Goal: Task Accomplishment & Management: Use online tool/utility

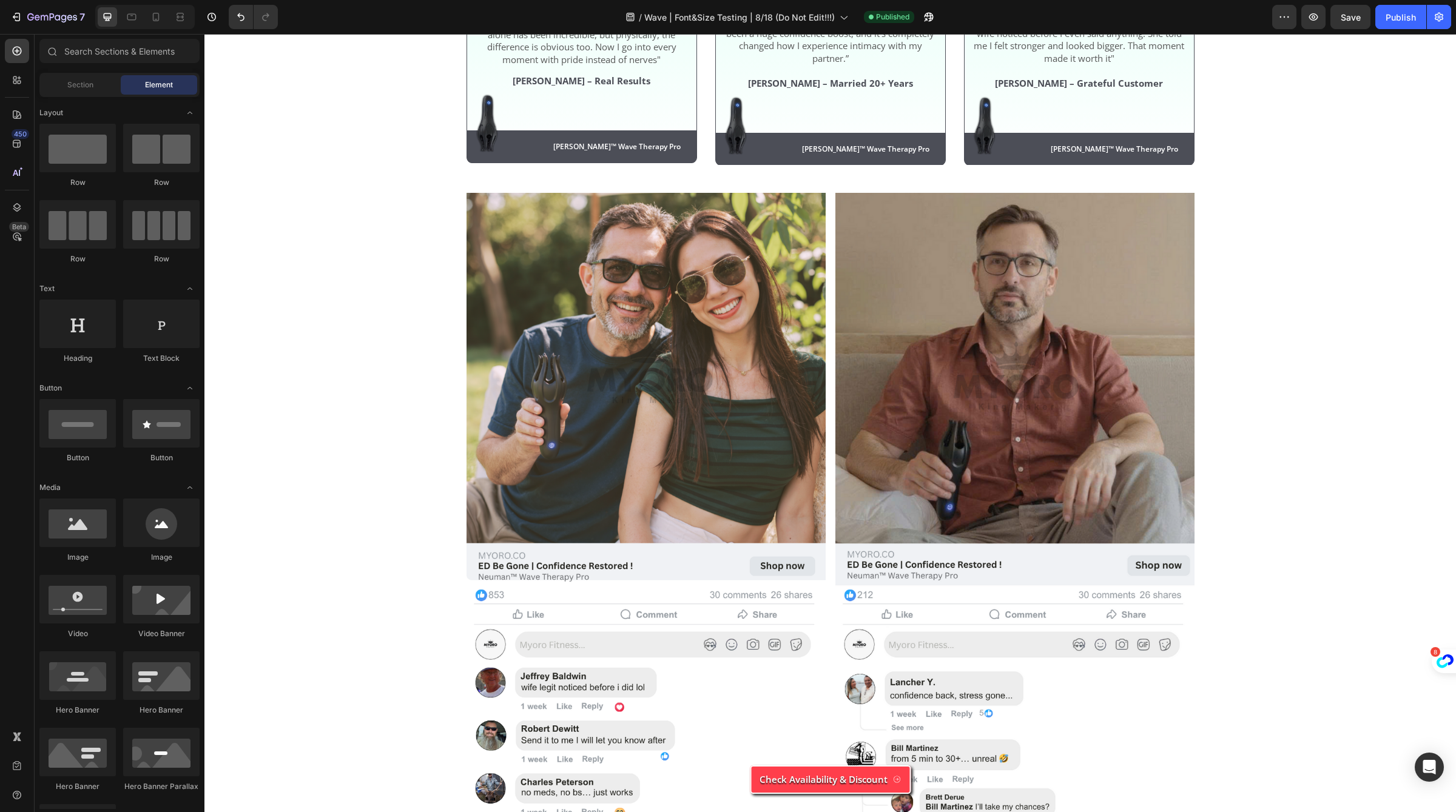
scroll to position [3817, 0]
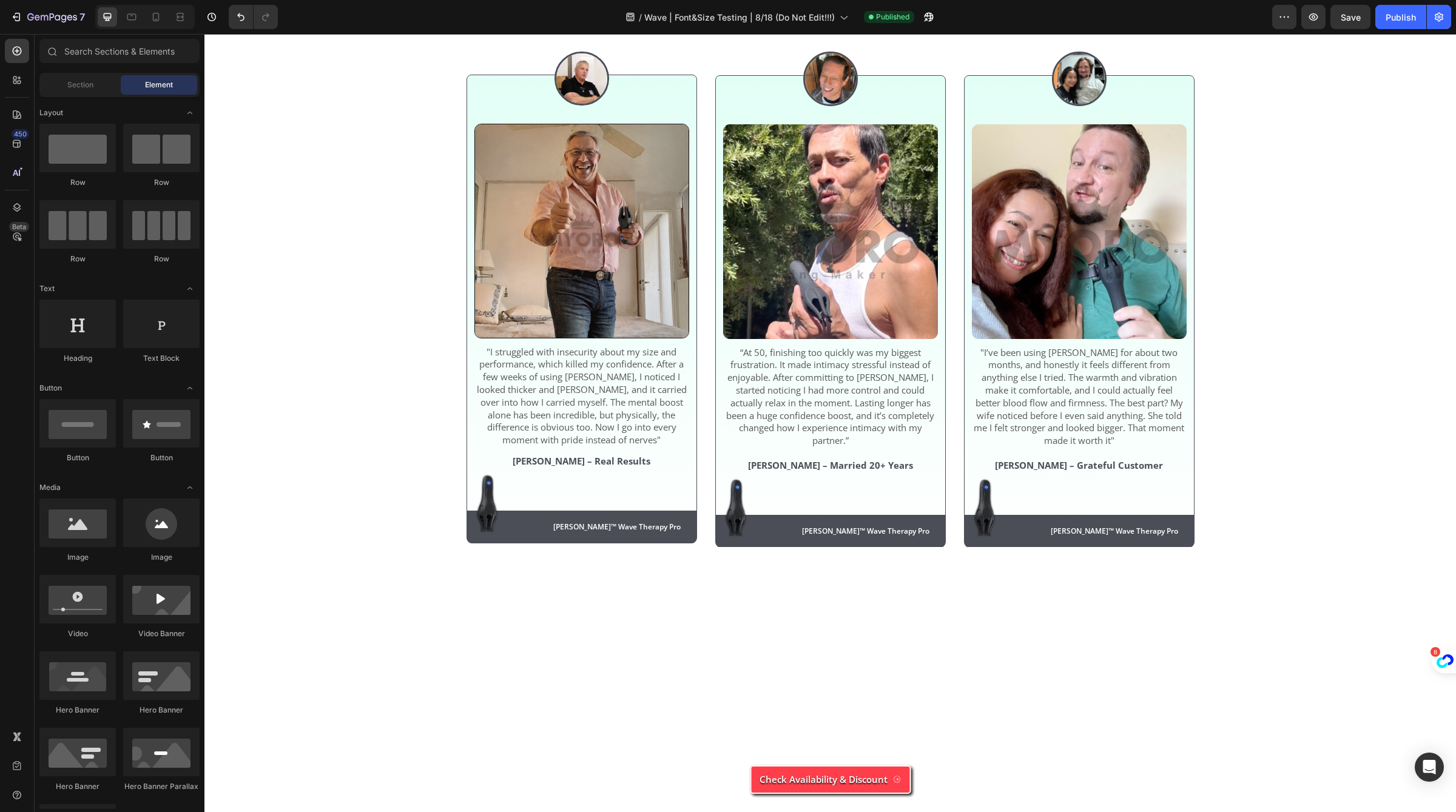
click at [481, 32] on div "Excellent 4.9 | +2,460 Customers Text Block Image Row -20" at bounding box center [830, 21] width 728 height 21
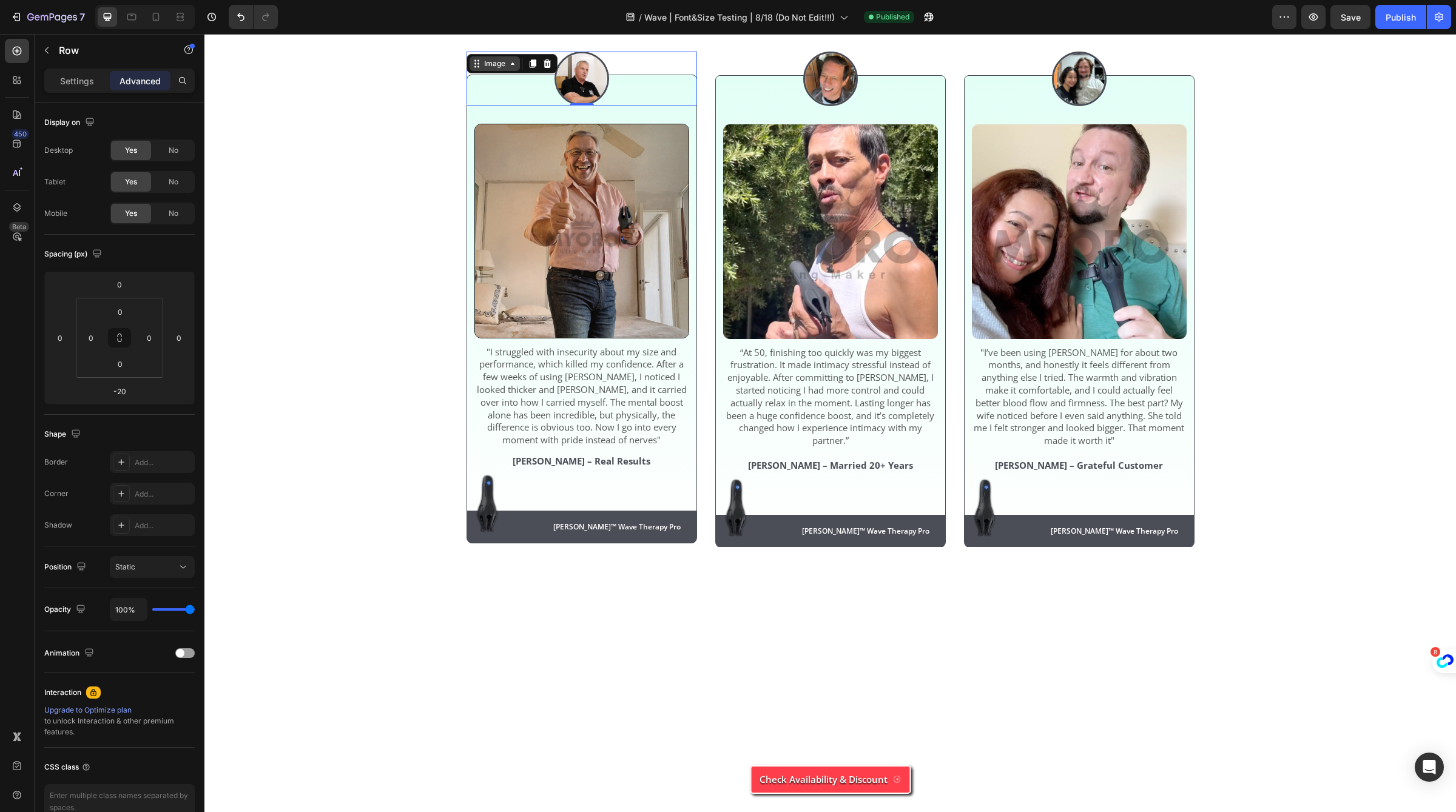
click at [480, 73] on div "Image" at bounding box center [512, 63] width 91 height 20
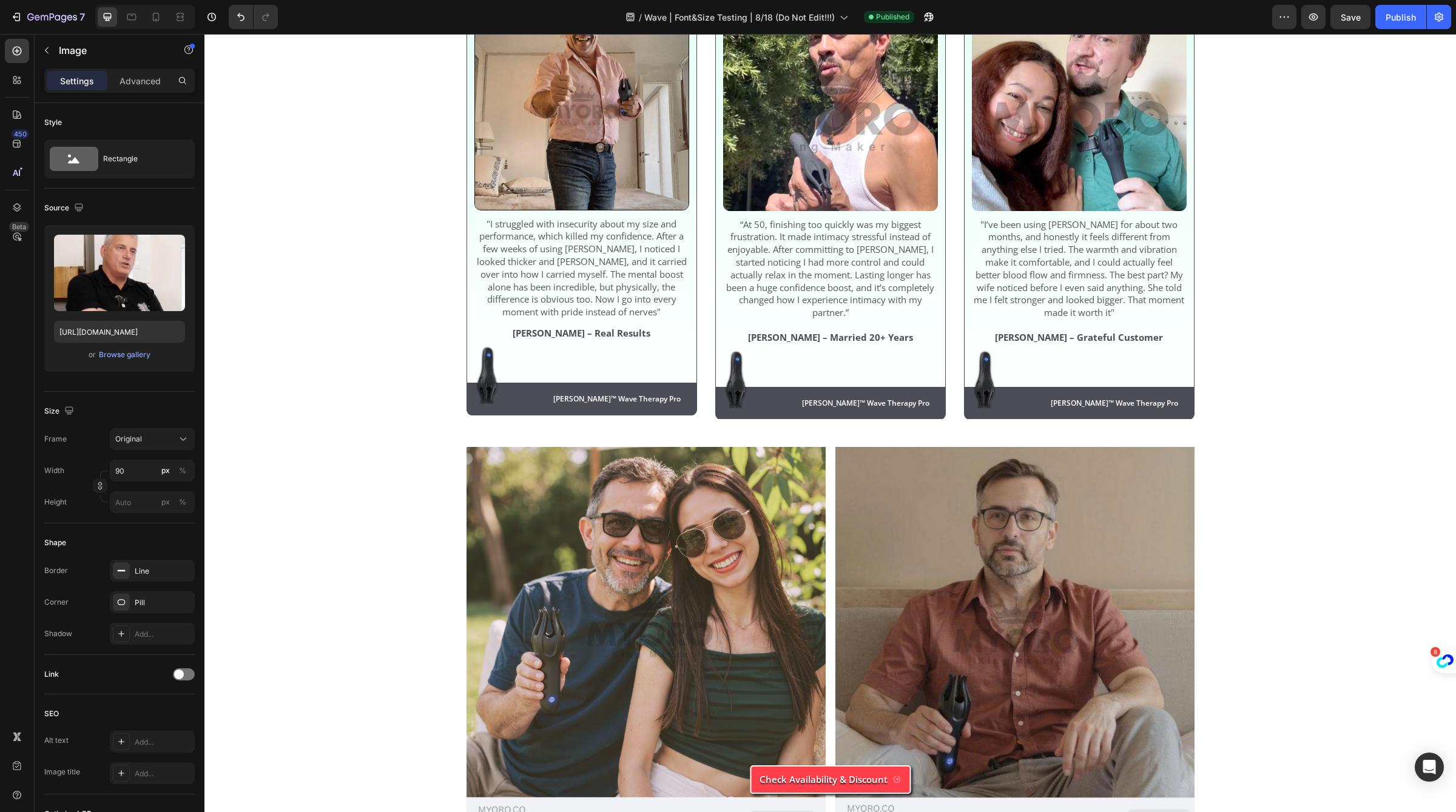
scroll to position [4256, 0]
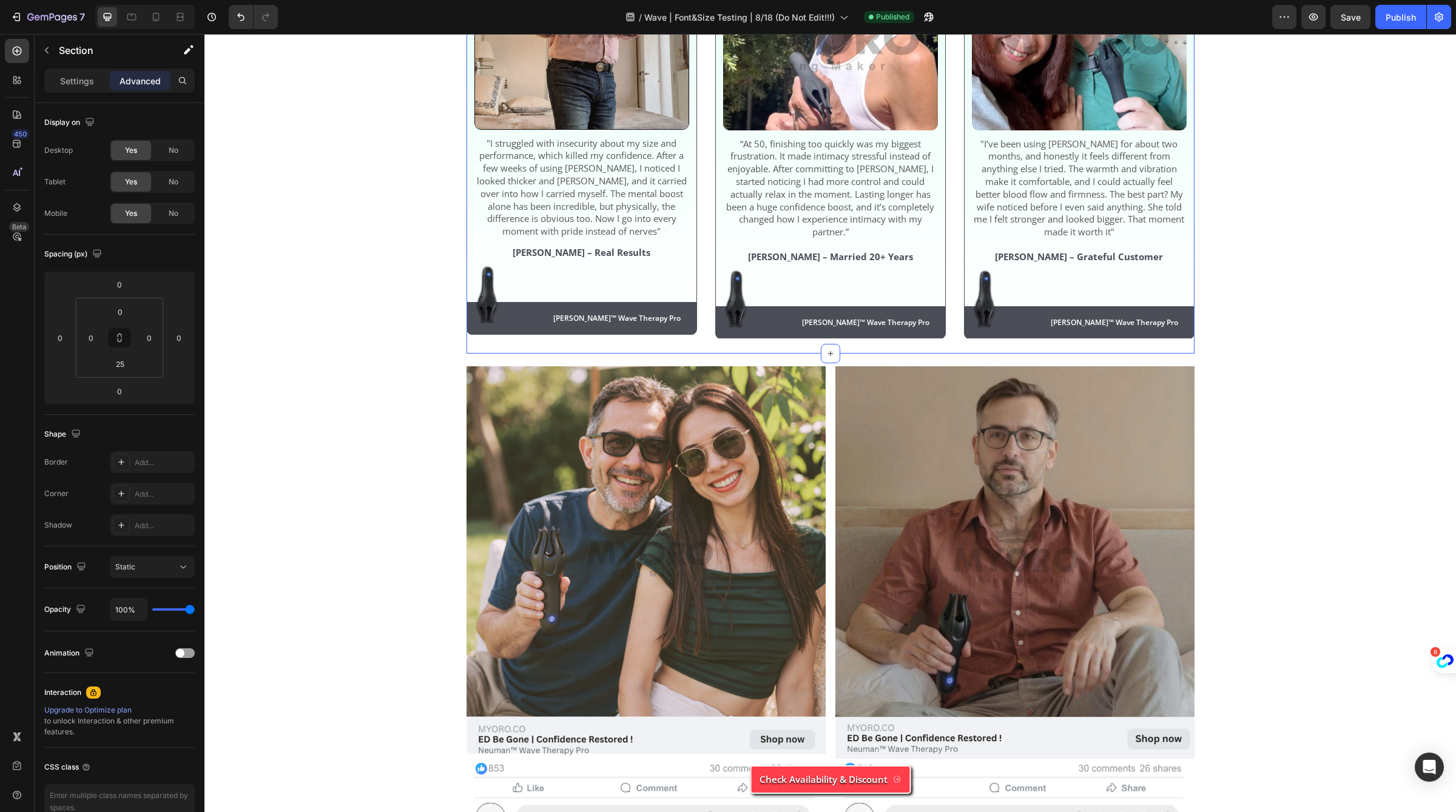
click at [727, 353] on div "Men Can’t Stop Talking About [PERSON_NAME]™ Heading Excellent 4.9 | +2,460 Cust…" at bounding box center [830, 64] width 728 height 580
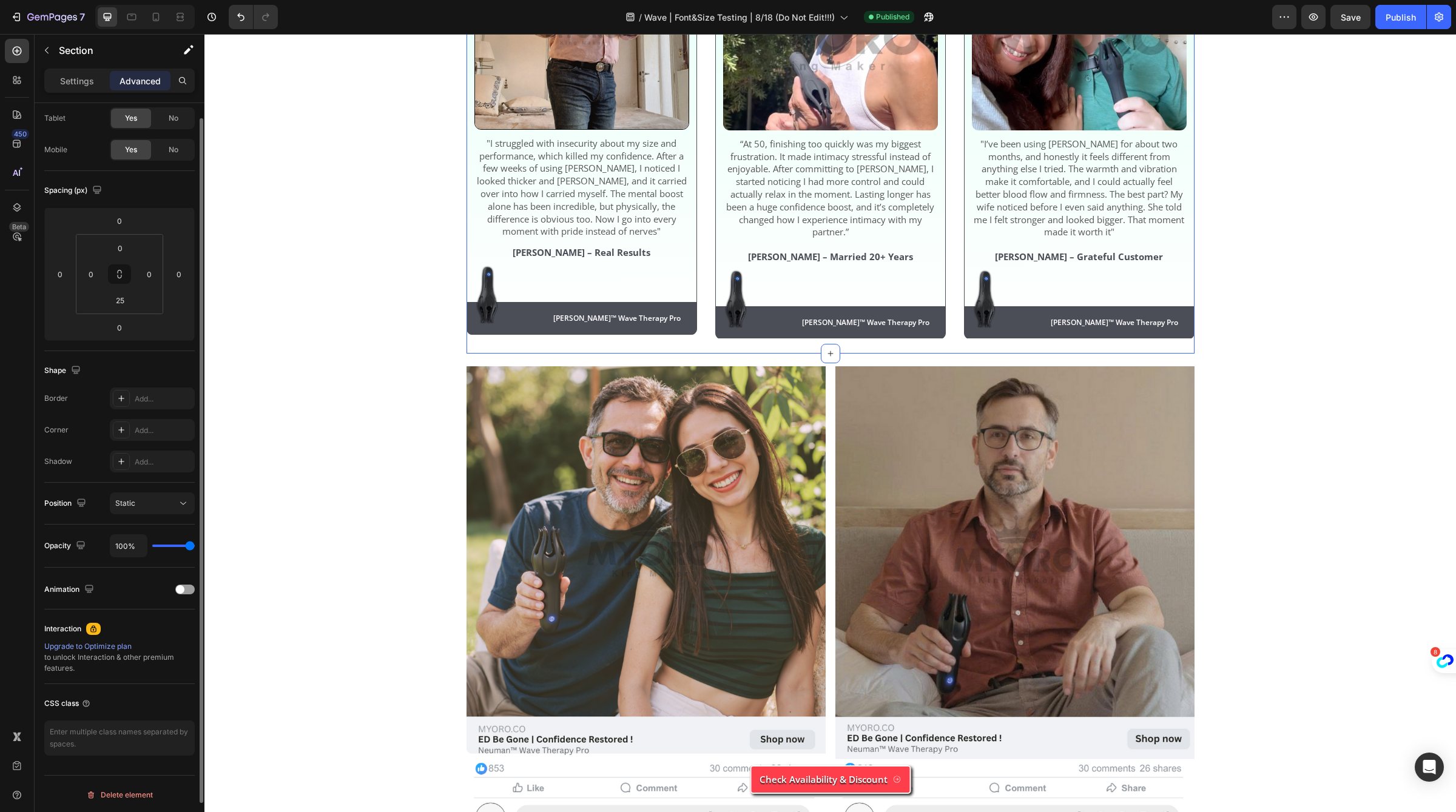
scroll to position [0, 0]
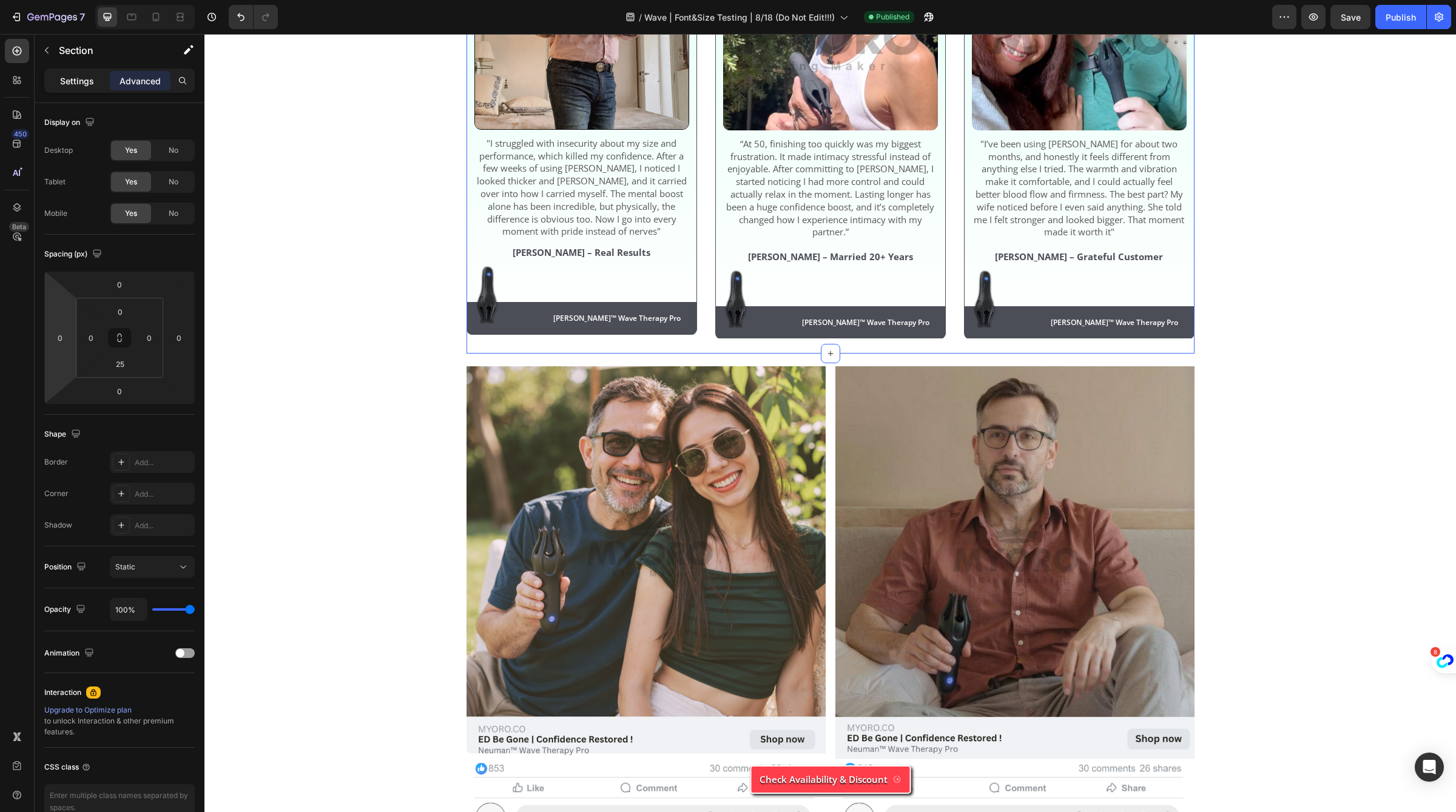
click at [79, 71] on div "Settings" at bounding box center [77, 80] width 61 height 20
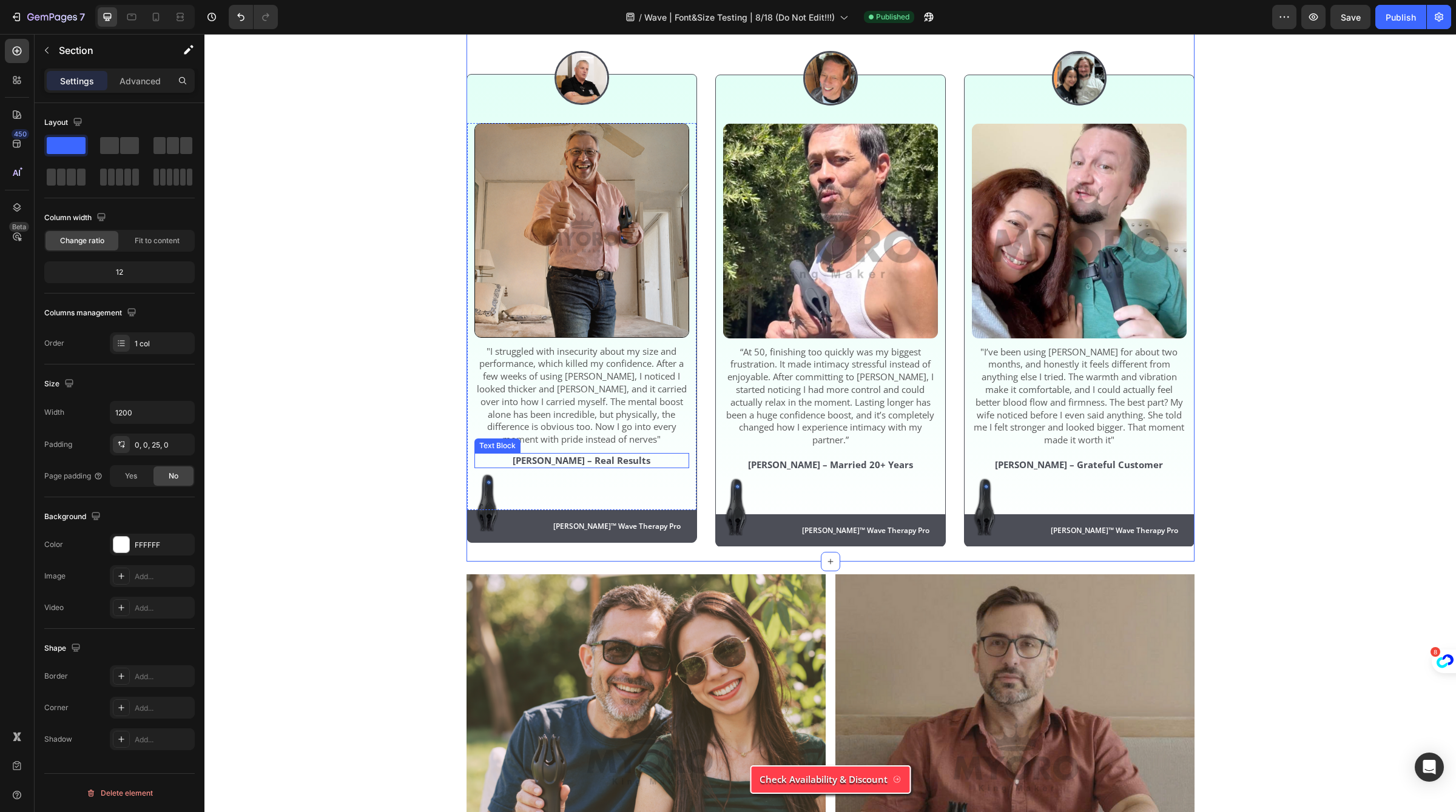
scroll to position [3707, 0]
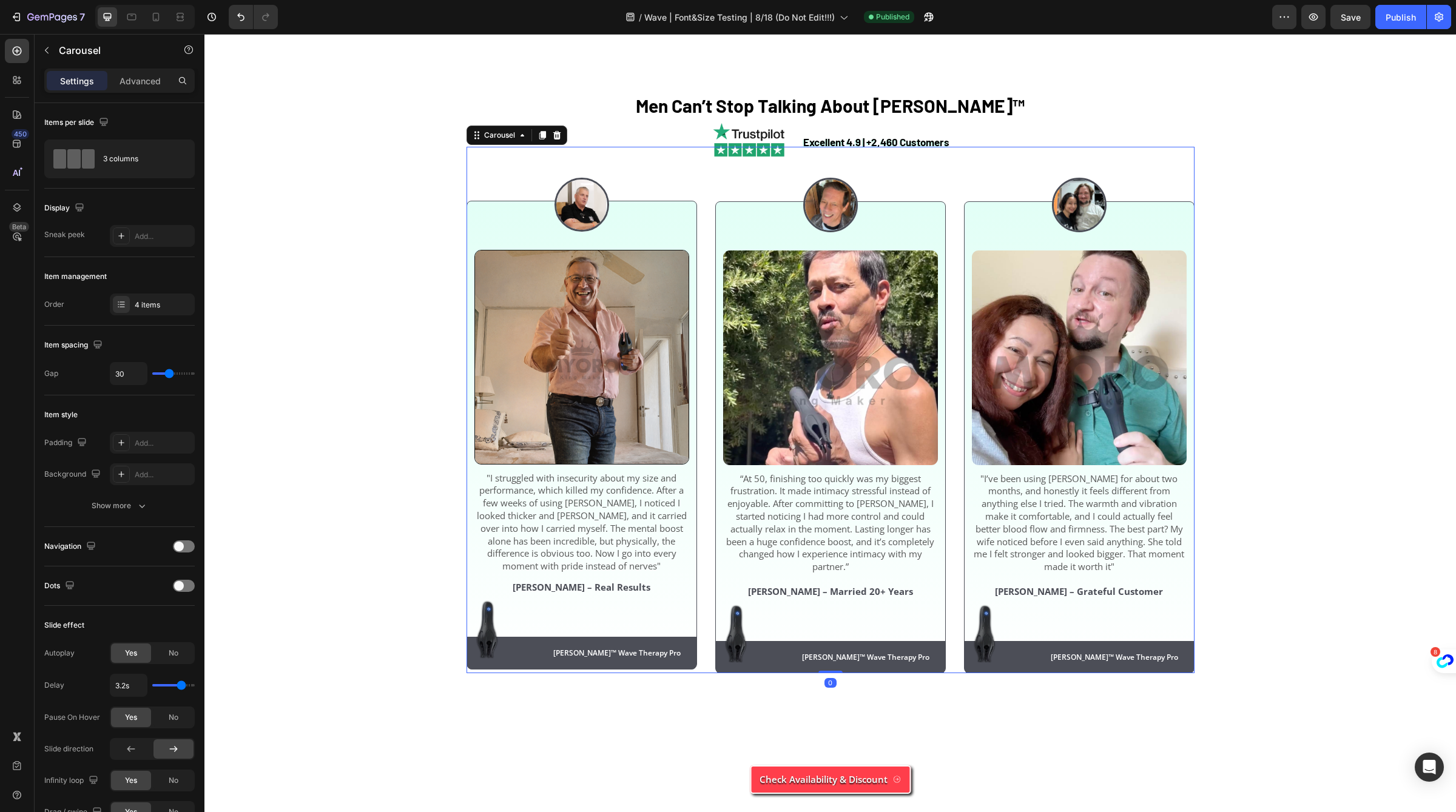
click at [717, 408] on div "Image Image “At 50, finishing too quickly was my biggest frustration. It made i…" at bounding box center [830, 410] width 230 height 527
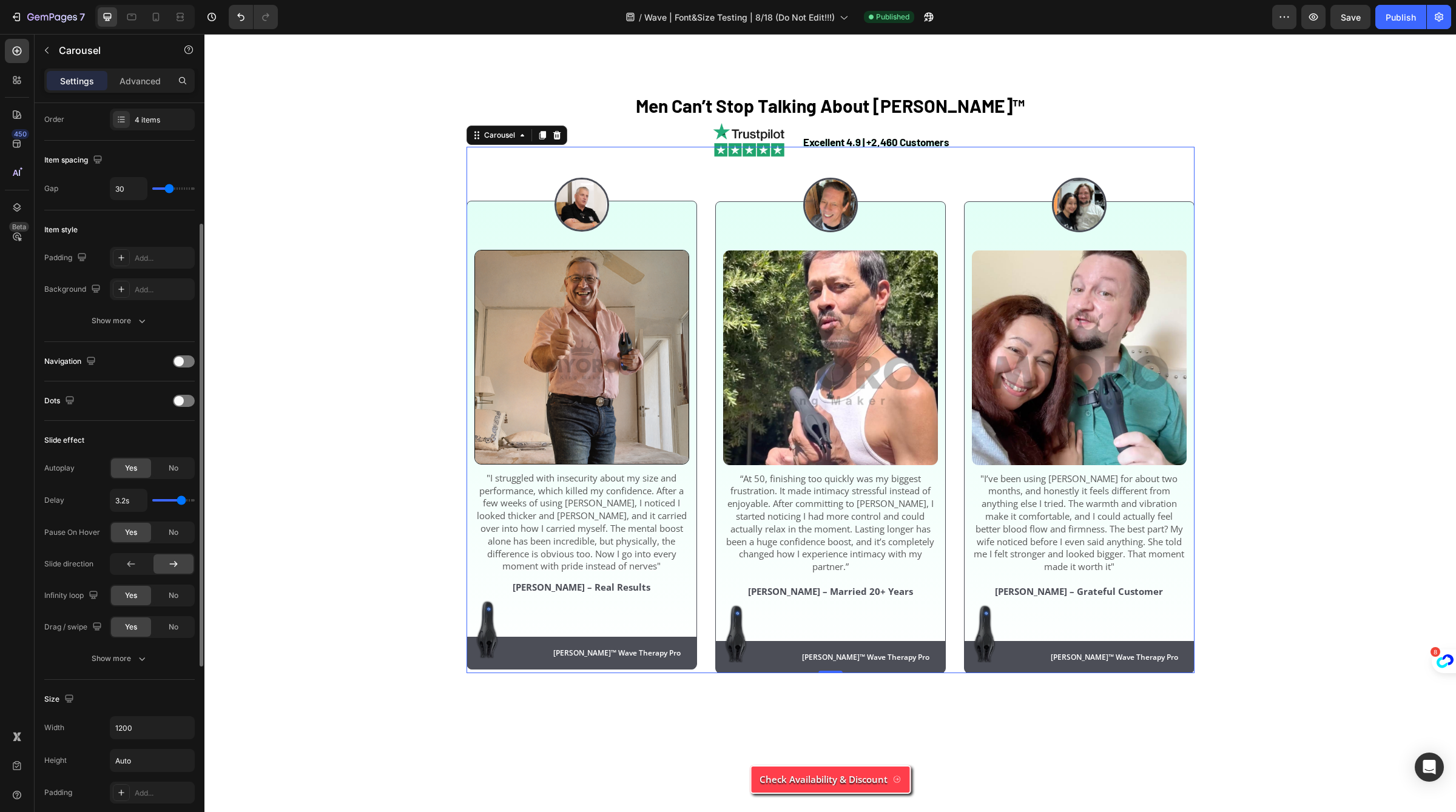
scroll to position [195, 0]
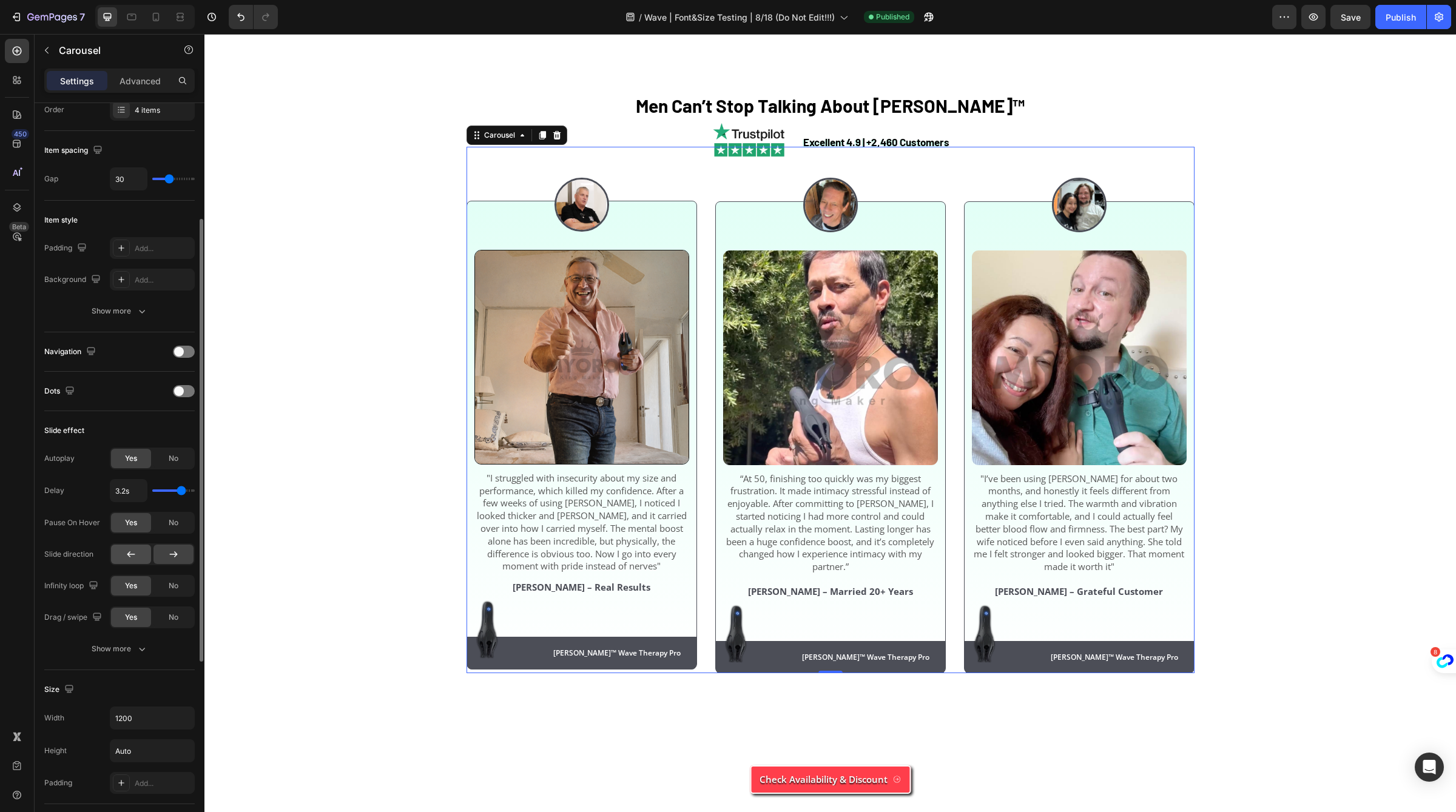
click at [144, 560] on div at bounding box center [130, 554] width 40 height 20
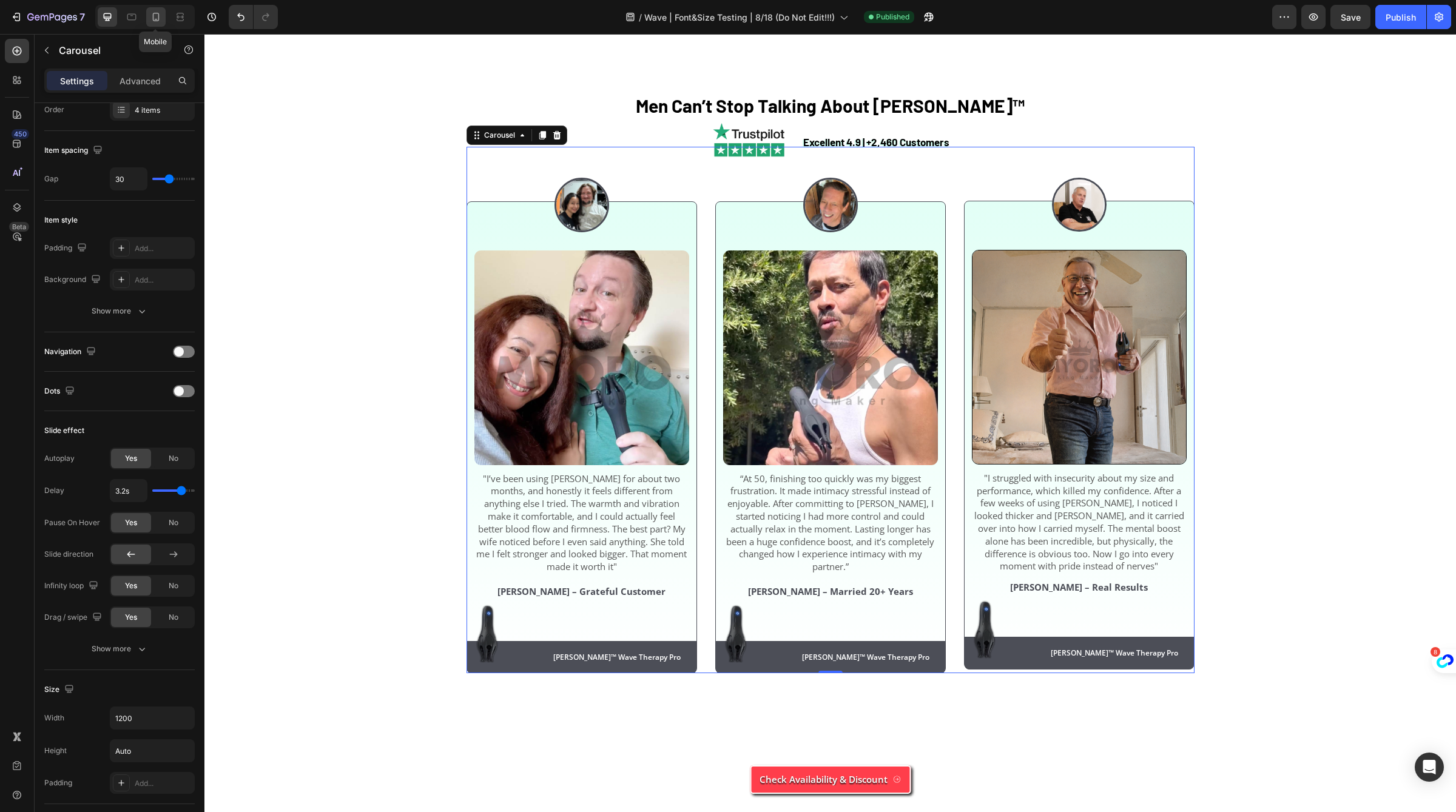
click at [151, 18] on icon at bounding box center [156, 17] width 12 height 12
type input "100%"
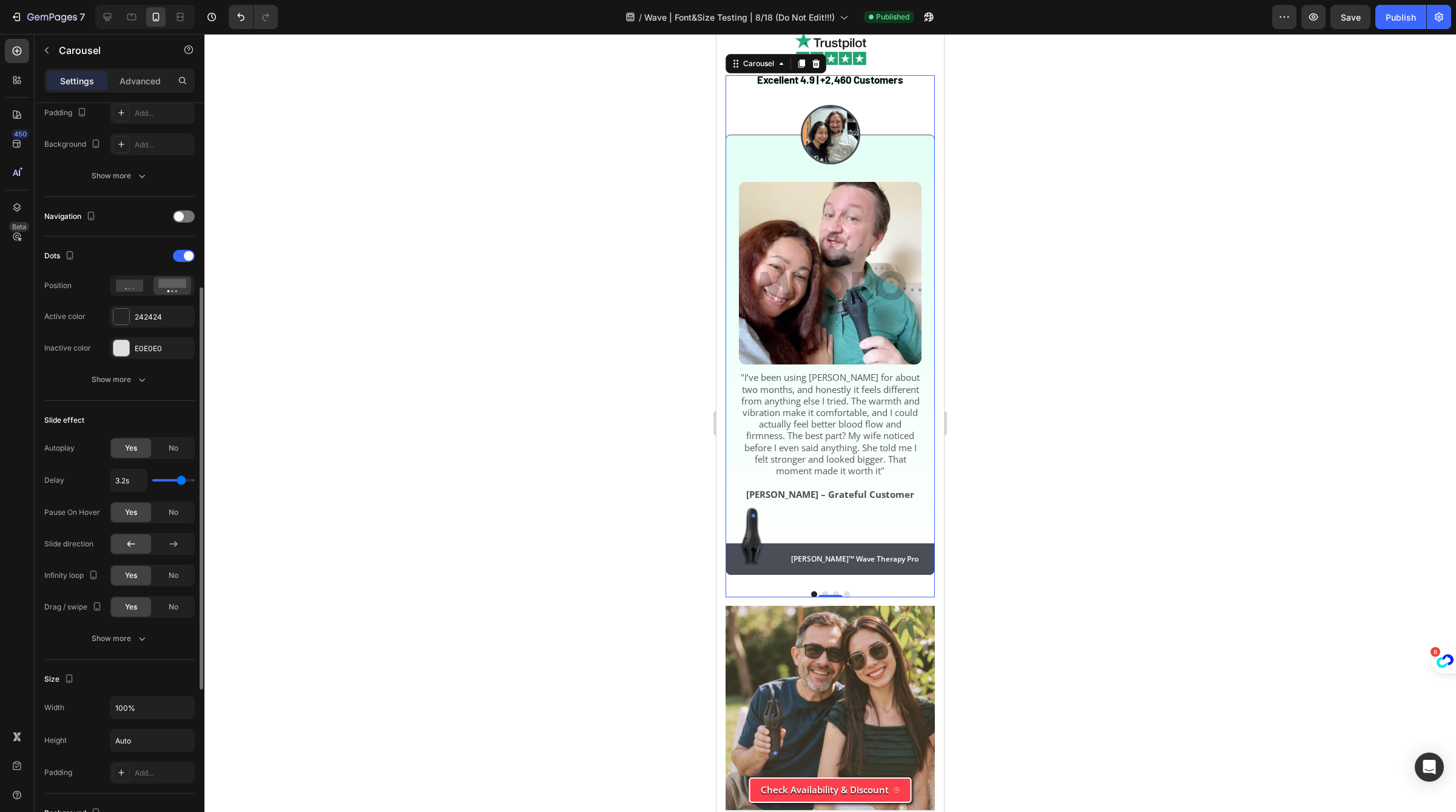
scroll to position [334, 0]
type input "4s"
drag, startPoint x: 183, startPoint y: 478, endPoint x: 219, endPoint y: 477, distance: 36.0
type input "4"
click at [195, 477] on input "range" at bounding box center [173, 477] width 42 height 2
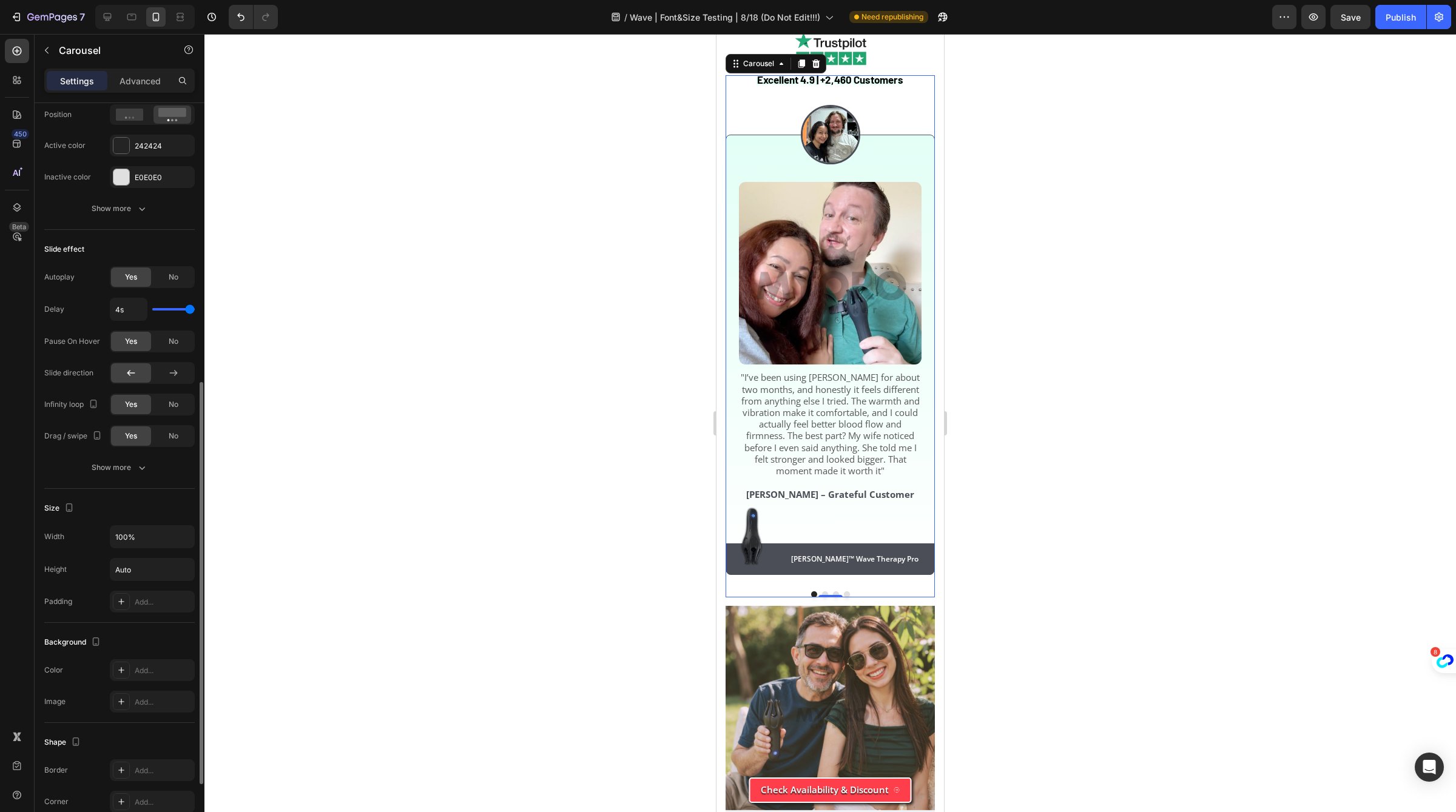
scroll to position [548, 0]
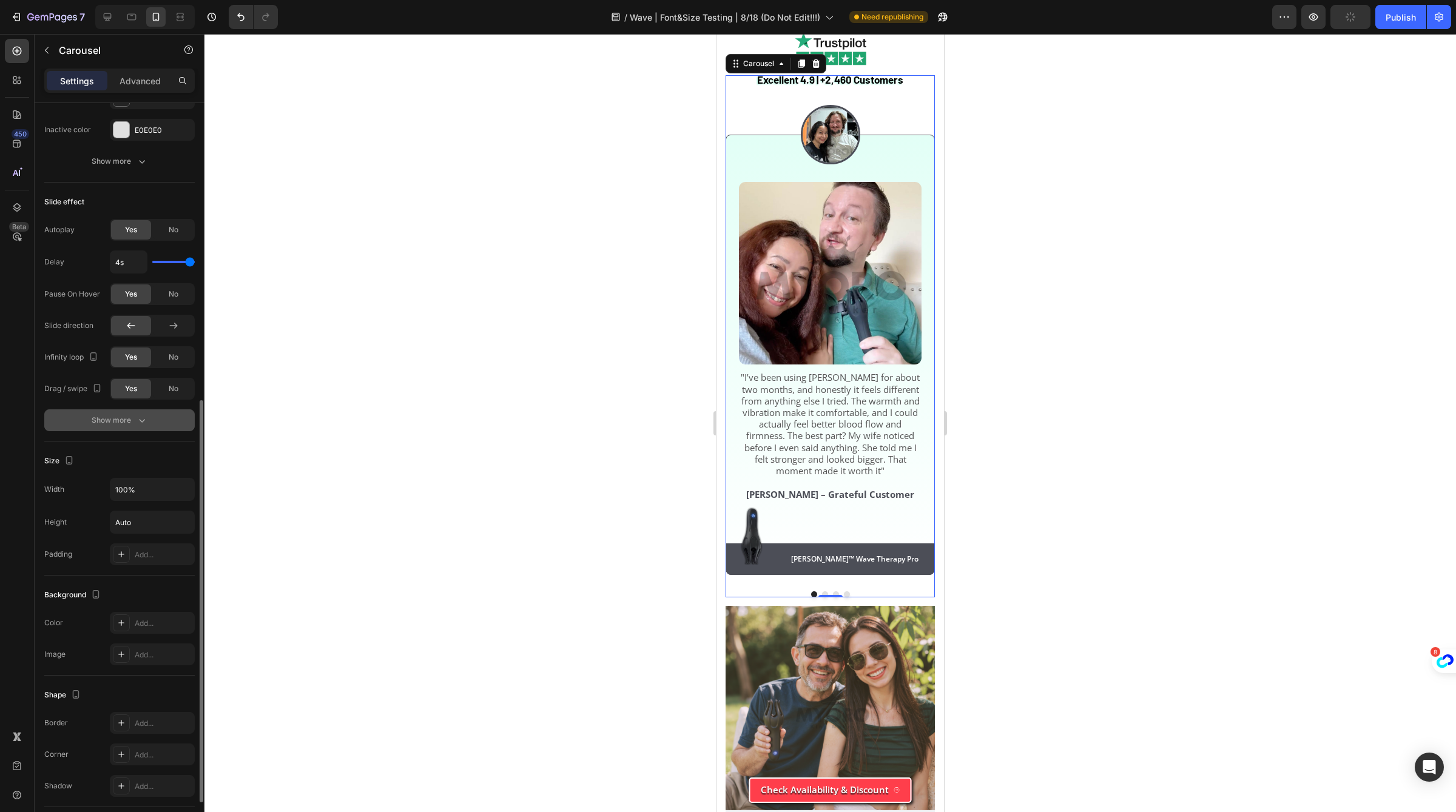
click at [142, 416] on icon "button" at bounding box center [142, 420] width 12 height 12
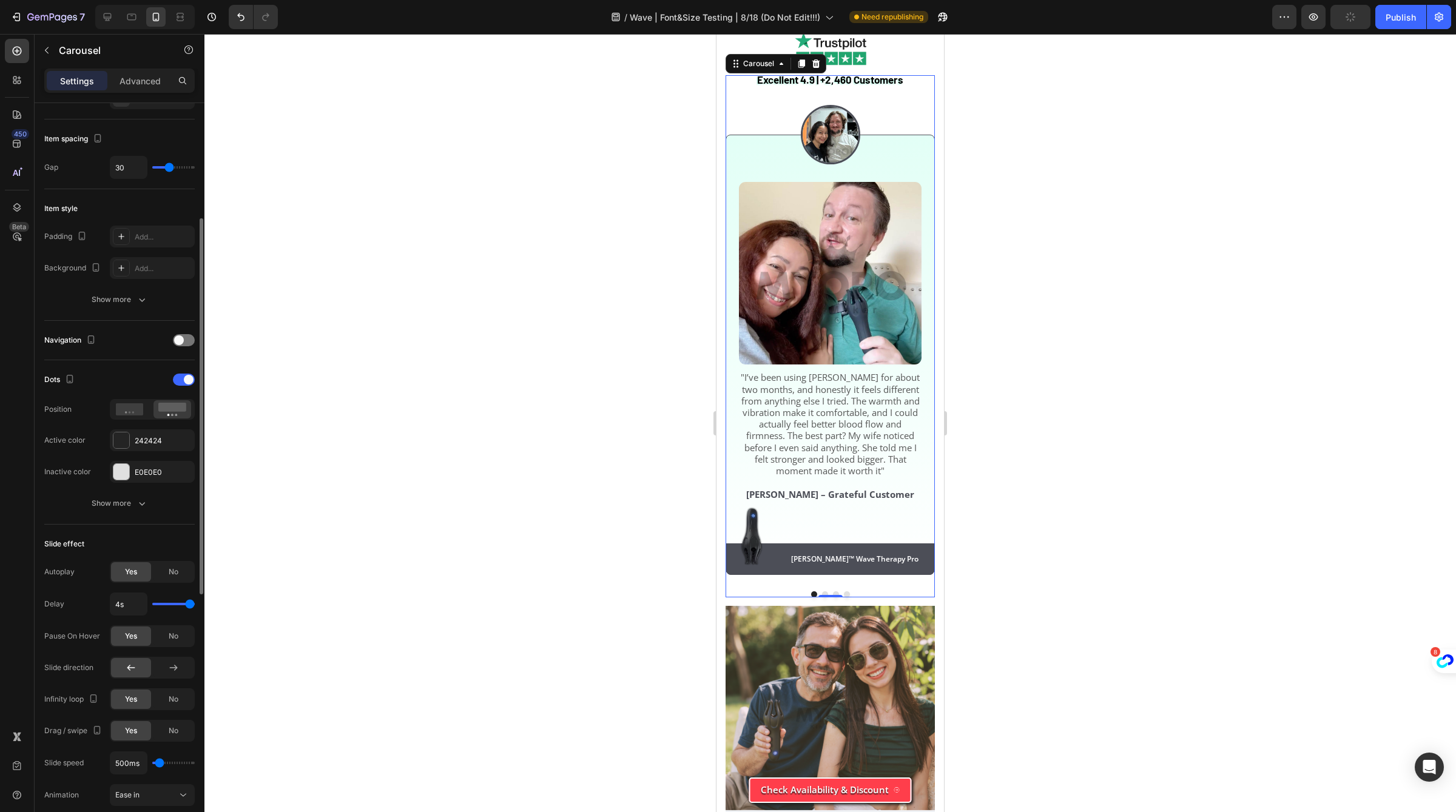
scroll to position [134, 0]
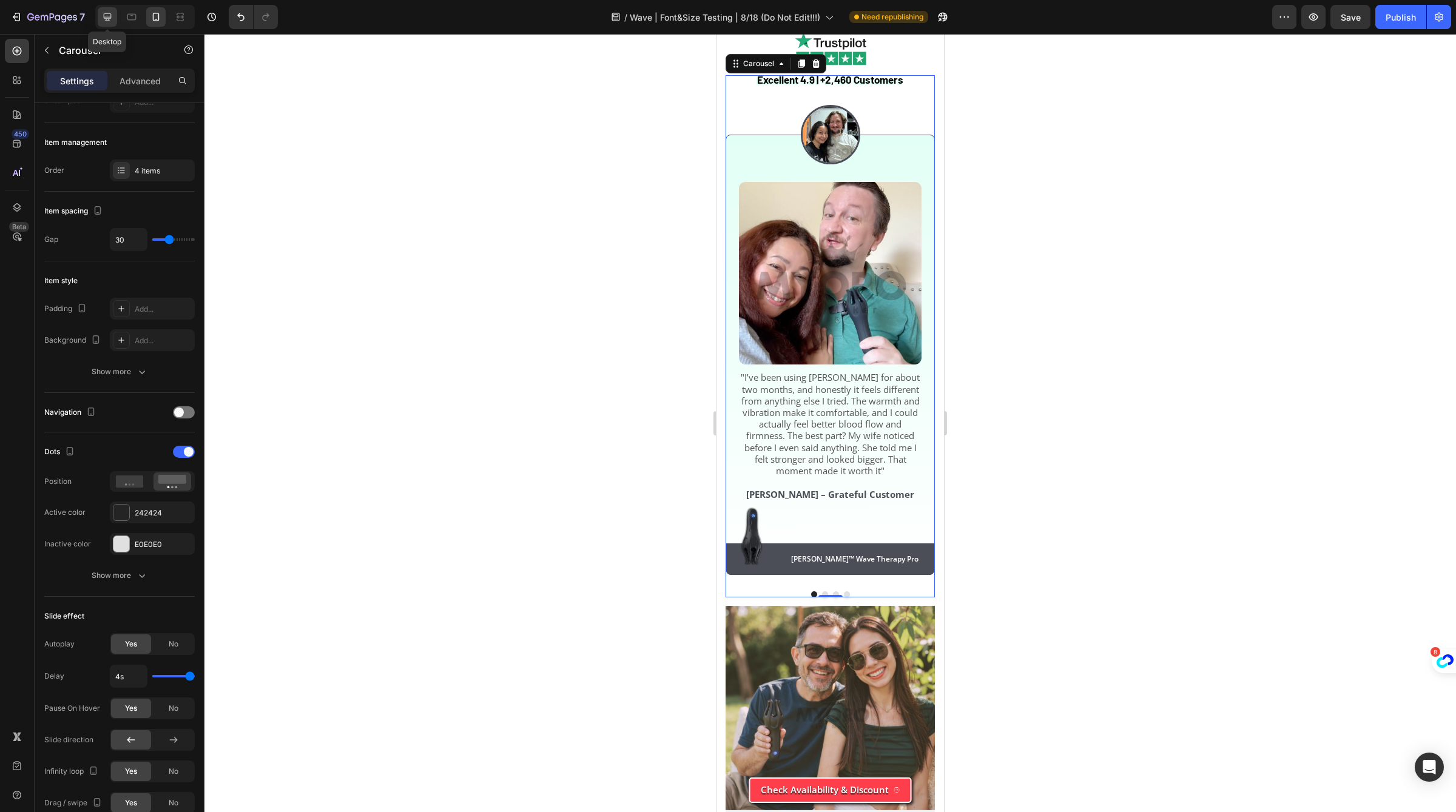
click at [116, 20] on div at bounding box center [107, 16] width 20 height 20
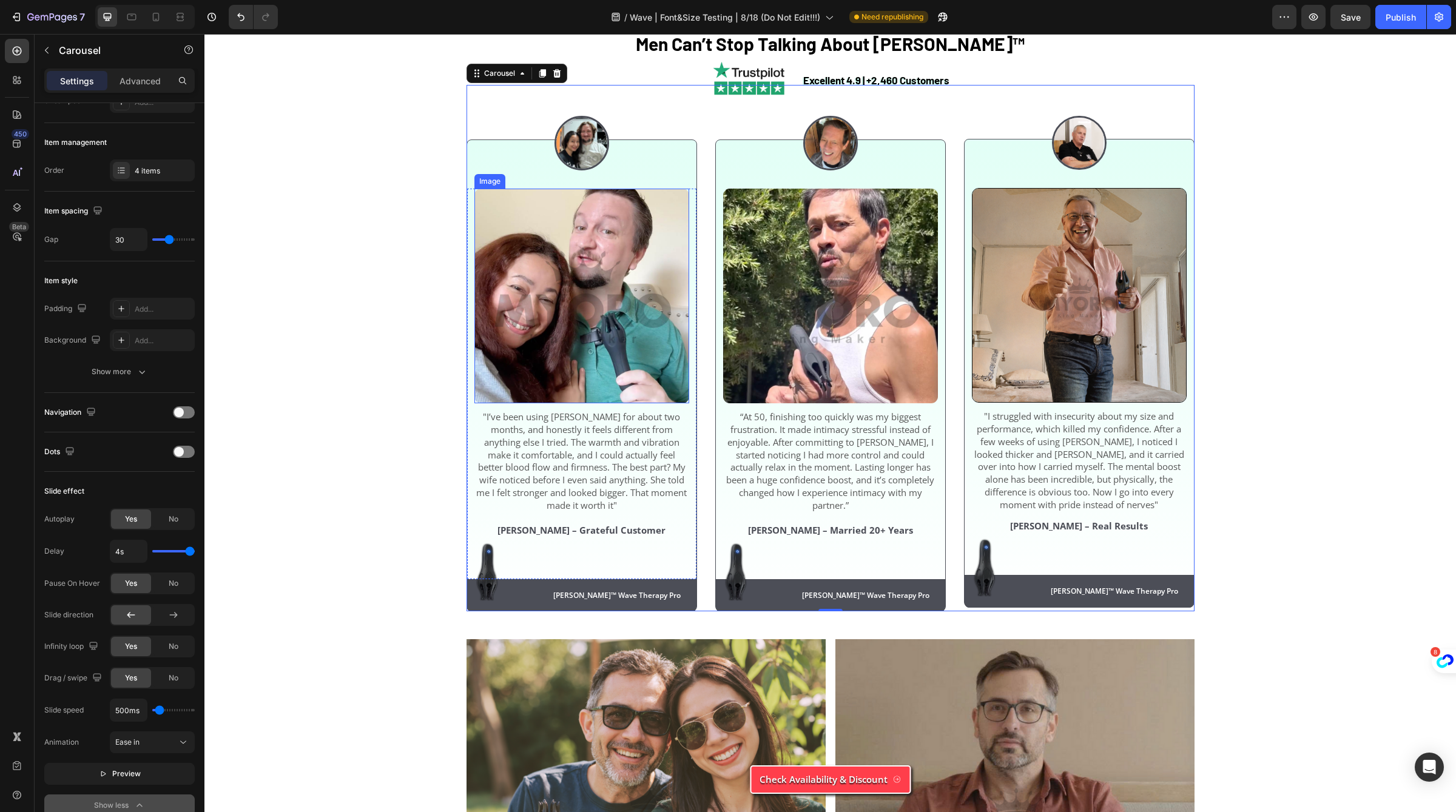
scroll to position [3953, 0]
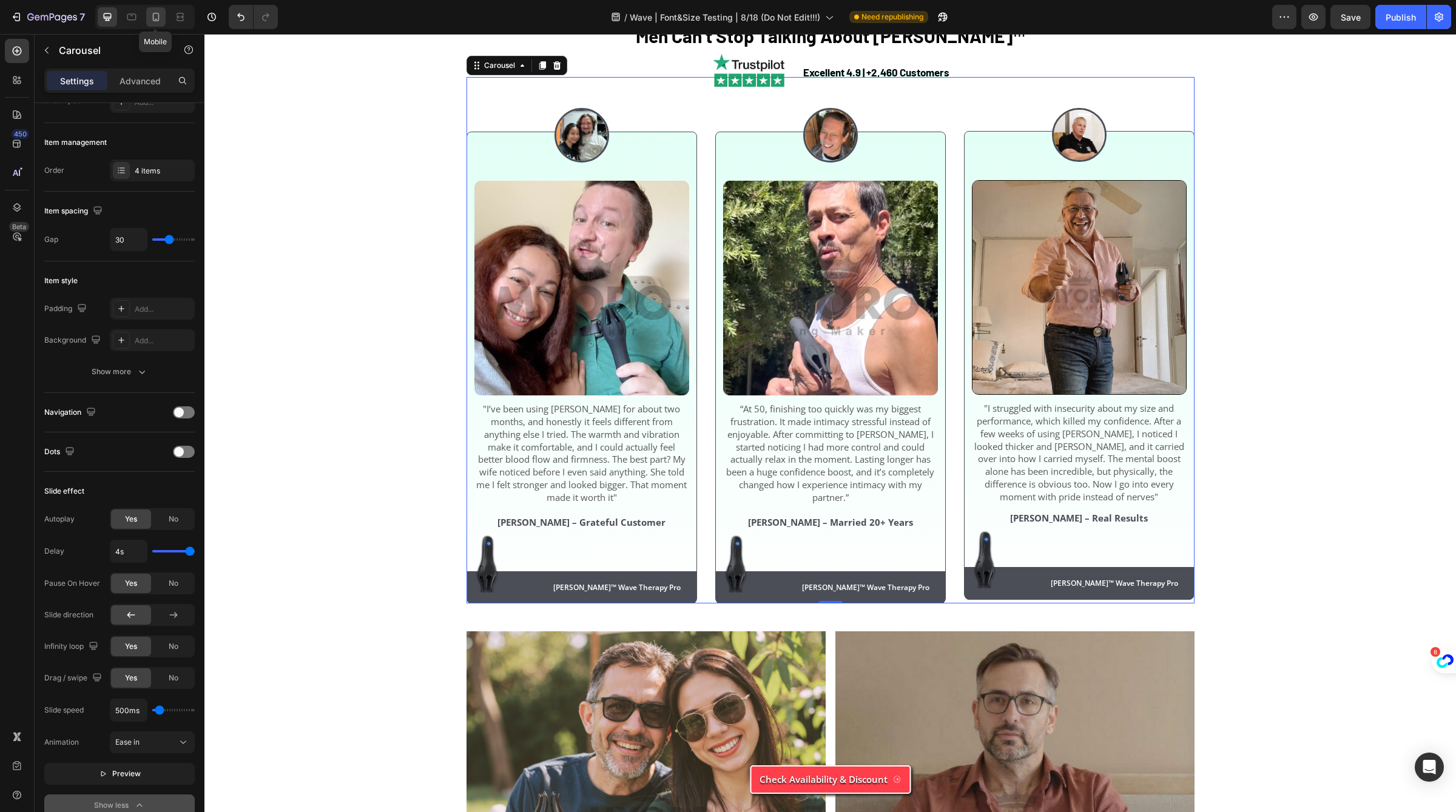
click at [149, 26] on div at bounding box center [155, 16] width 20 height 20
type input "100%"
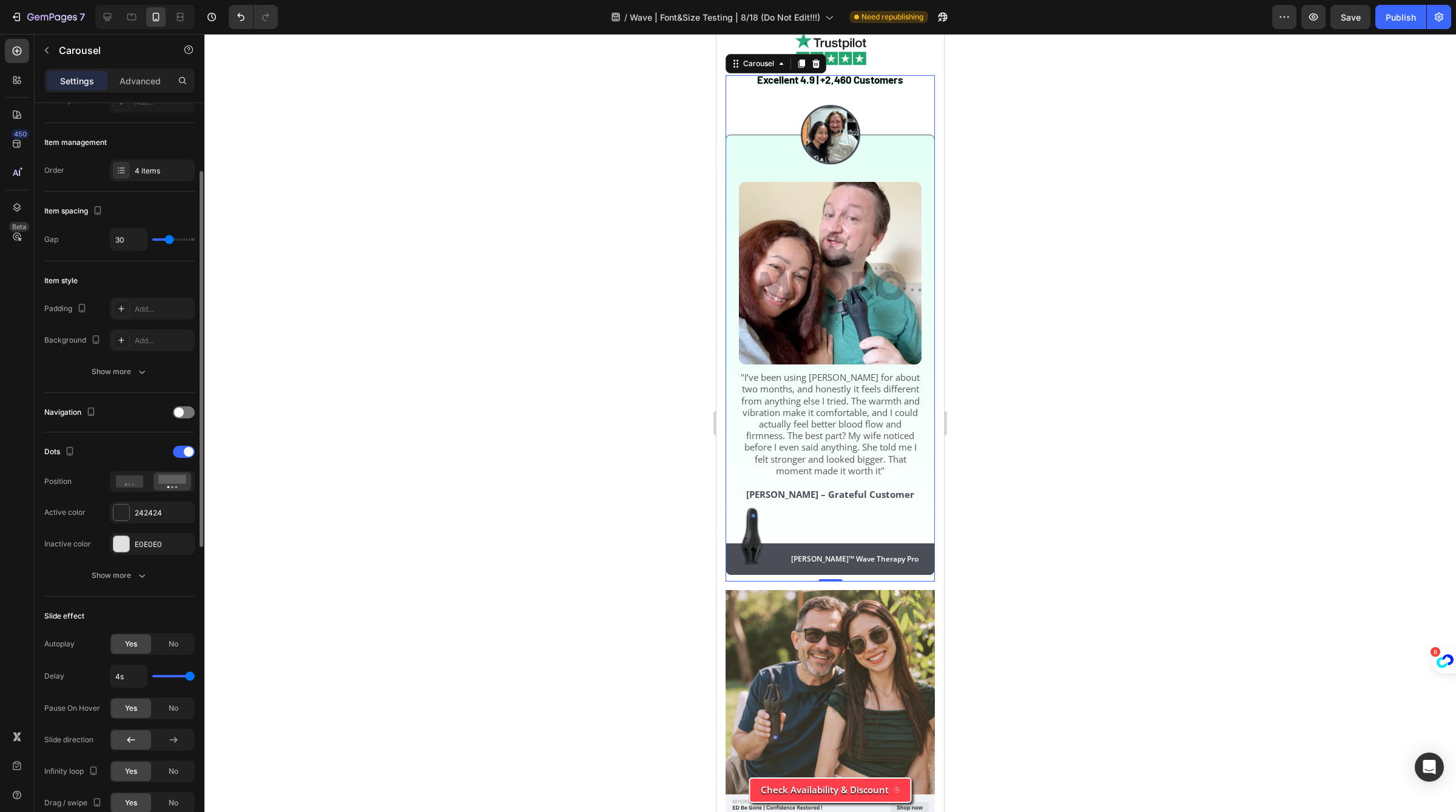
scroll to position [3949, 0]
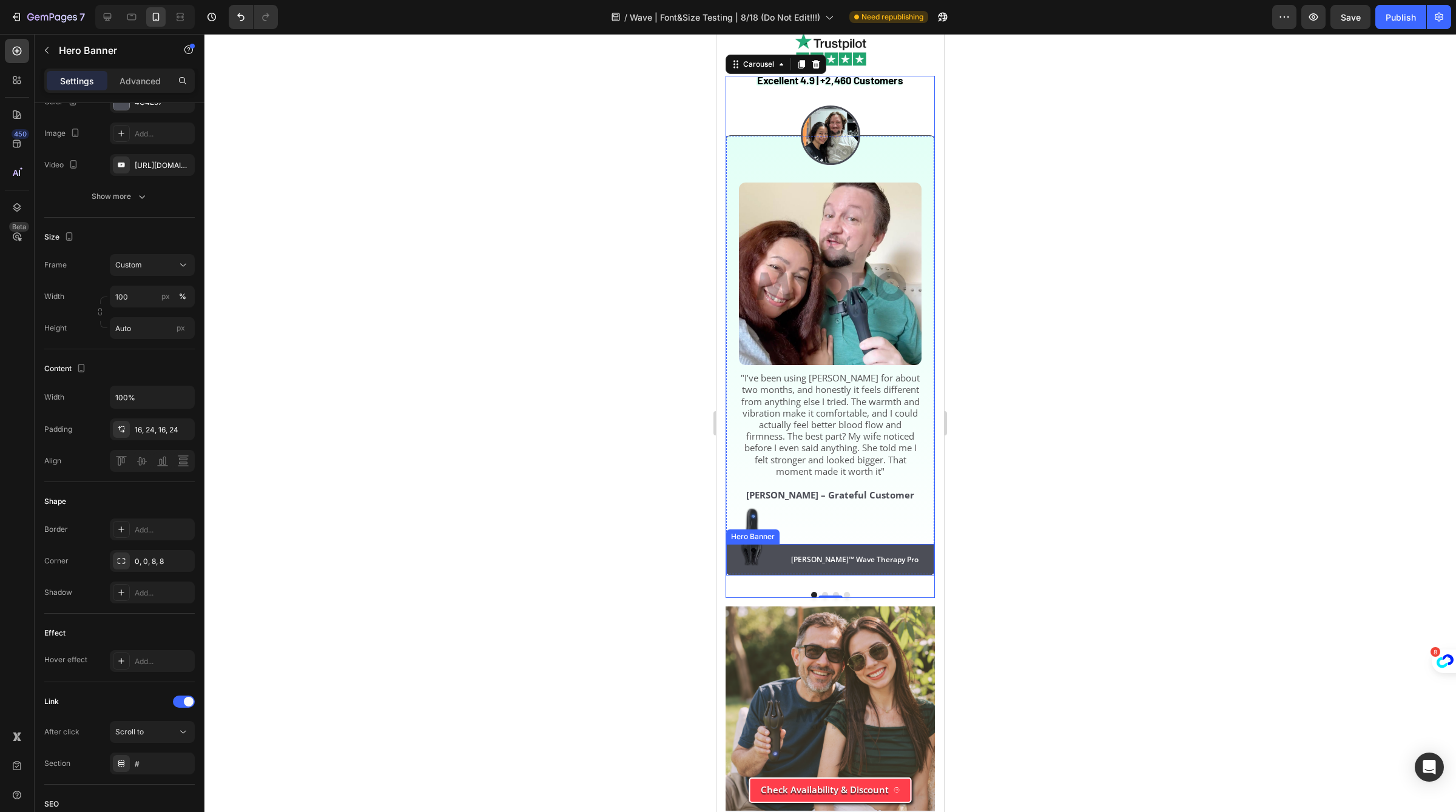
click at [790, 569] on div "[PERSON_NAME]™ Wave Therapy Pro Text Block Row" at bounding box center [830, 560] width 208 height 31
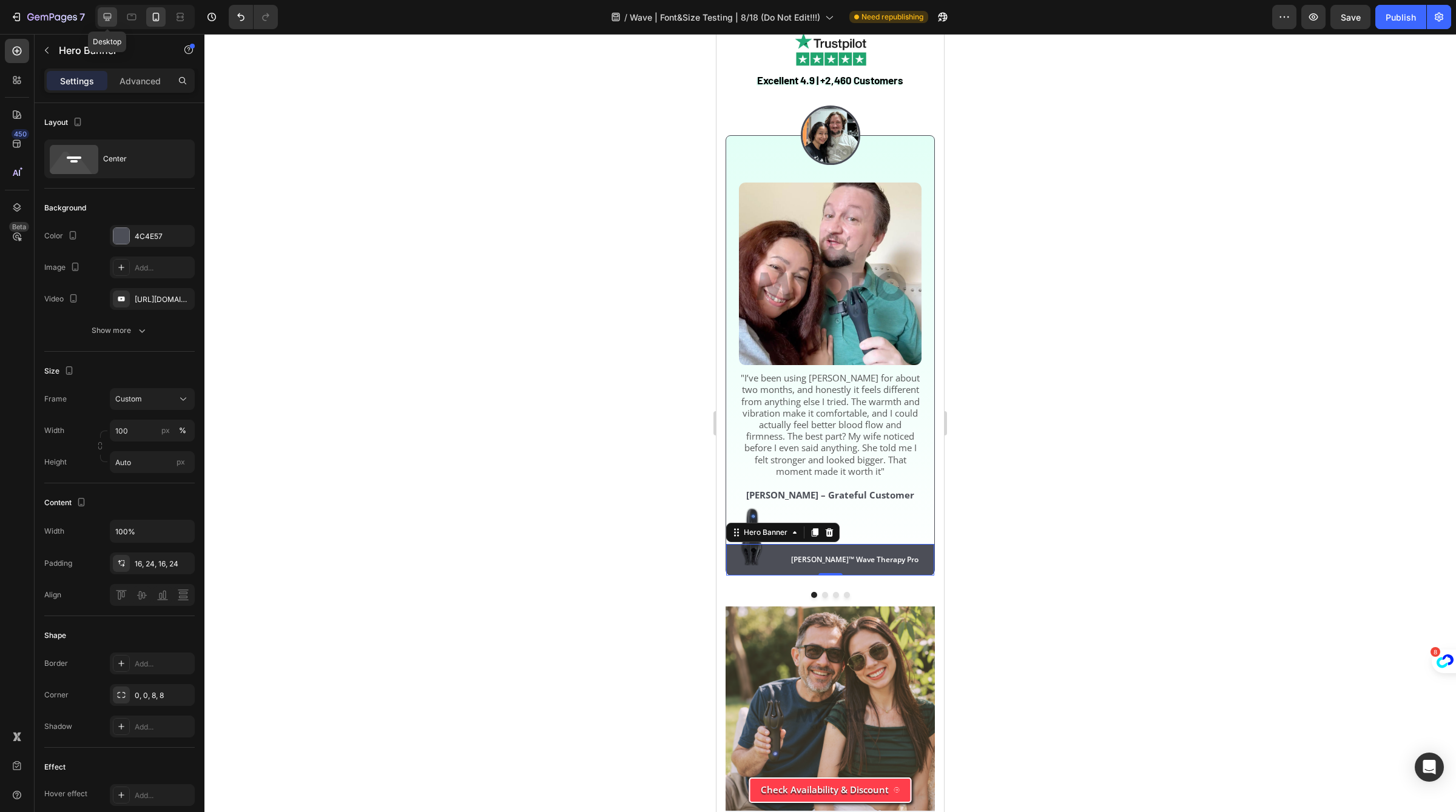
click at [105, 20] on icon at bounding box center [108, 17] width 12 height 12
type input "1200"
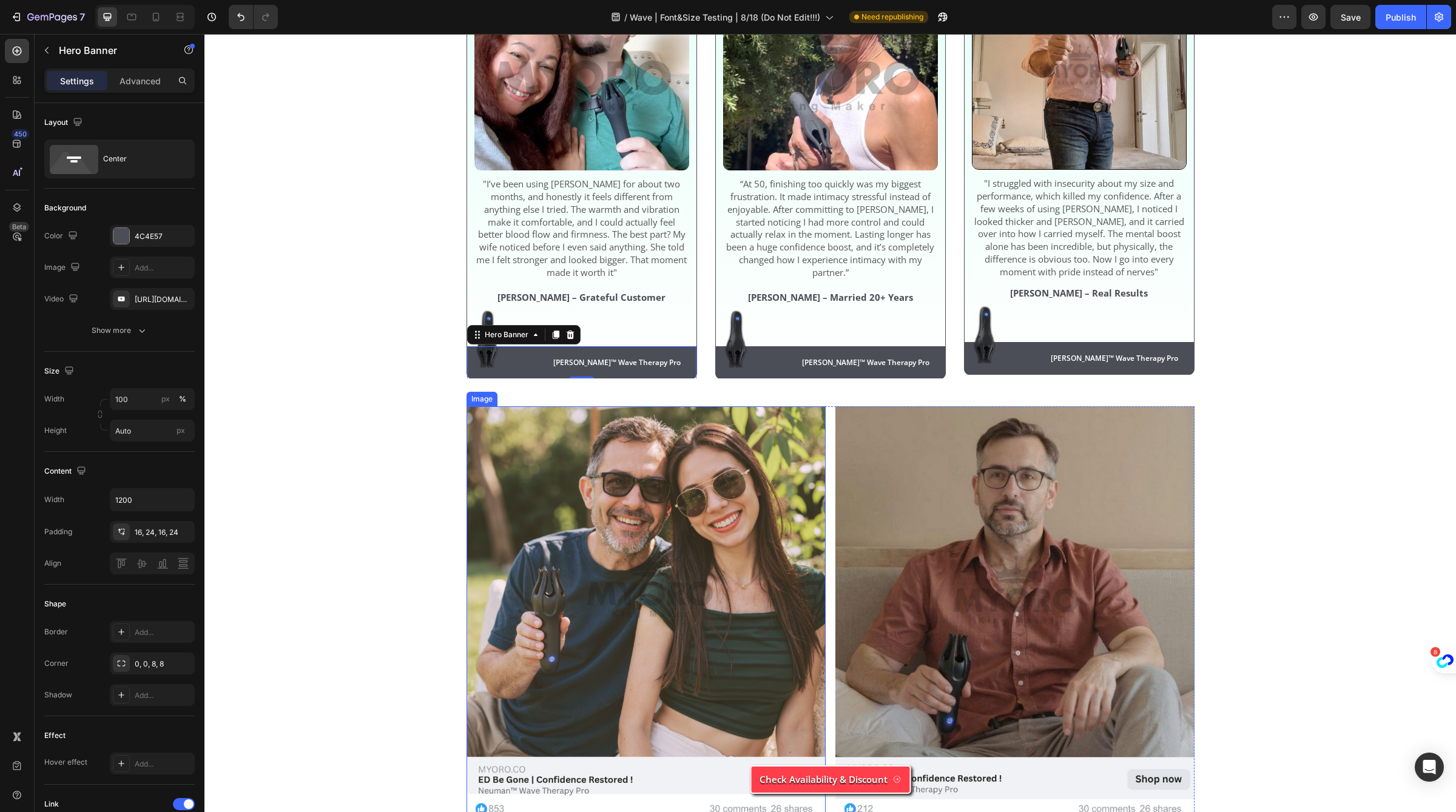
scroll to position [4090, 0]
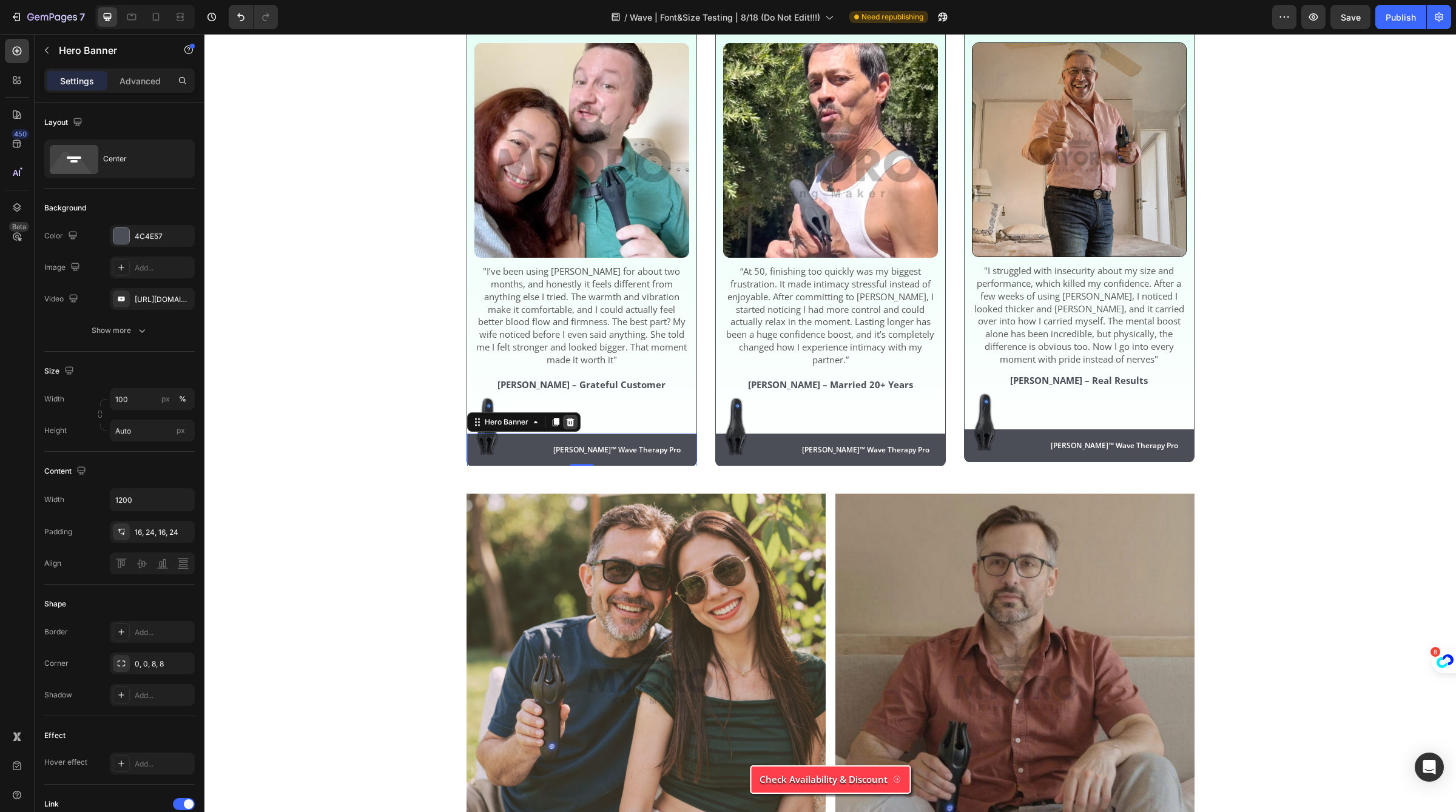
click at [569, 430] on div at bounding box center [570, 422] width 15 height 15
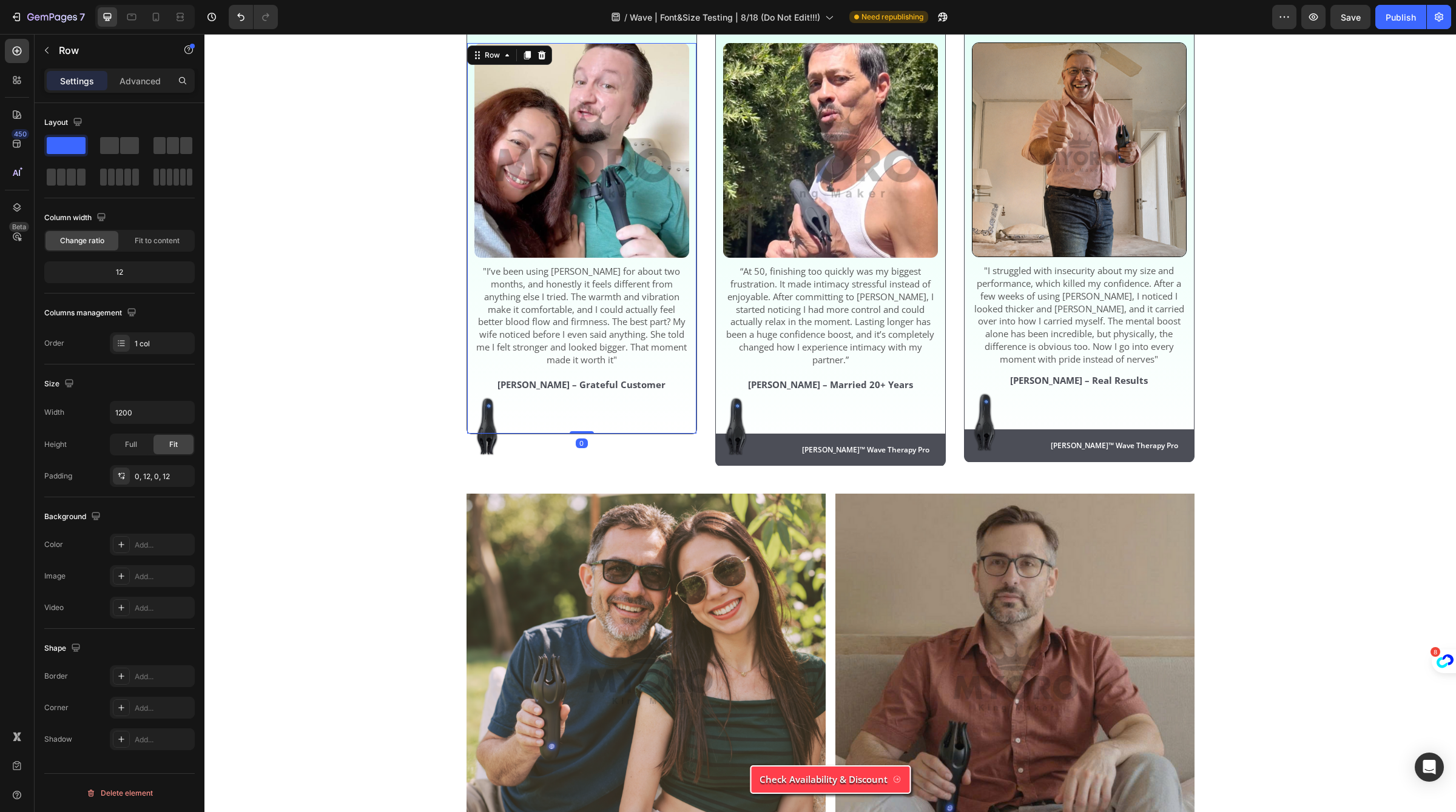
click at [471, 434] on div "Image "I’ve been using [PERSON_NAME] for about two months, and honestly it feel…" at bounding box center [582, 238] width 229 height 391
click at [485, 434] on img at bounding box center [487, 426] width 24 height 59
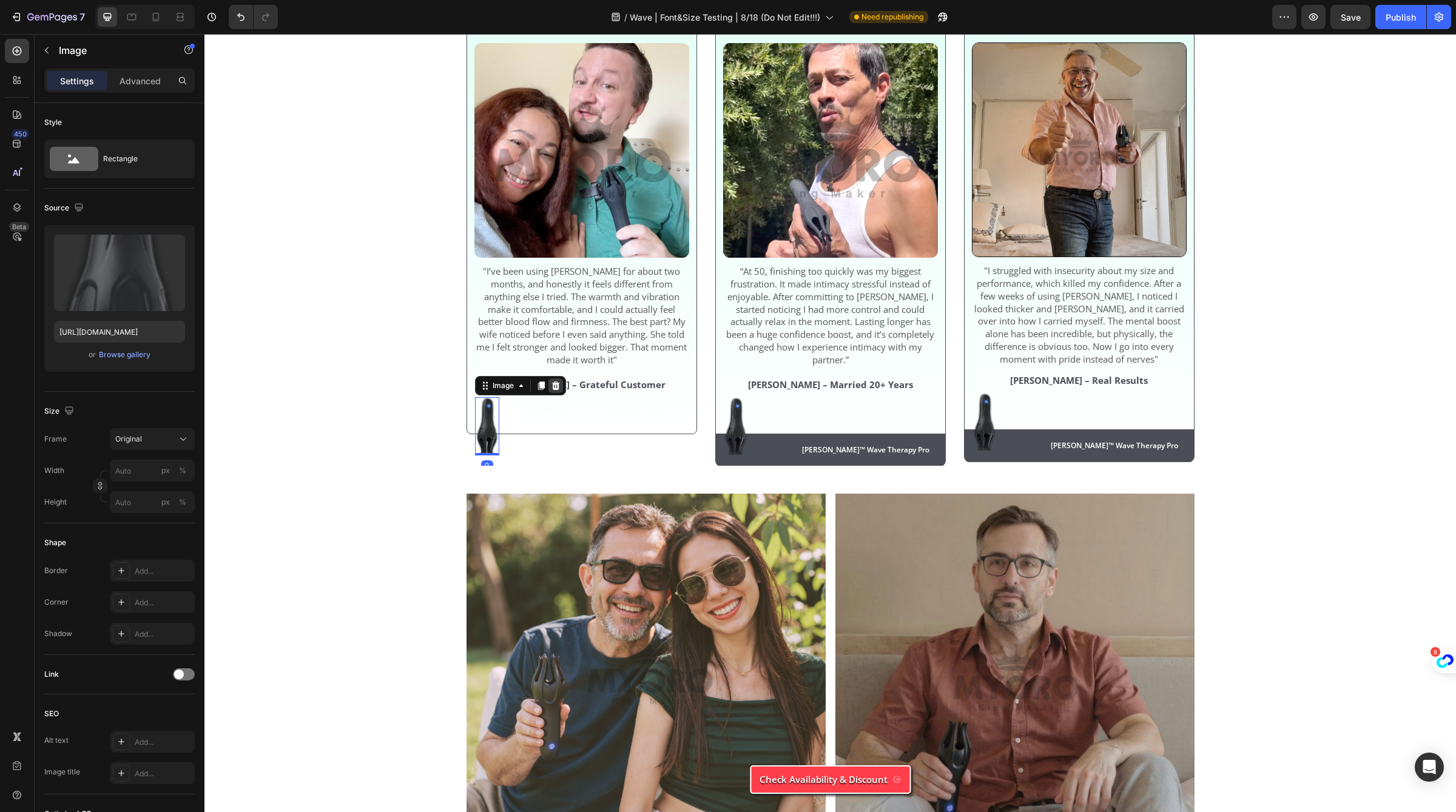
click at [560, 392] on div at bounding box center [556, 385] width 15 height 15
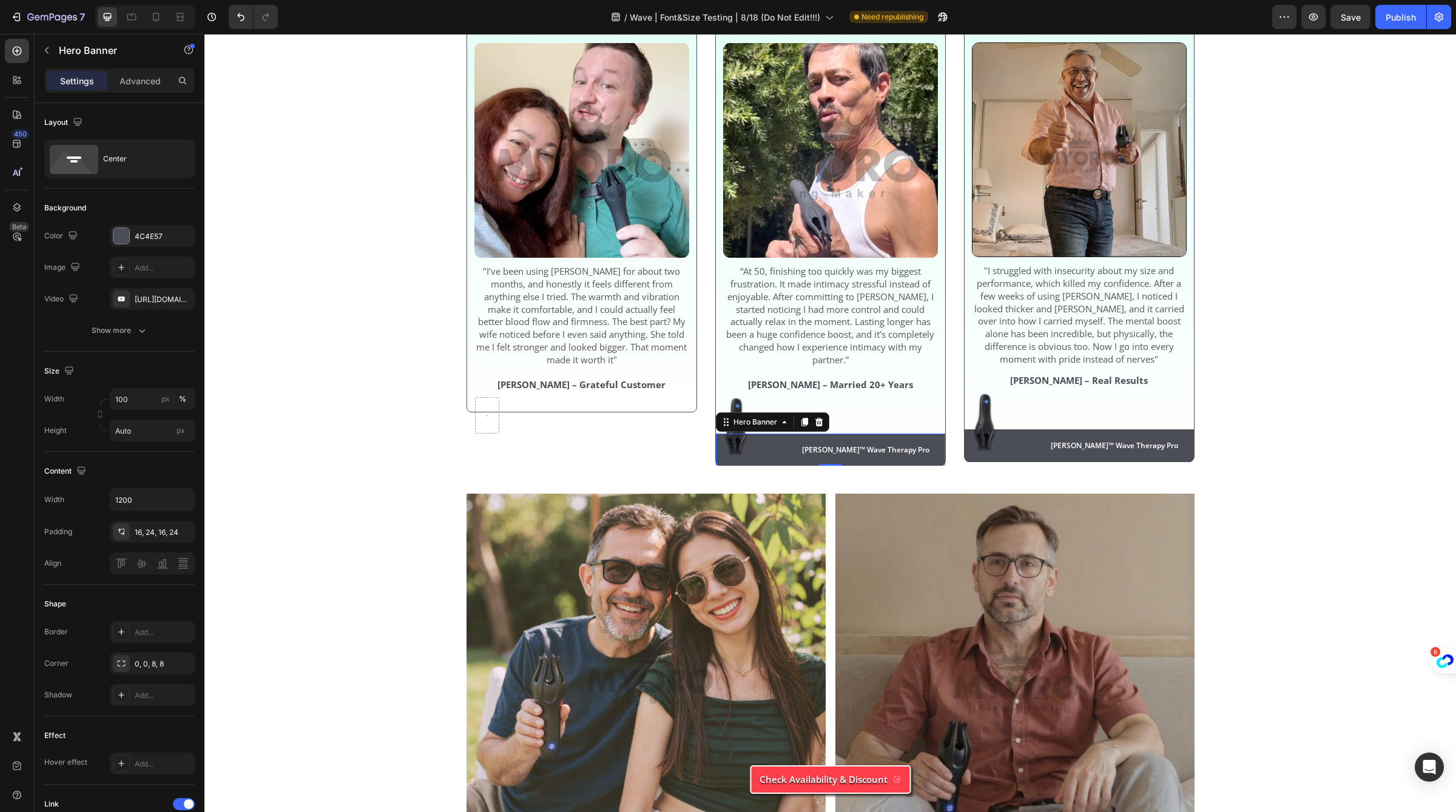
click at [853, 444] on div "[PERSON_NAME]™ Wave Therapy Pro Text Block Row" at bounding box center [831, 450] width 229 height 33
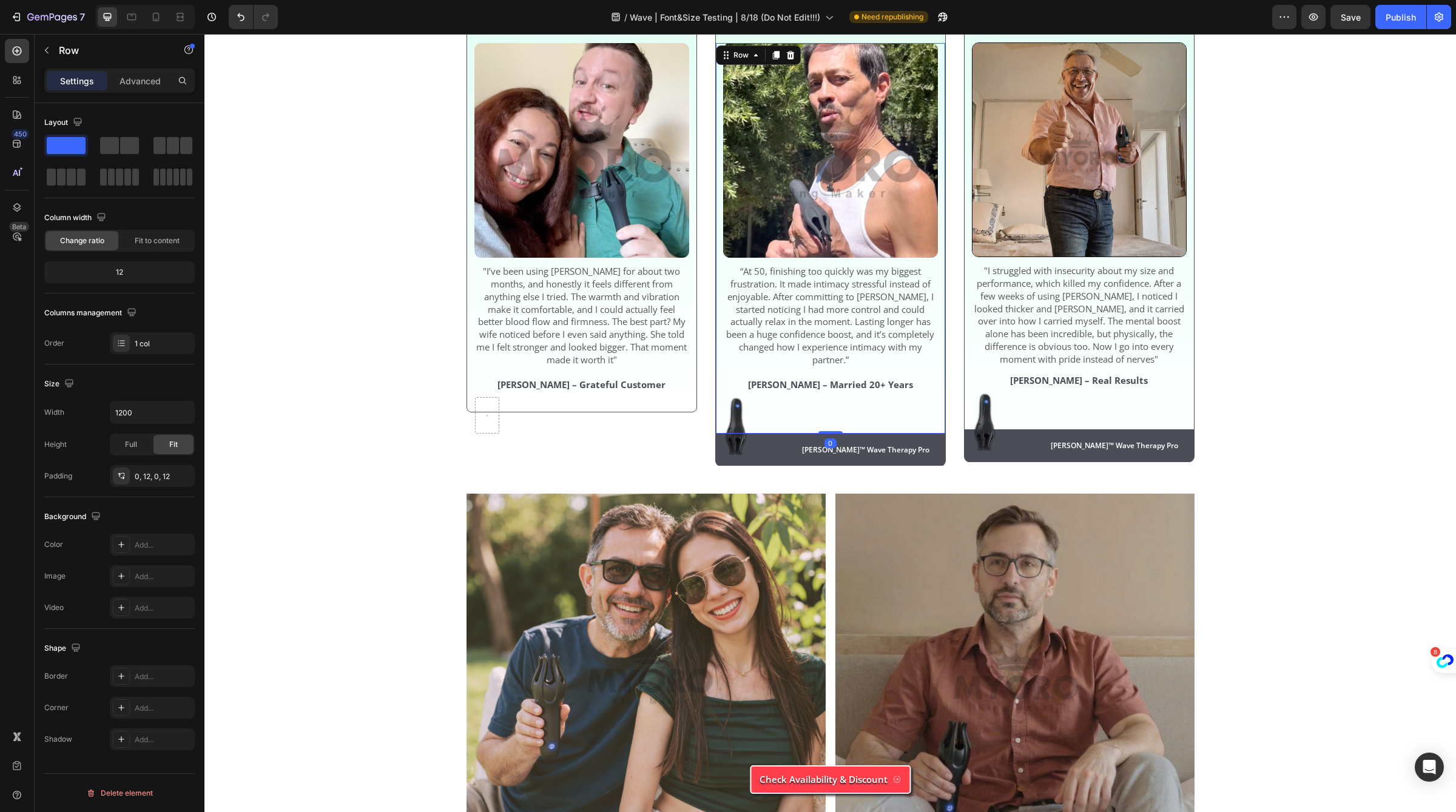
click at [815, 431] on div "Image “At 50, finishing too quickly was my biggest frustration. It made intimac…" at bounding box center [830, 238] width 215 height 391
click at [810, 434] on div "Image “At 50, finishing too quickly was my biggest frustration. It made intimac…" at bounding box center [830, 238] width 215 height 391
click at [804, 454] on div "[PERSON_NAME]™ Wave Therapy Pro Text Block Row 0" at bounding box center [830, 449] width 201 height 13
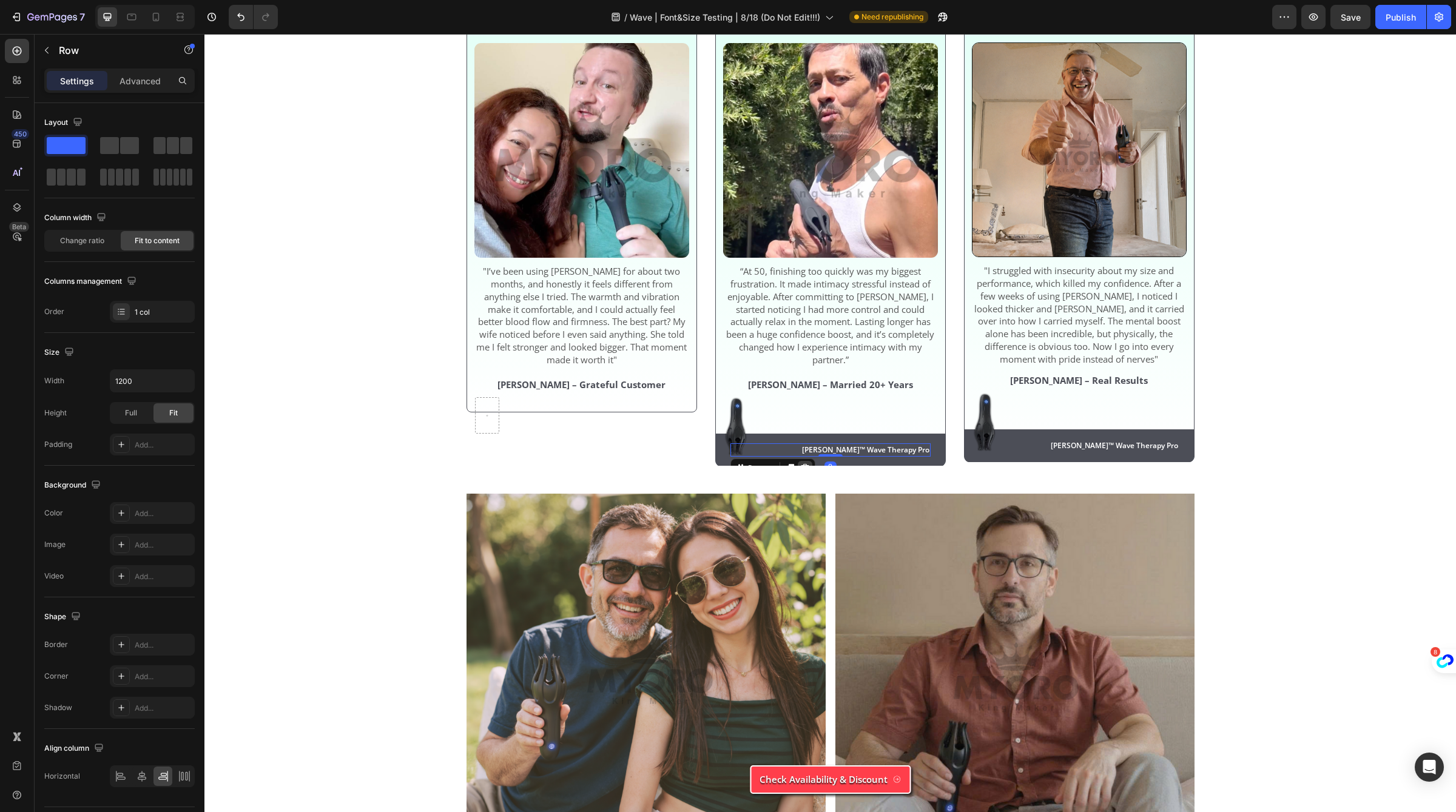
click at [804, 467] on icon at bounding box center [804, 468] width 8 height 9
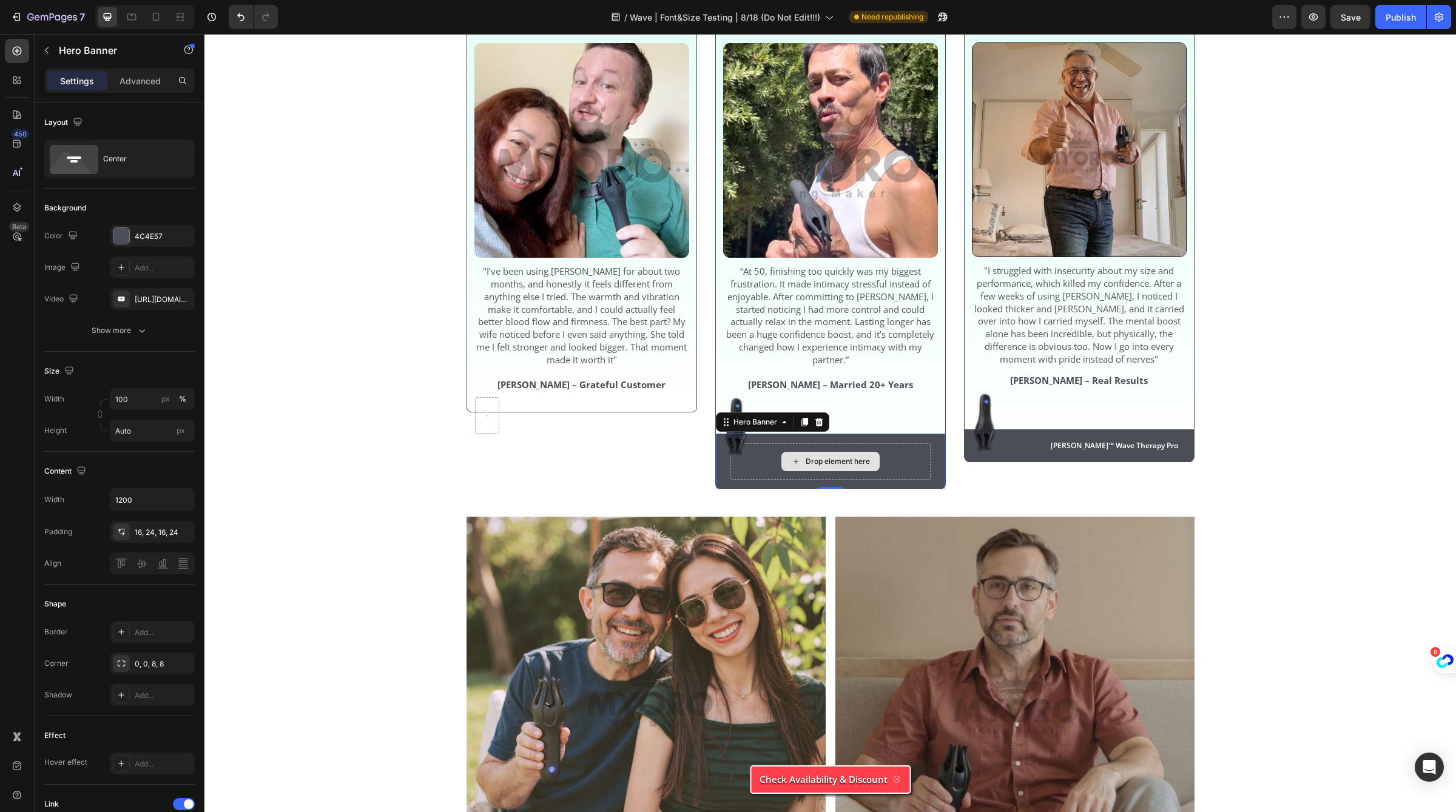
click at [755, 454] on div "Drop element here" at bounding box center [830, 461] width 201 height 37
click at [815, 425] on icon at bounding box center [819, 422] width 9 height 9
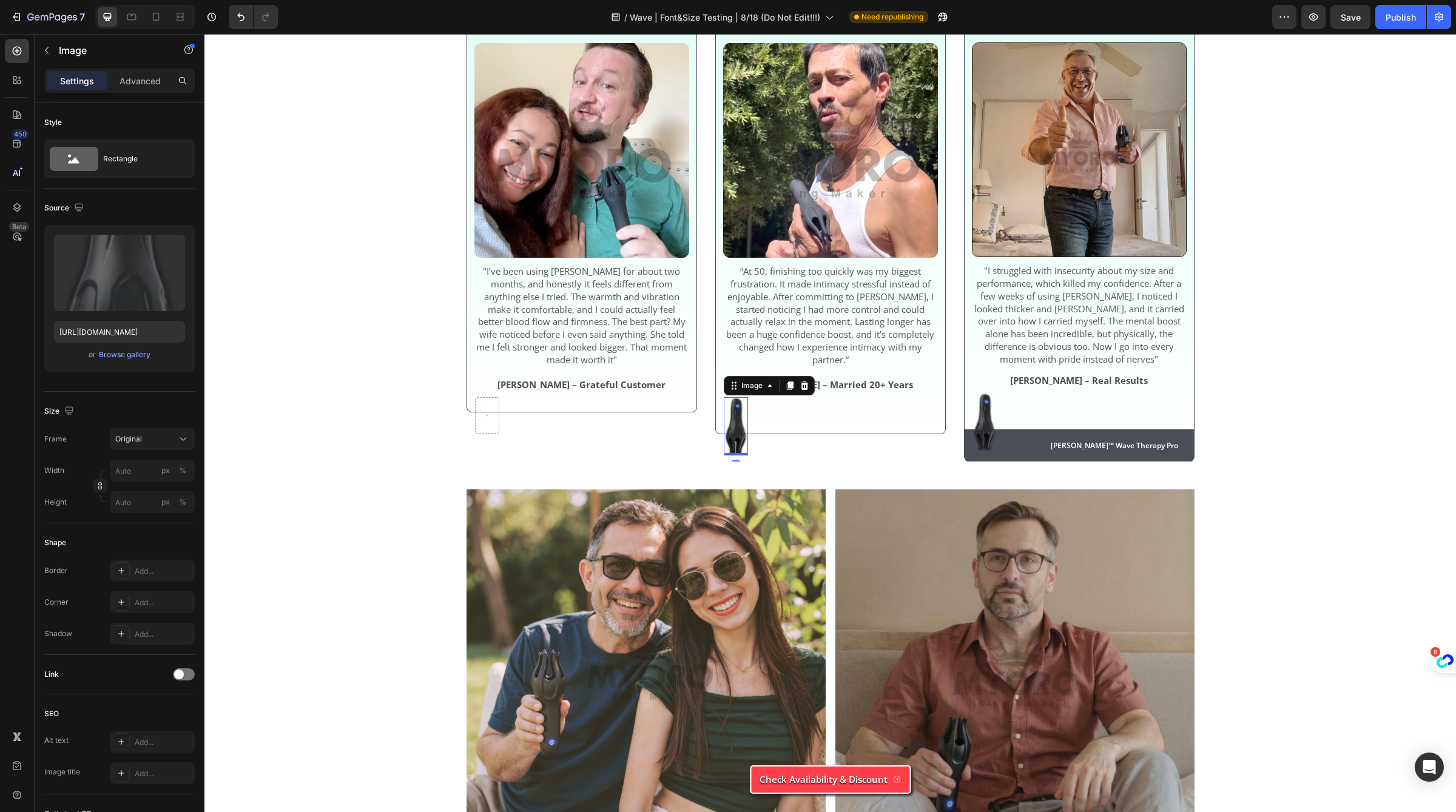
click at [741, 437] on img at bounding box center [736, 426] width 24 height 59
click at [809, 388] on div at bounding box center [804, 385] width 15 height 15
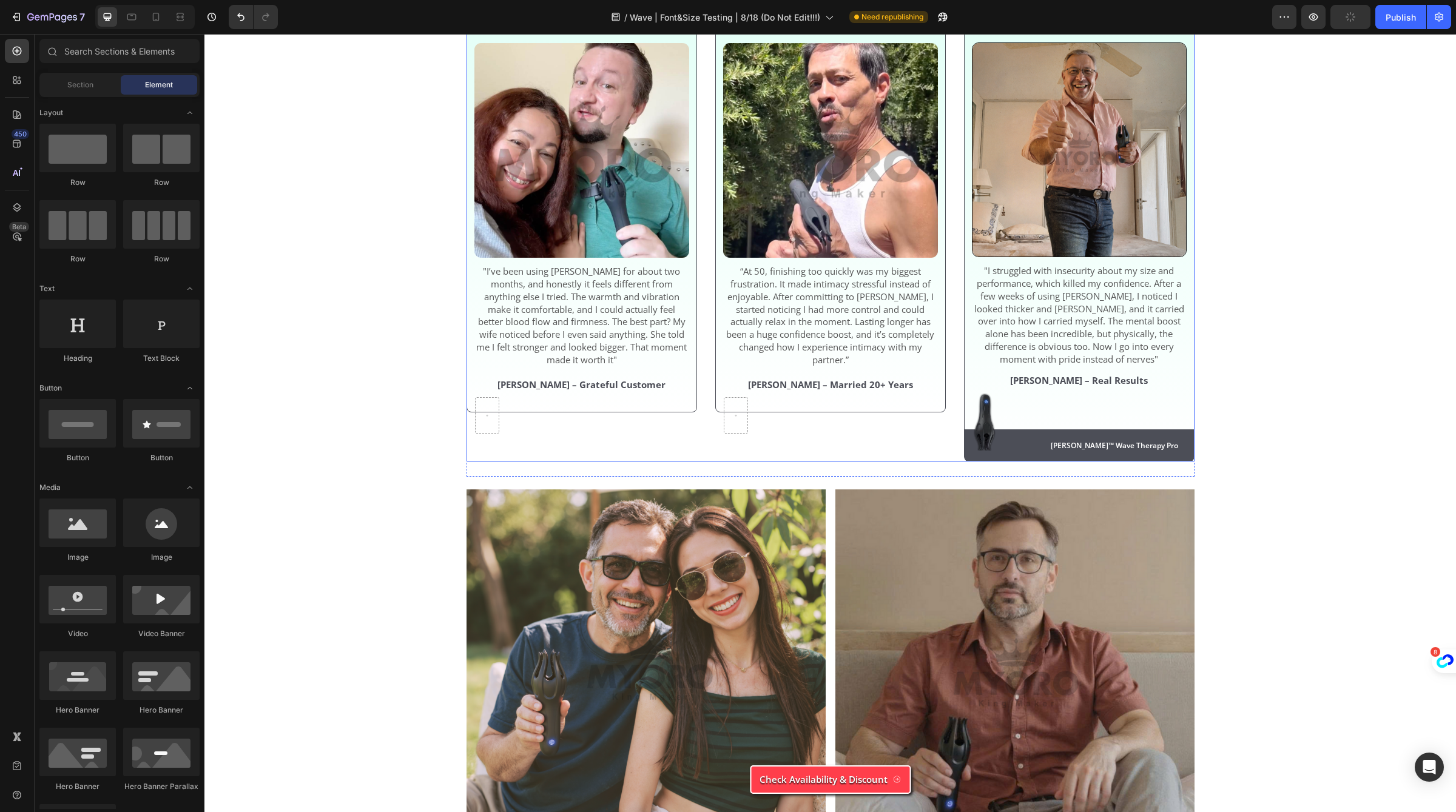
click at [738, 421] on div at bounding box center [736, 415] width 23 height 20
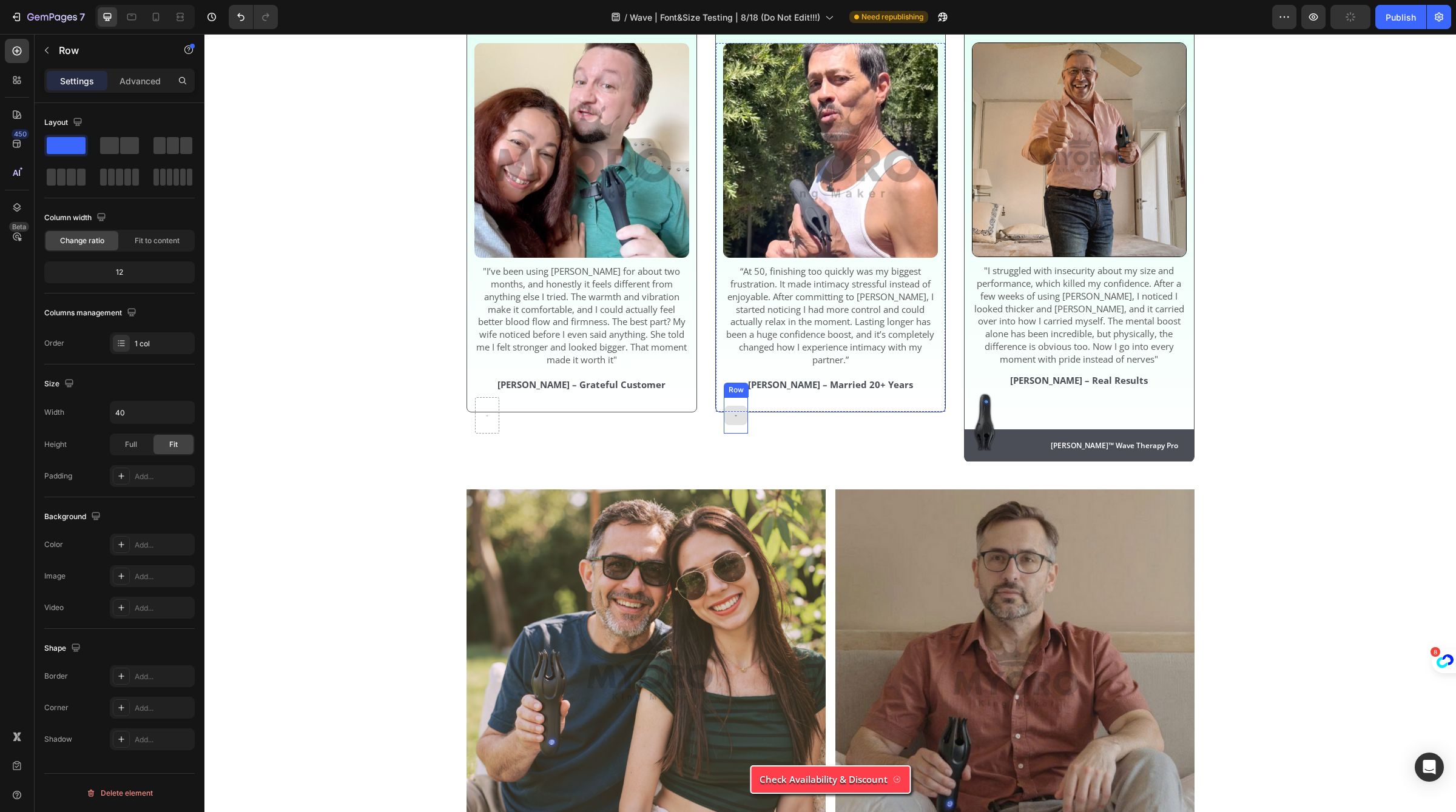
click at [738, 408] on div at bounding box center [736, 415] width 24 height 37
click at [798, 390] on icon at bounding box center [798, 385] width 8 height 9
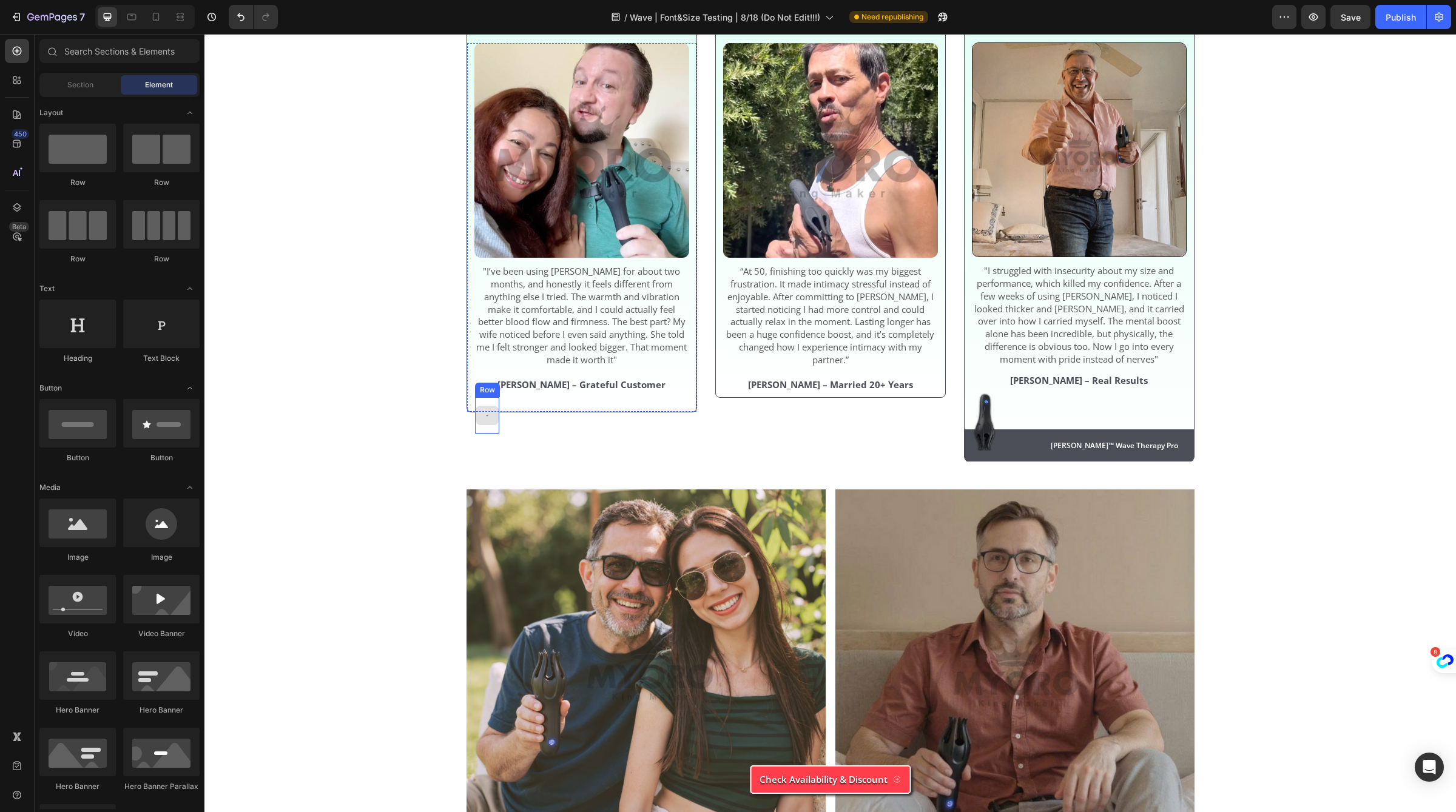
click at [485, 429] on div at bounding box center [487, 415] width 24 height 37
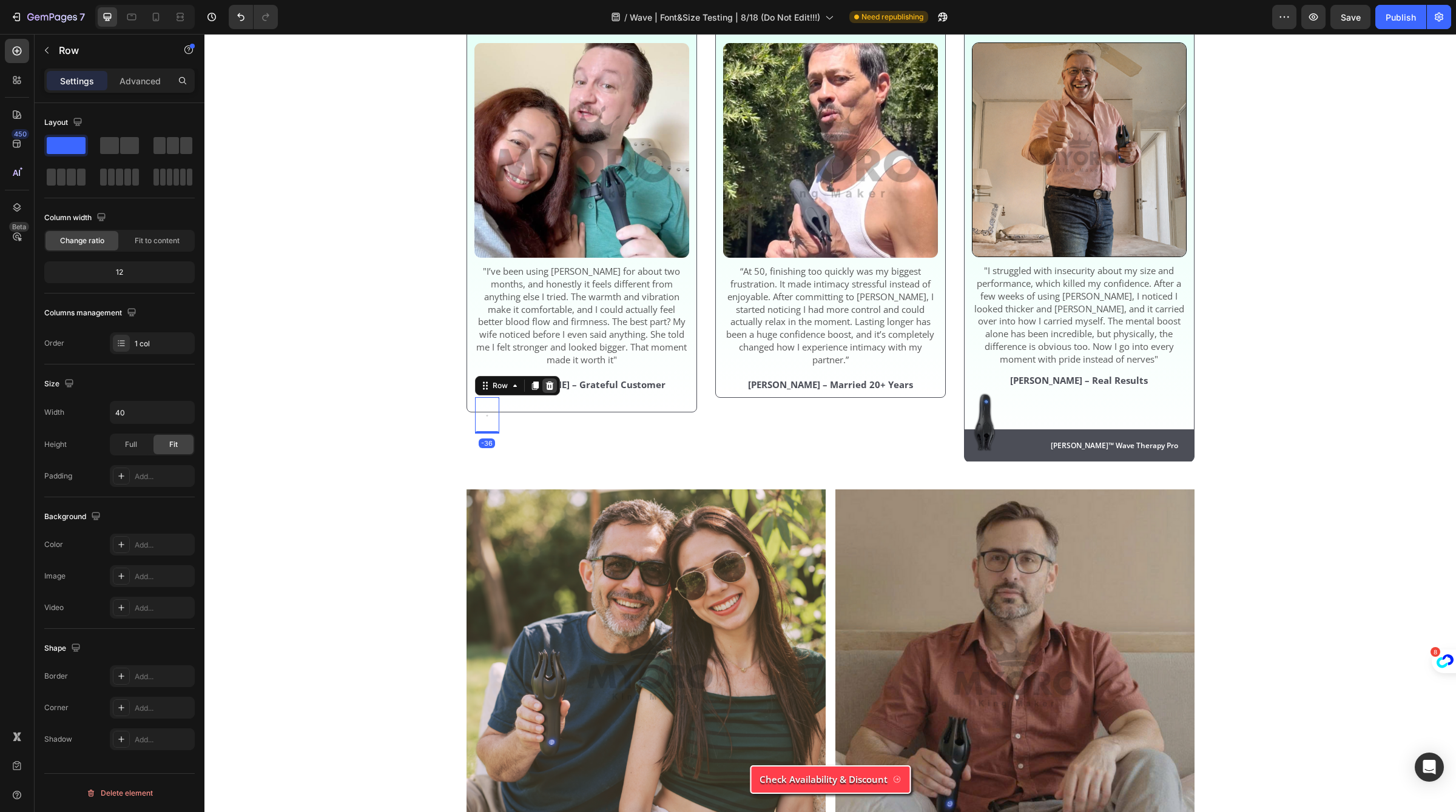
click at [551, 388] on icon at bounding box center [549, 385] width 8 height 9
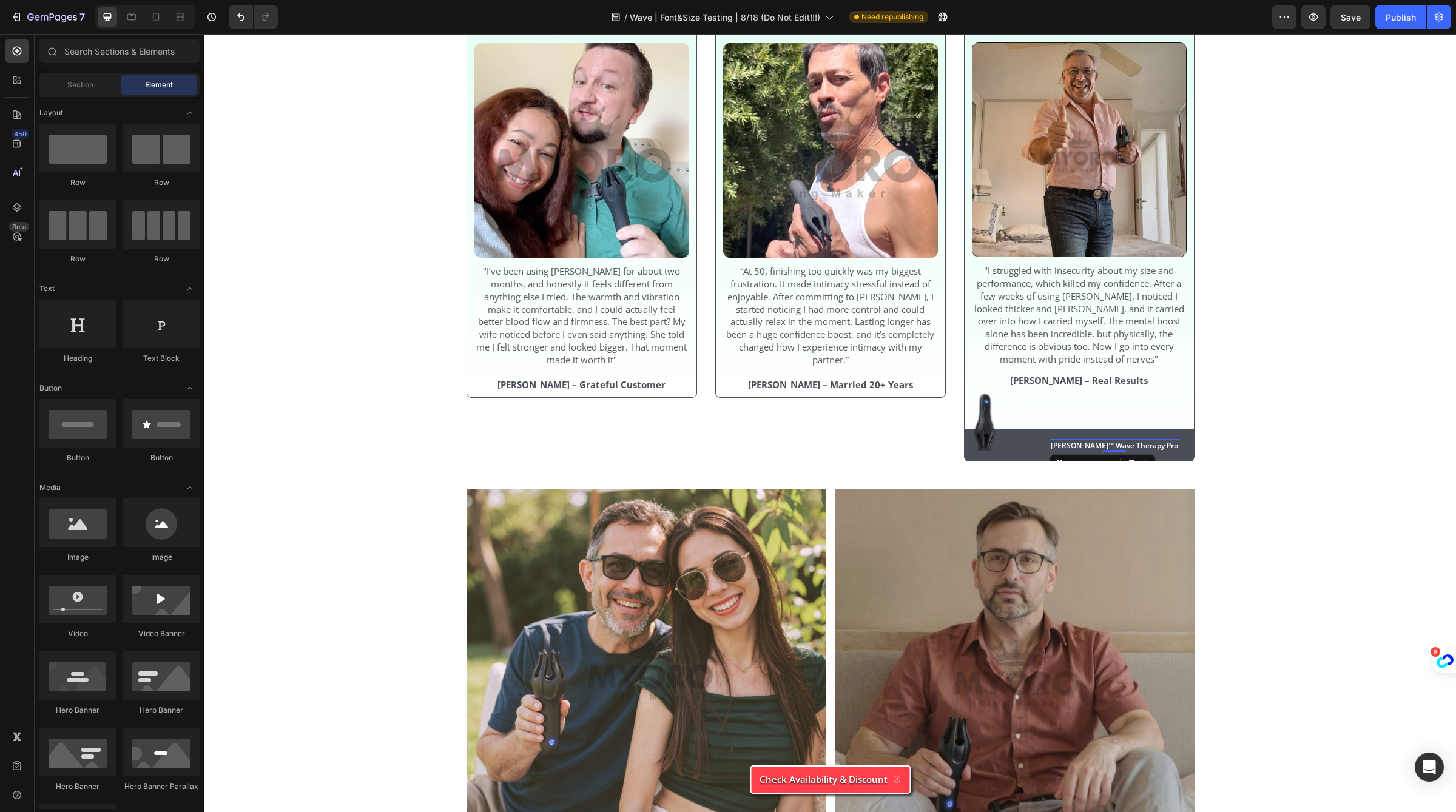
click at [1085, 442] on div "[PERSON_NAME]™ Wave Therapy Pro" at bounding box center [1114, 445] width 130 height 13
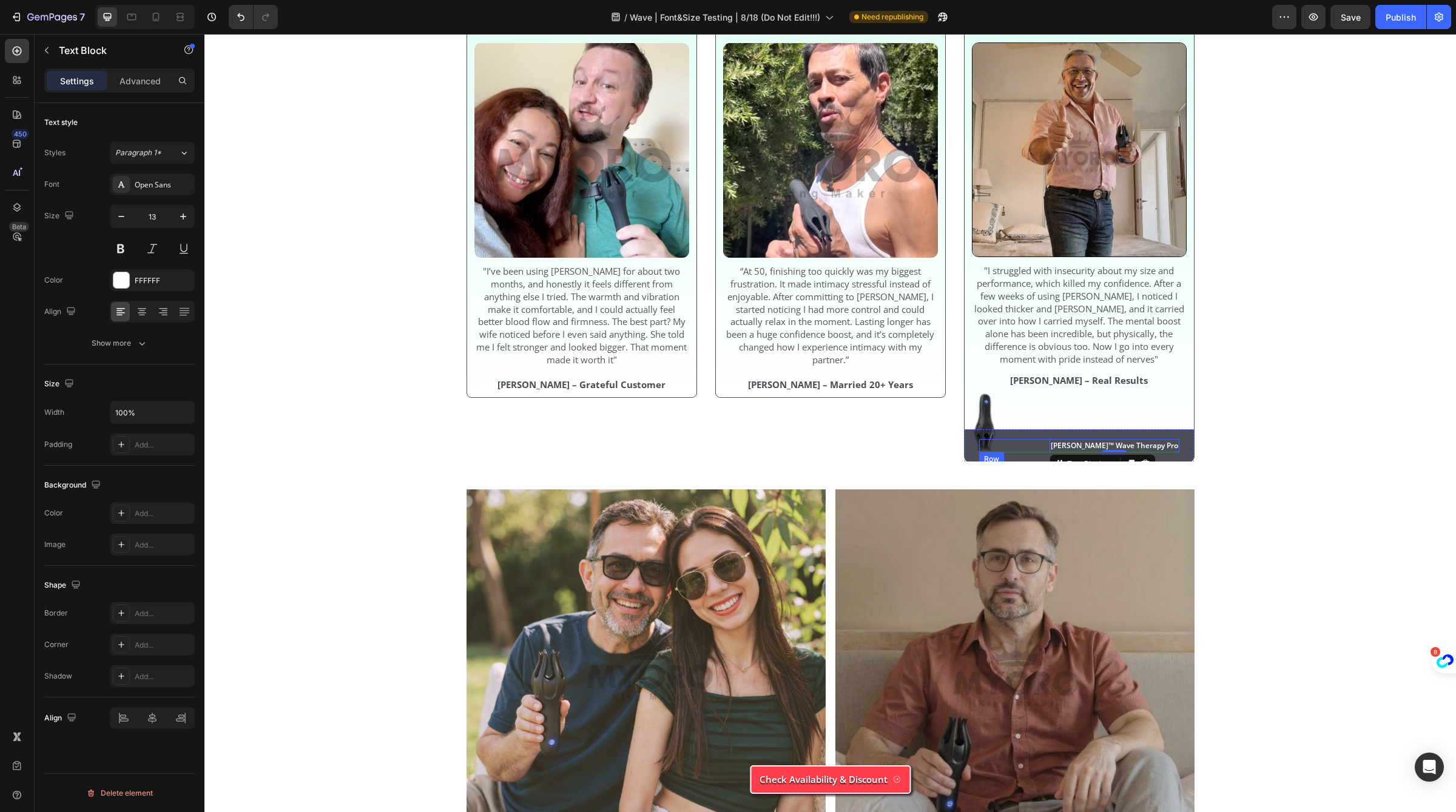
click at [1037, 452] on div "[PERSON_NAME]™ Wave Therapy Pro Text Block 0 Row" at bounding box center [1079, 445] width 201 height 13
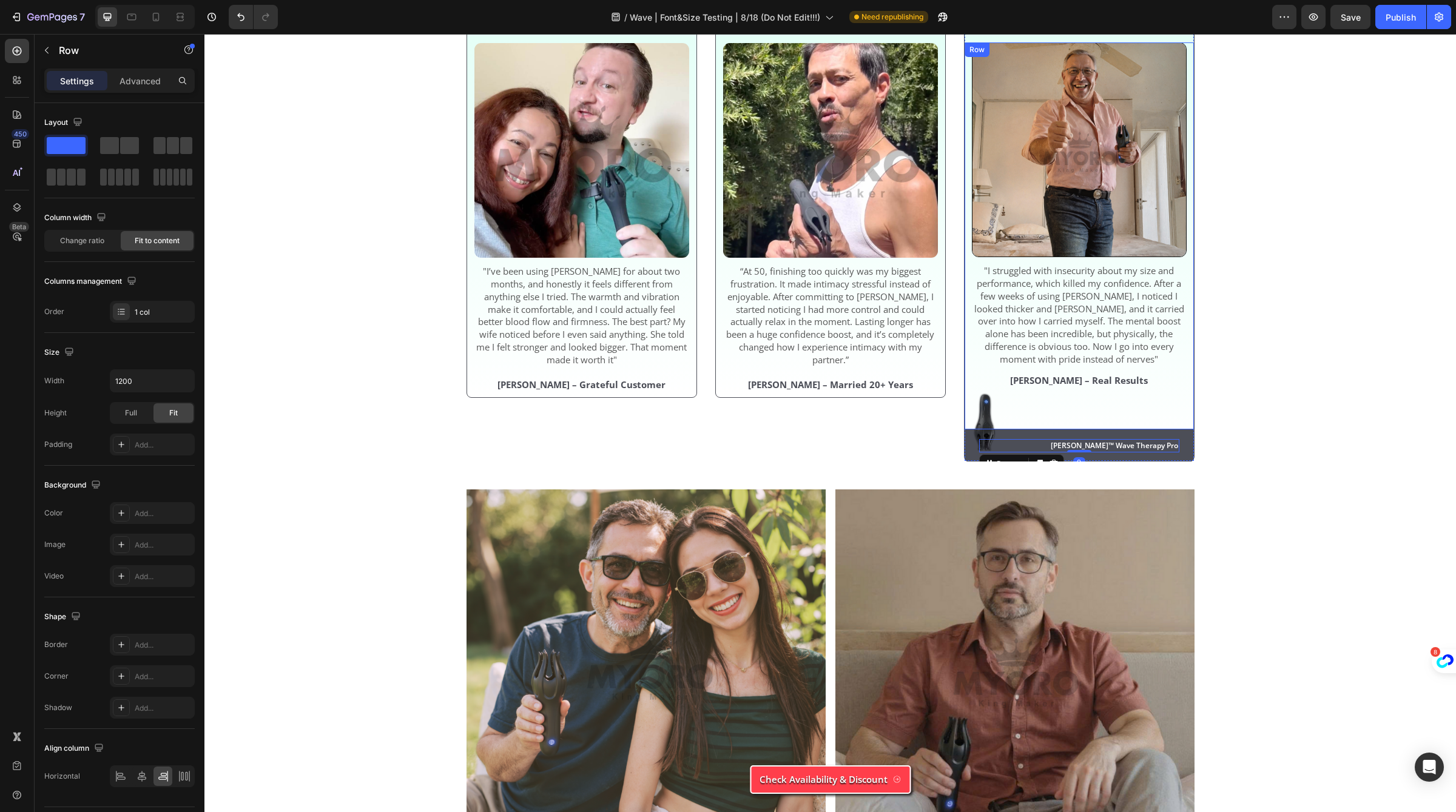
click at [1028, 430] on div "Image "I struggled with insecurity about my size and performance, which killed …" at bounding box center [1079, 236] width 215 height 387
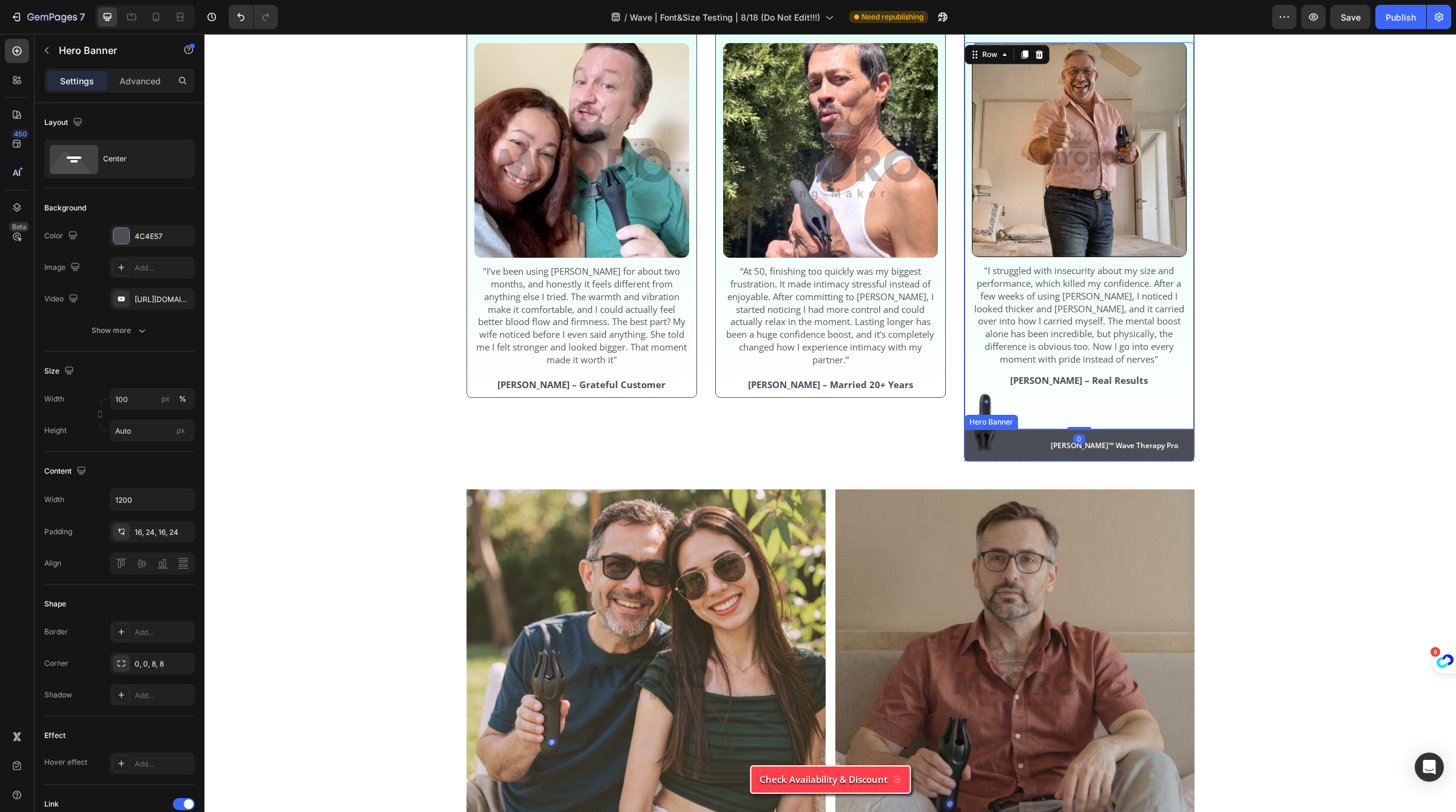
click at [1033, 435] on div "[PERSON_NAME]™ Wave Therapy Pro Text Block Row" at bounding box center [1079, 446] width 229 height 33
click at [1068, 415] on div at bounding box center [1067, 417] width 15 height 15
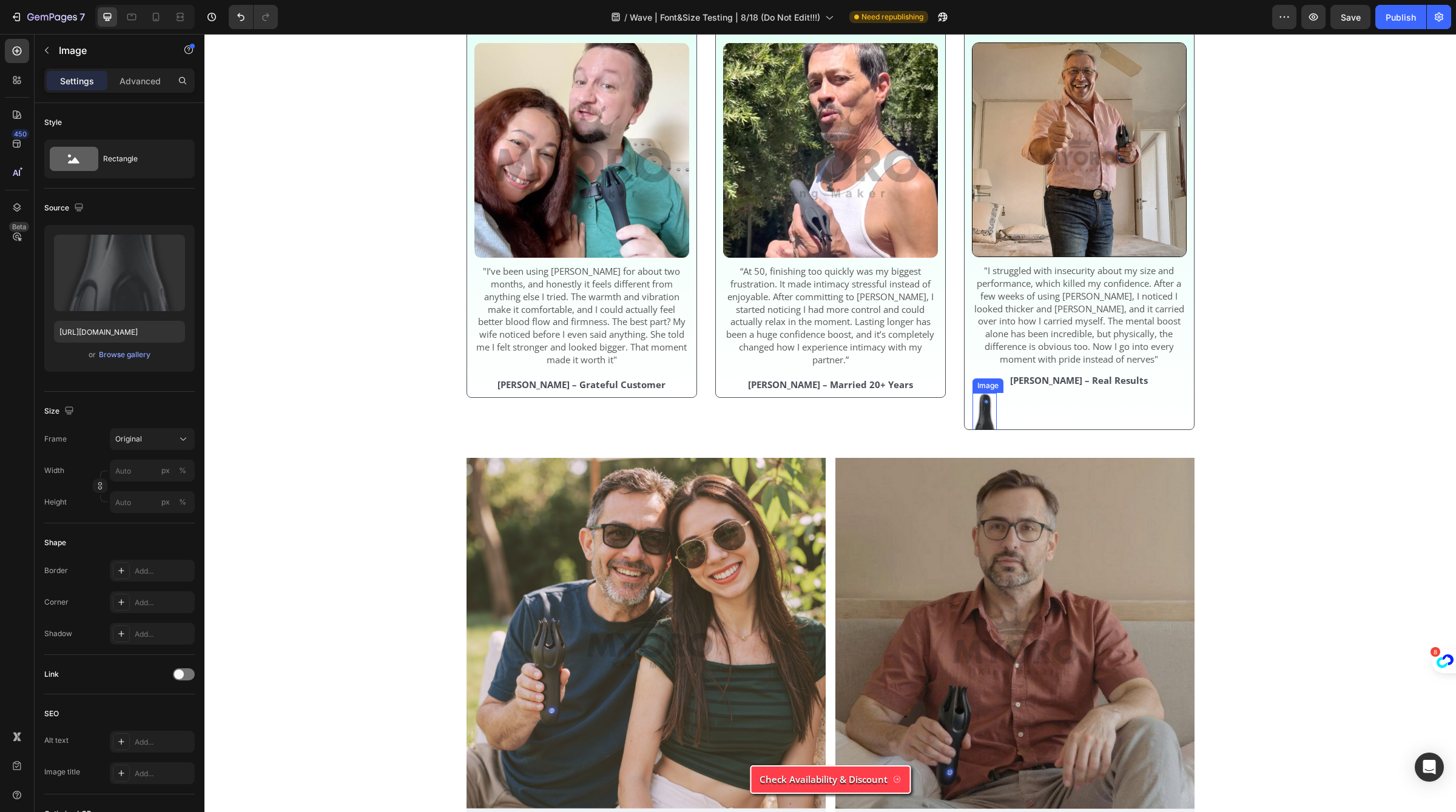
click at [988, 443] on img at bounding box center [984, 422] width 24 height 59
click at [1056, 385] on icon at bounding box center [1053, 381] width 9 height 9
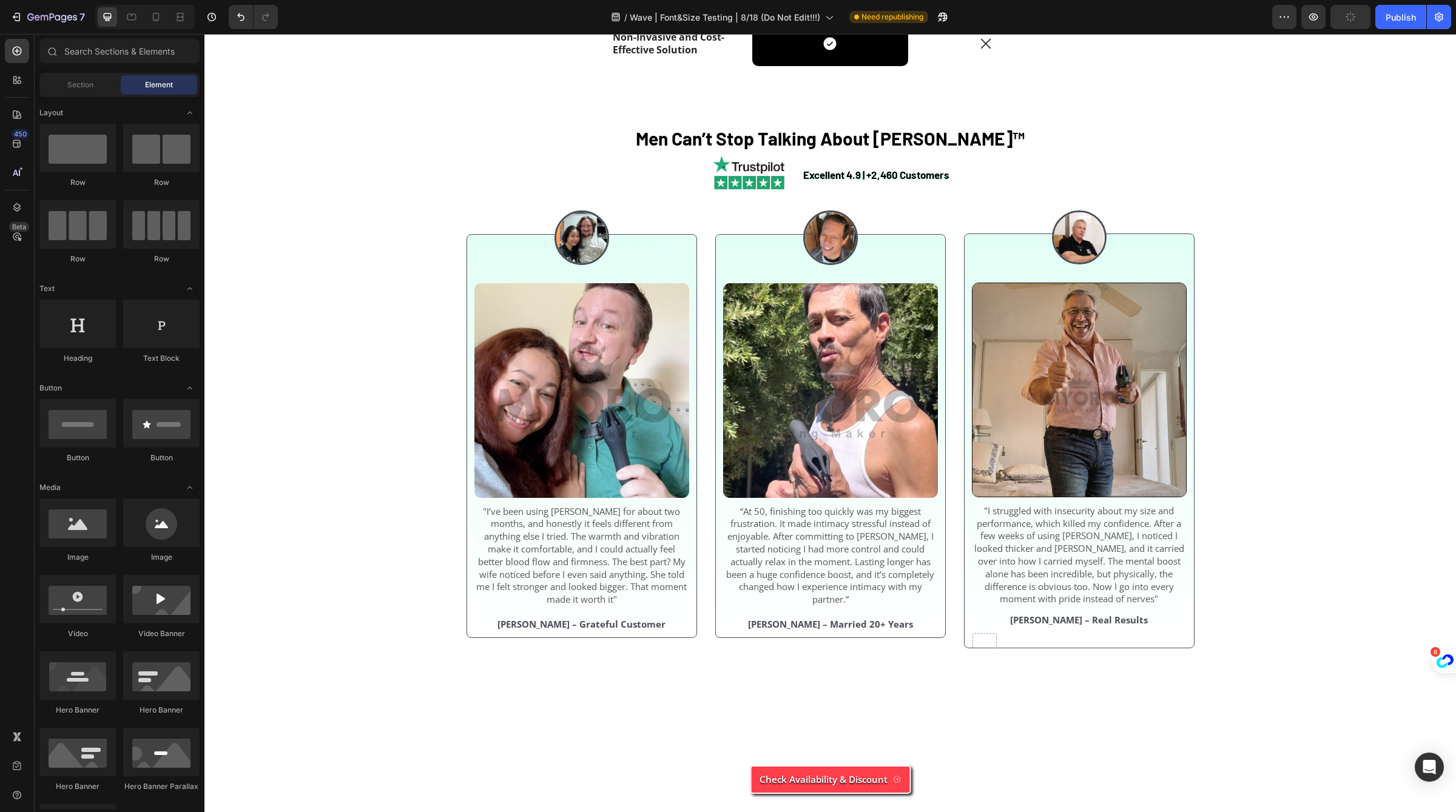
scroll to position [3640, 0]
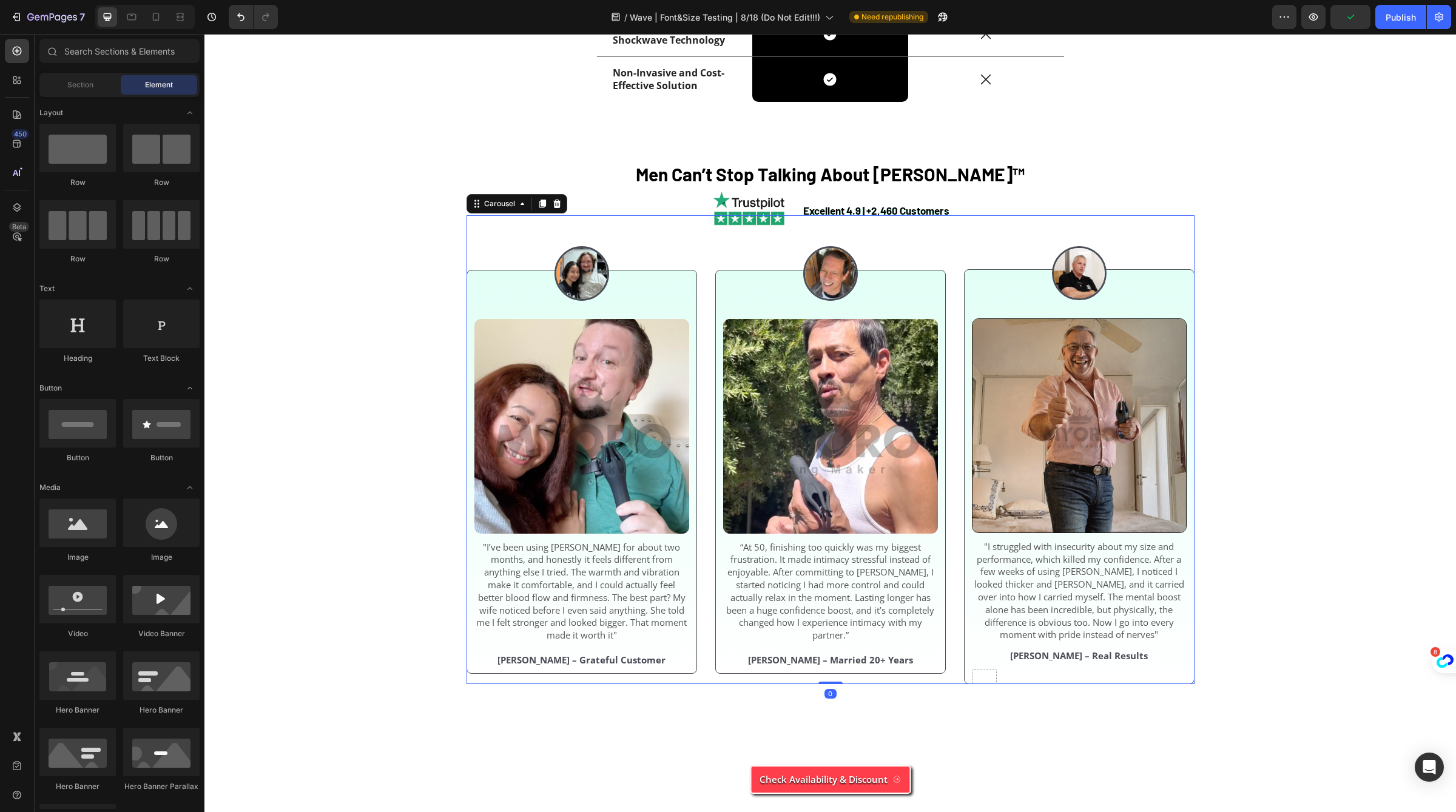
click at [711, 473] on div "Image Image "I’ve been using [PERSON_NAME] for about two months, and honestly i…" at bounding box center [830, 449] width 728 height 469
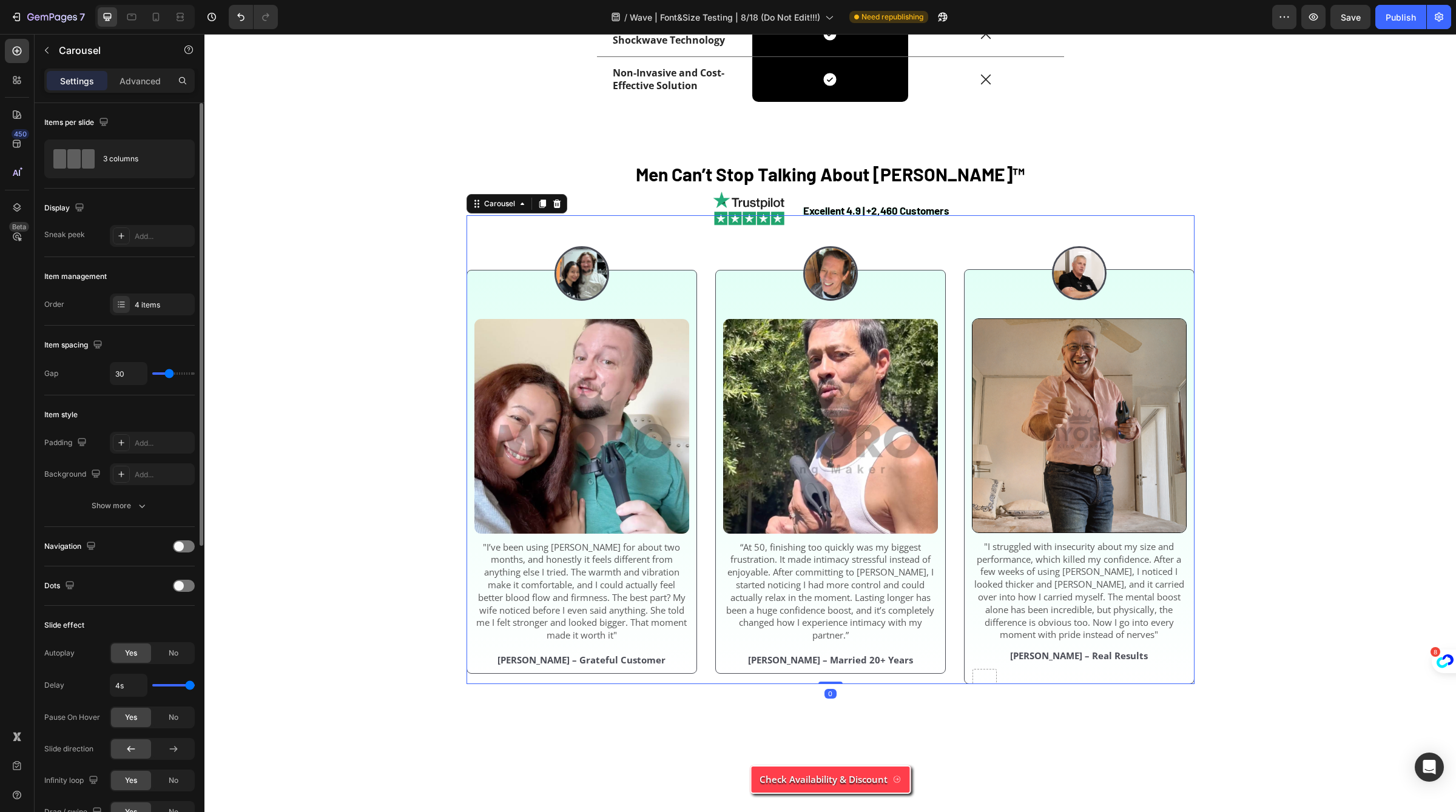
click at [161, 310] on div "4 items" at bounding box center [152, 304] width 85 height 22
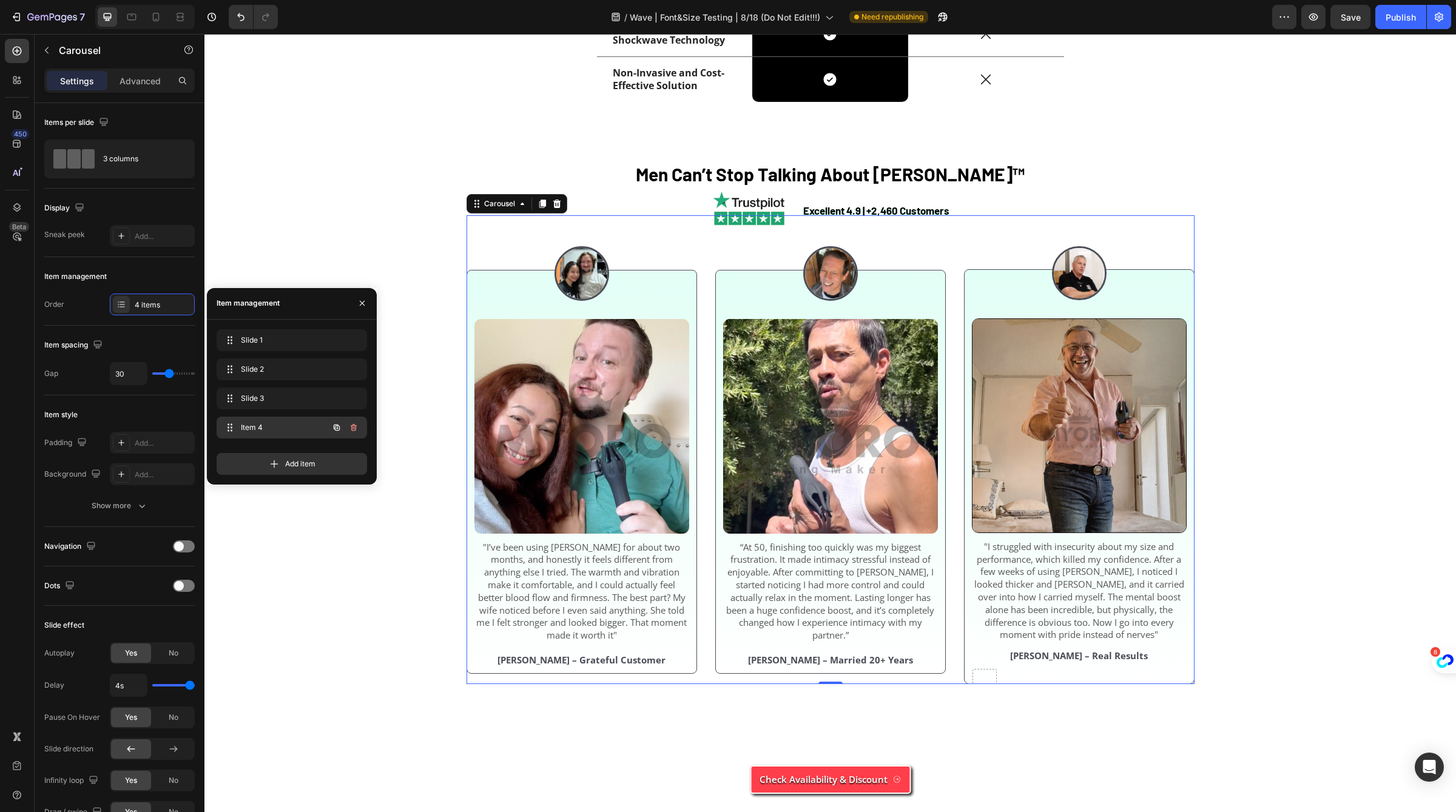
click at [307, 428] on span "Item 4" at bounding box center [275, 427] width 69 height 11
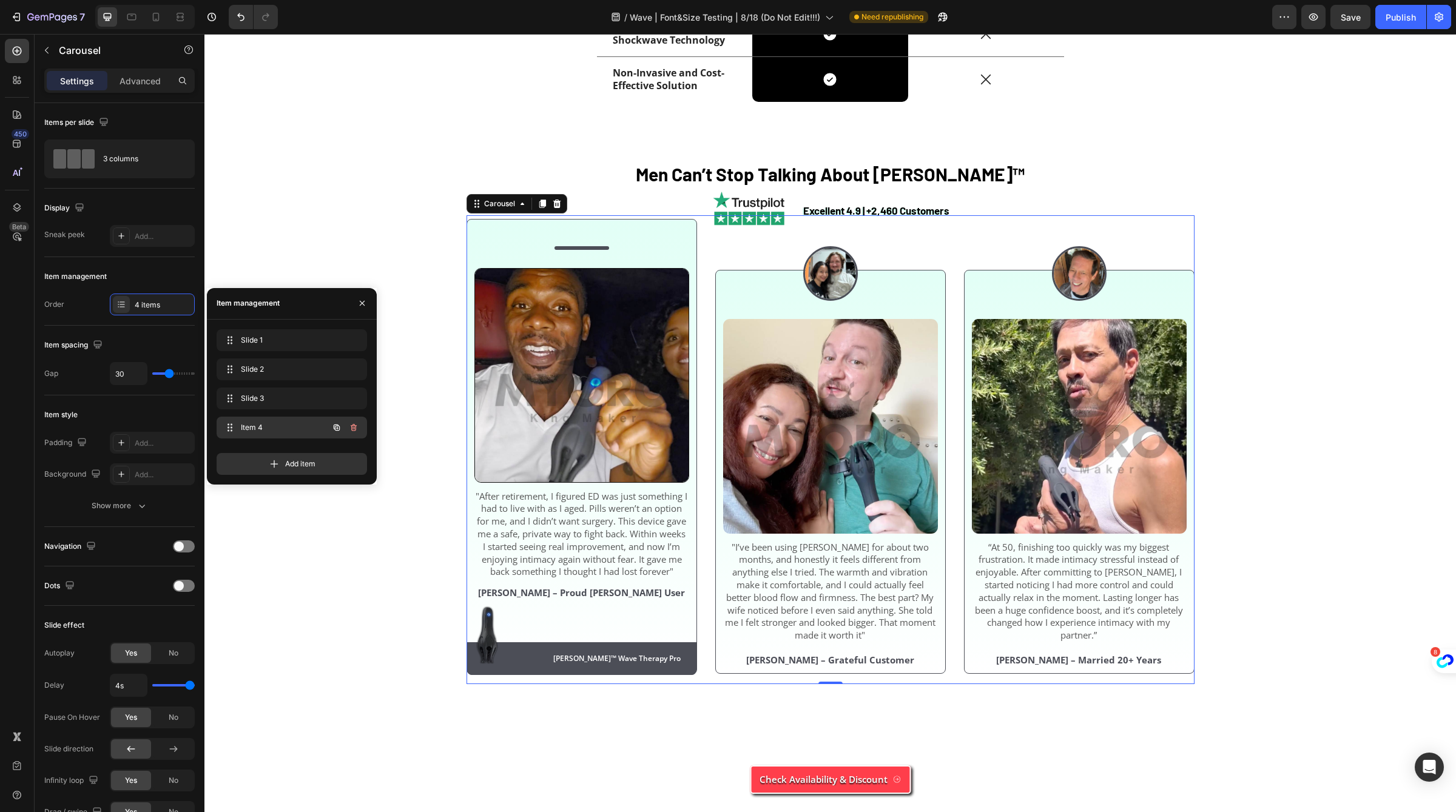
click at [307, 428] on span "Item 4" at bounding box center [275, 427] width 69 height 11
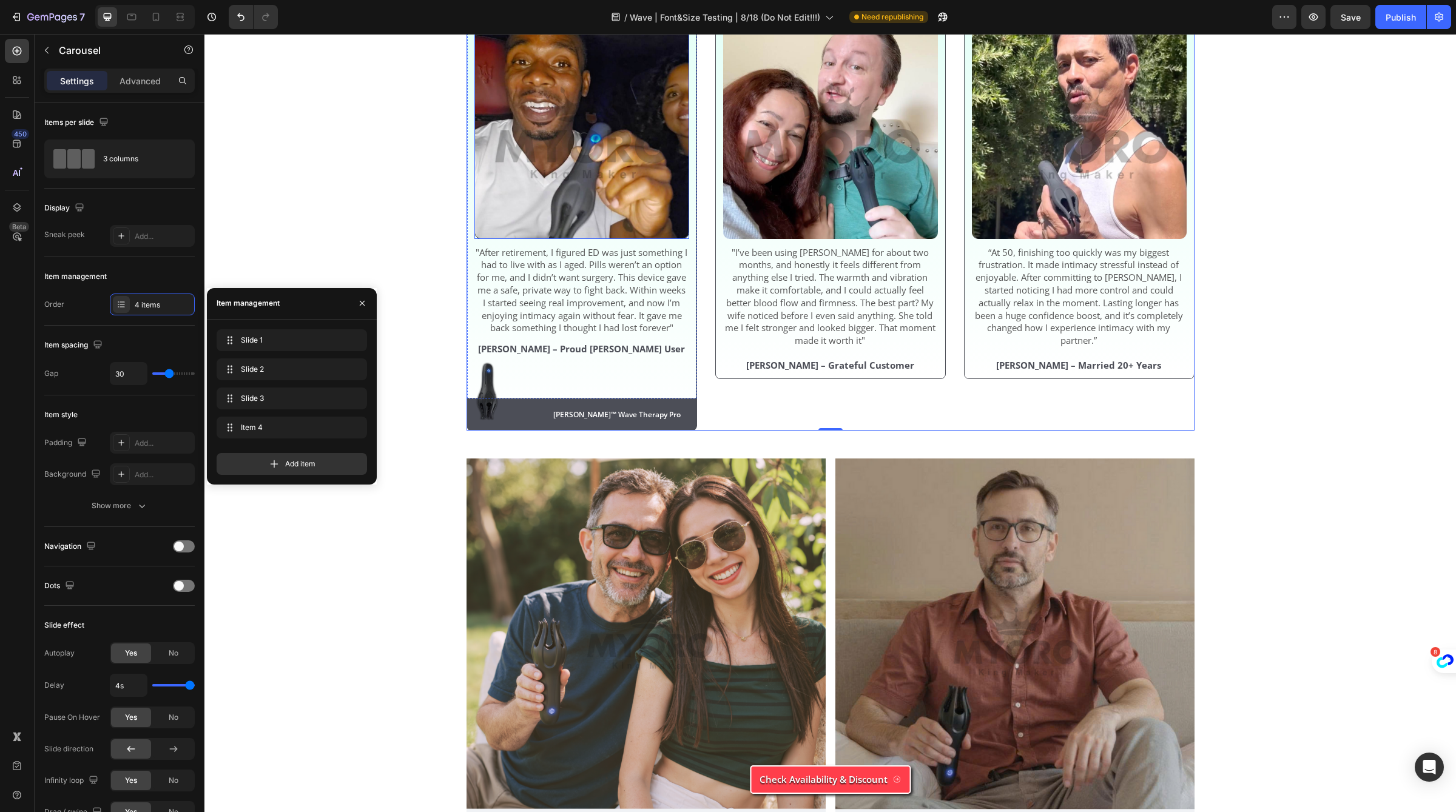
scroll to position [3957, 0]
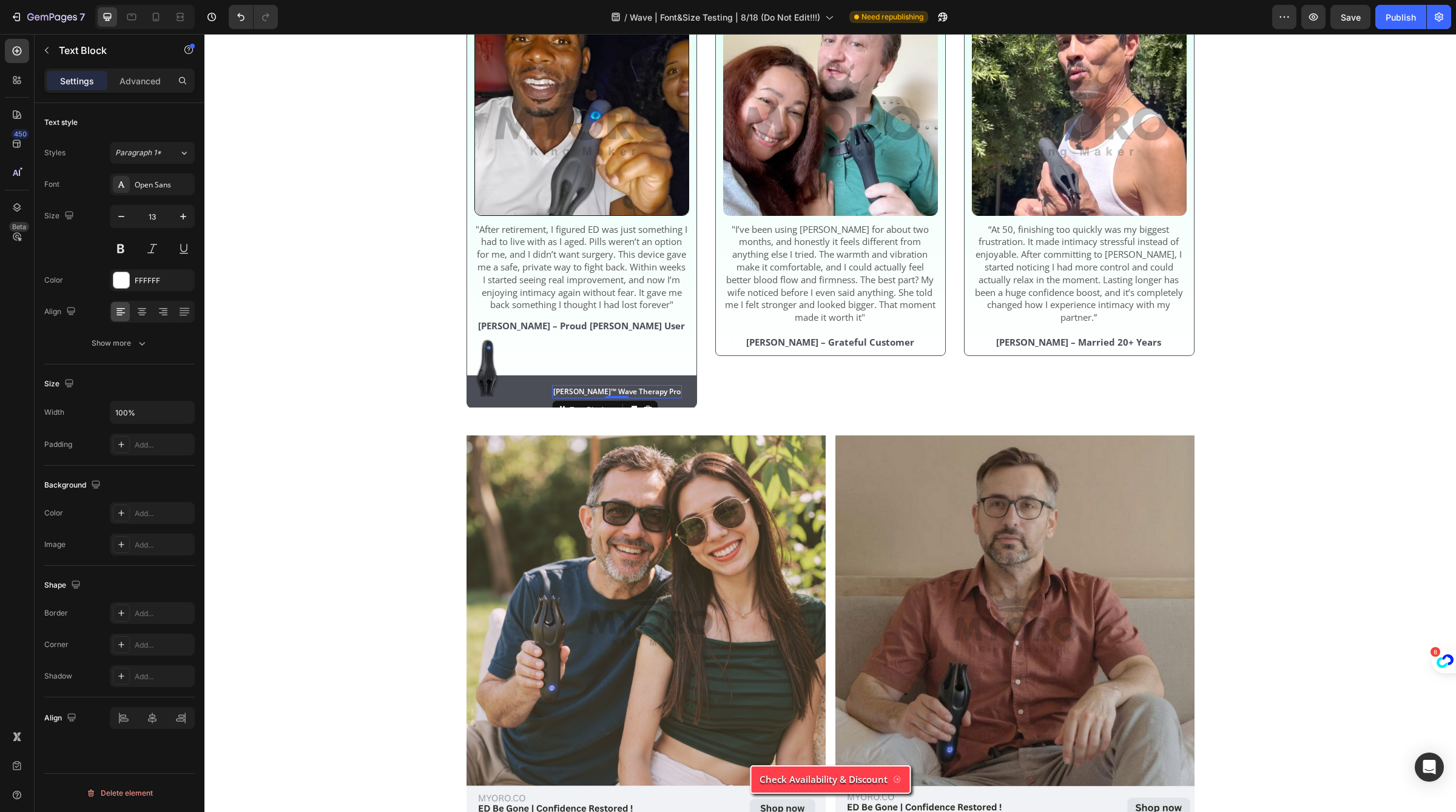
click at [584, 397] on span "[PERSON_NAME]™ Wave Therapy Pro" at bounding box center [616, 391] width 127 height 10
click at [653, 415] on icon at bounding box center [648, 410] width 9 height 9
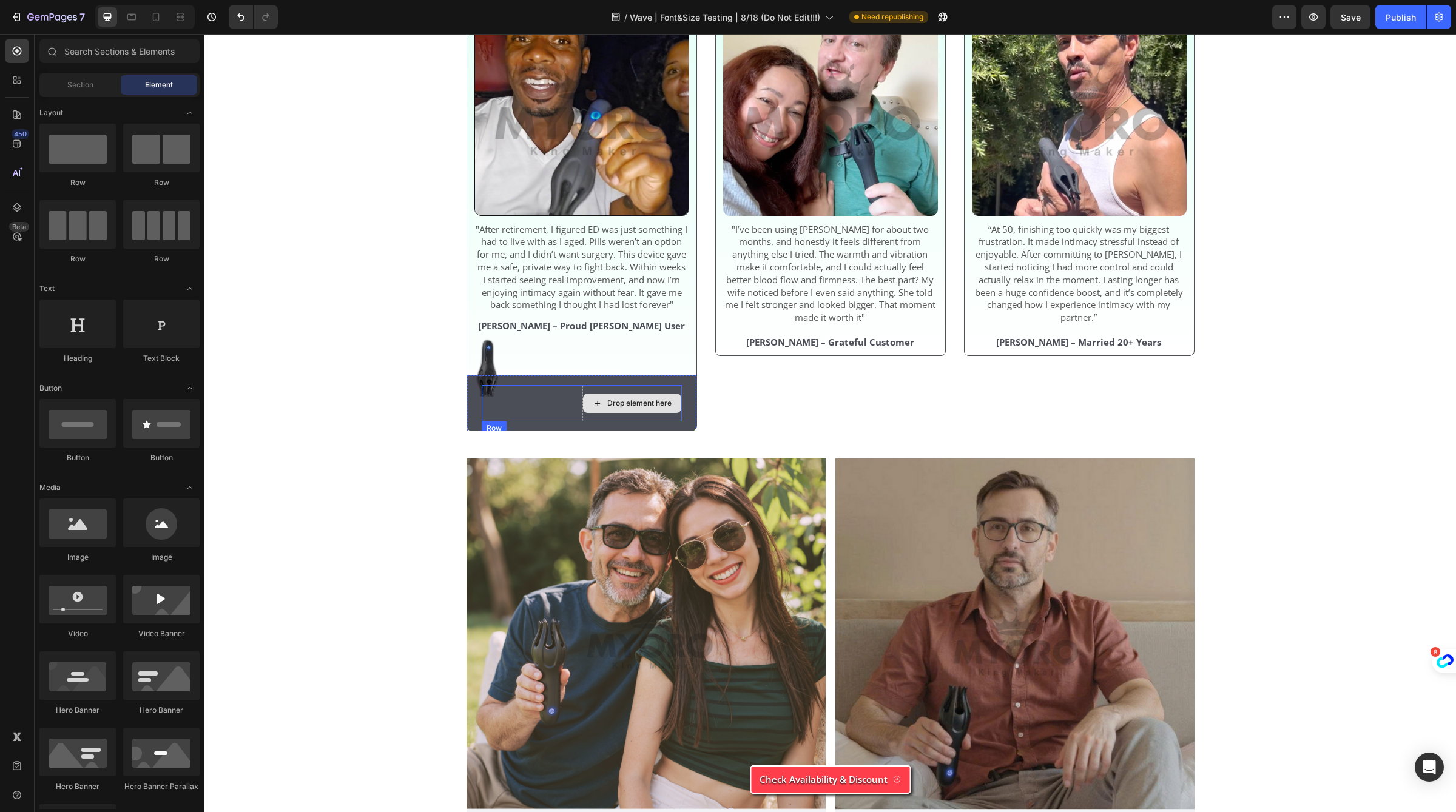
click at [673, 413] on div "Drop element here" at bounding box center [632, 403] width 98 height 20
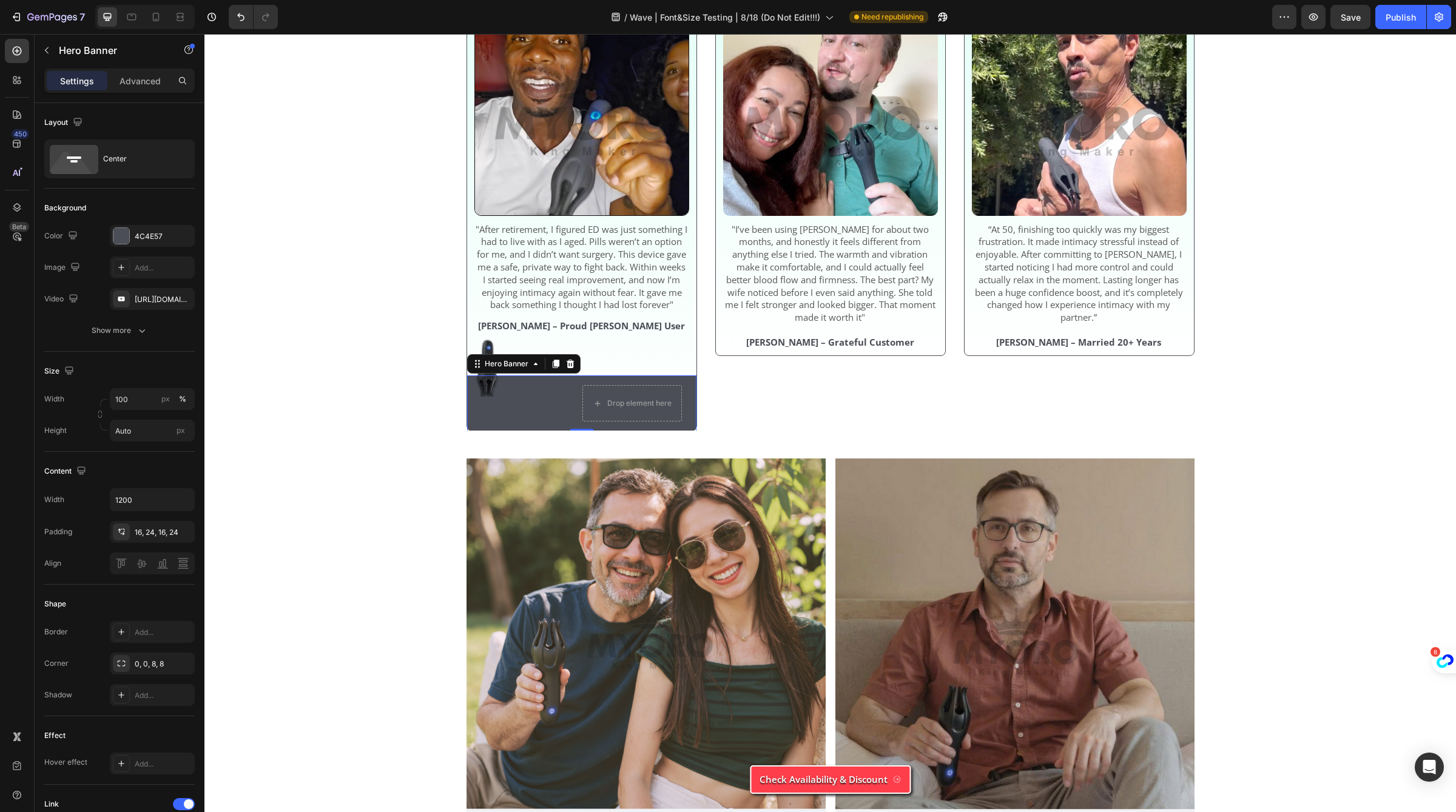
click at [686, 431] on div "Drop element here Row" at bounding box center [582, 403] width 229 height 56
click at [570, 369] on icon at bounding box center [570, 363] width 9 height 9
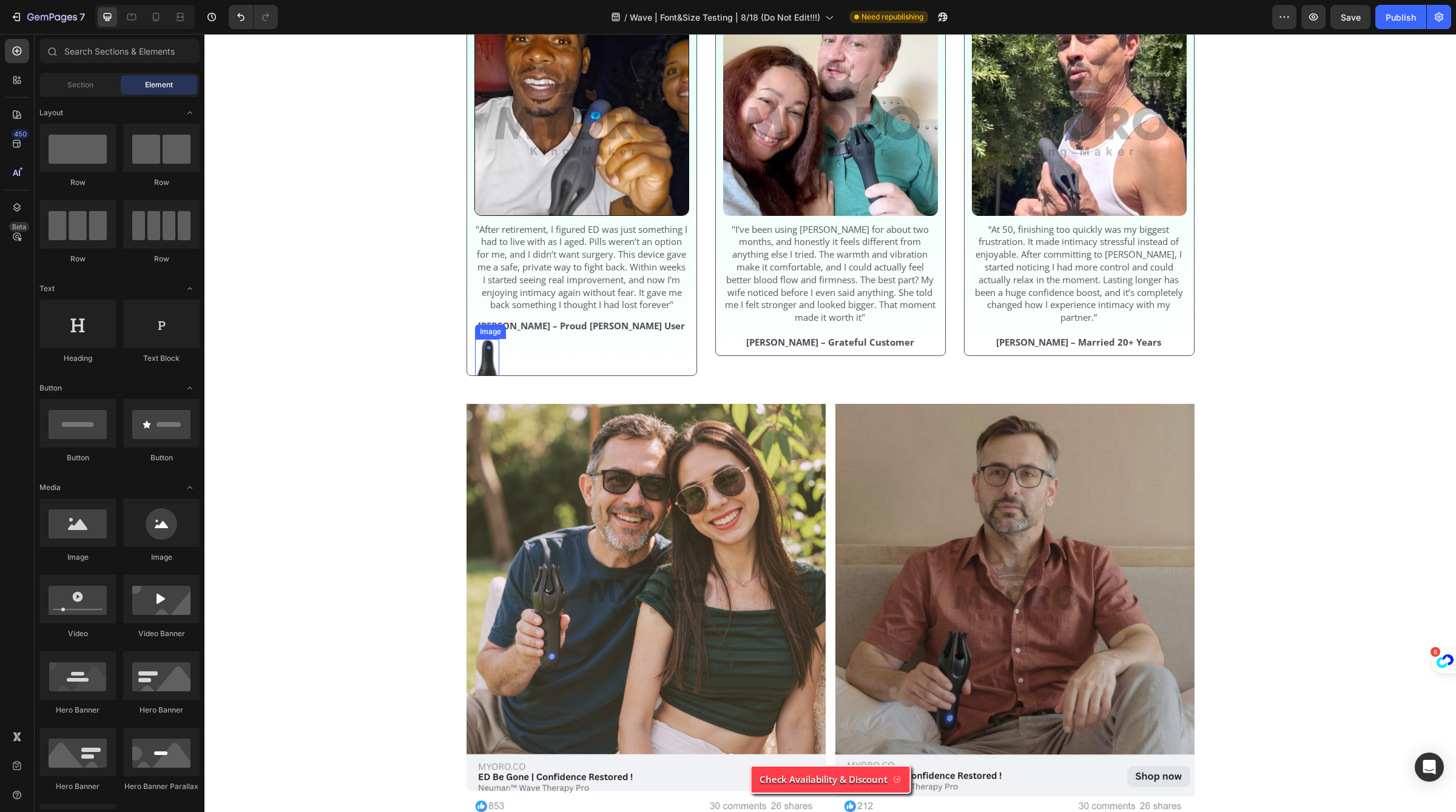
click at [481, 397] on img at bounding box center [487, 368] width 24 height 59
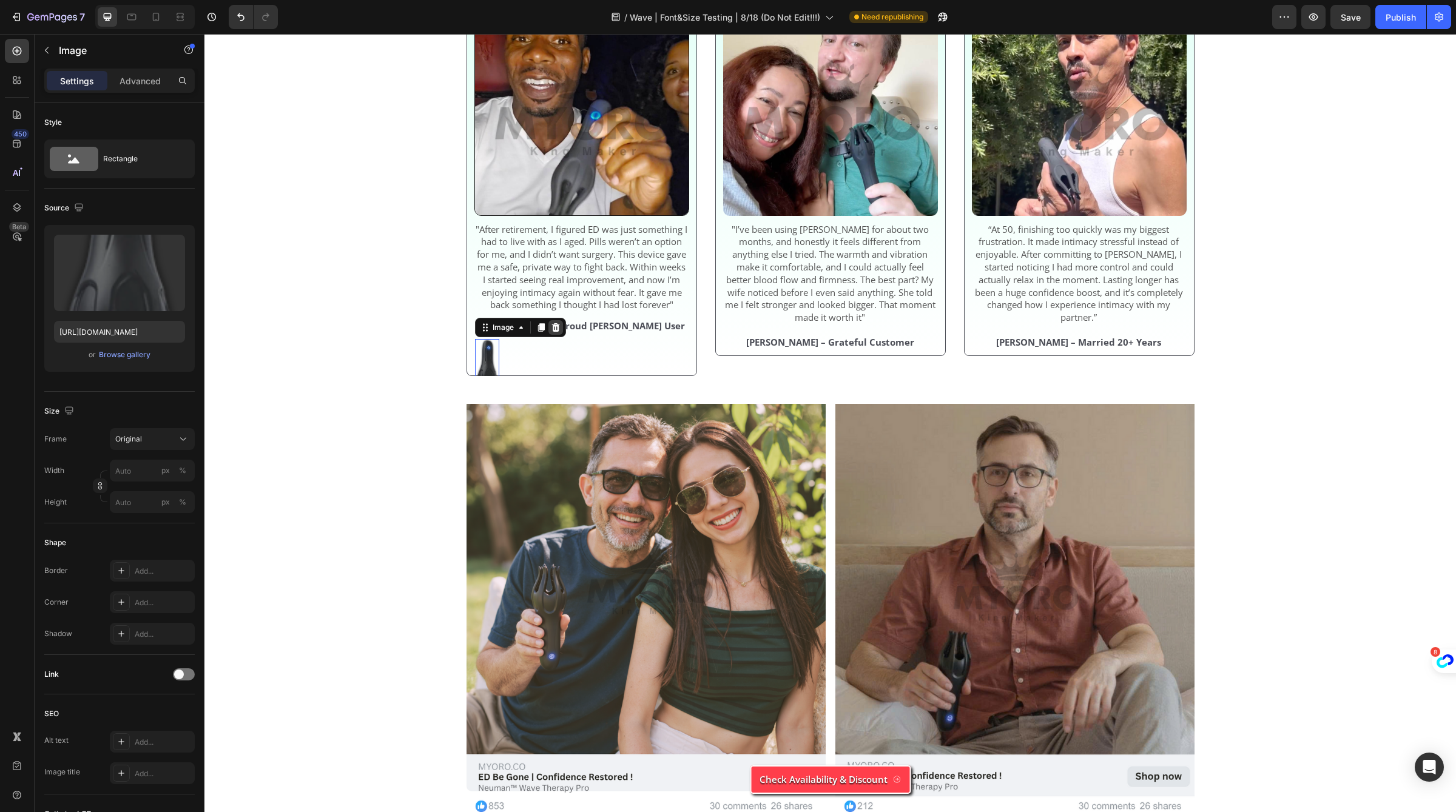
click at [558, 332] on icon at bounding box center [556, 327] width 8 height 9
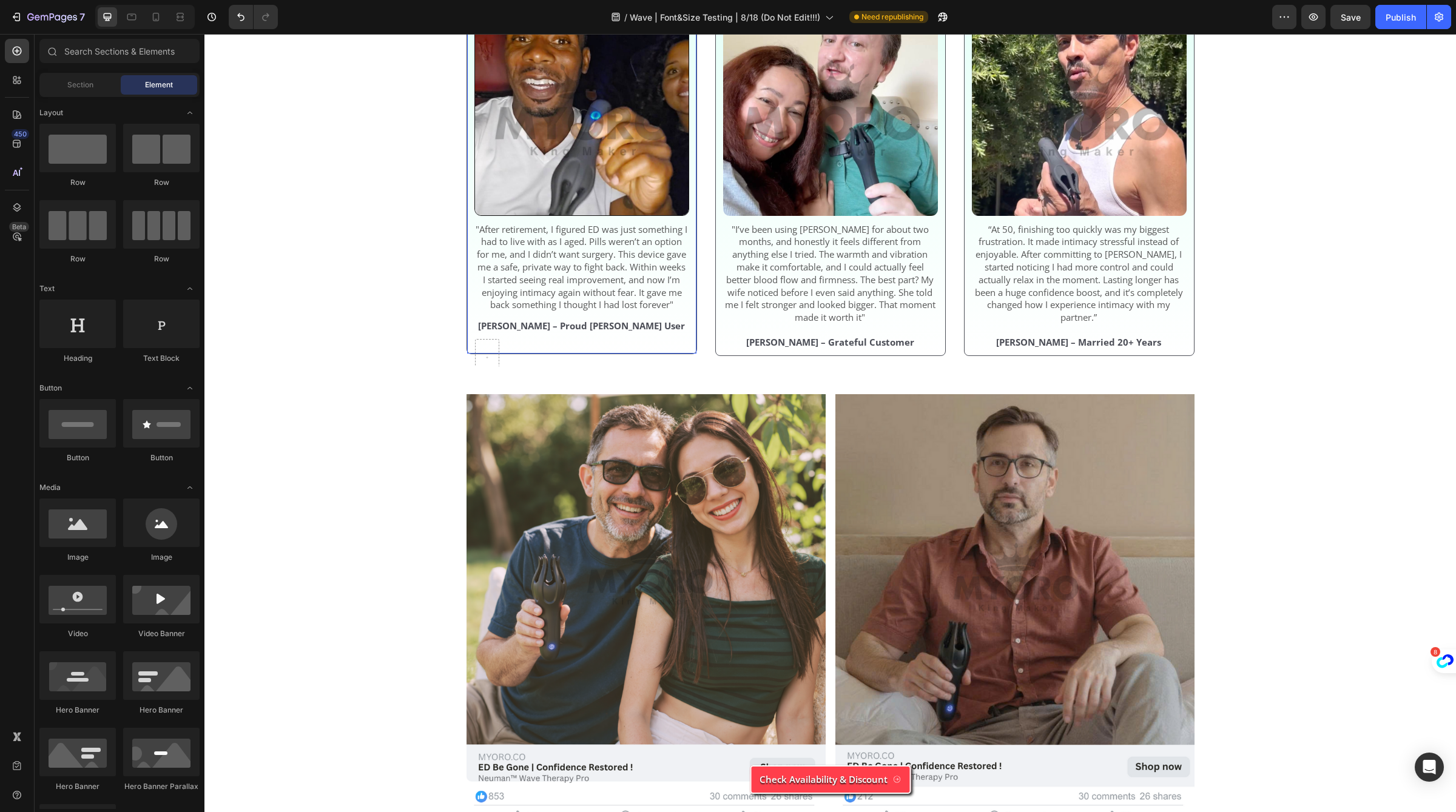
click at [490, 367] on div at bounding box center [488, 357] width 23 height 20
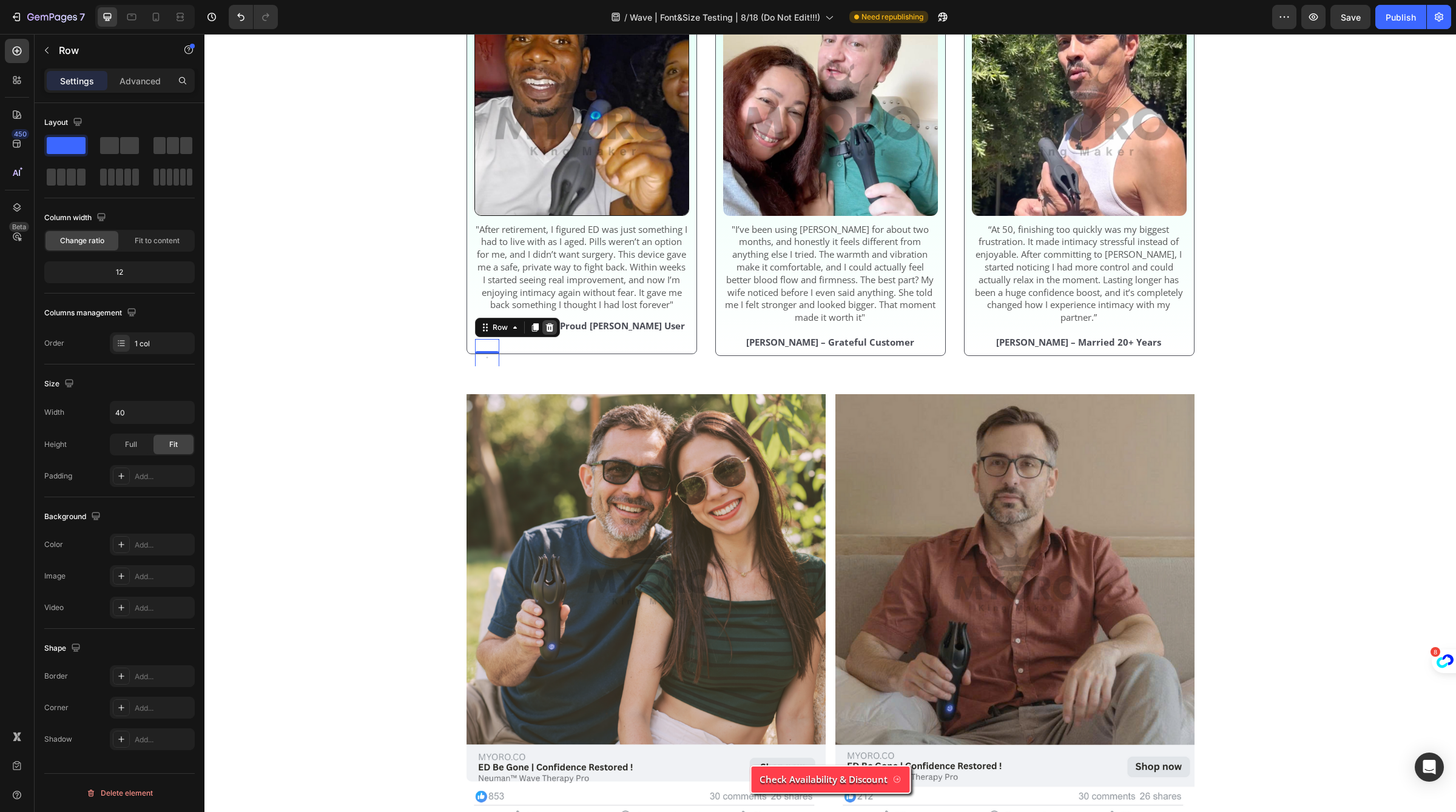
click at [548, 335] on div at bounding box center [549, 328] width 15 height 15
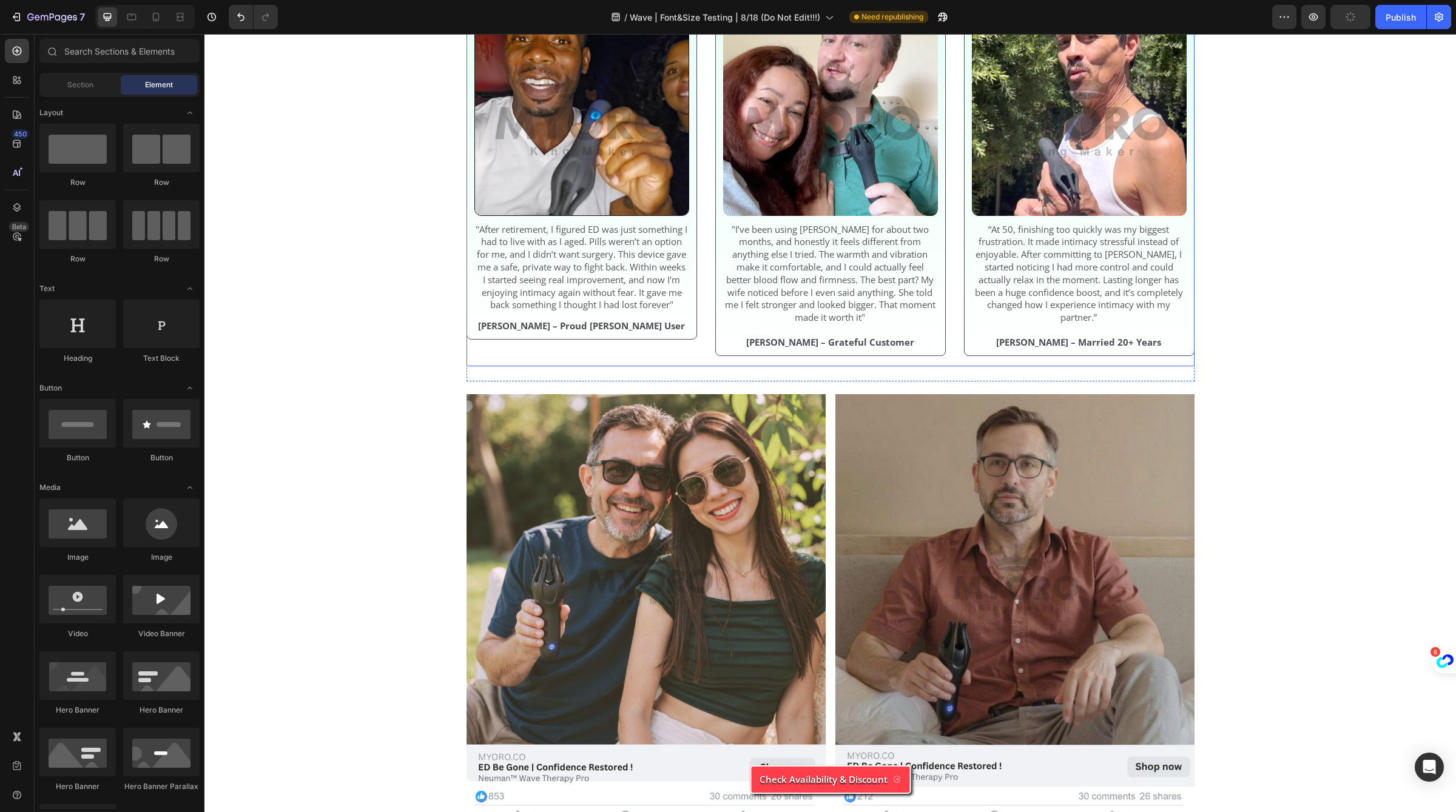
click at [702, 170] on div "Image Image "I’ve been using [PERSON_NAME] for about two months, and honestly i…" at bounding box center [830, 132] width 728 height 469
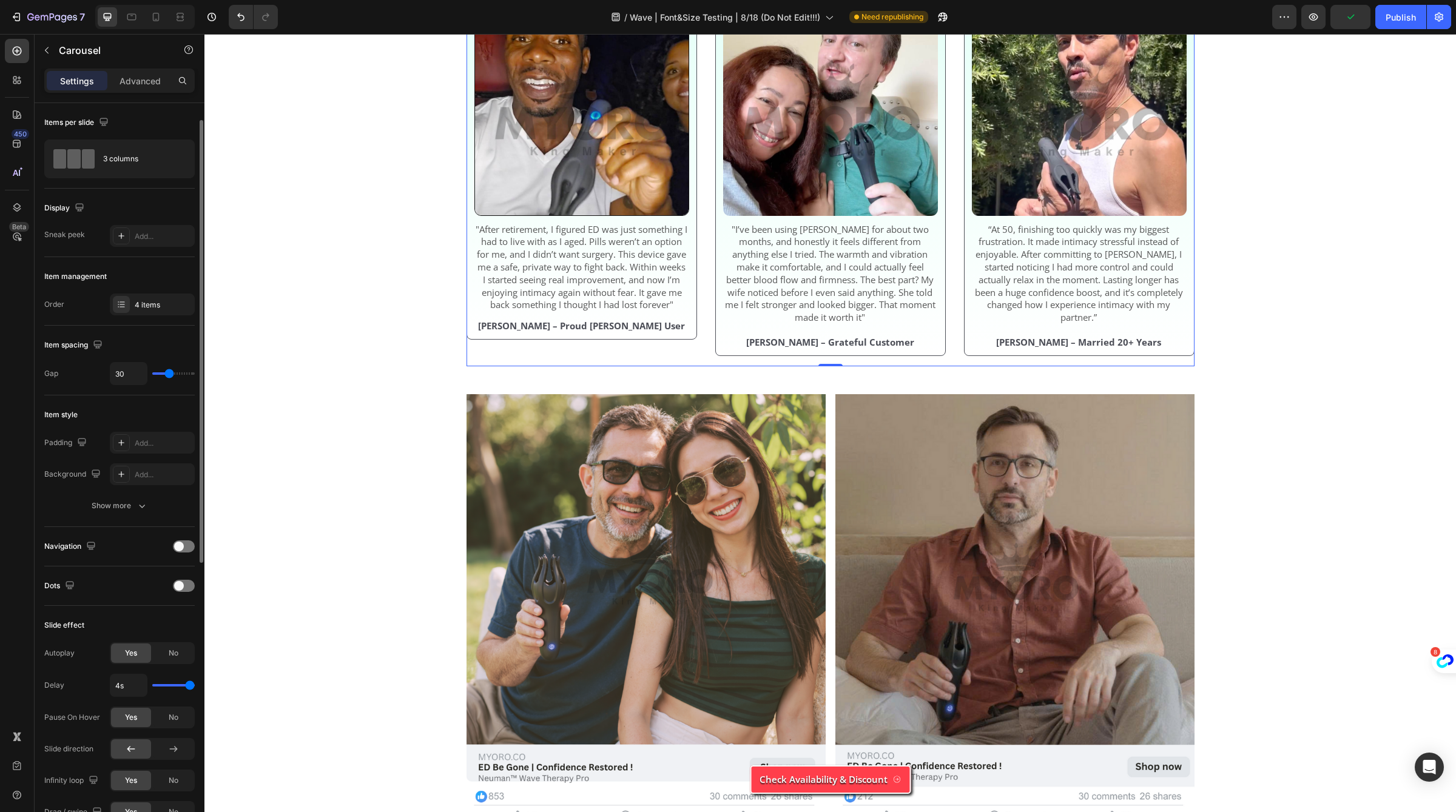
scroll to position [31, 0]
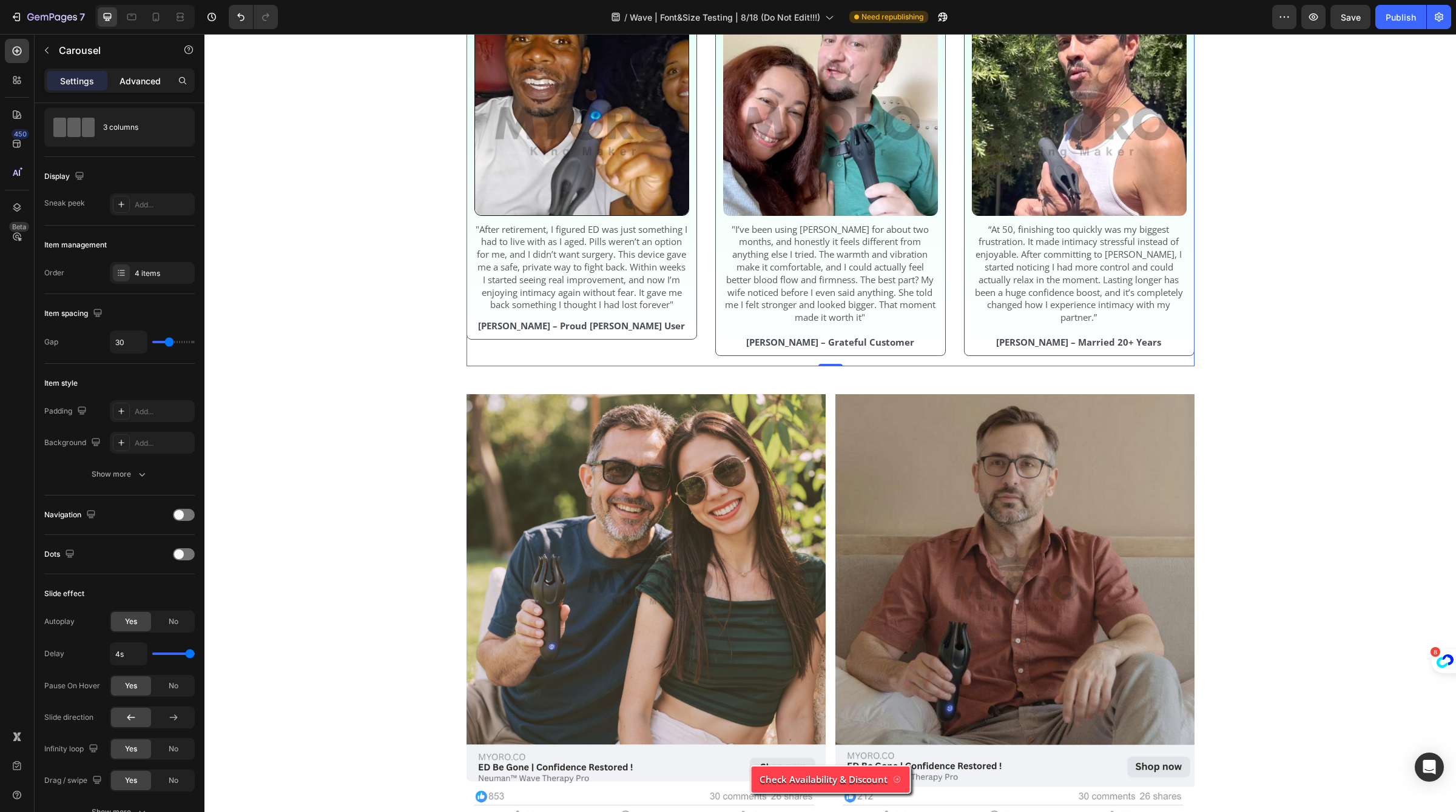
click at [138, 80] on p "Advanced" at bounding box center [140, 81] width 41 height 12
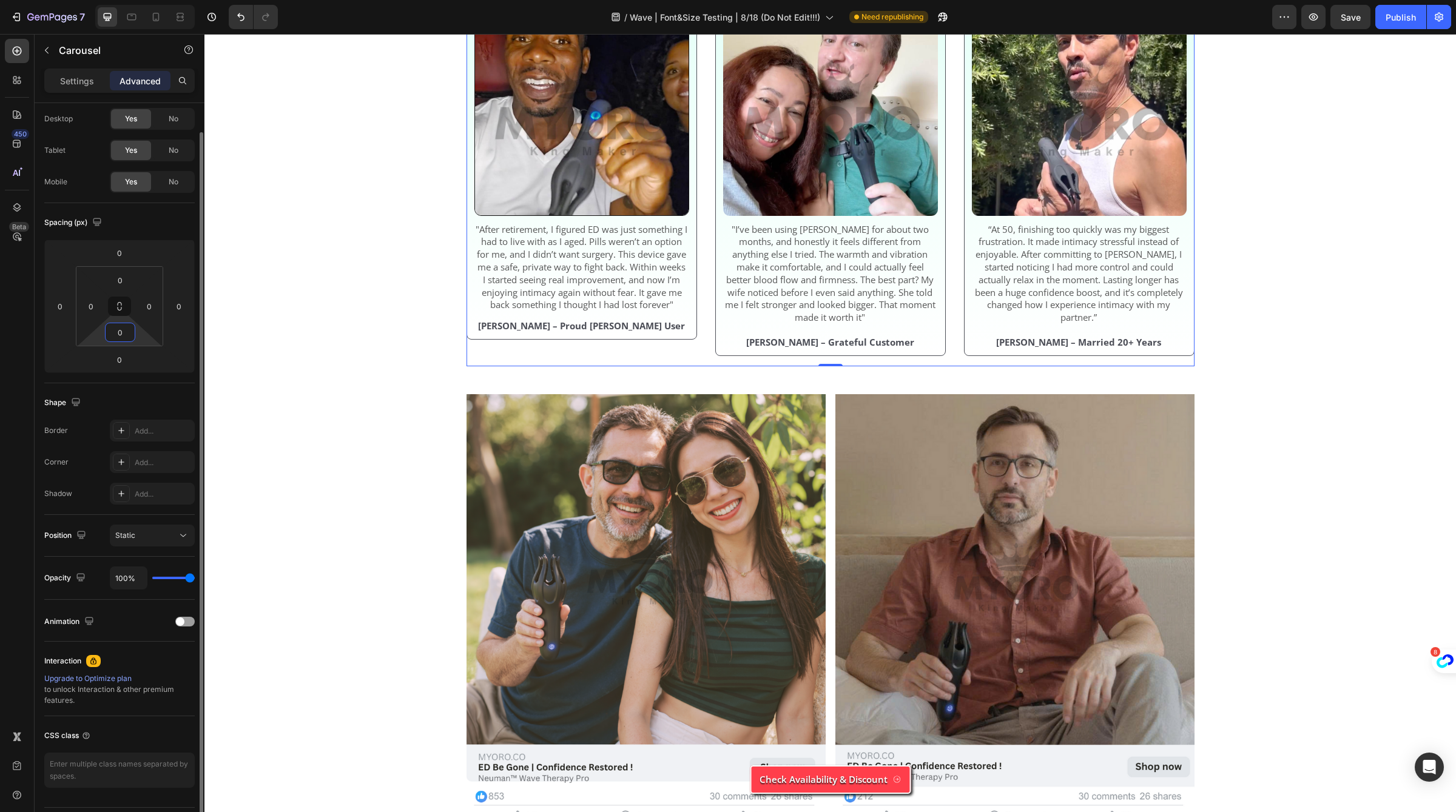
click at [119, 334] on input "0" at bounding box center [119, 332] width 24 height 18
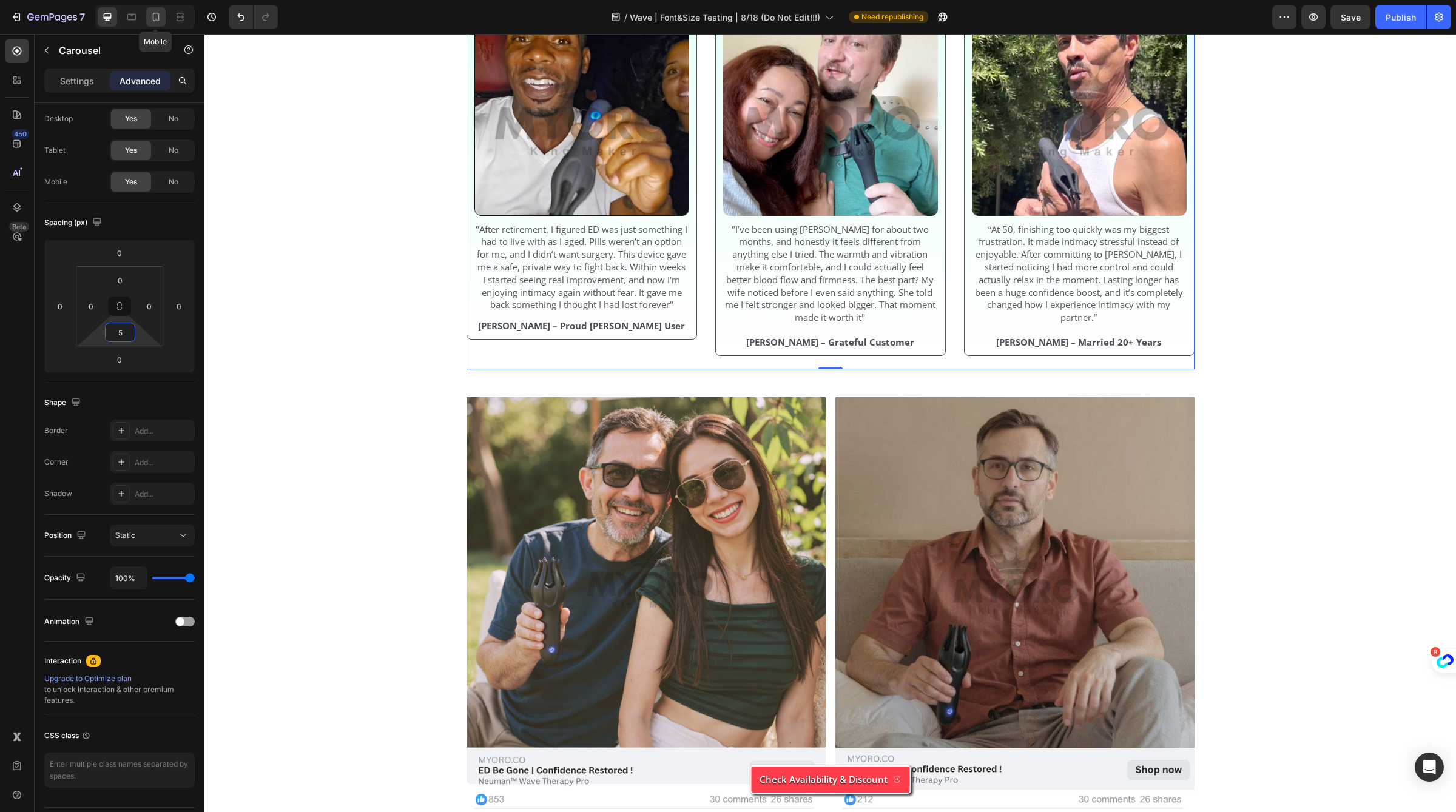
click at [162, 25] on div at bounding box center [155, 16] width 20 height 20
type input "0"
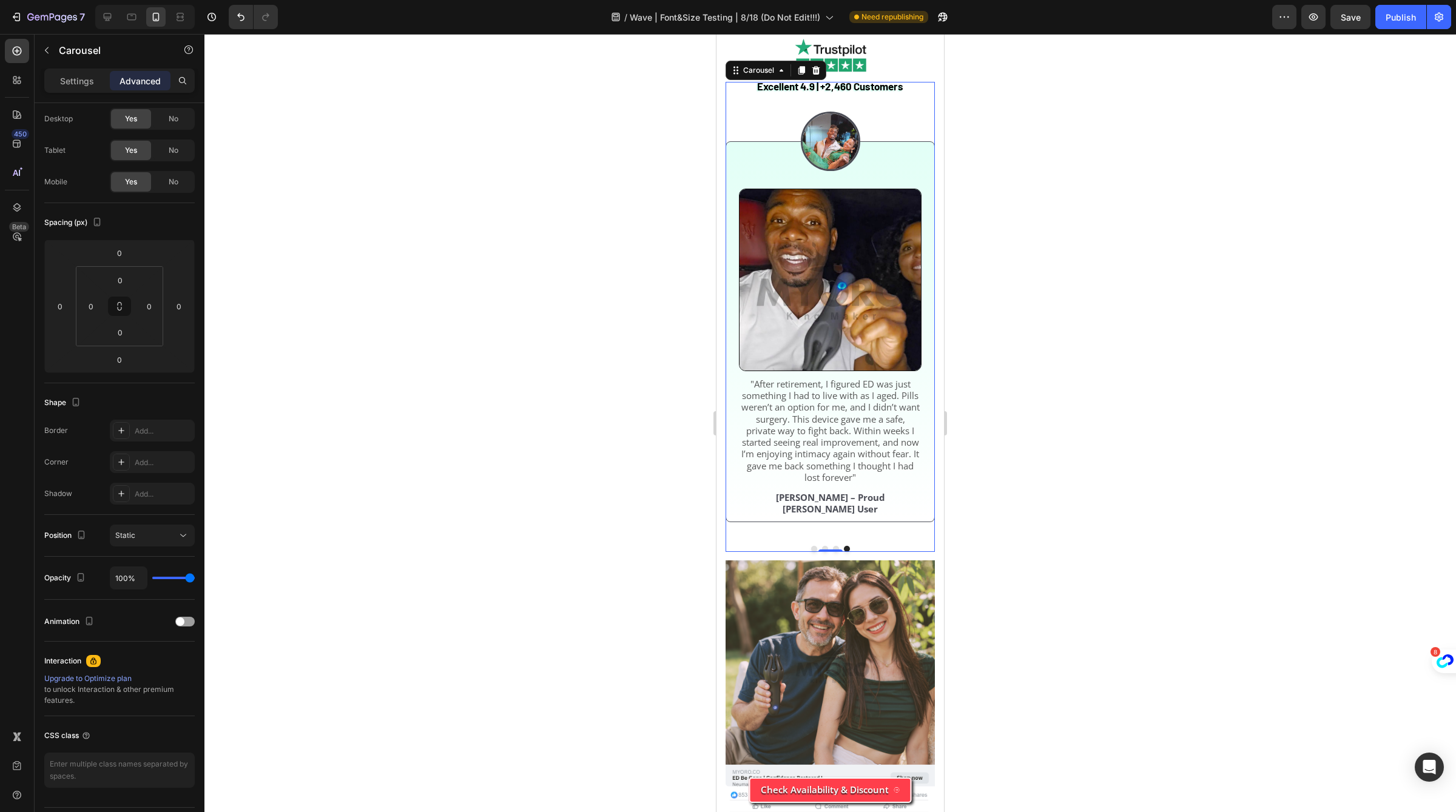
scroll to position [3837, 0]
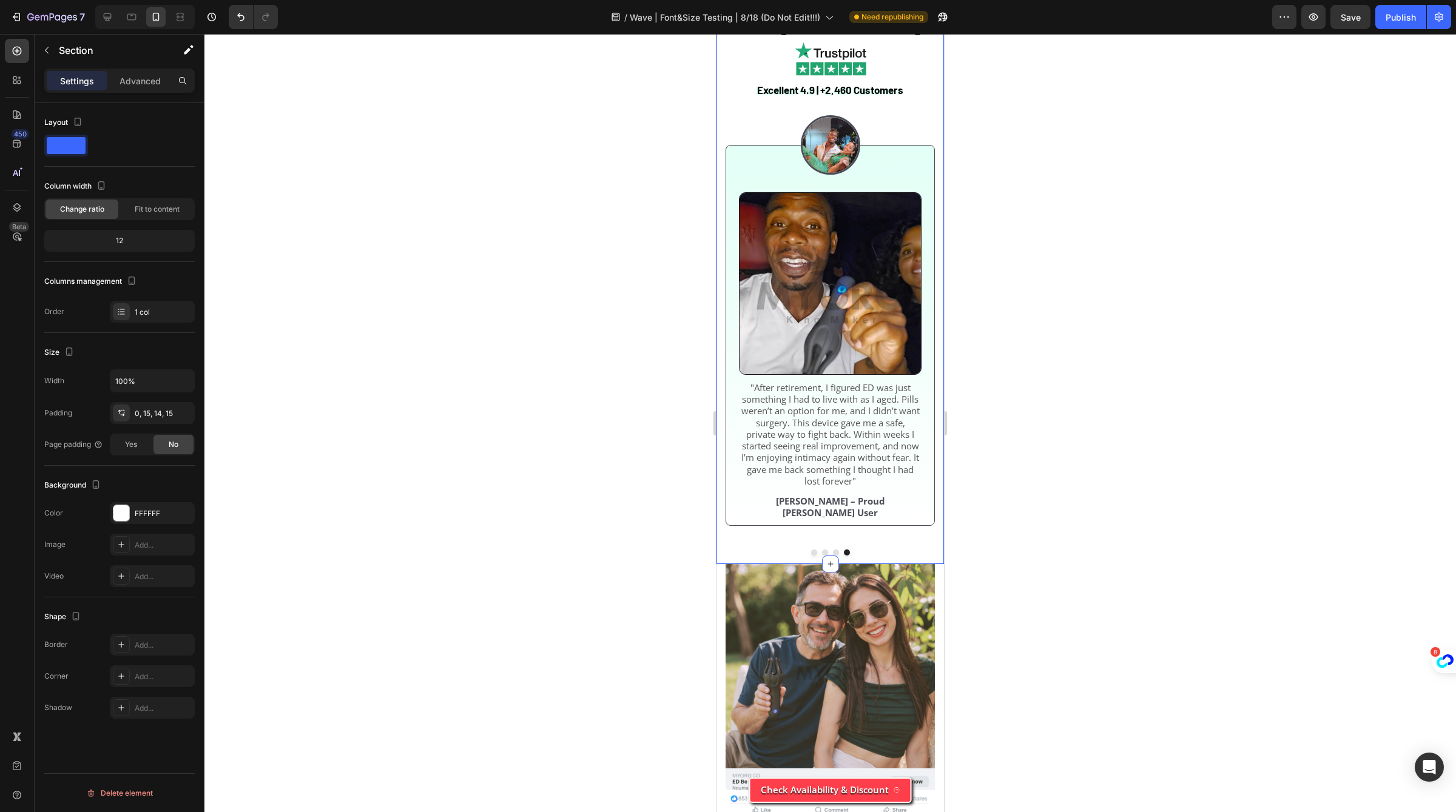
click at [937, 228] on div "Men Can’t Stop Talking About [PERSON_NAME]™ Heading Excellent 4.9 | +2,460 Cust…" at bounding box center [830, 278] width 228 height 574
click at [133, 81] on p "Advanced" at bounding box center [140, 81] width 41 height 12
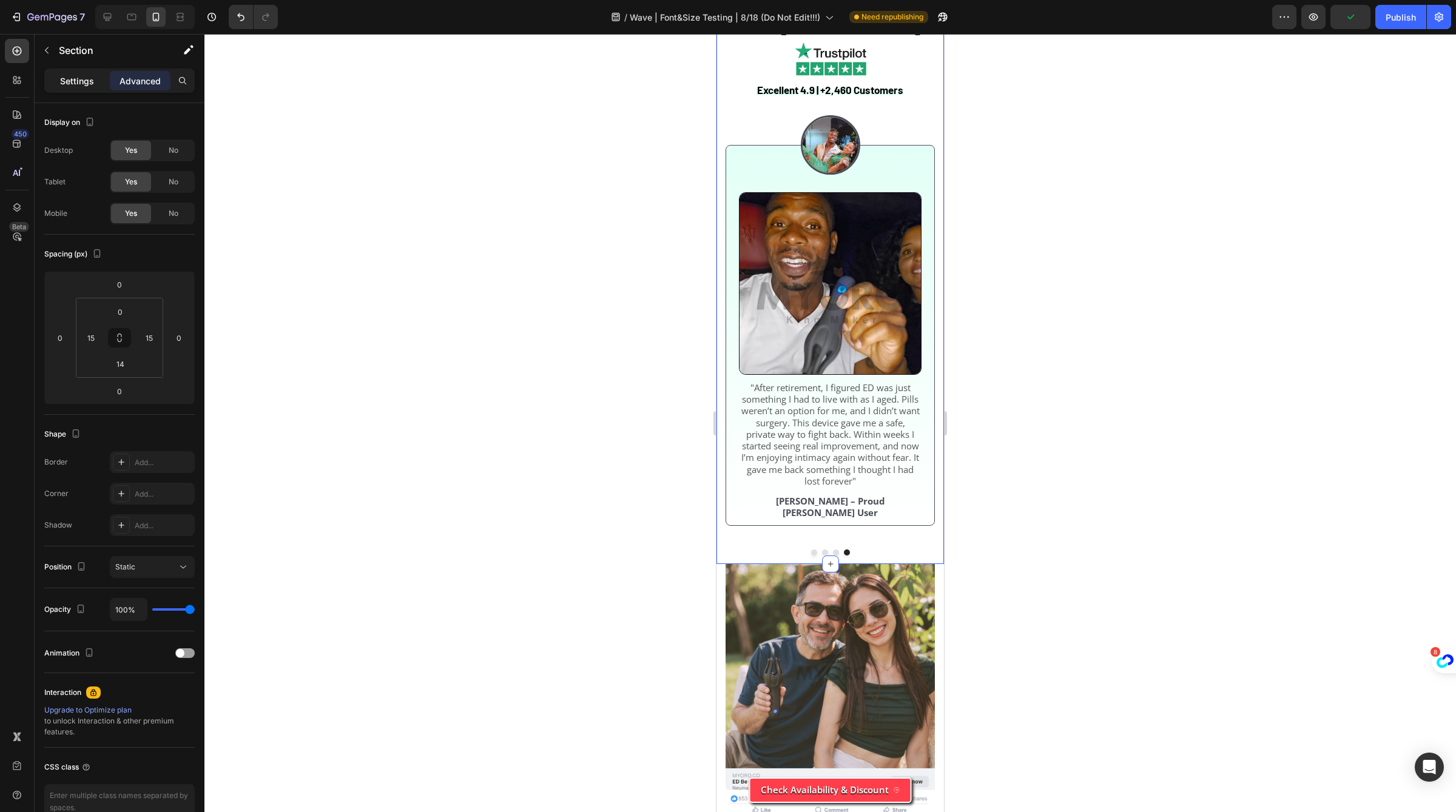
click at [73, 83] on p "Settings" at bounding box center [77, 81] width 34 height 12
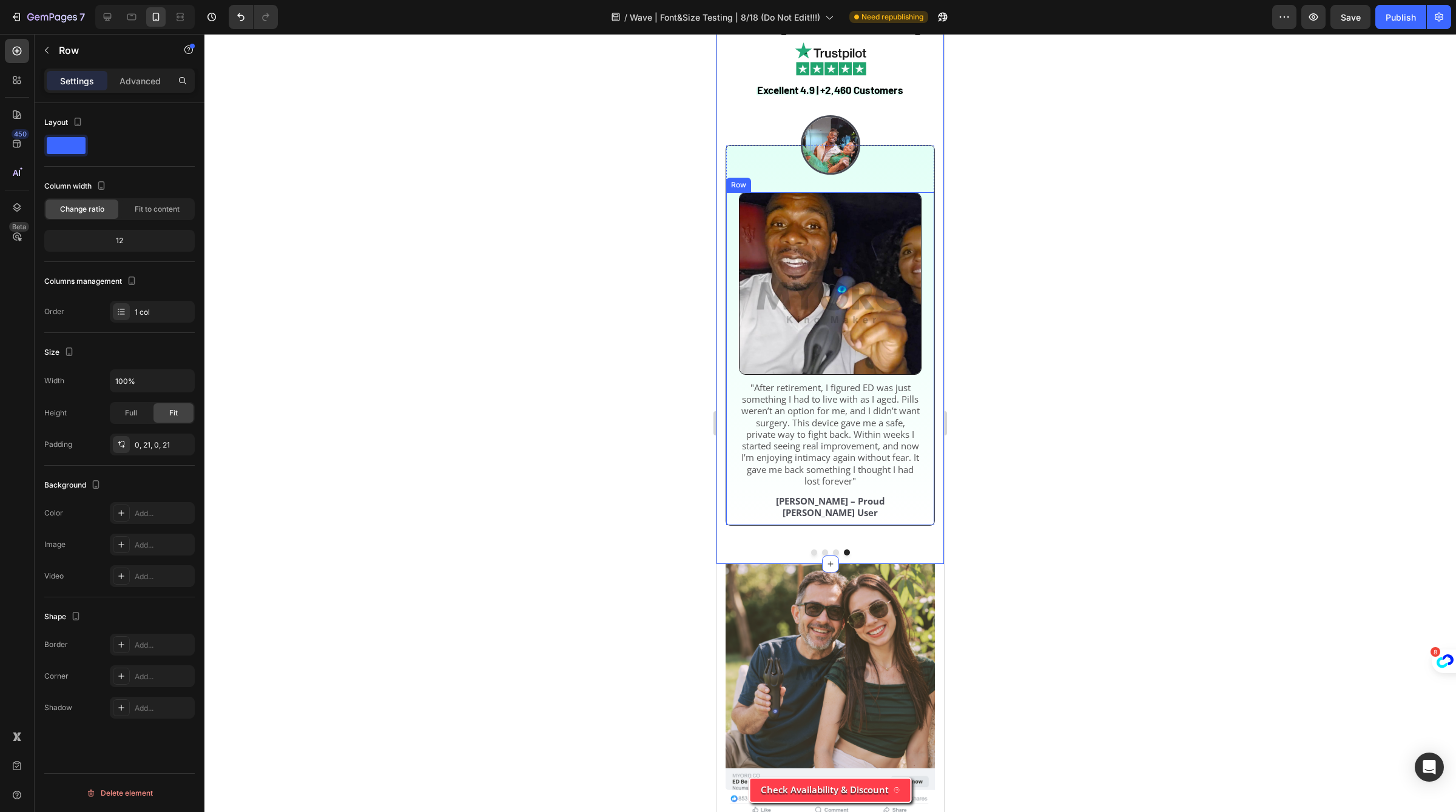
click at [735, 526] on div "Image "After retirement, I figured ED was just something I had to live with as …" at bounding box center [830, 359] width 208 height 334
click at [737, 175] on div at bounding box center [830, 145] width 209 height 59
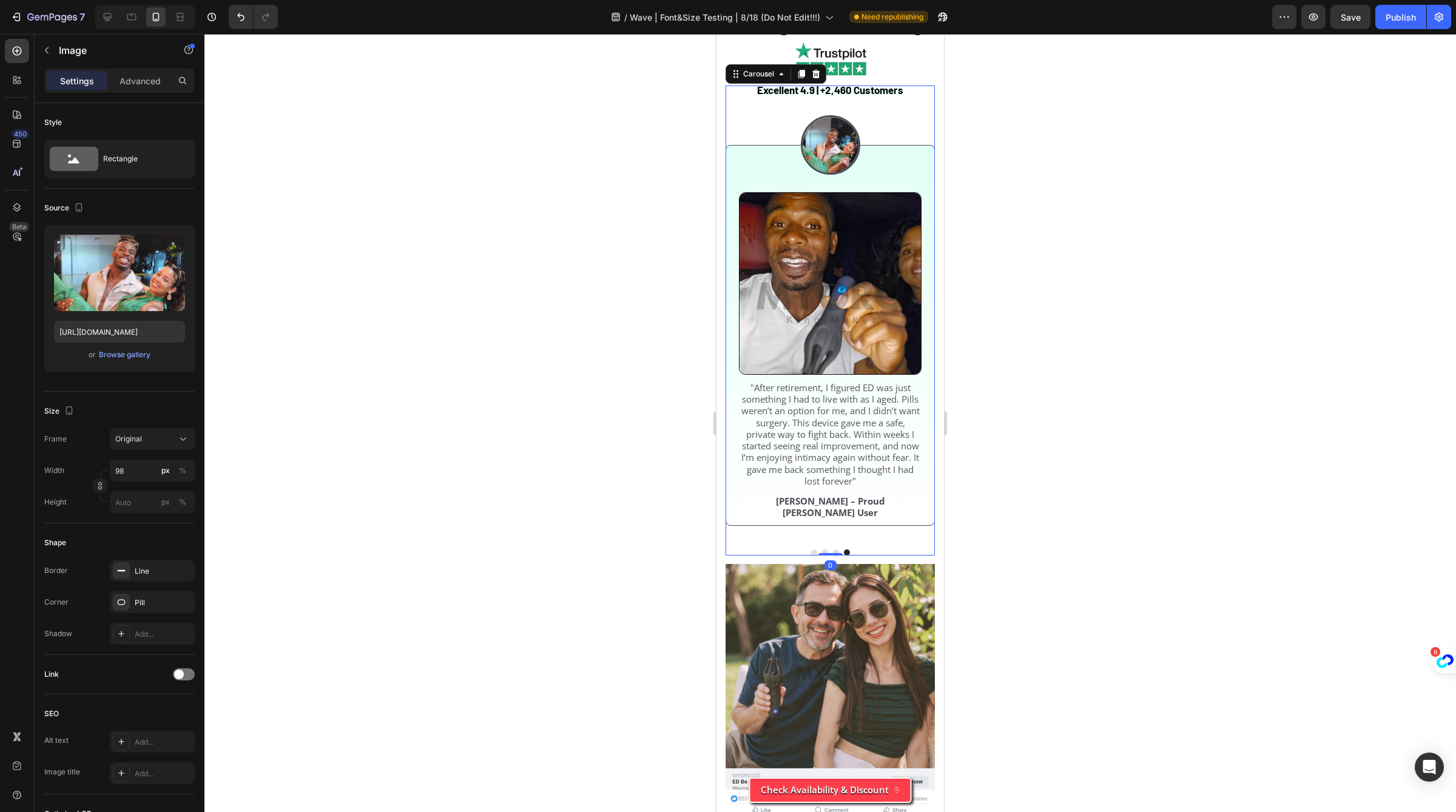
click at [732, 215] on div "Image Image "After retirement, I figured ED was just something I had to live wi…" at bounding box center [830, 313] width 209 height 455
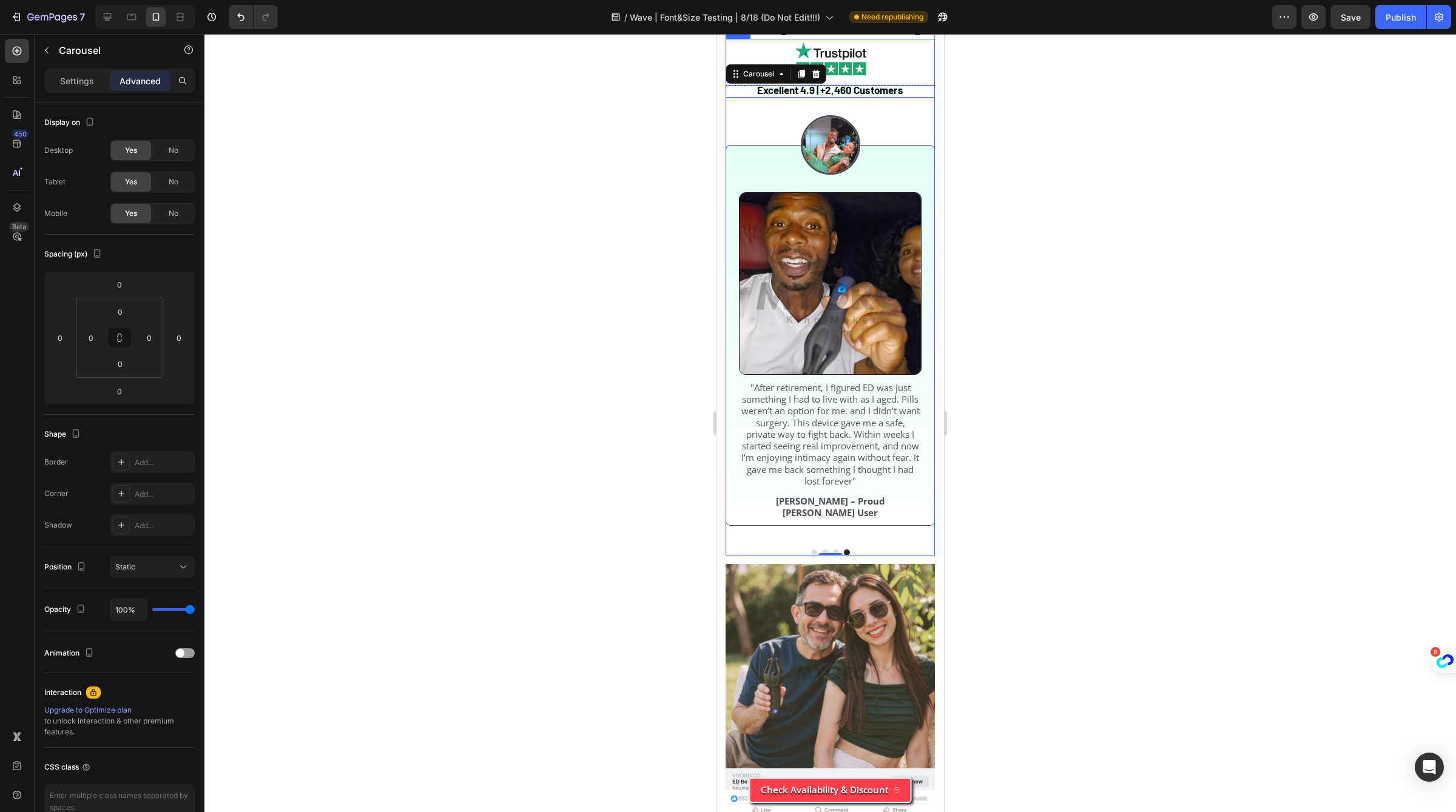
click at [737, 98] on div "Excellent 4.9 | +2,460 Customers Text Block Image Row" at bounding box center [830, 68] width 209 height 59
click at [733, 228] on div "Image Image "After retirement, I figured ED was just something I had to live wi…" at bounding box center [830, 313] width 209 height 455
click at [84, 83] on p "Settings" at bounding box center [77, 81] width 34 height 12
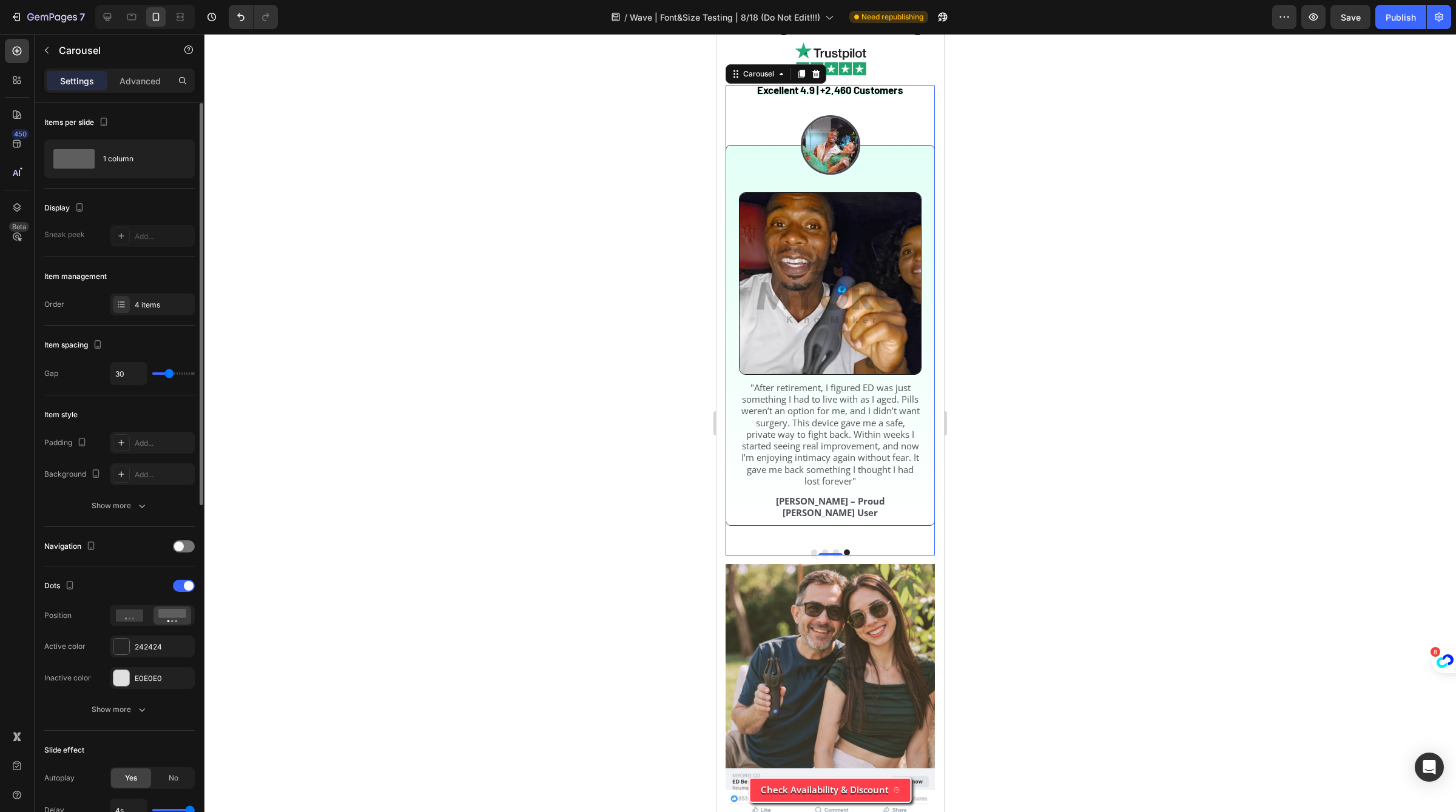
click at [180, 378] on div "30" at bounding box center [152, 374] width 85 height 23
type input "62"
type input "77"
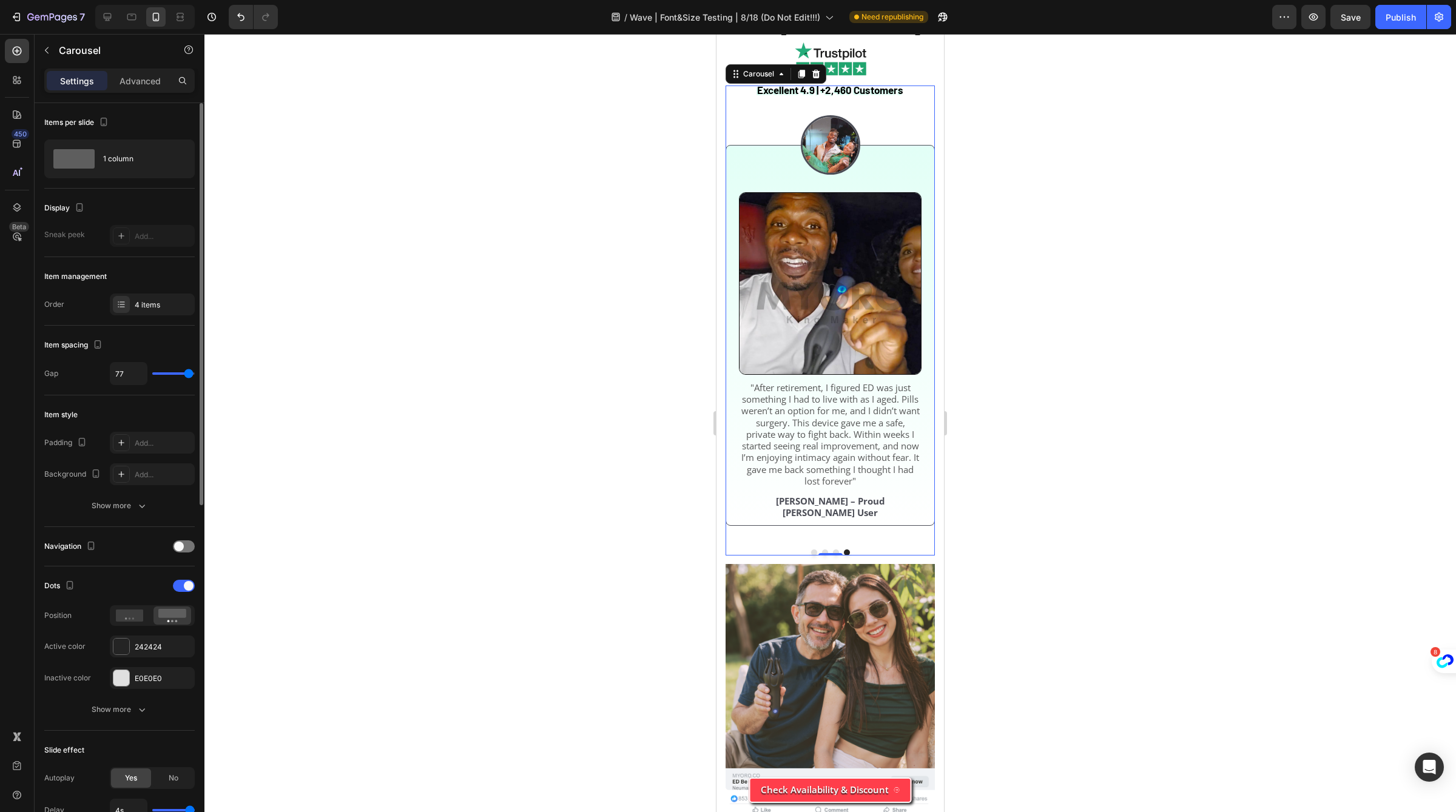
type input "80"
type input "70"
type input "68"
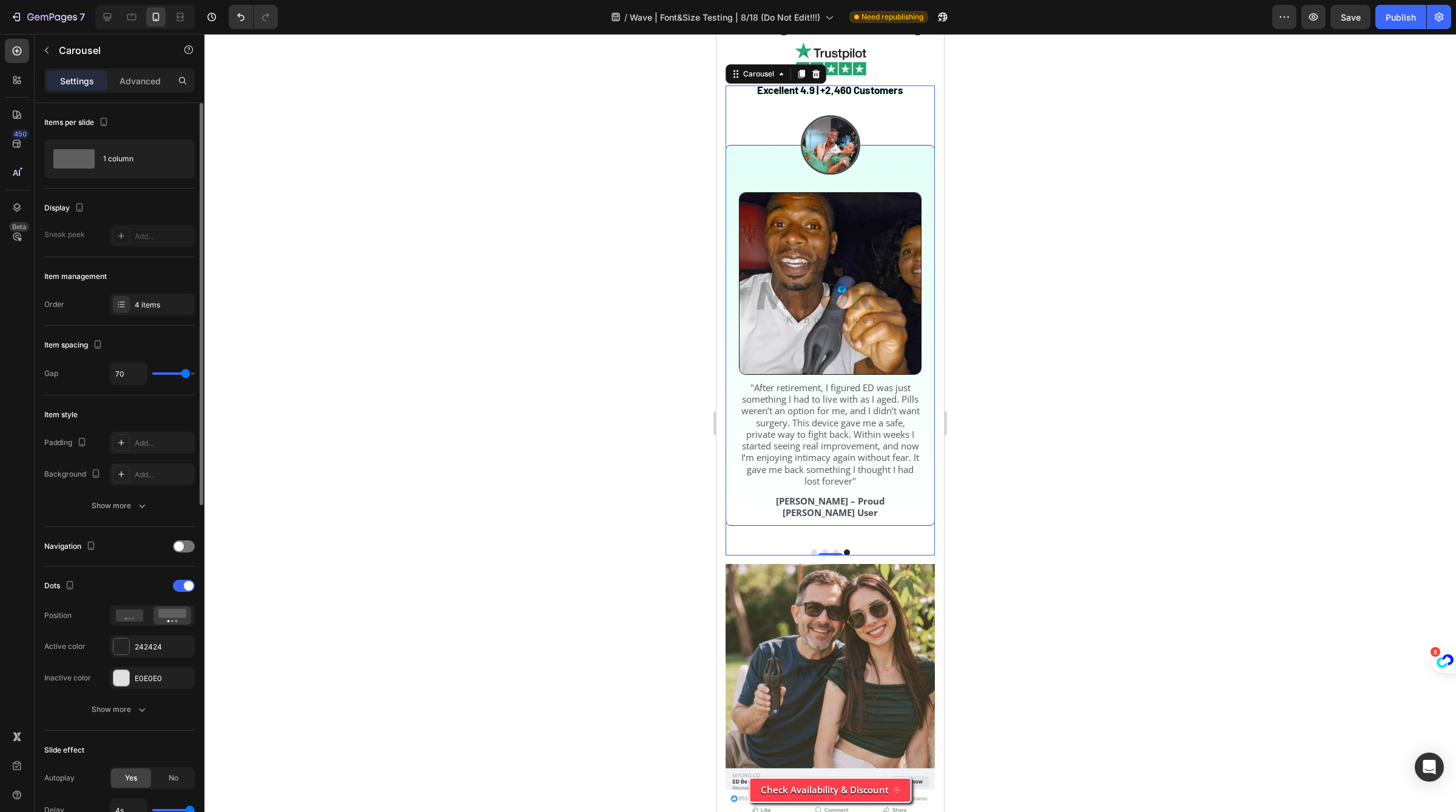
type input "68"
type input "61"
type input "71"
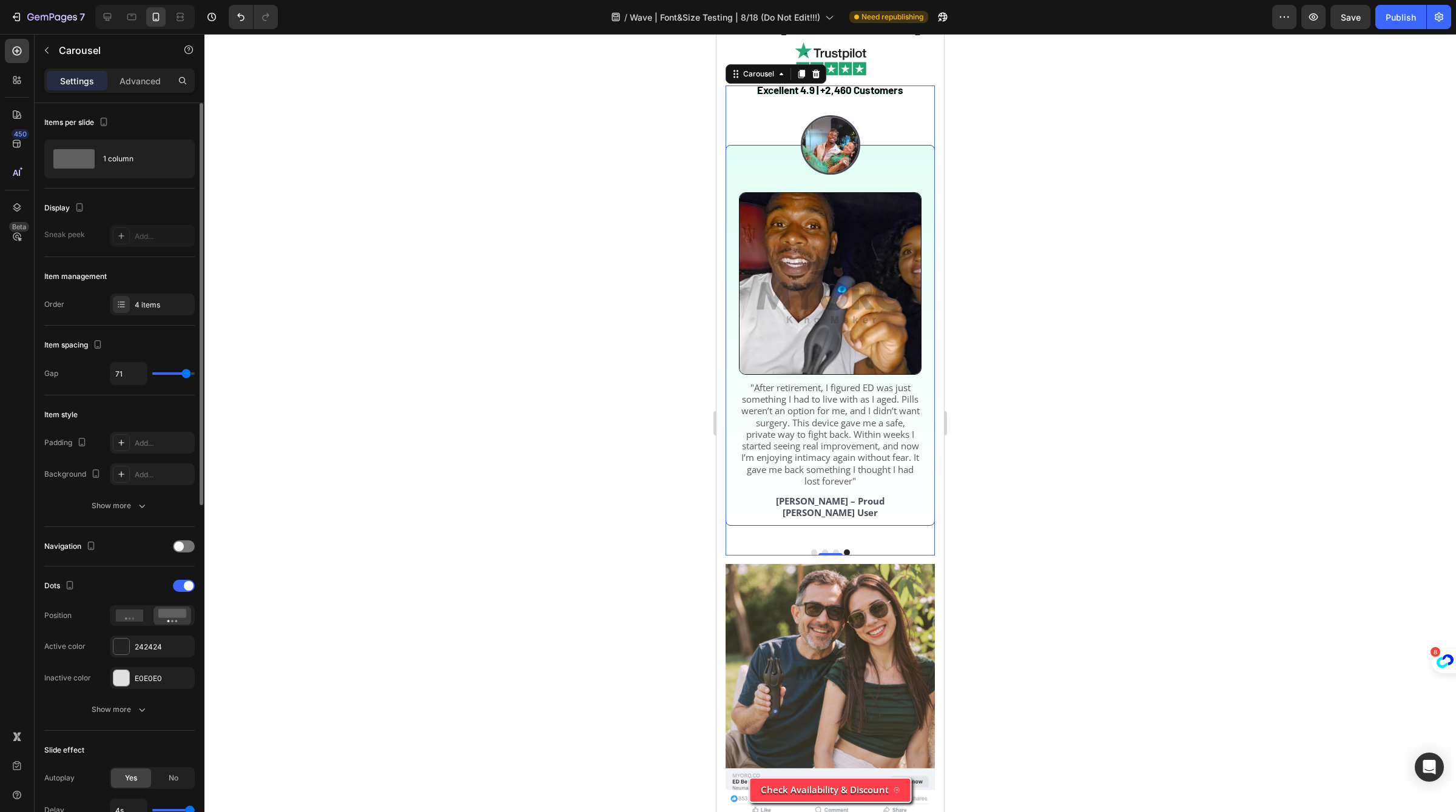
type input "80"
drag, startPoint x: 169, startPoint y: 370, endPoint x: 211, endPoint y: 378, distance: 42.8
type input "80"
click at [195, 375] on input "range" at bounding box center [173, 373] width 42 height 2
click at [836, 555] on button "Dot" at bounding box center [836, 553] width 6 height 6
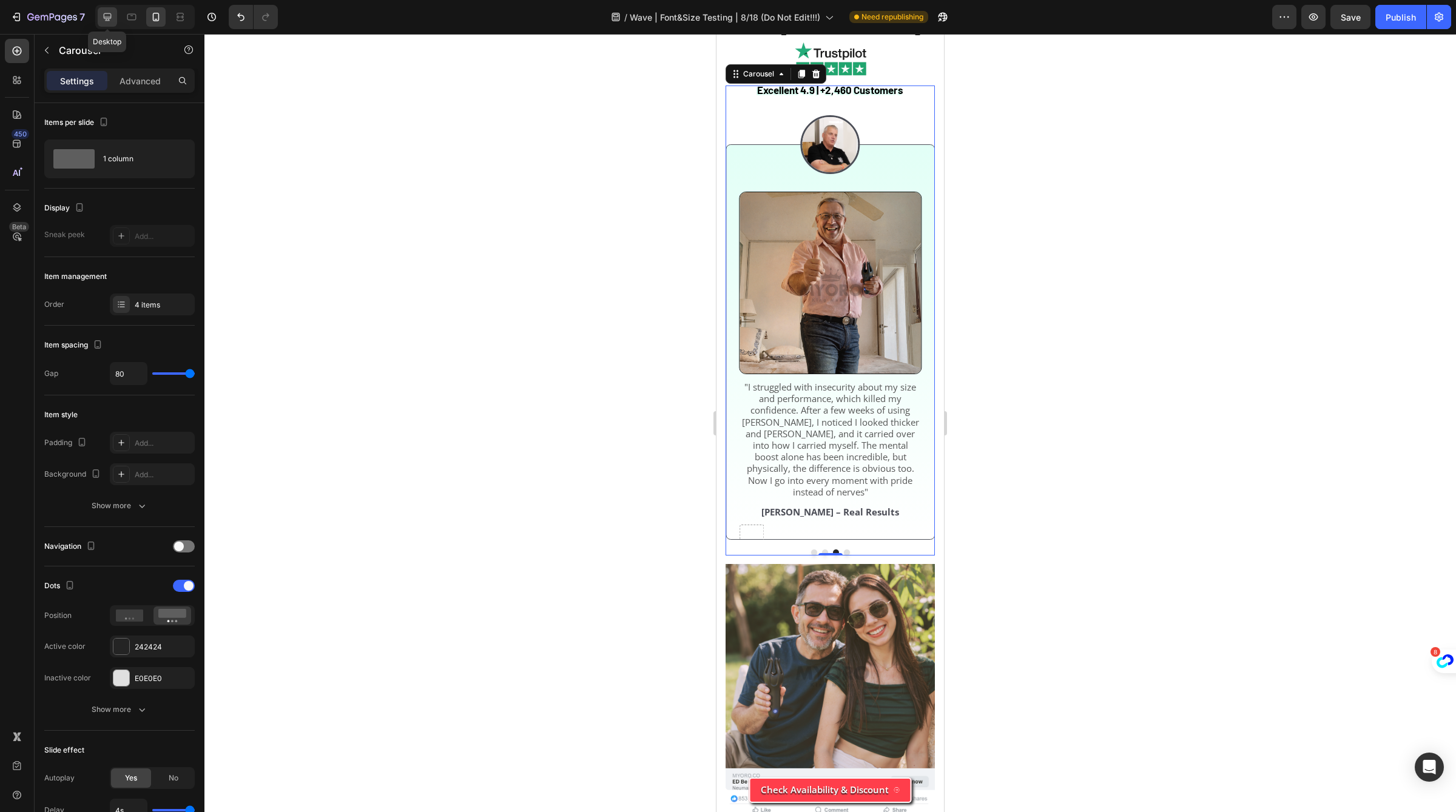
click at [105, 12] on icon at bounding box center [108, 17] width 12 height 12
type input "30"
type input "1200"
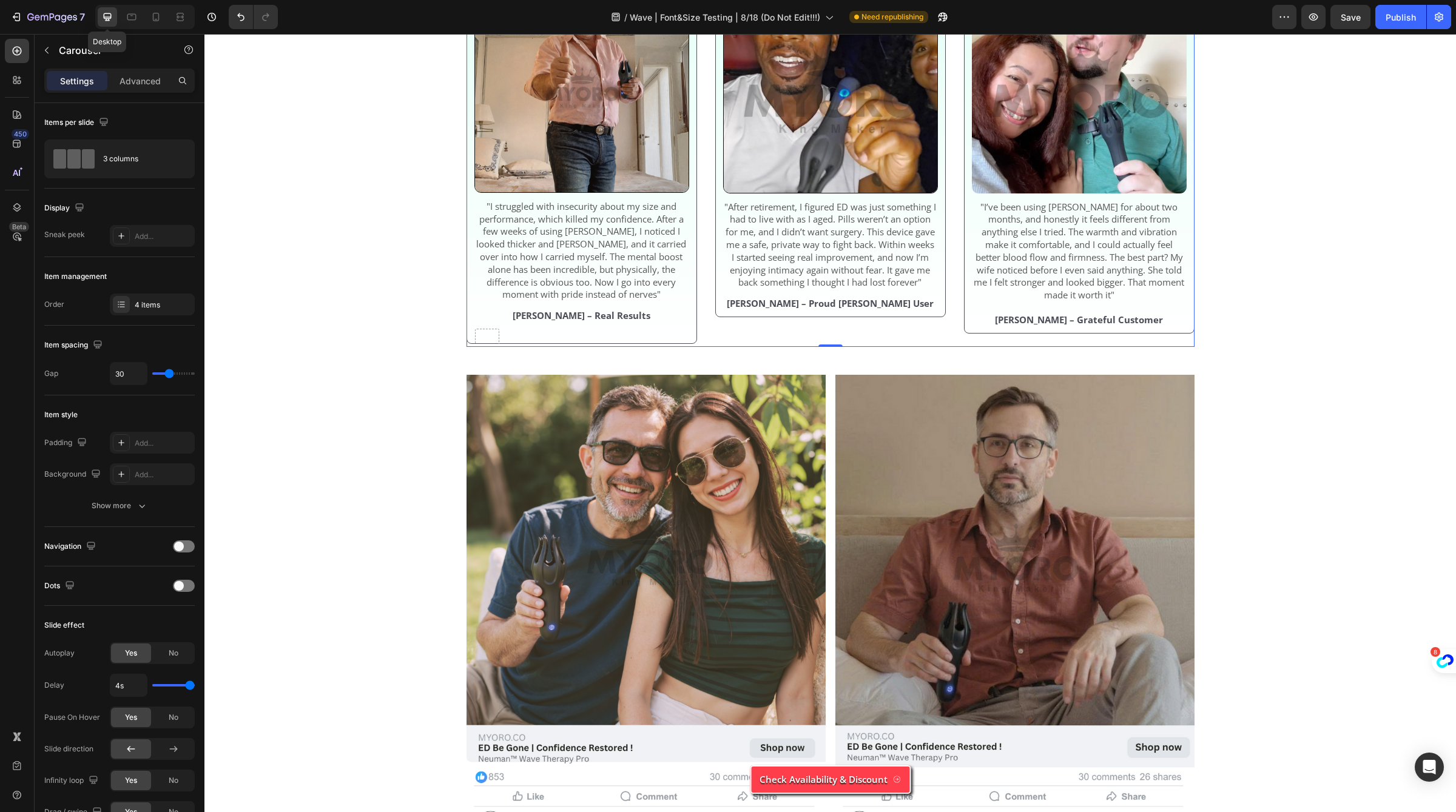
scroll to position [4009, 0]
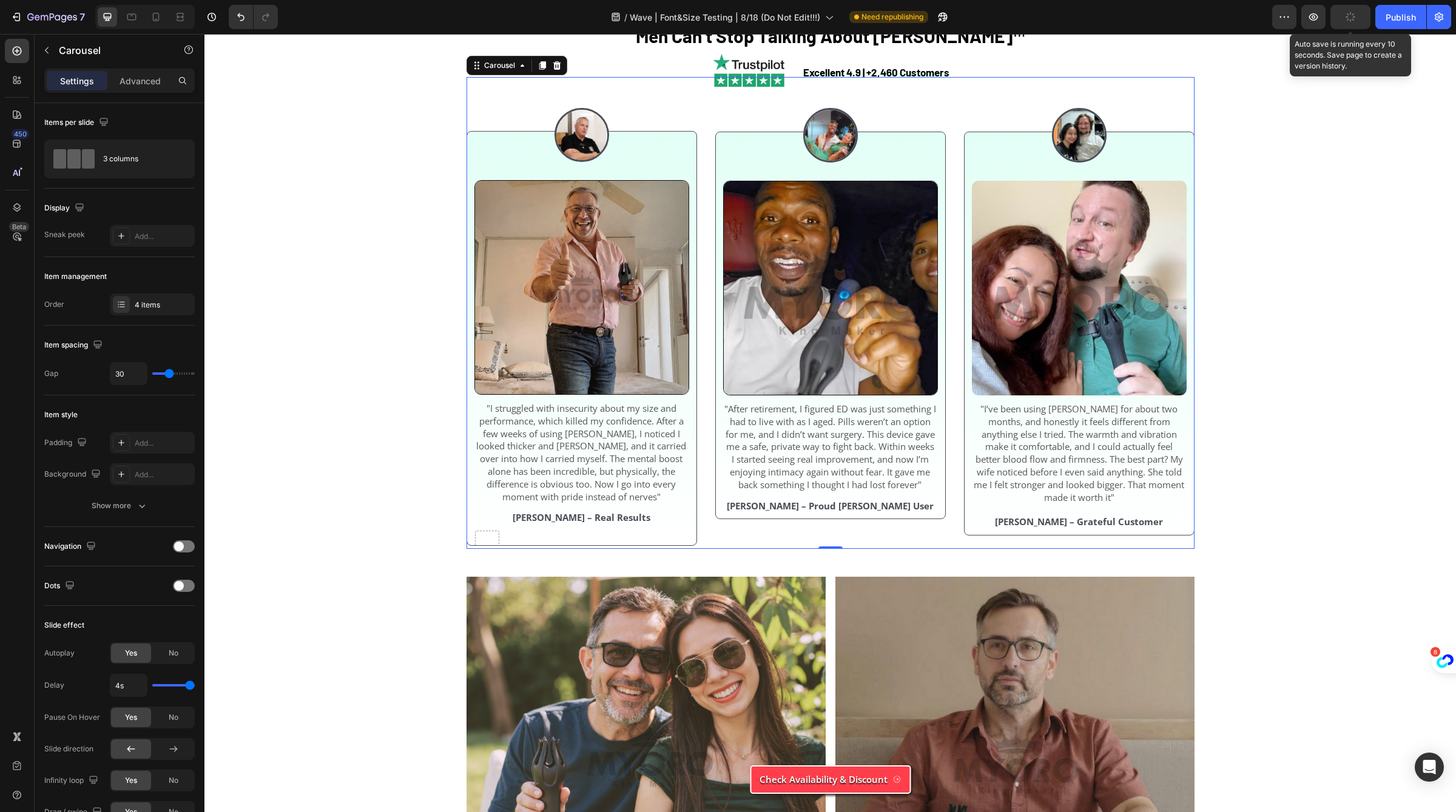
click at [1368, 23] on button "button" at bounding box center [1350, 16] width 40 height 24
click at [1405, 23] on div "Publish" at bounding box center [1401, 17] width 30 height 12
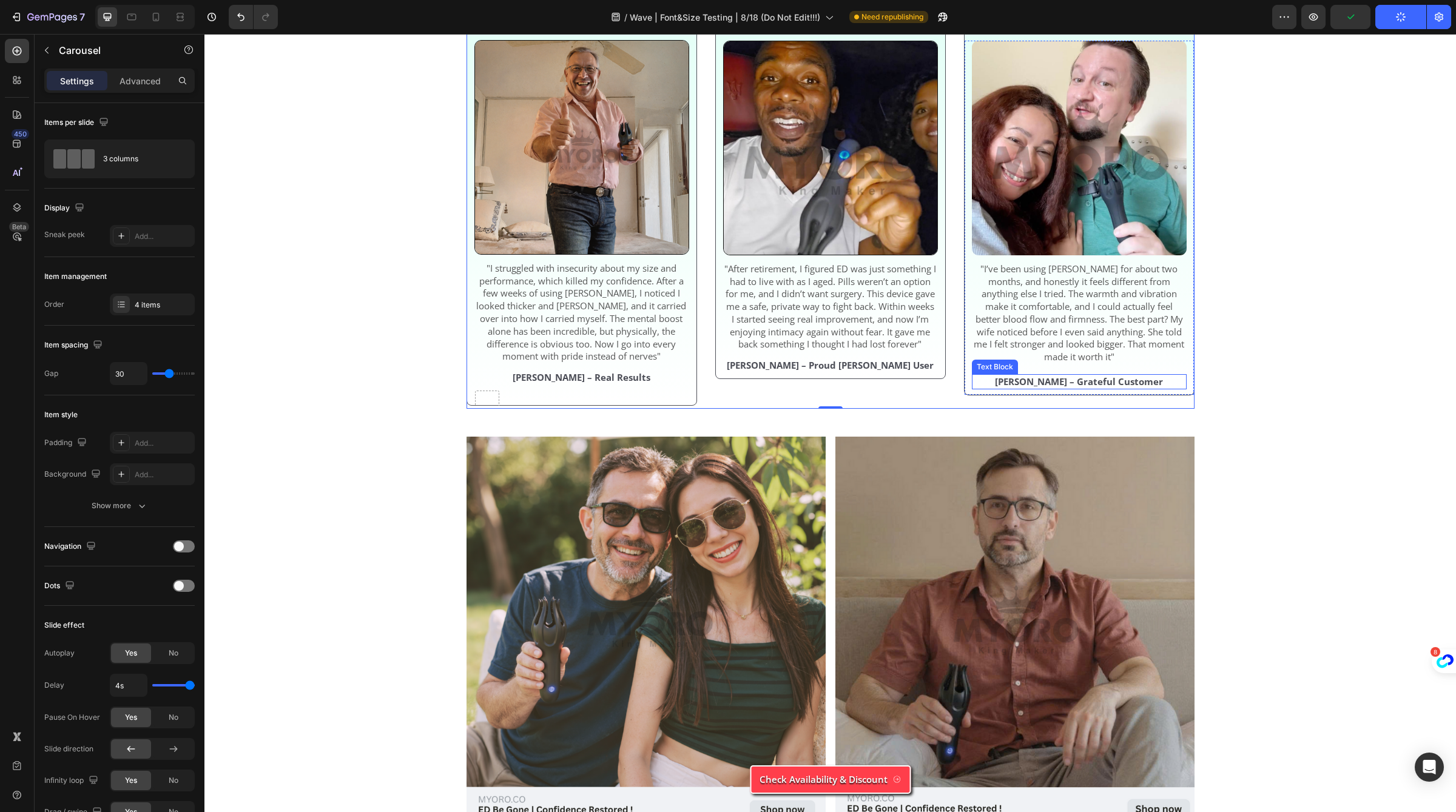
scroll to position [3913, 0]
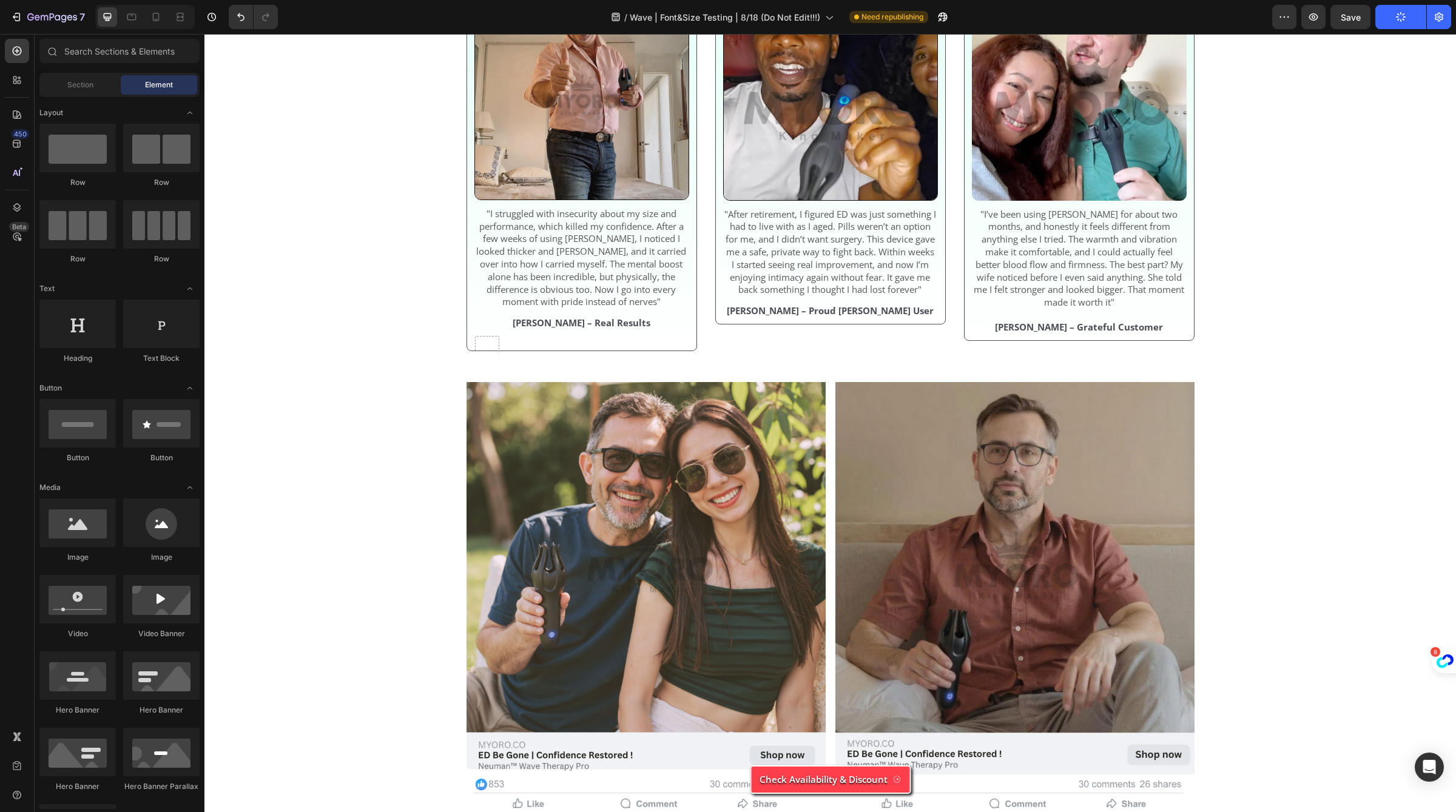
scroll to position [3975, 0]
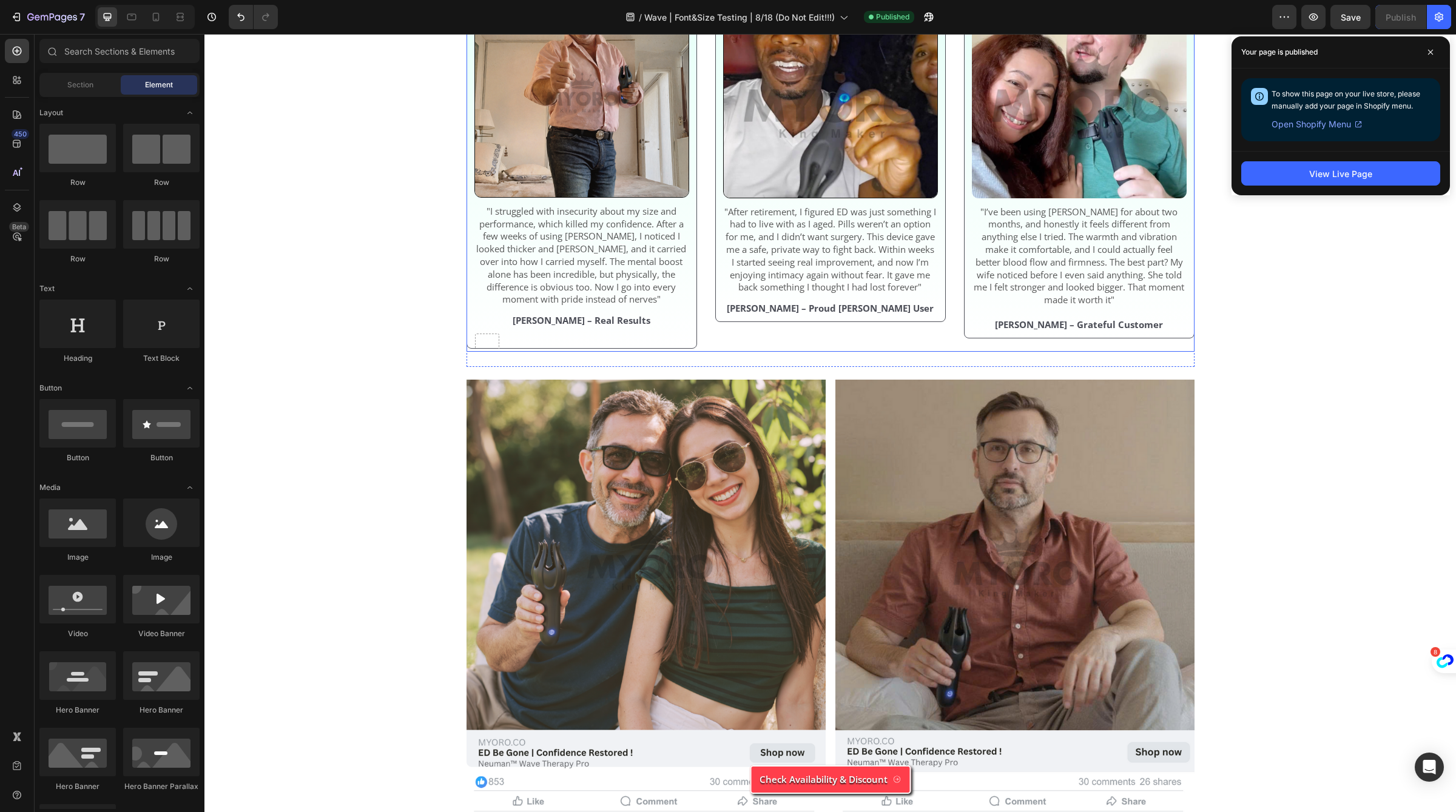
click at [882, 138] on div "Image Image "After retirement, I figured ED was just something I had to live wi…" at bounding box center [829, 114] width 230 height 469
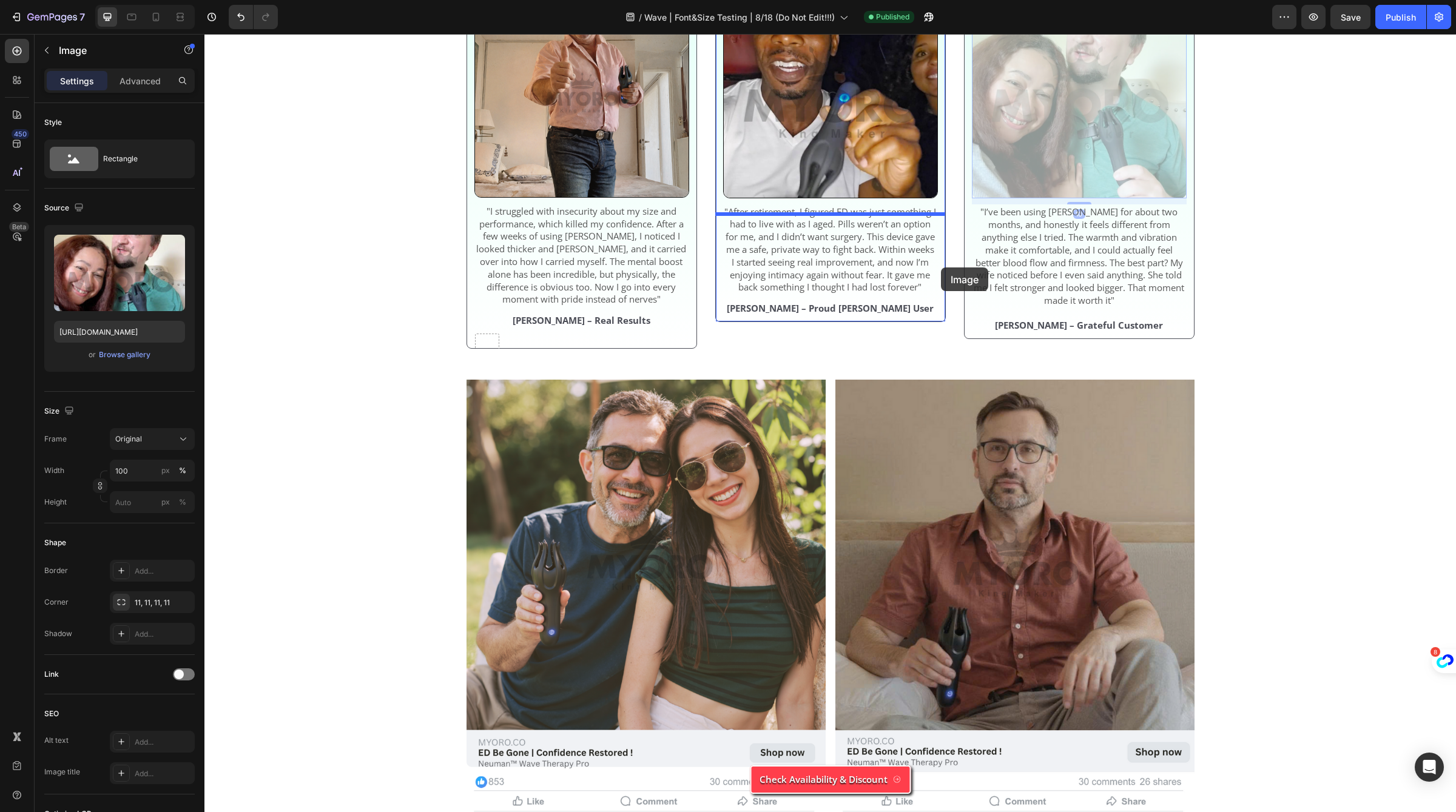
drag, startPoint x: 983, startPoint y: 267, endPoint x: 1030, endPoint y: 268, distance: 47.0
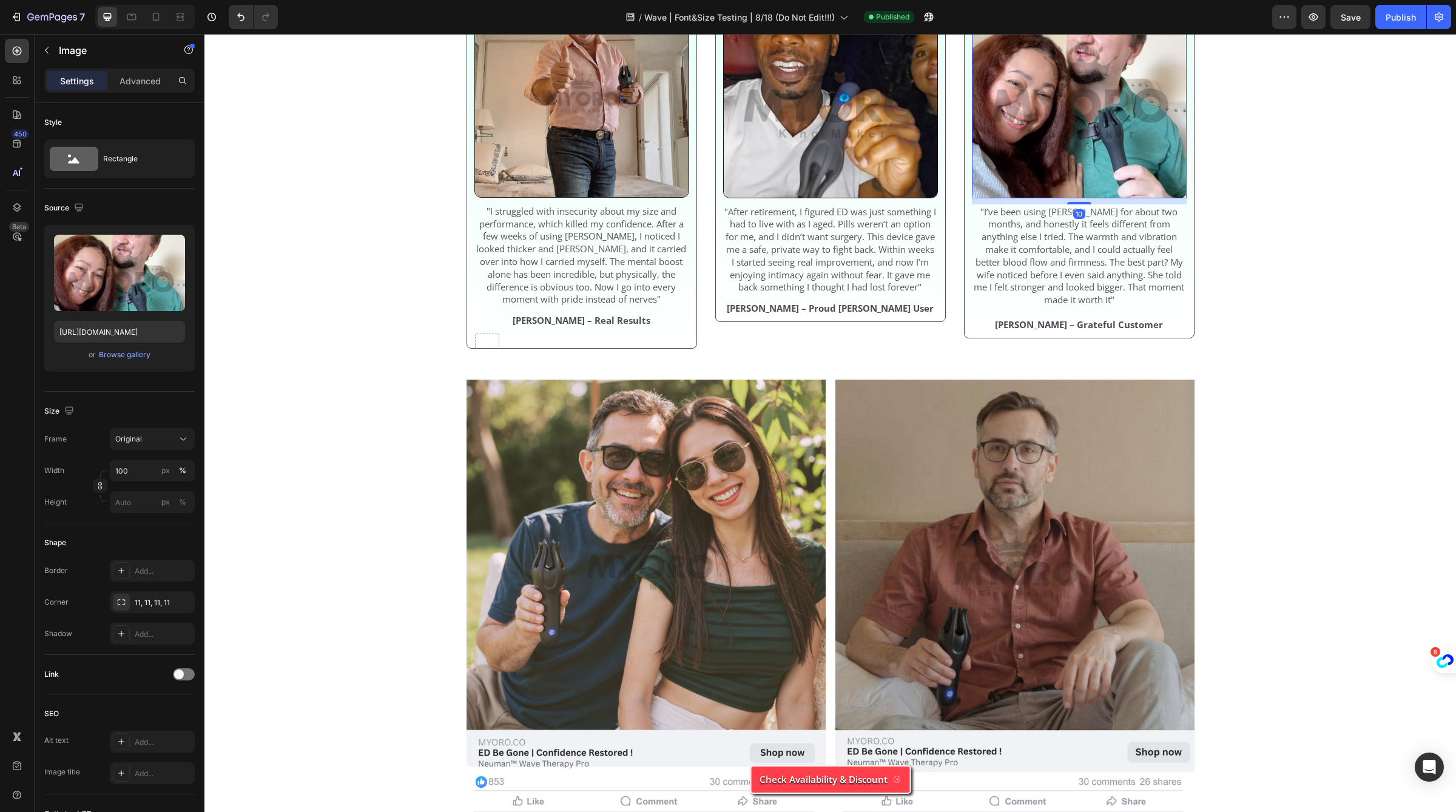
click at [1030, 198] on img at bounding box center [1079, 90] width 215 height 215
click at [158, 20] on icon at bounding box center [156, 16] width 7 height 9
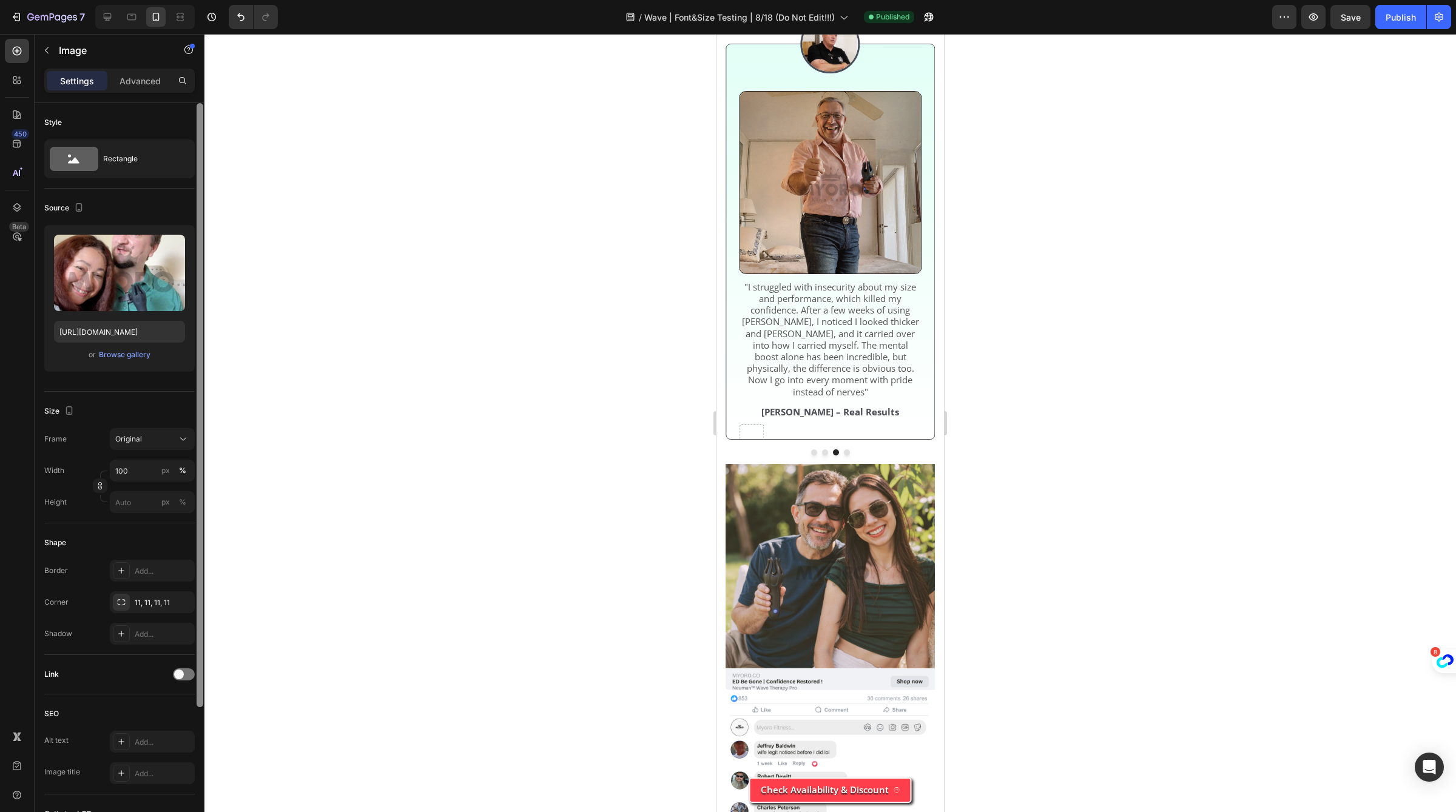
scroll to position [4053, 0]
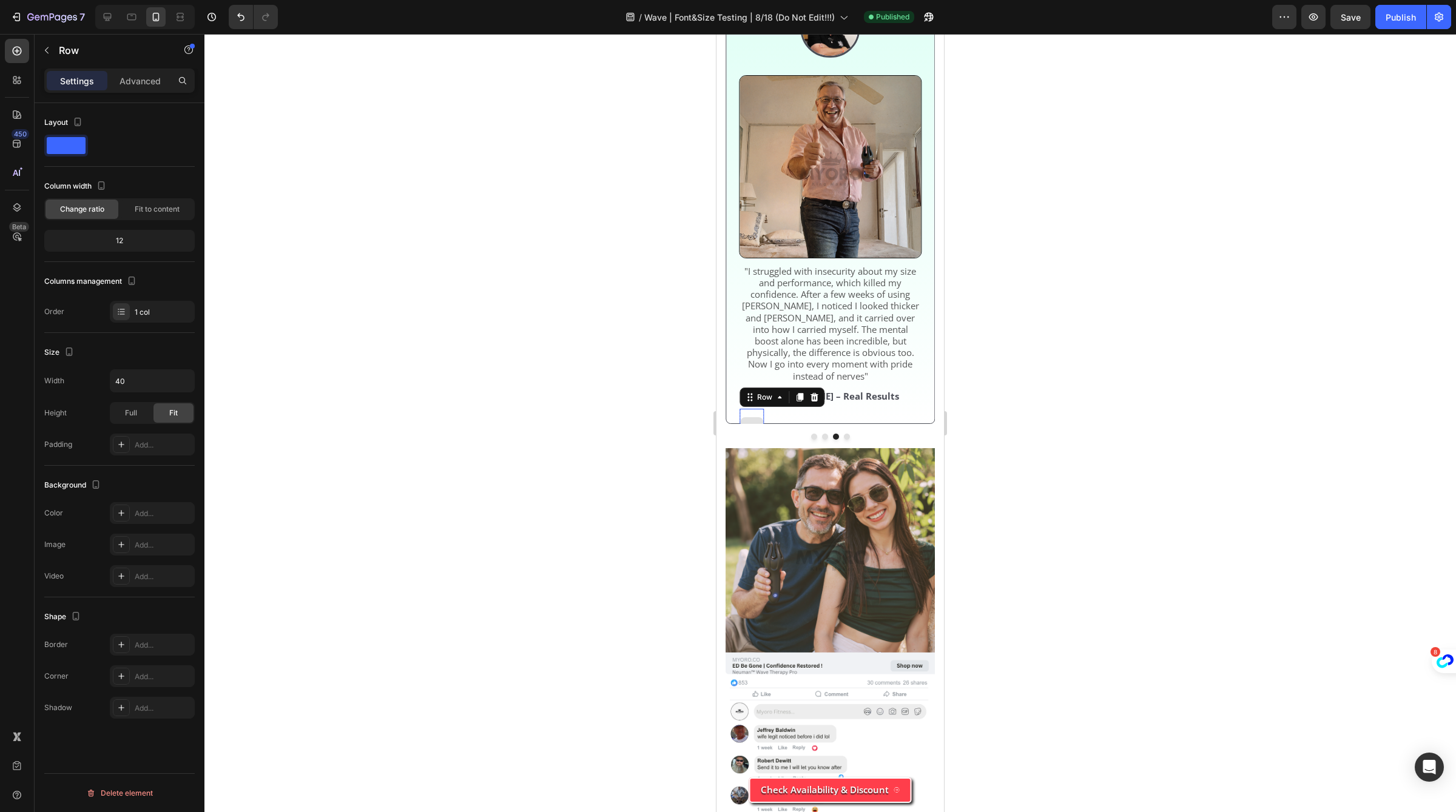
click at [755, 409] on div at bounding box center [751, 427] width 24 height 37
click at [811, 392] on icon at bounding box center [814, 397] width 9 height 9
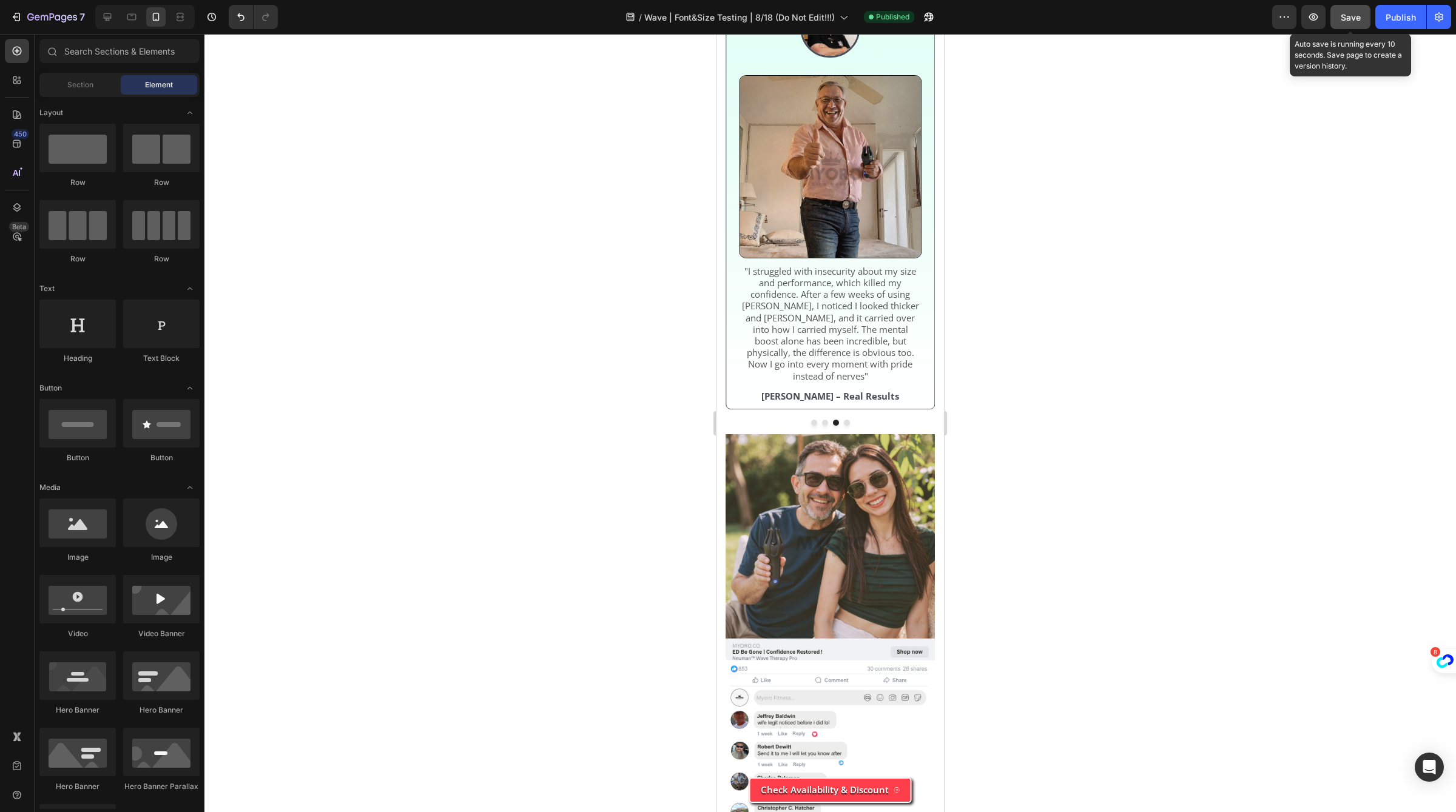
click at [1333, 14] on button "Save" at bounding box center [1350, 16] width 40 height 24
click at [1379, 16] on button "Publish" at bounding box center [1401, 16] width 51 height 24
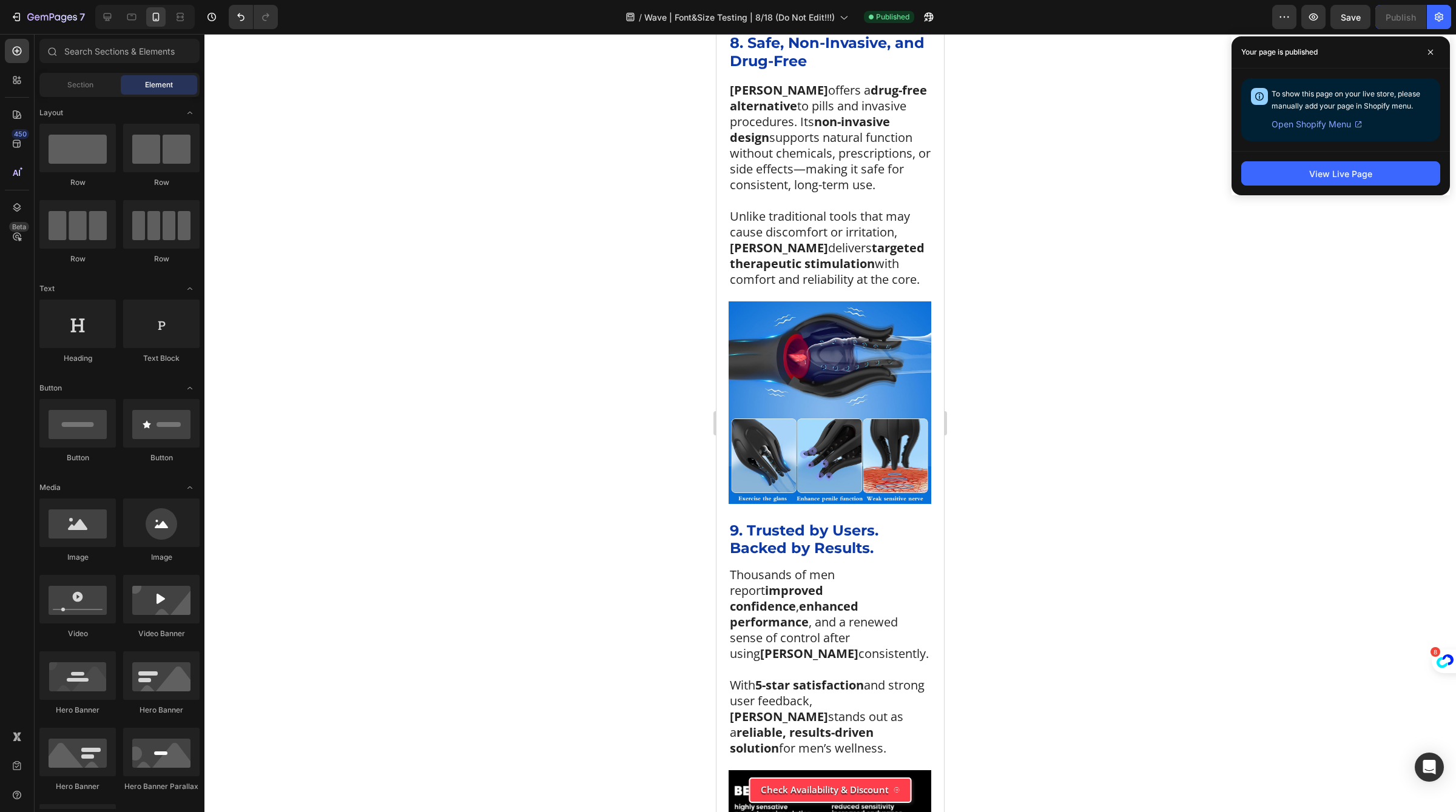
scroll to position [3250, 0]
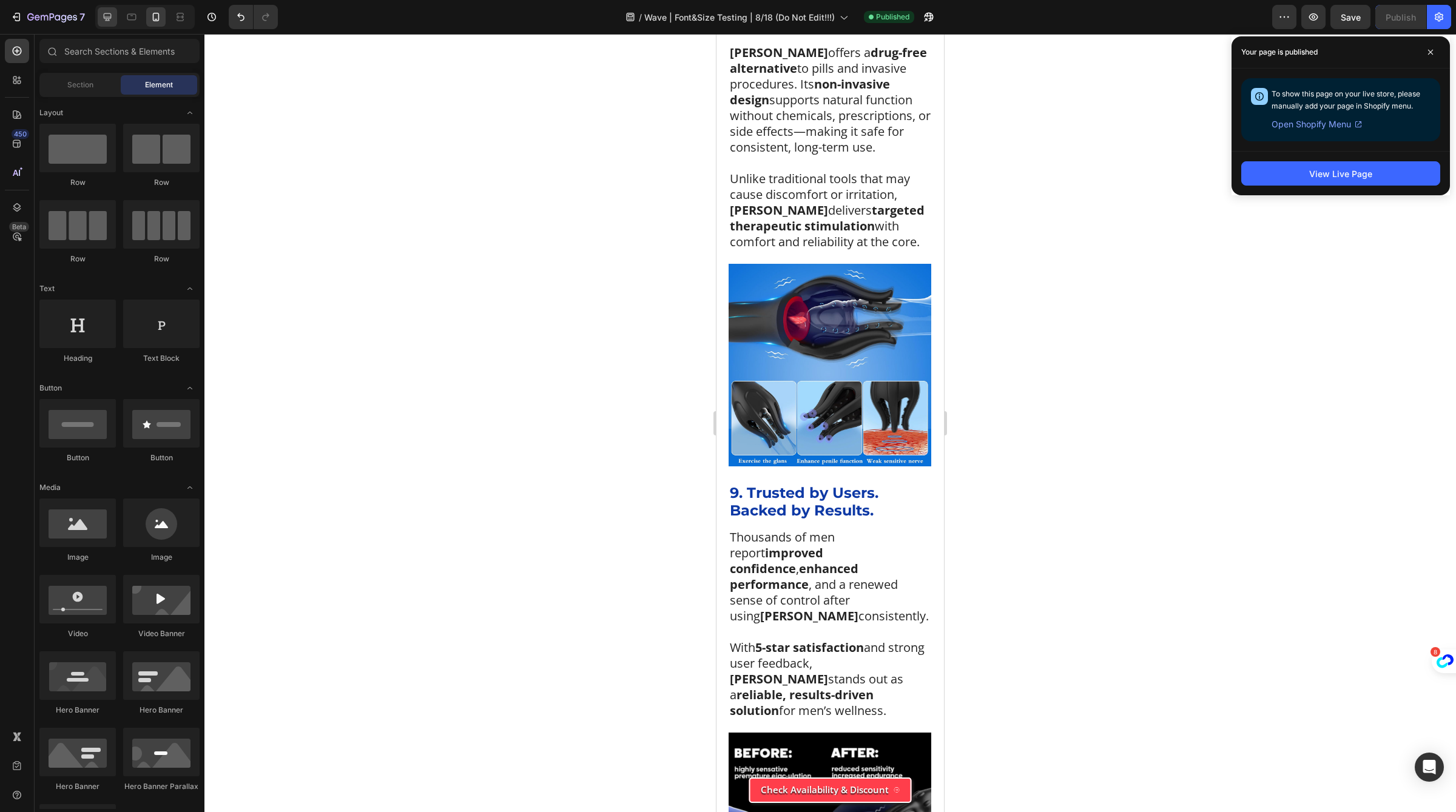
click at [108, 26] on div at bounding box center [107, 16] width 20 height 20
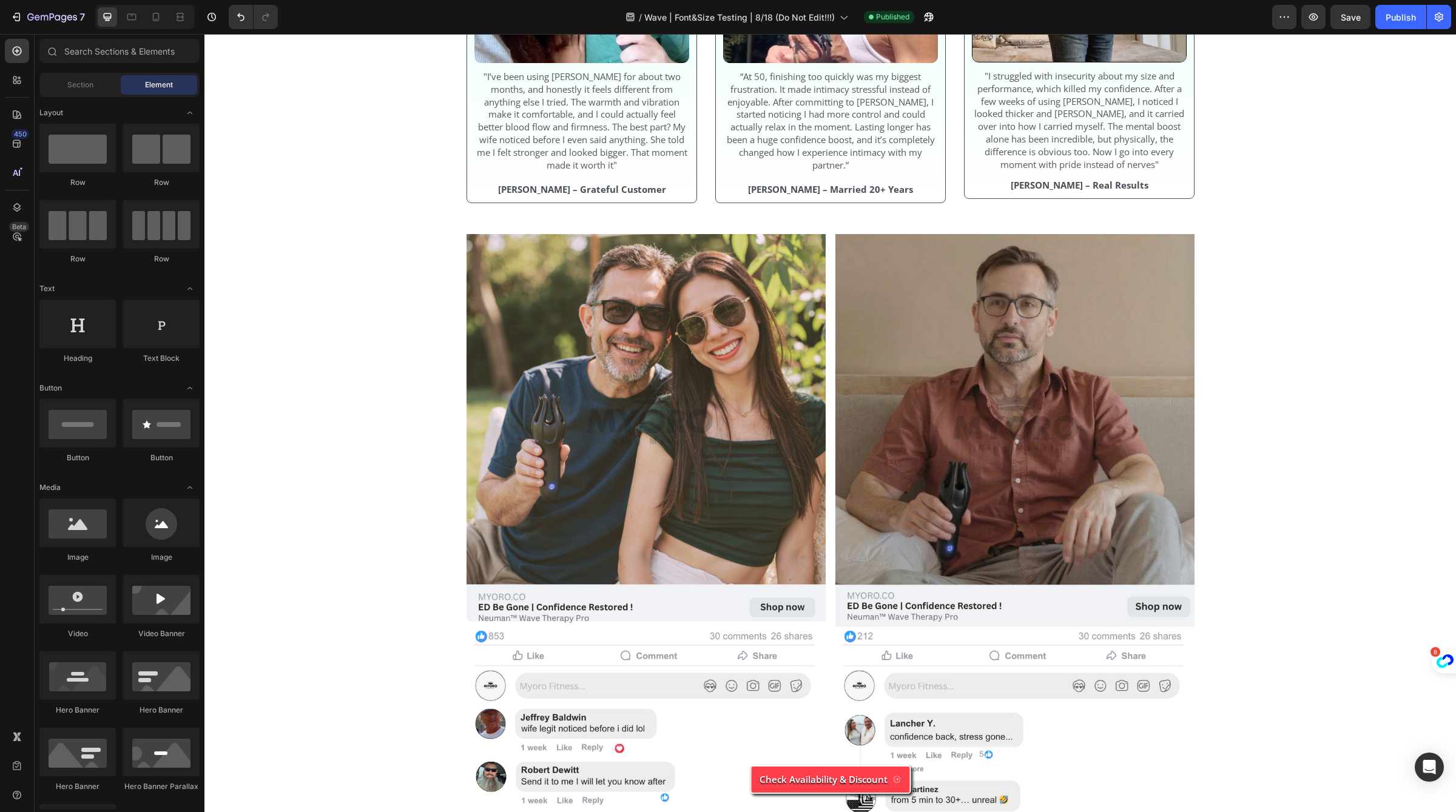
scroll to position [4389, 0]
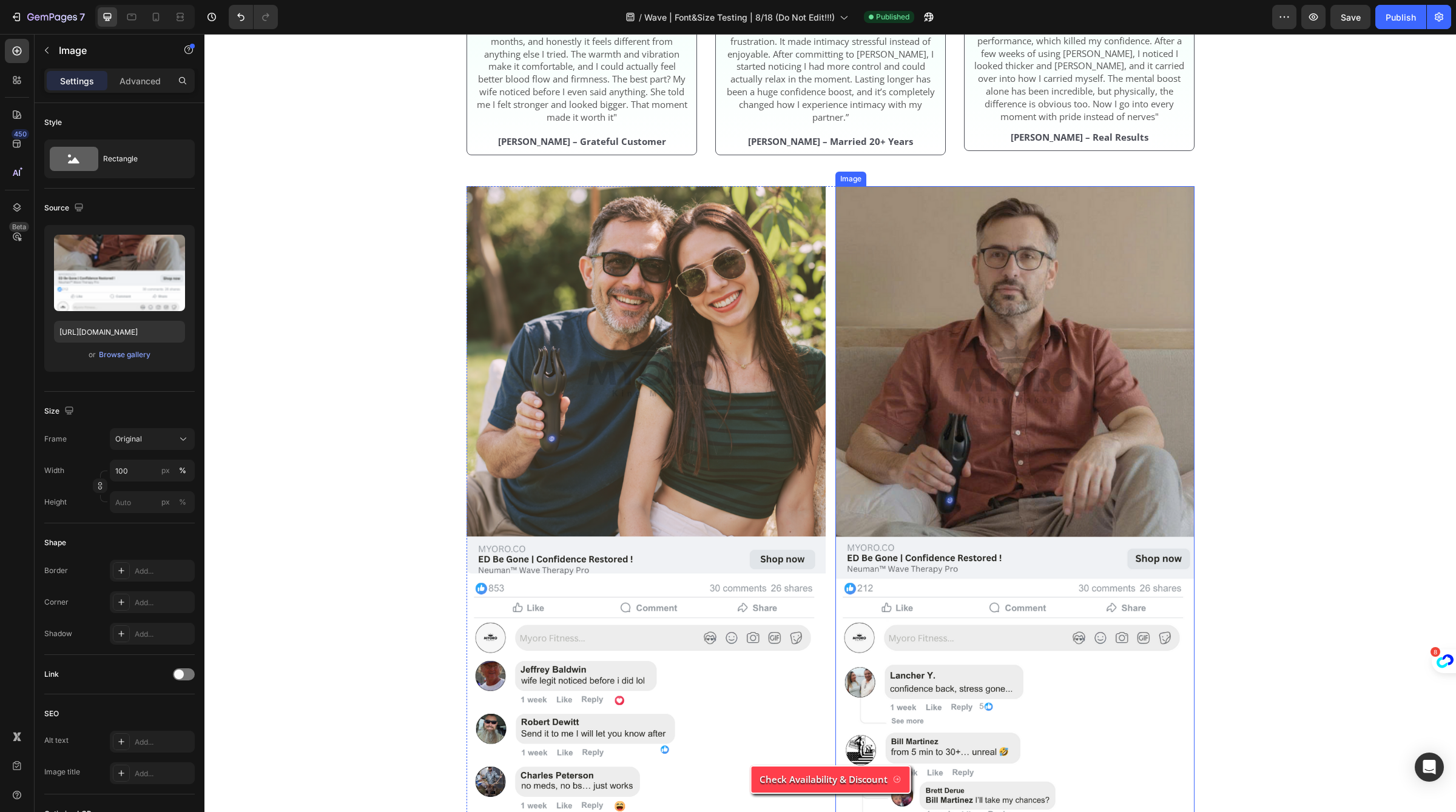
click at [847, 491] on img at bounding box center [1015, 544] width 359 height 714
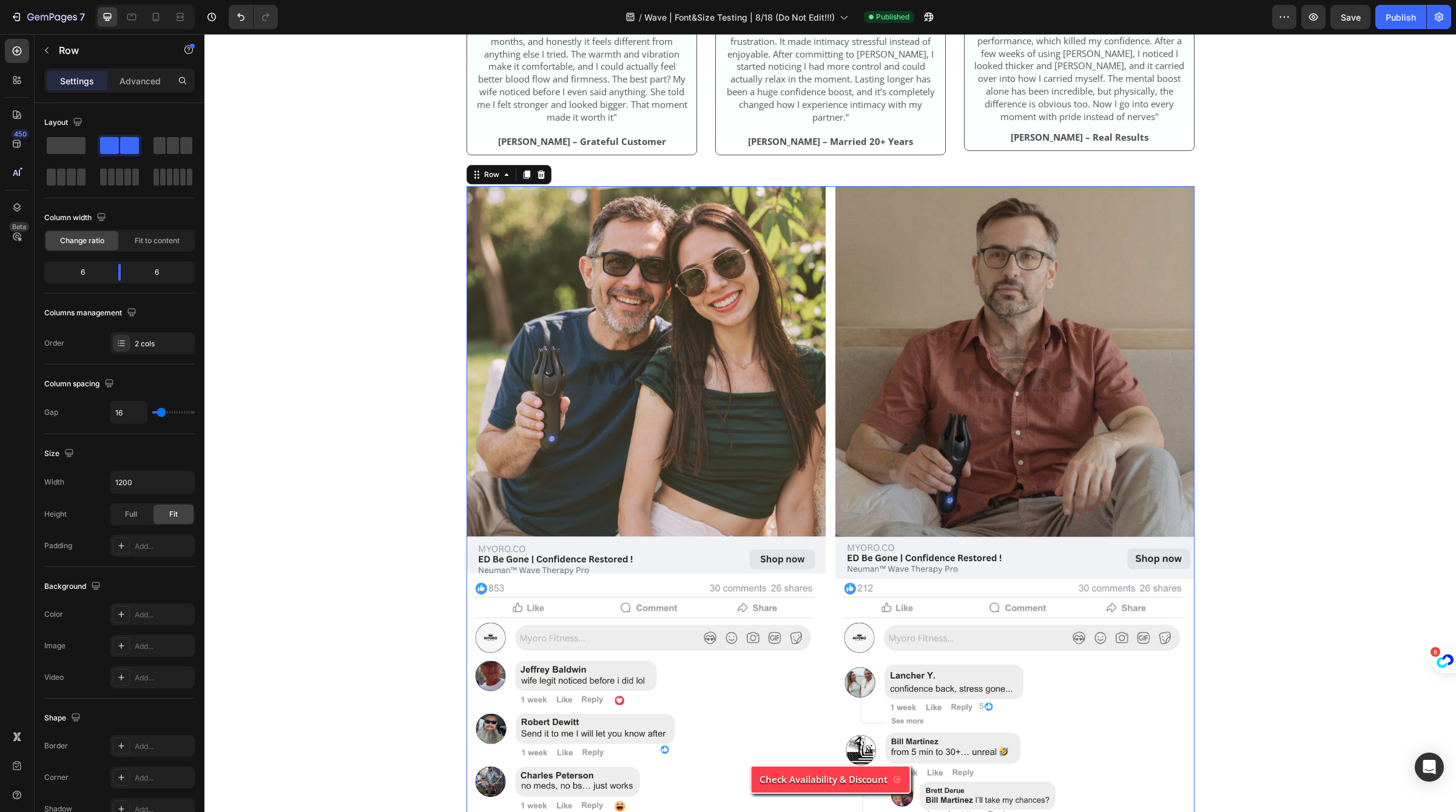
click at [828, 499] on div "Image Image Row 0" at bounding box center [830, 544] width 728 height 714
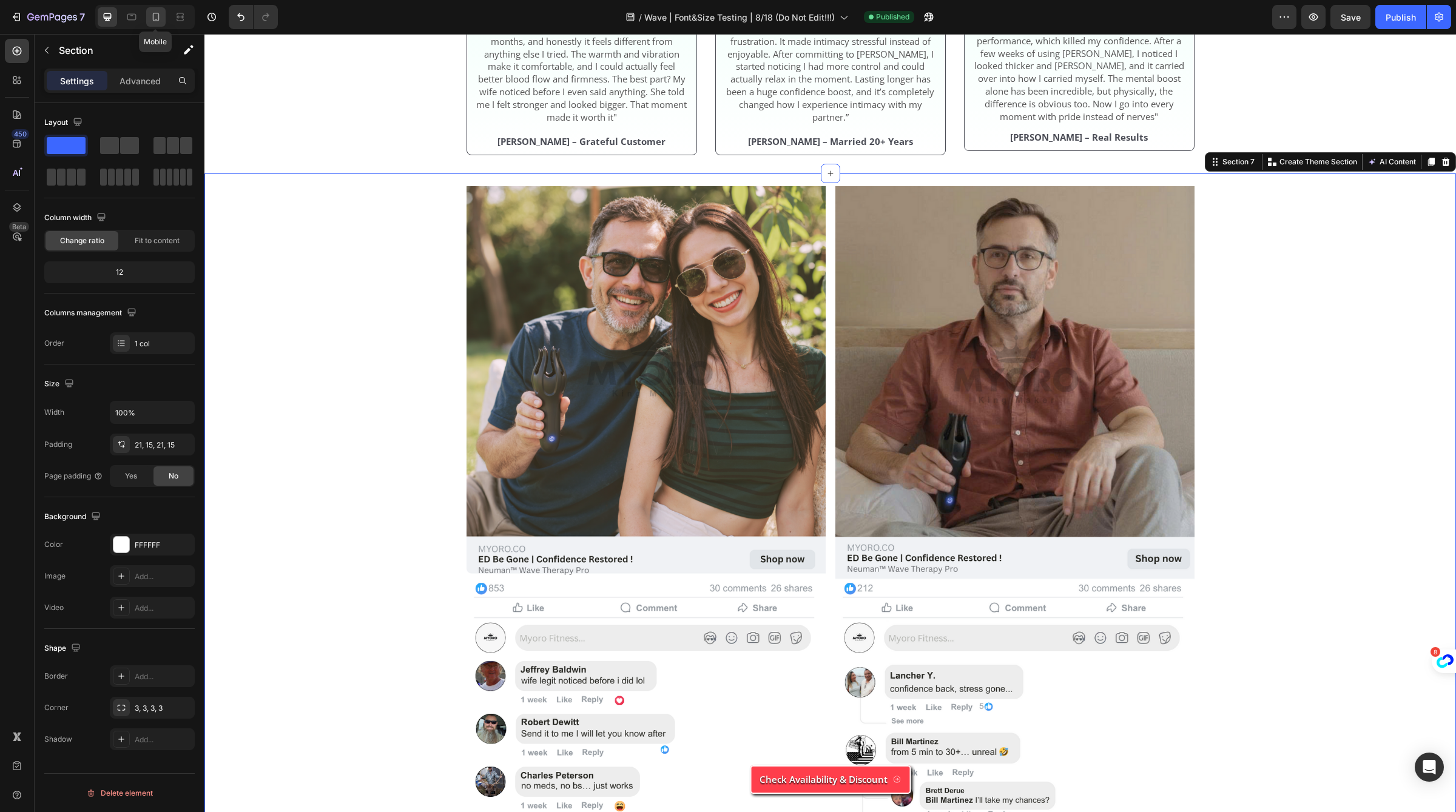
click at [146, 12] on div at bounding box center [155, 16] width 20 height 20
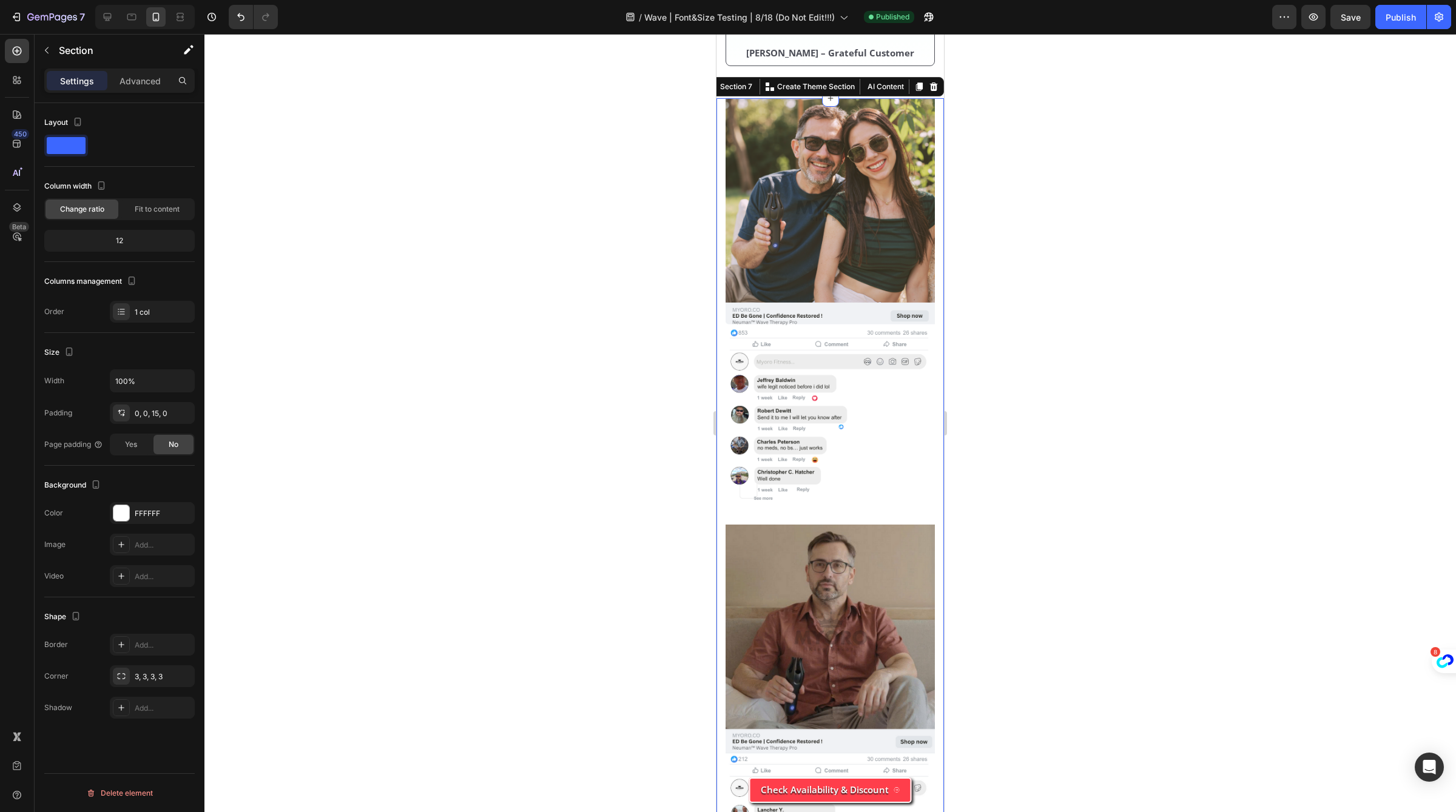
scroll to position [4457, 0]
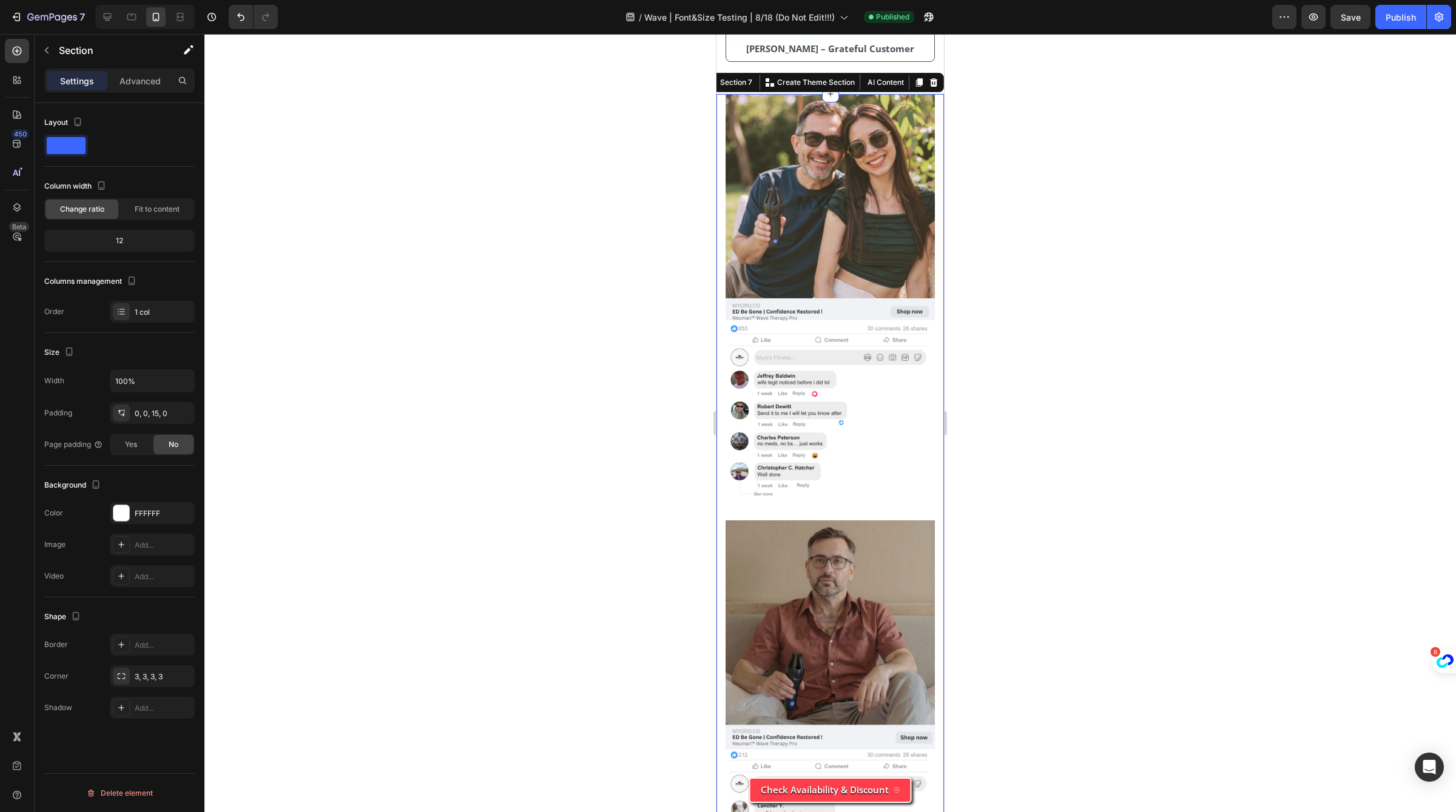
click at [66, 136] on div at bounding box center [66, 146] width 44 height 22
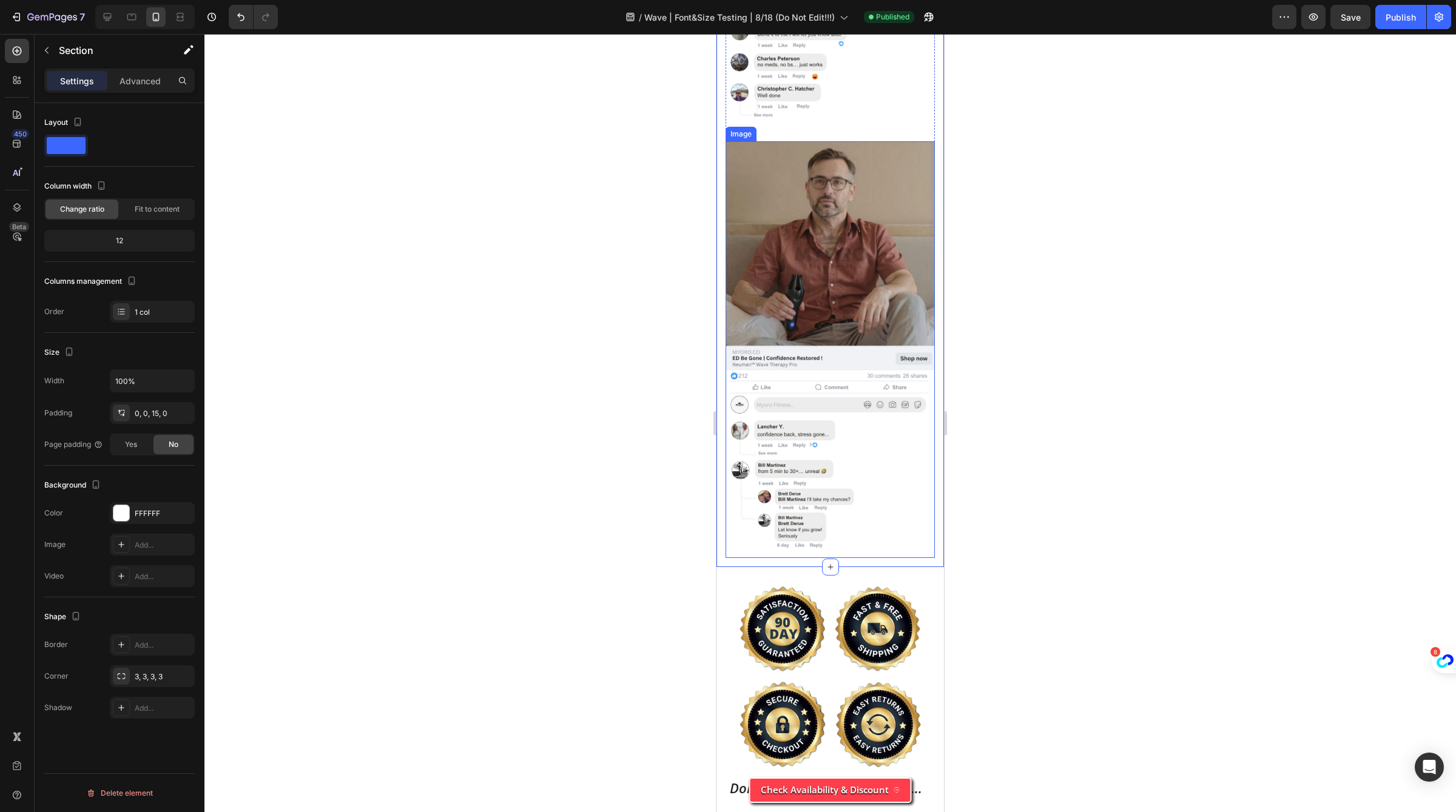
scroll to position [4864, 0]
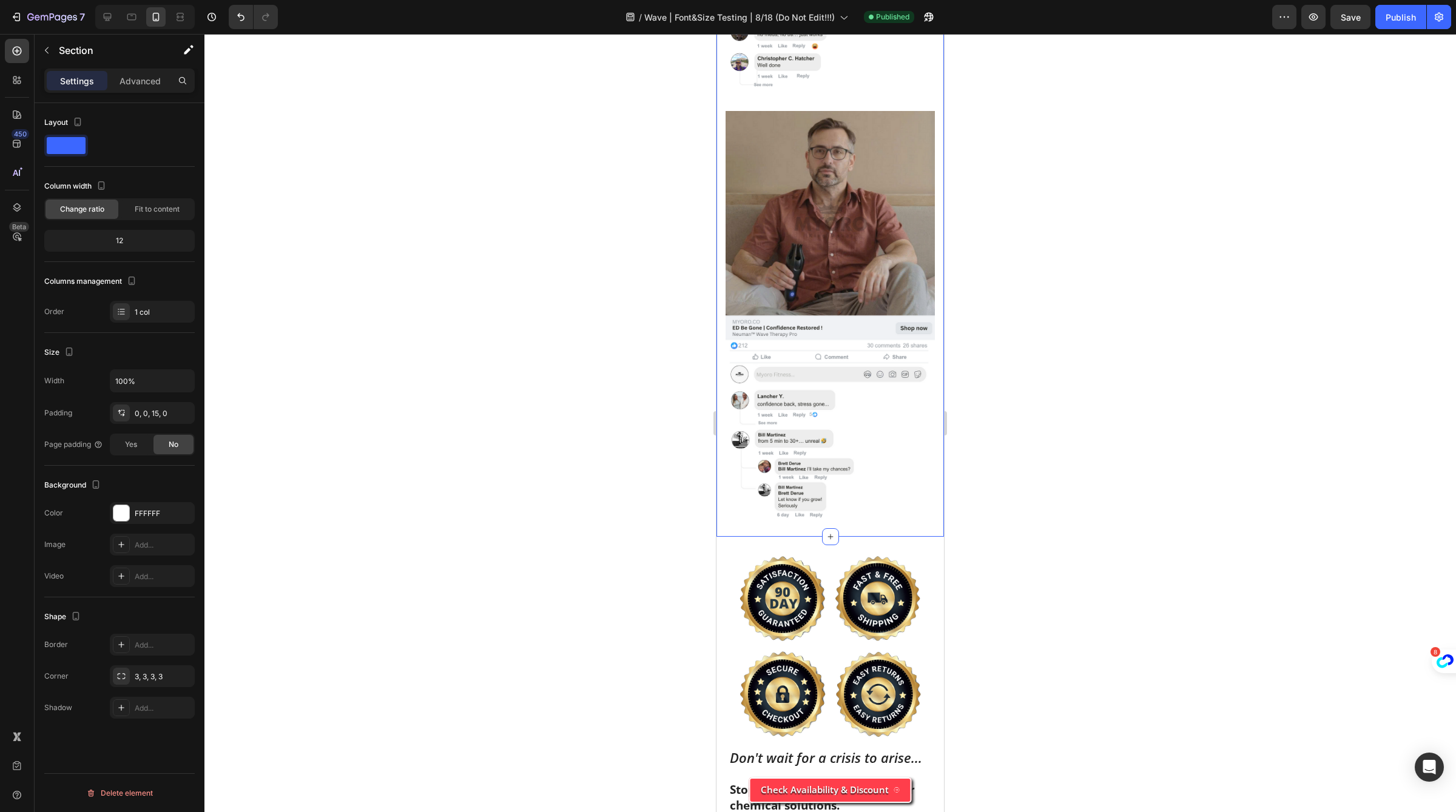
click at [81, 140] on span at bounding box center [66, 146] width 39 height 17
click at [123, 139] on div at bounding box center [119, 146] width 151 height 22
click at [149, 311] on div "1 col" at bounding box center [163, 312] width 57 height 11
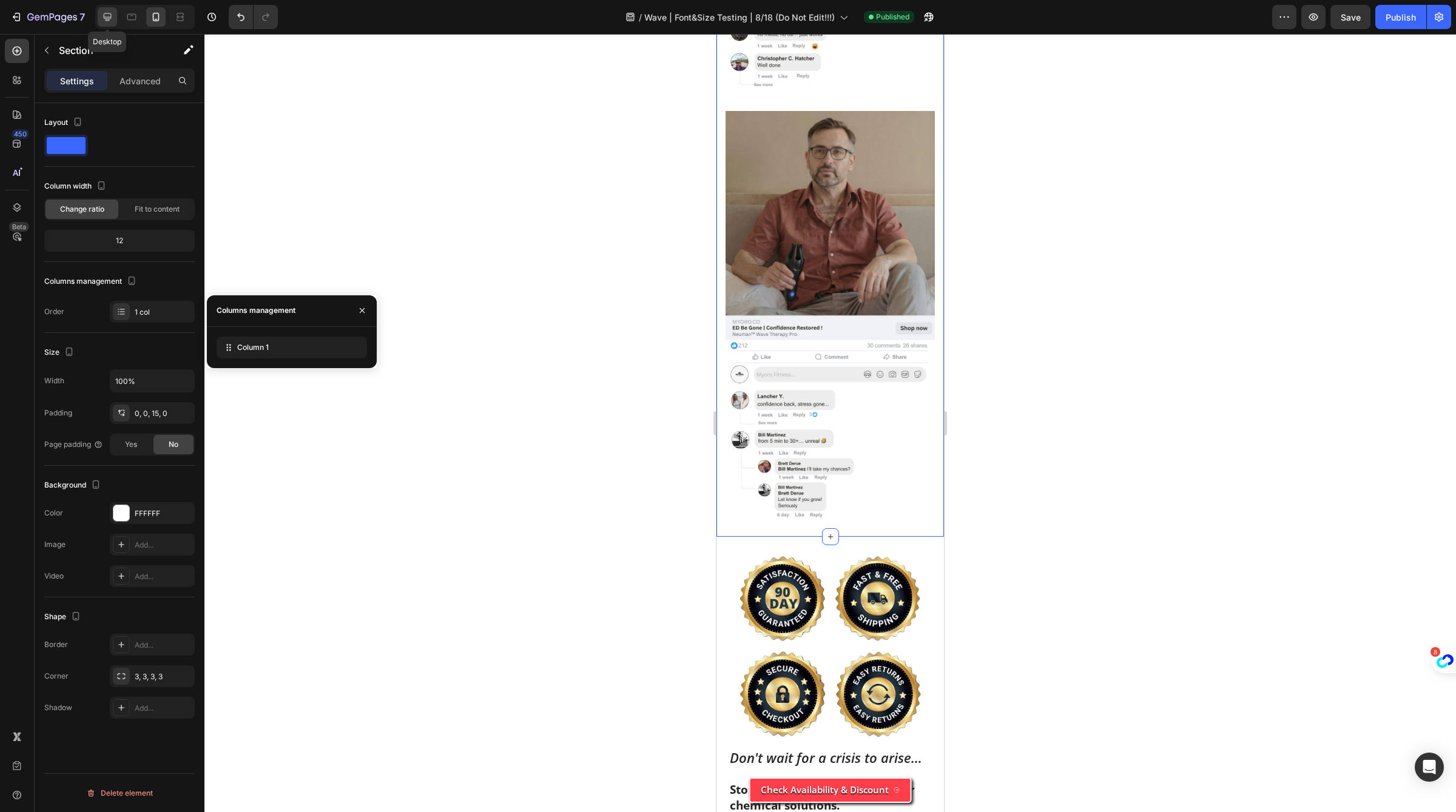
click at [102, 20] on icon at bounding box center [108, 17] width 12 height 12
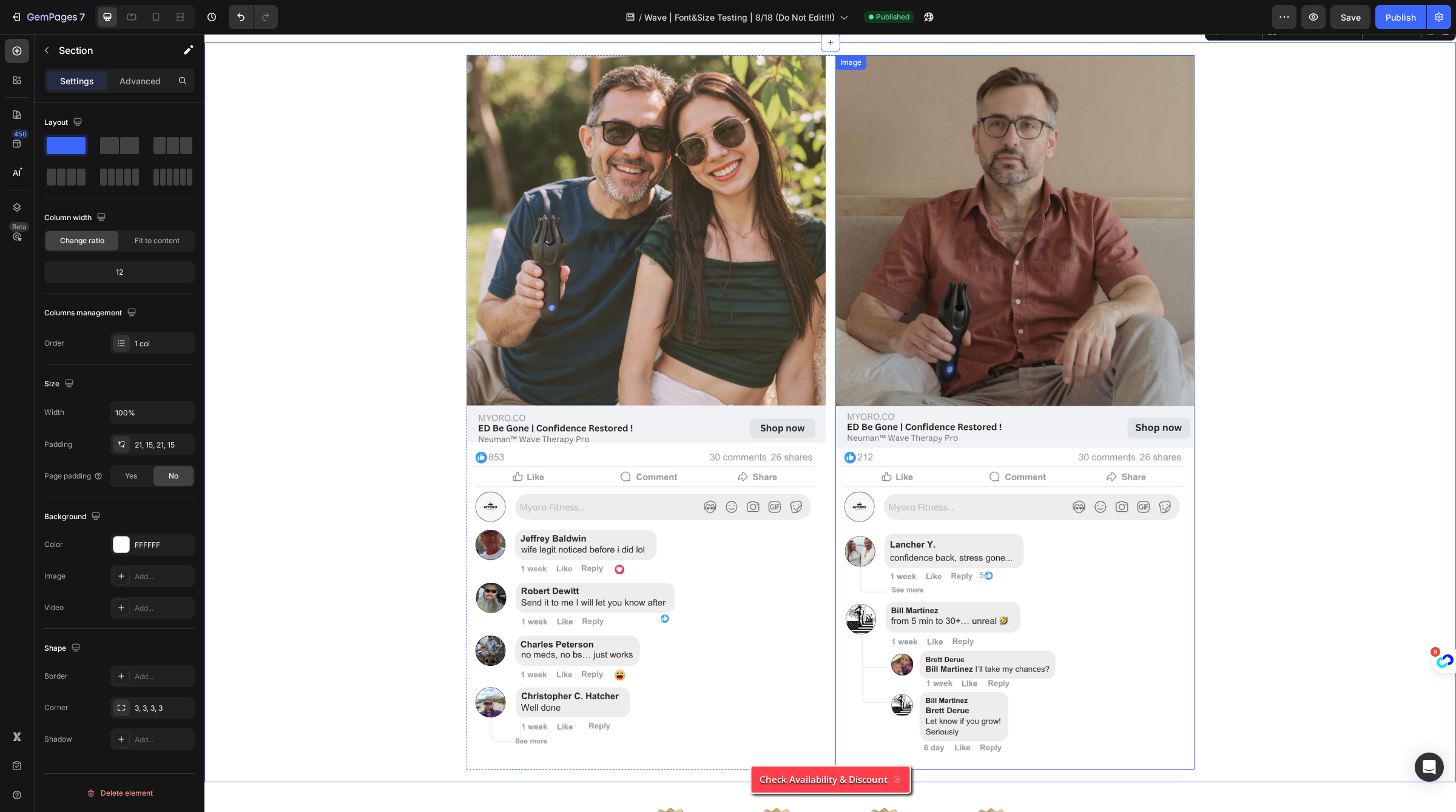
scroll to position [4378, 0]
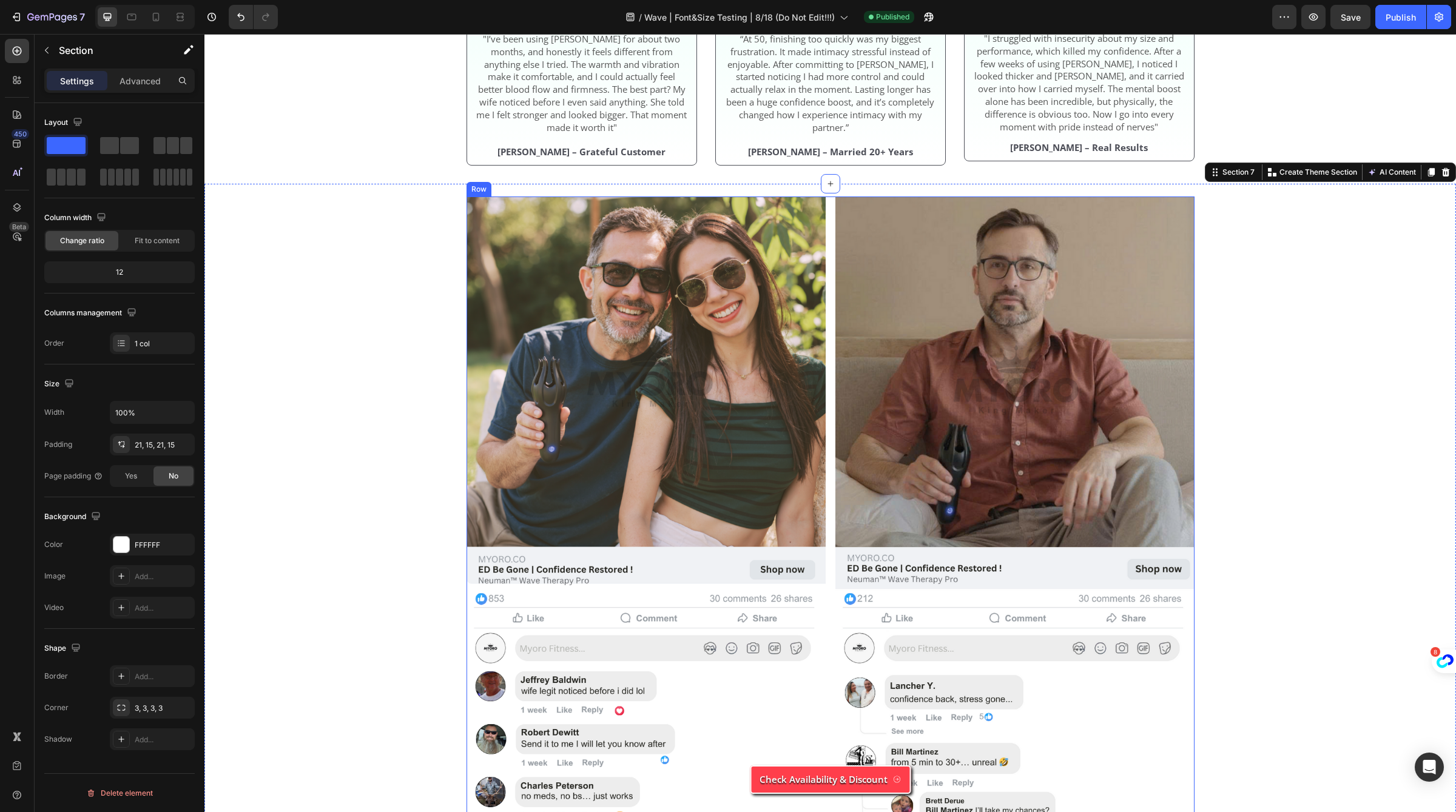
click at [830, 237] on div "Image Image Row" at bounding box center [830, 554] width 728 height 714
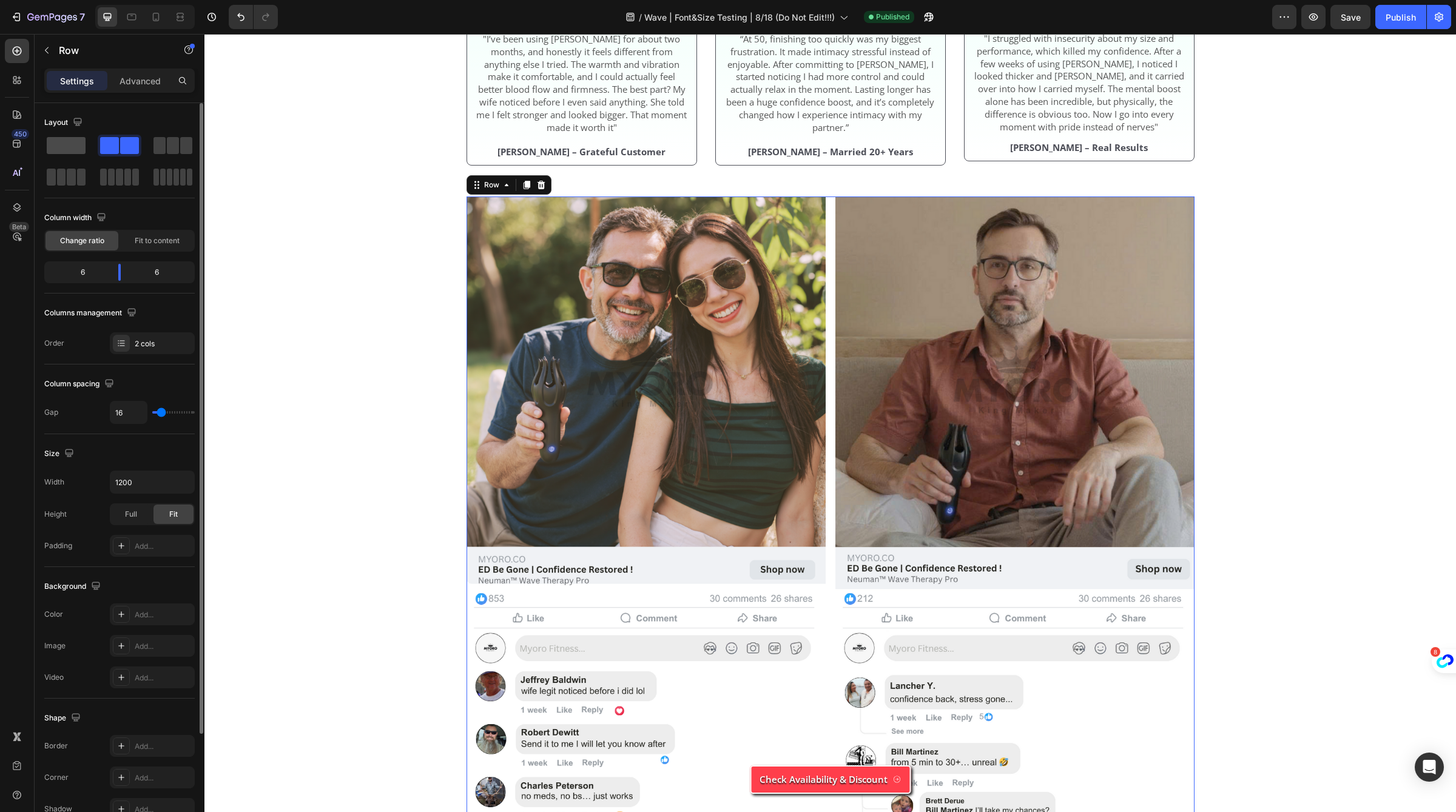
click at [69, 144] on span at bounding box center [66, 146] width 39 height 17
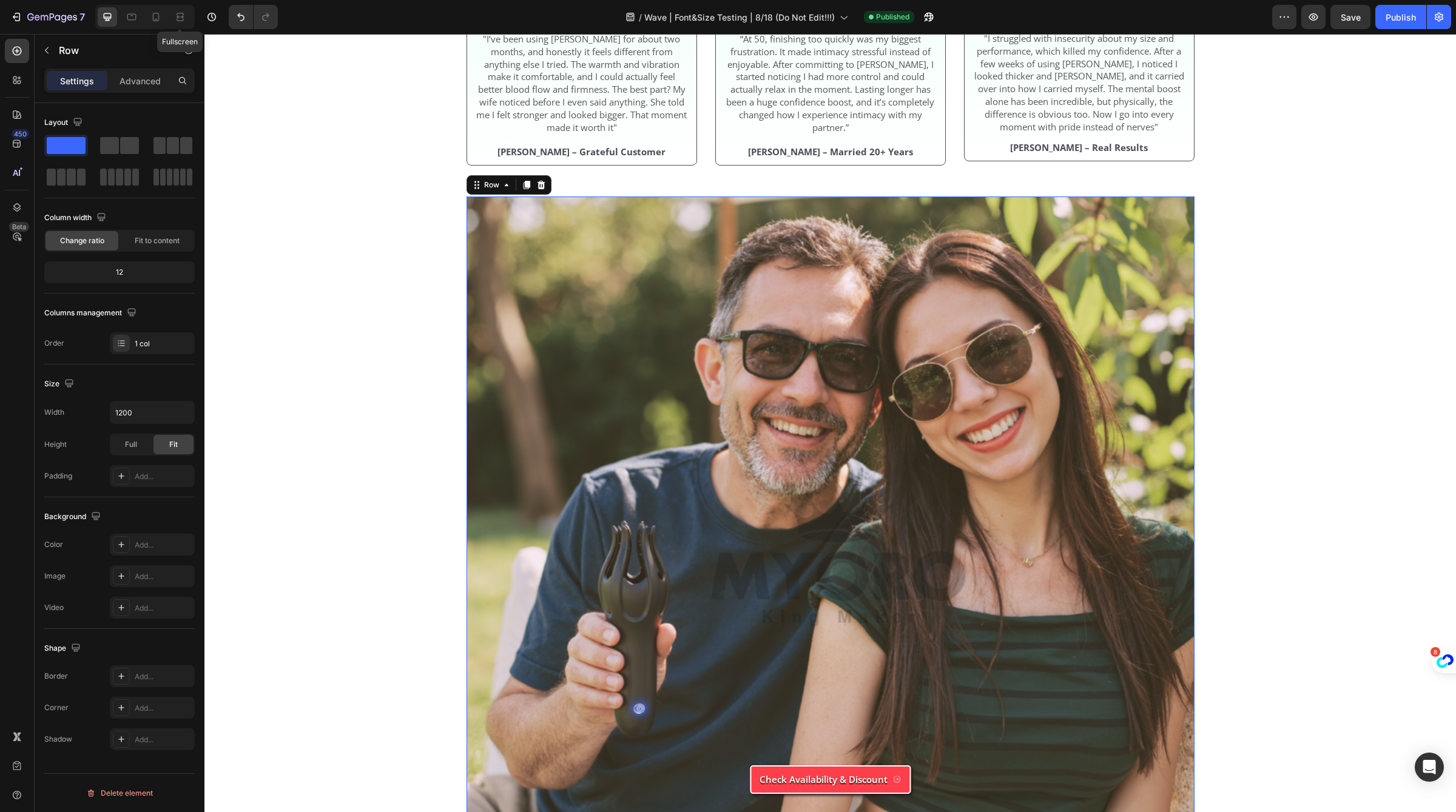
click at [171, 25] on div at bounding box center [180, 16] width 20 height 20
click at [164, 23] on div at bounding box center [155, 16] width 20 height 20
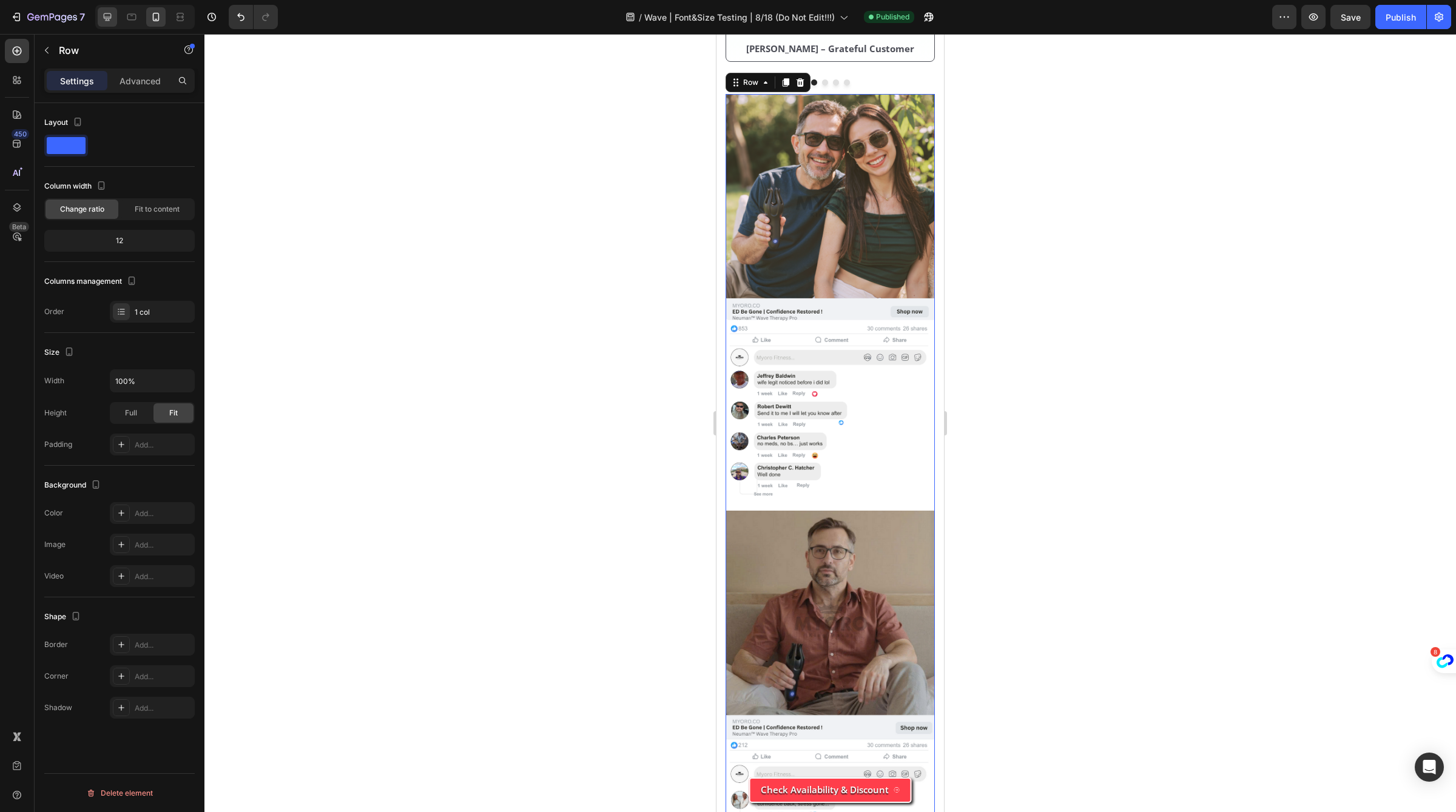
click at [114, 18] on div at bounding box center [107, 16] width 20 height 20
type input "1200"
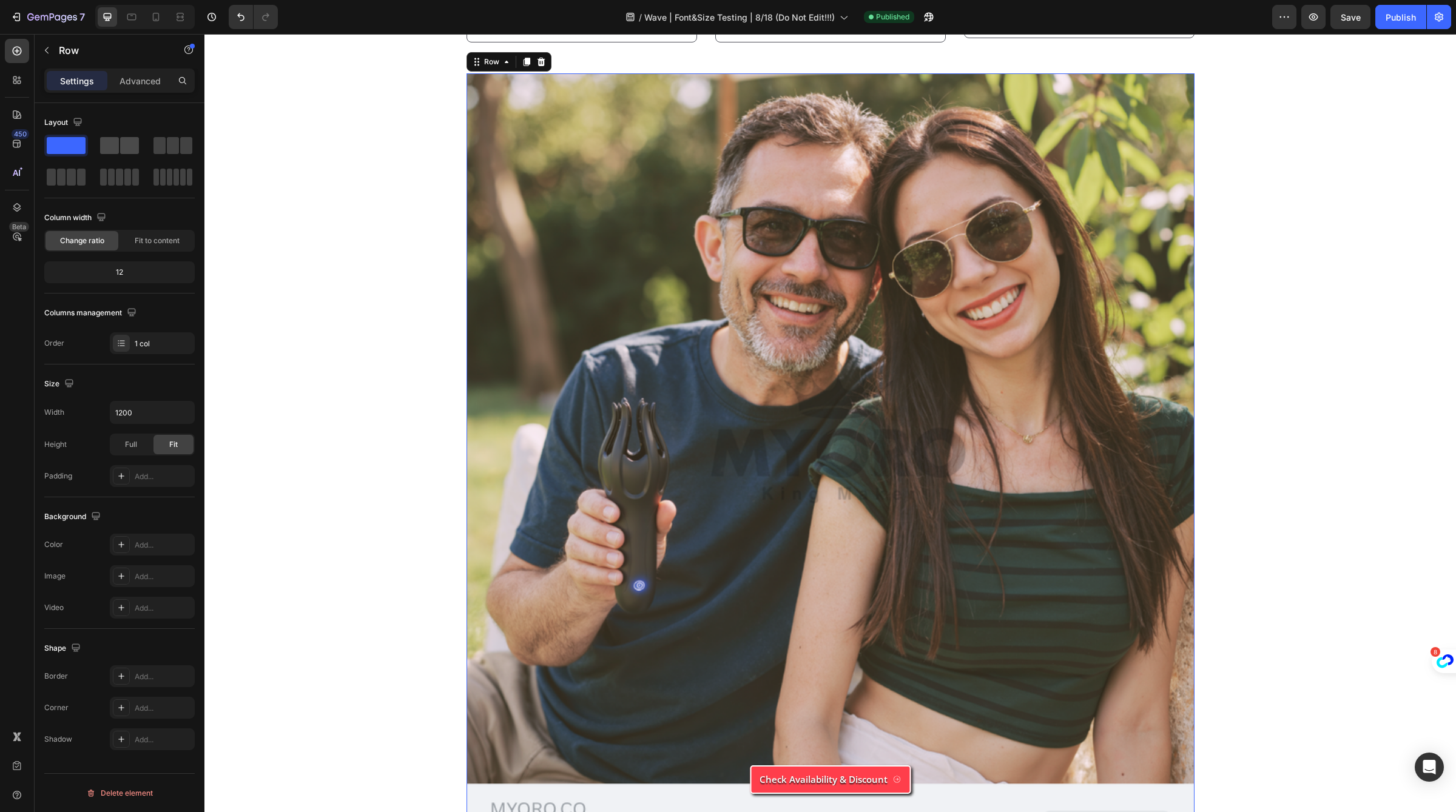
scroll to position [4501, 0]
click at [151, 147] on div at bounding box center [173, 146] width 44 height 22
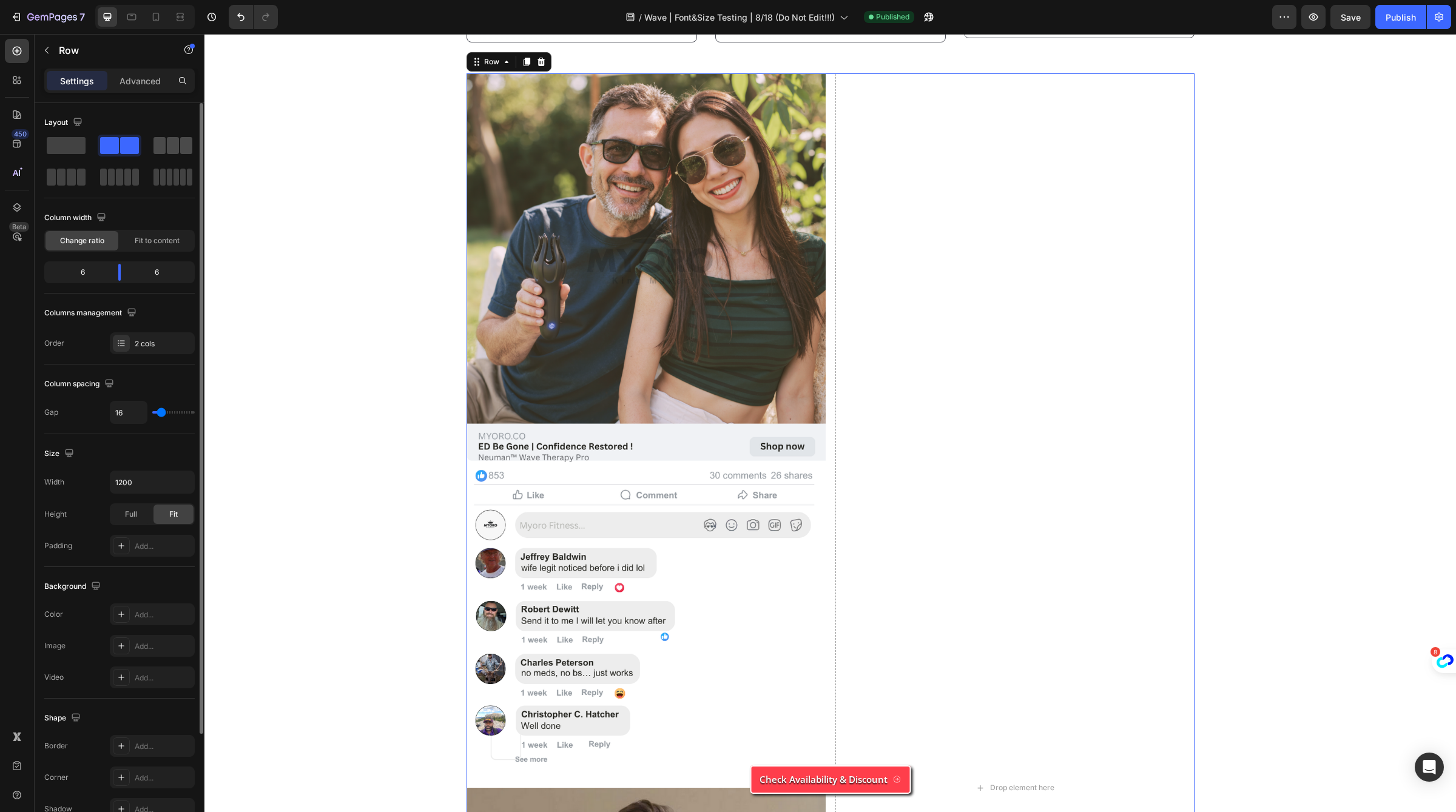
click at [183, 151] on span at bounding box center [186, 146] width 12 height 17
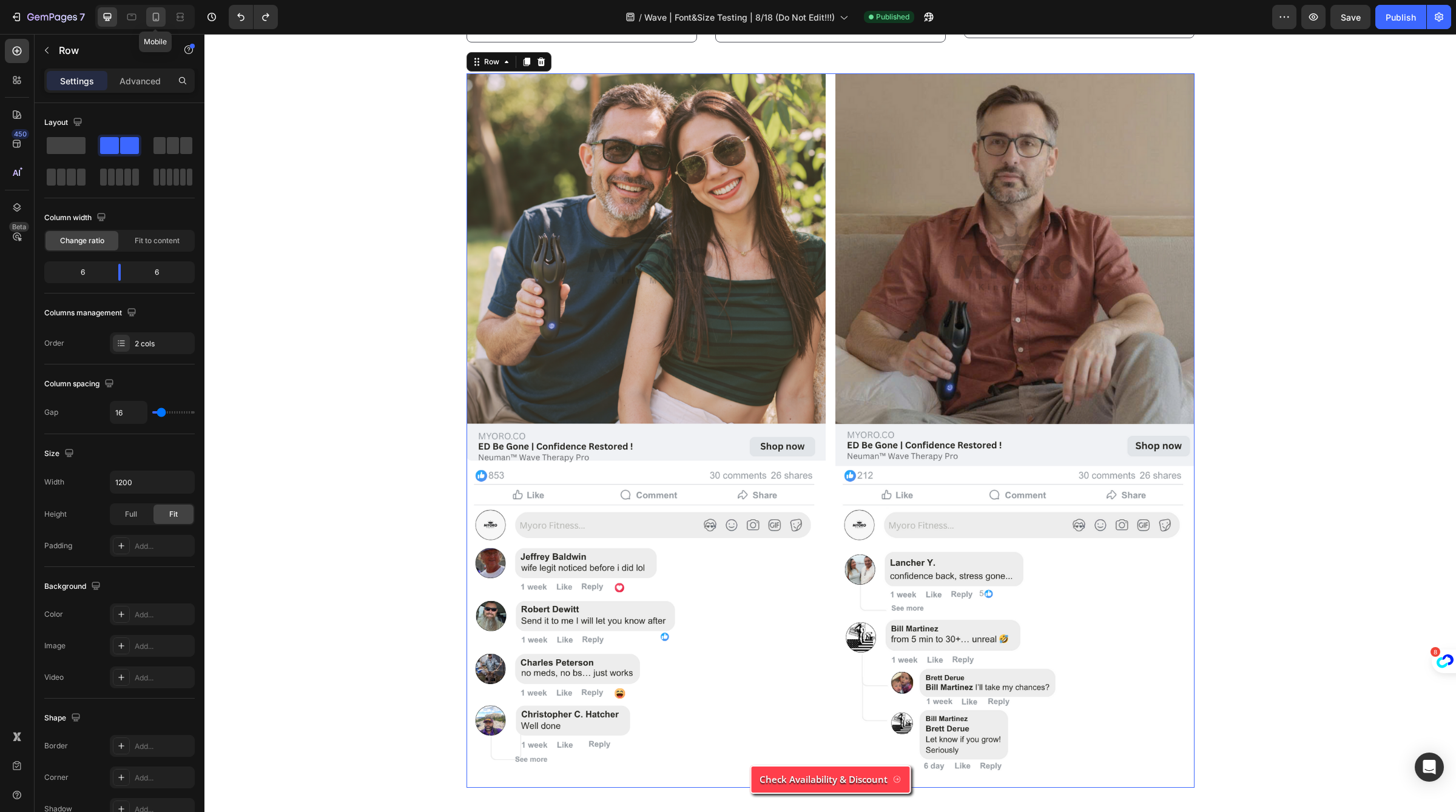
click at [157, 12] on icon at bounding box center [156, 16] width 7 height 9
type input "100%"
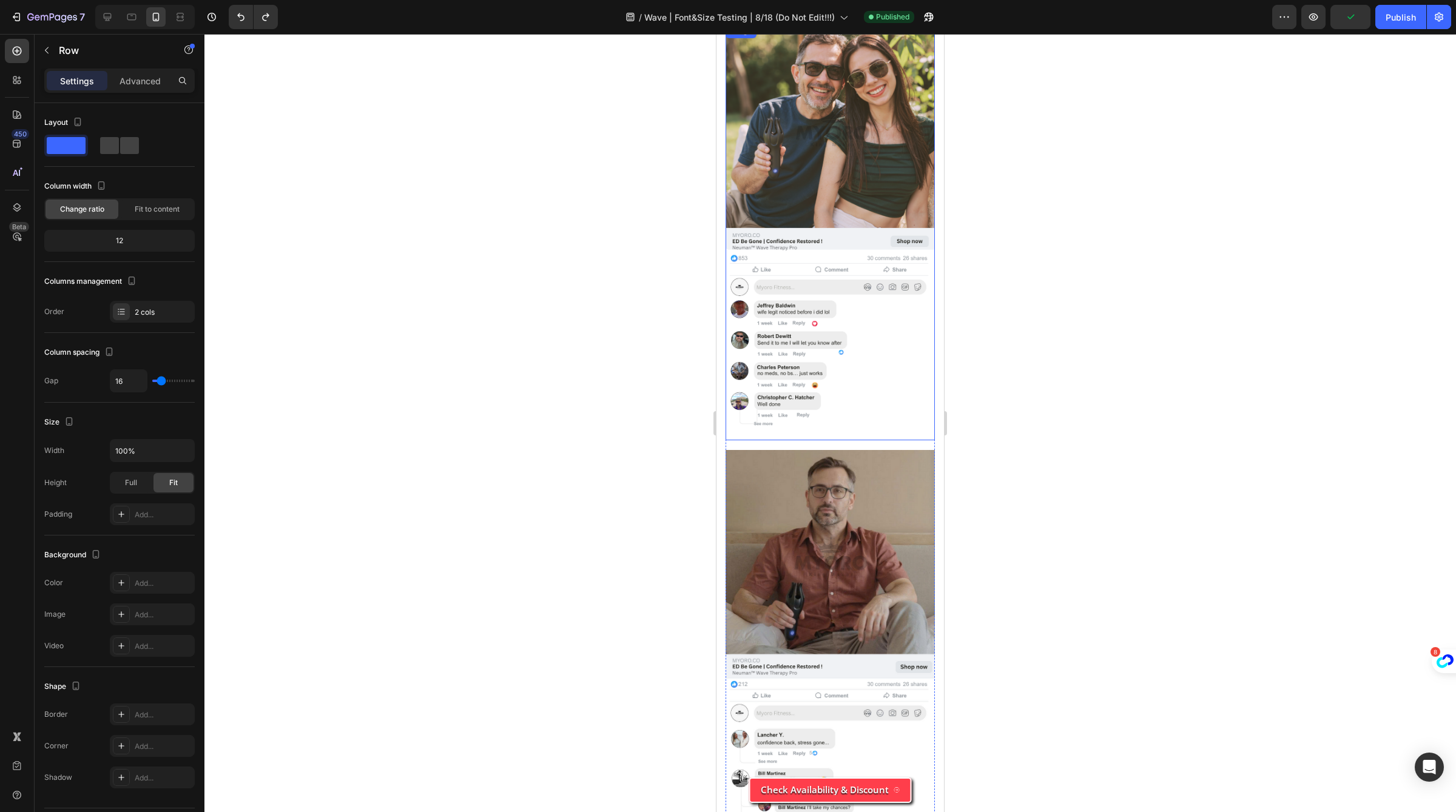
scroll to position [4510, 0]
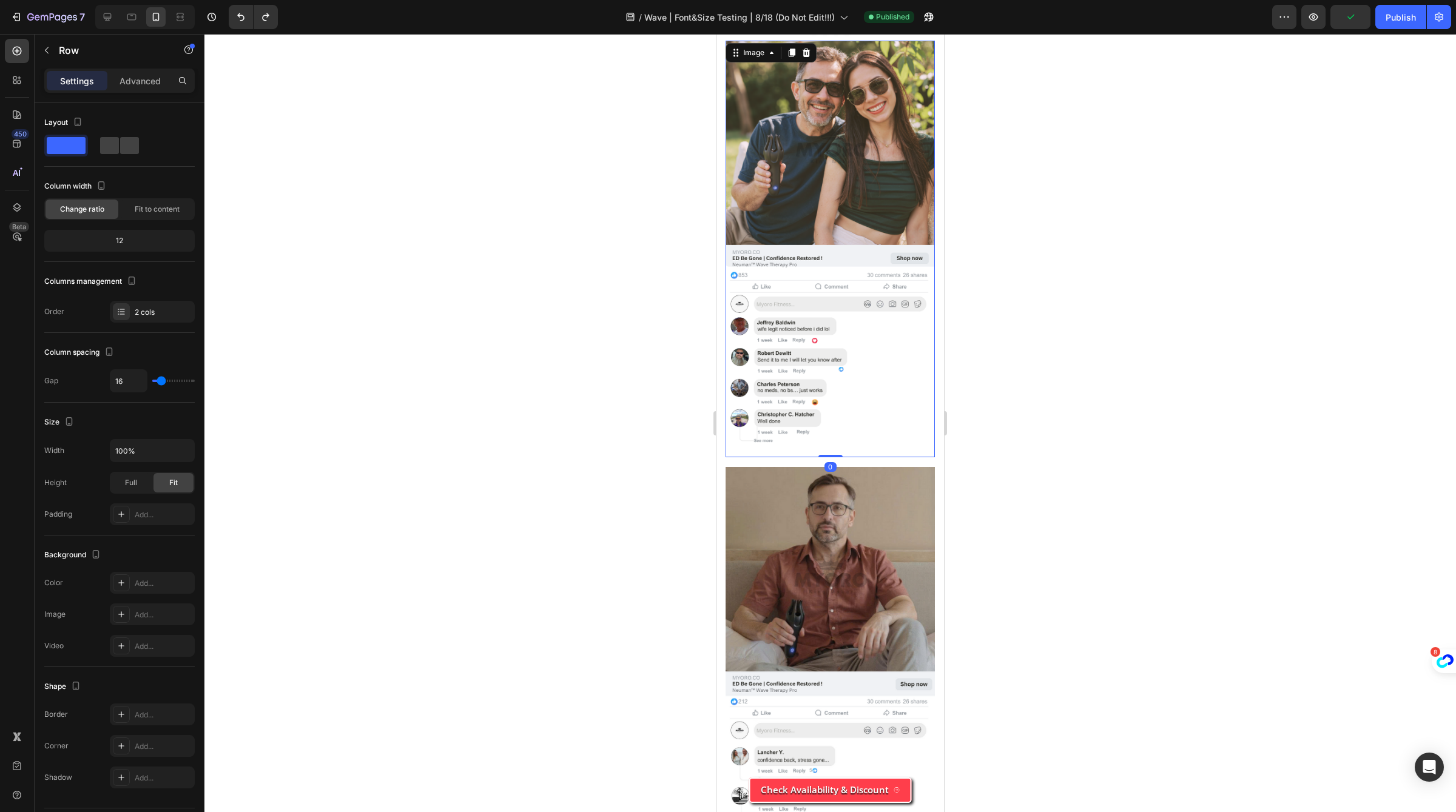
click at [787, 218] on img at bounding box center [830, 249] width 209 height 417
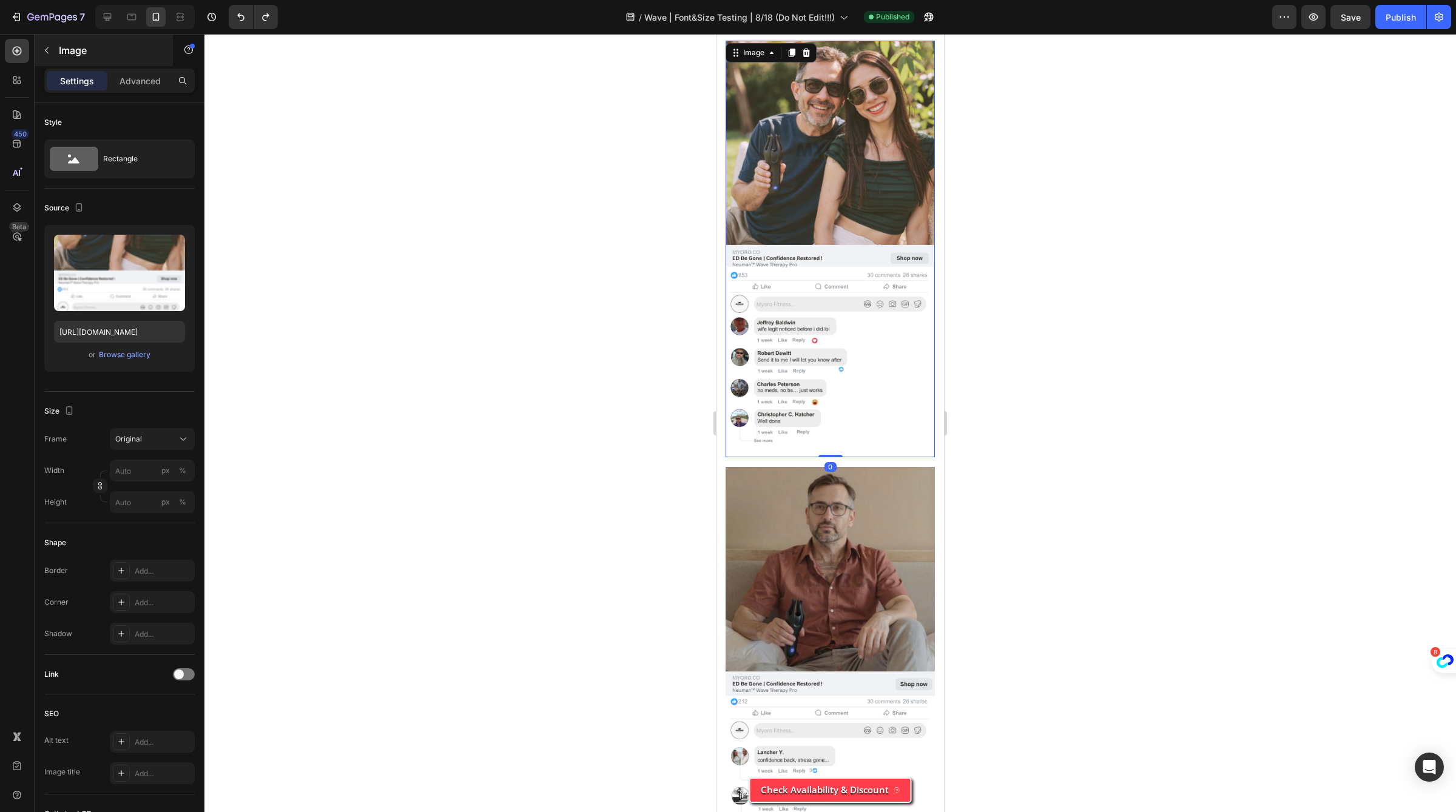
click at [73, 55] on p "Image" at bounding box center [110, 50] width 103 height 15
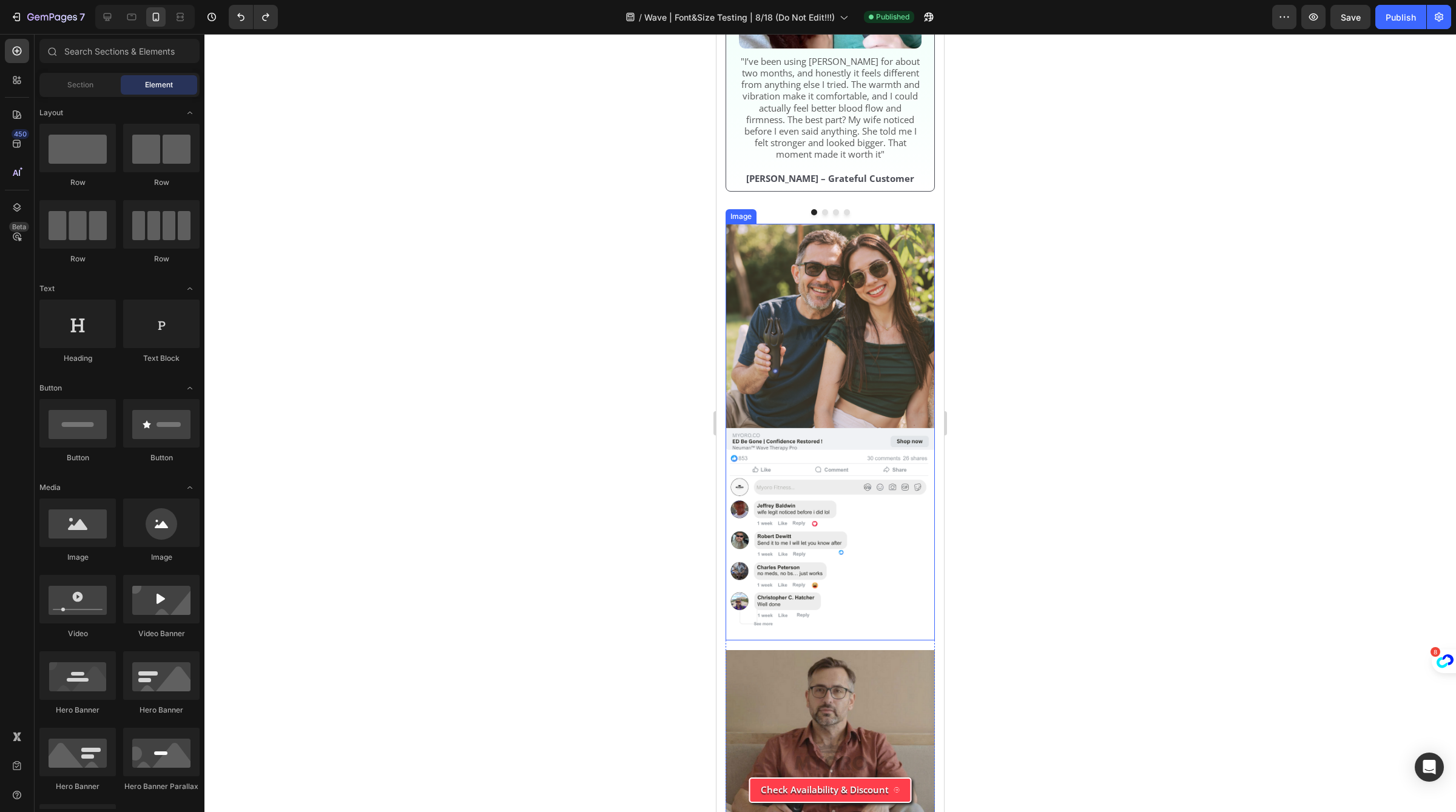
scroll to position [4322, 0]
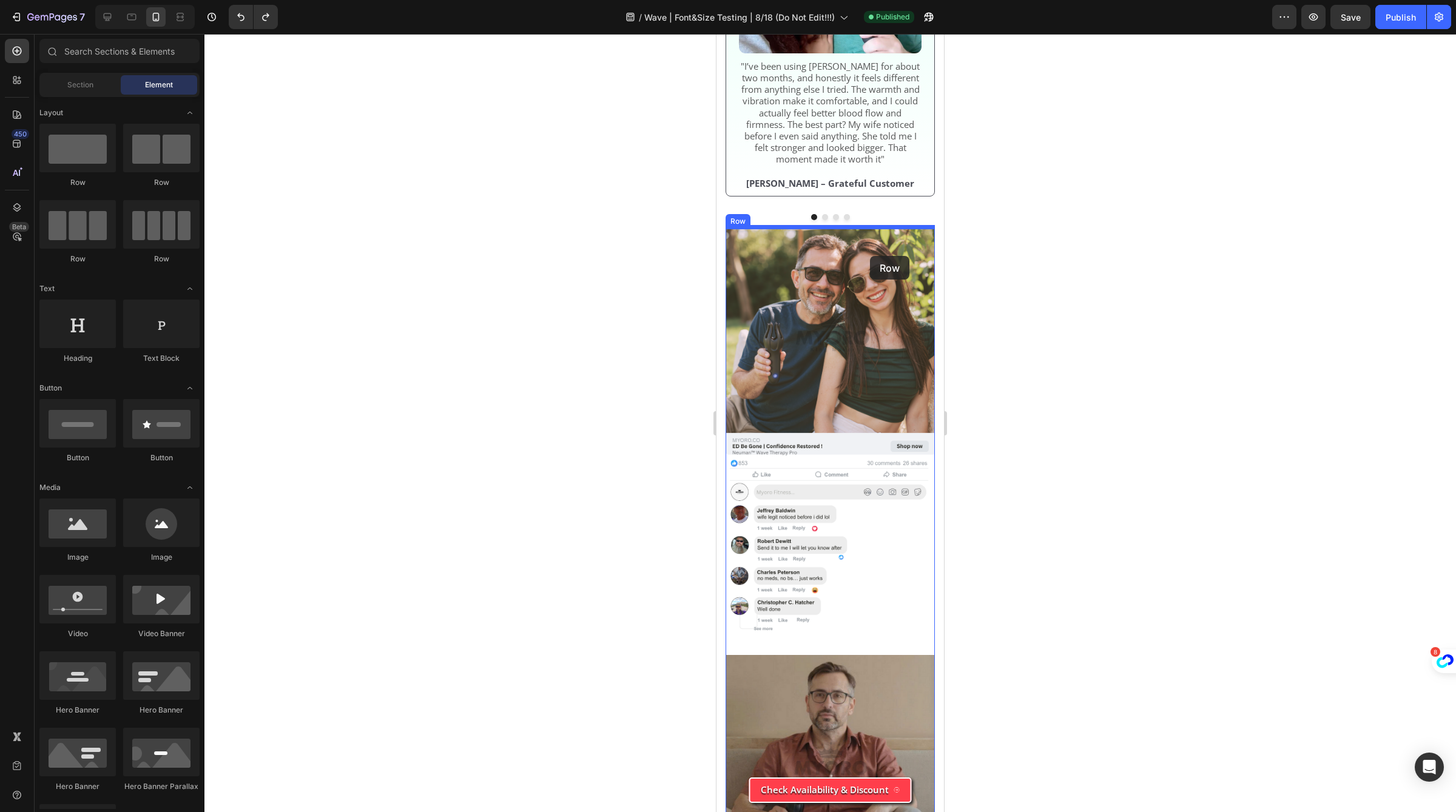
drag, startPoint x: 864, startPoint y: 190, endPoint x: 870, endPoint y: 256, distance: 66.3
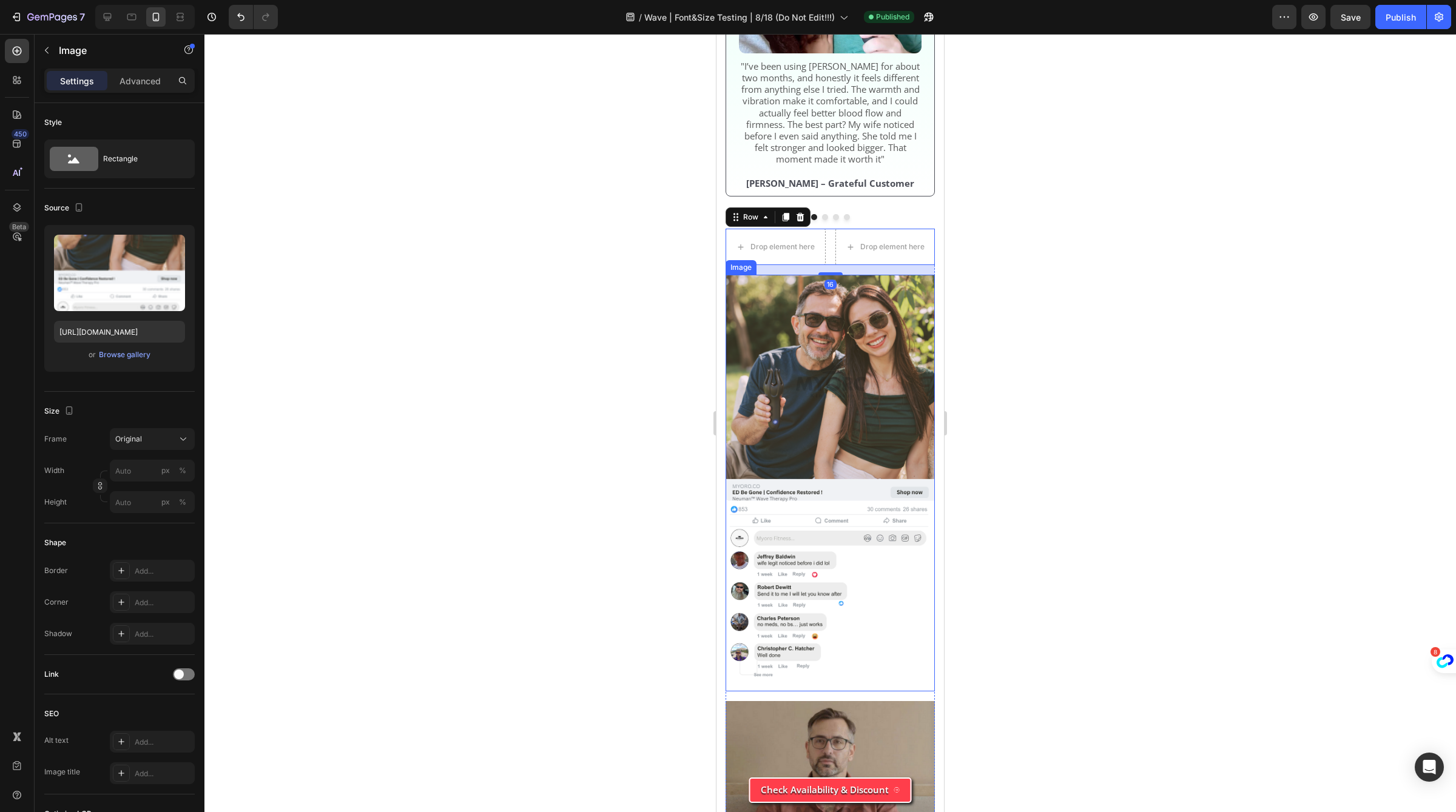
click at [833, 344] on img at bounding box center [830, 483] width 209 height 417
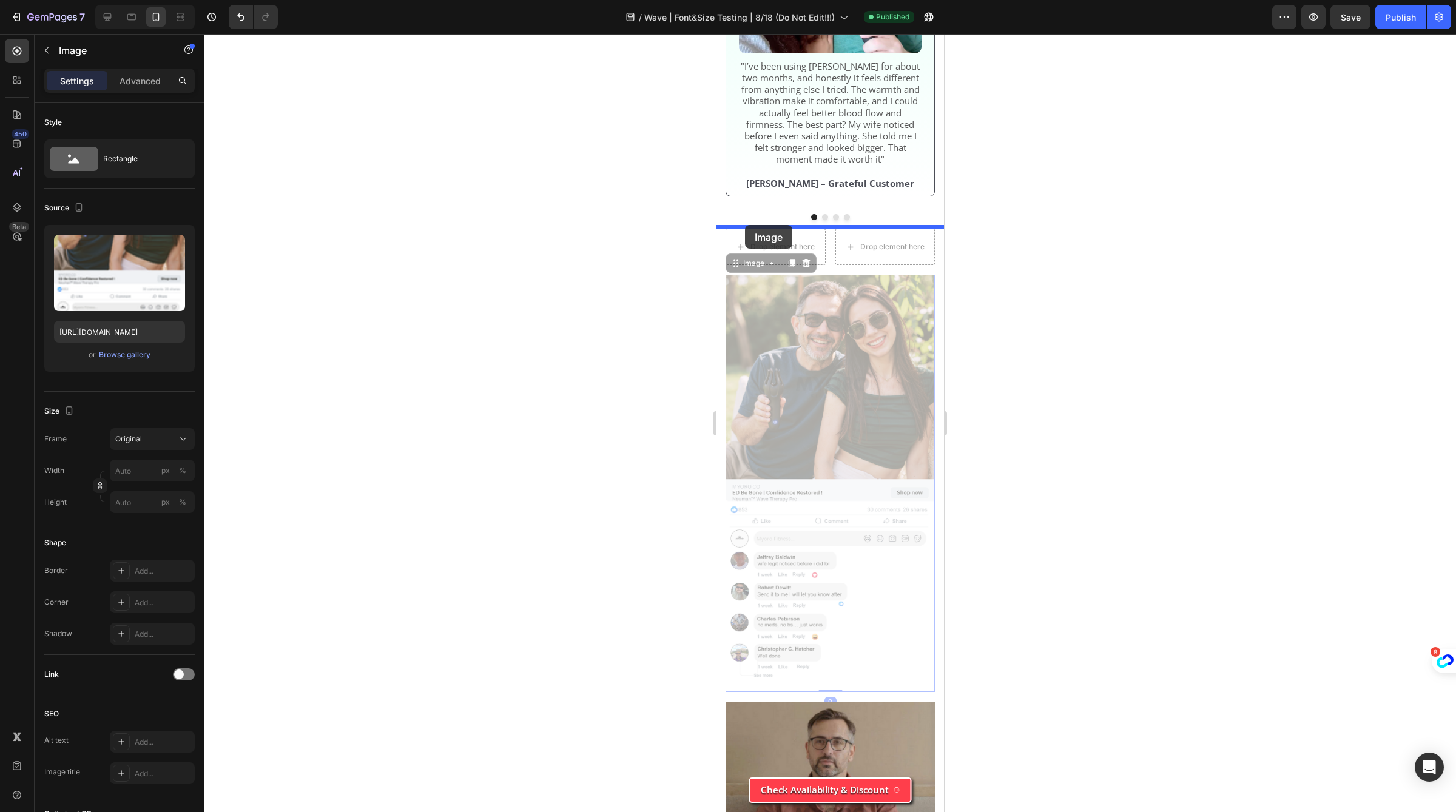
drag, startPoint x: 748, startPoint y: 258, endPoint x: 745, endPoint y: 225, distance: 33.1
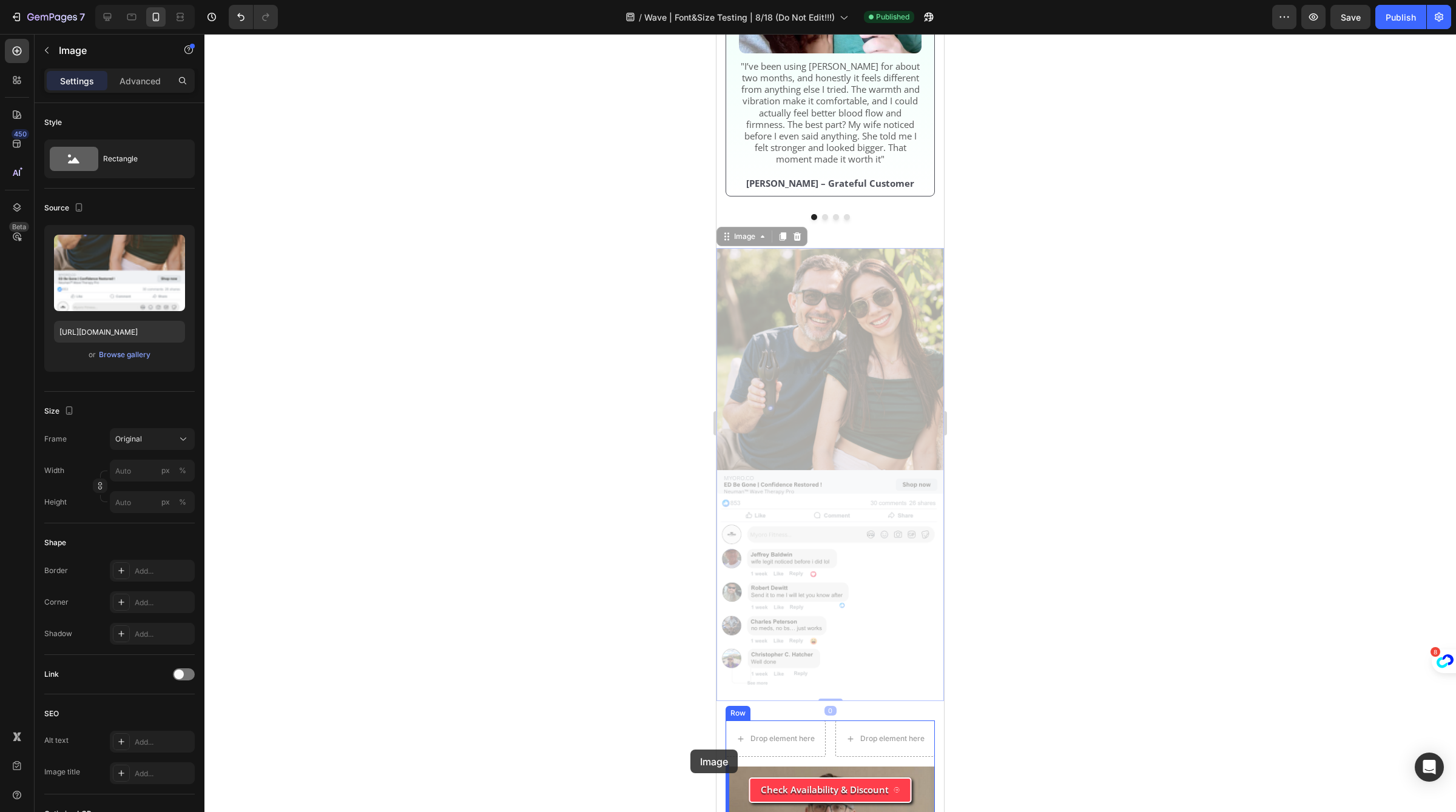
drag, startPoint x: 747, startPoint y: 235, endPoint x: 706, endPoint y: 750, distance: 516.6
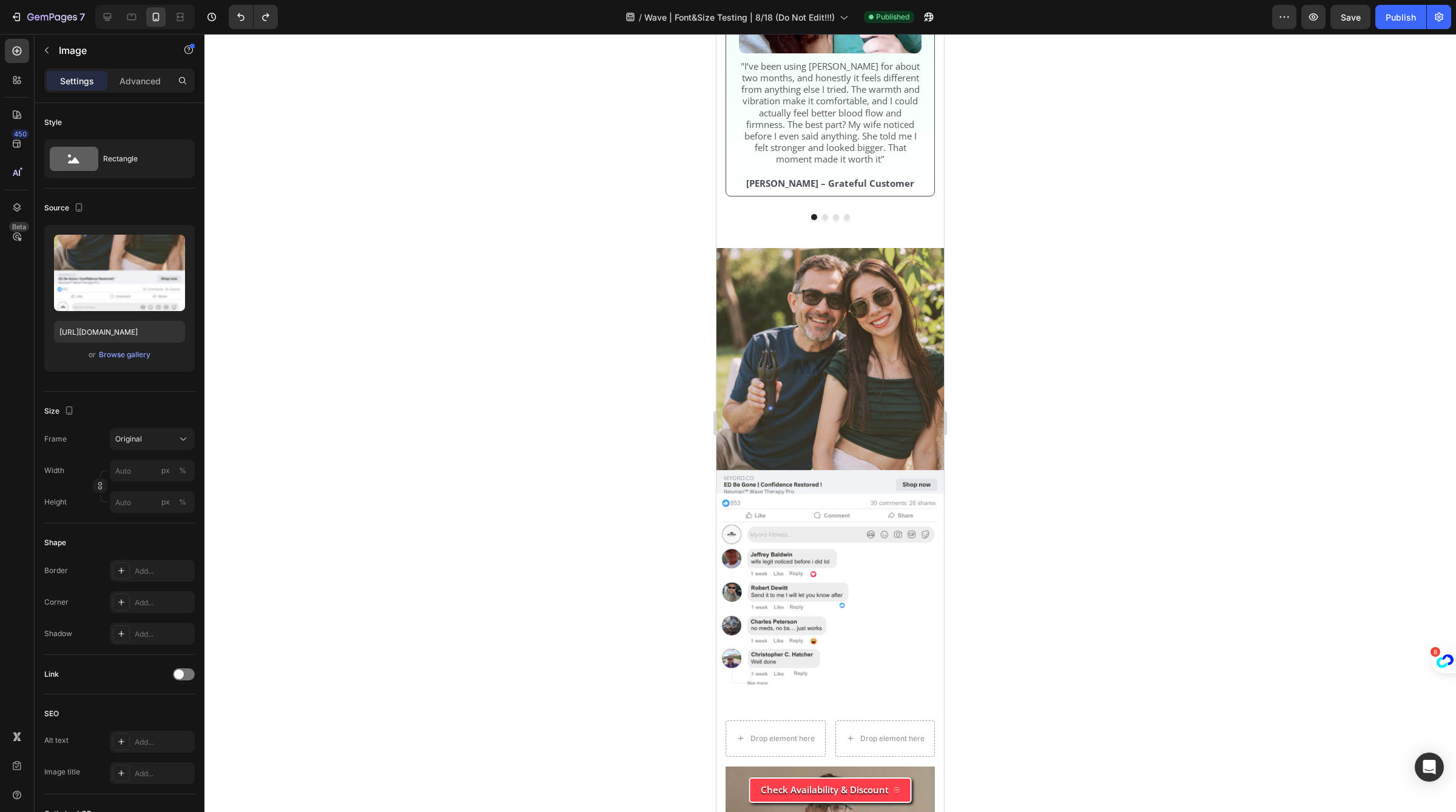
click at [832, 493] on img at bounding box center [830, 474] width 228 height 453
click at [757, 376] on img at bounding box center [830, 474] width 228 height 453
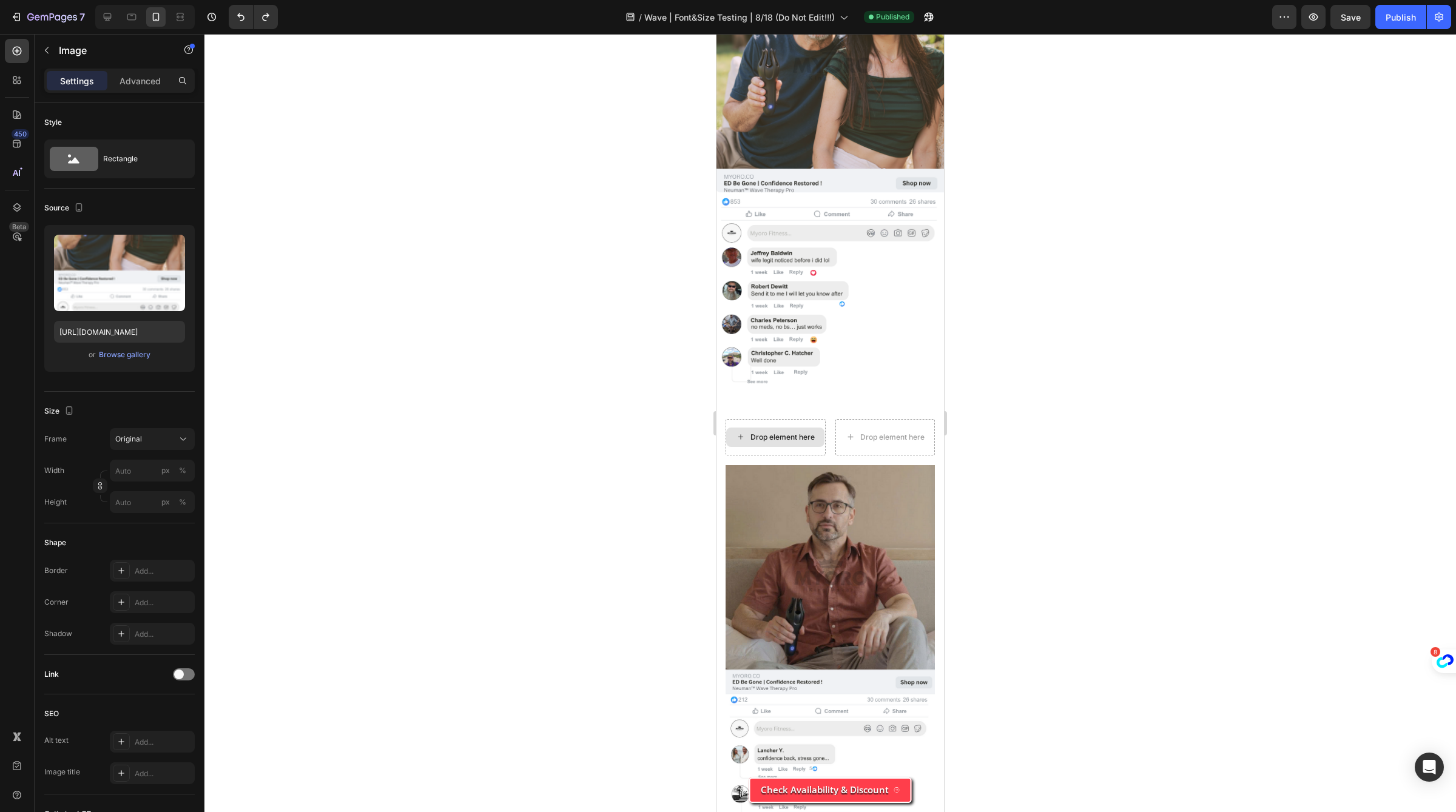
scroll to position [4767, 0]
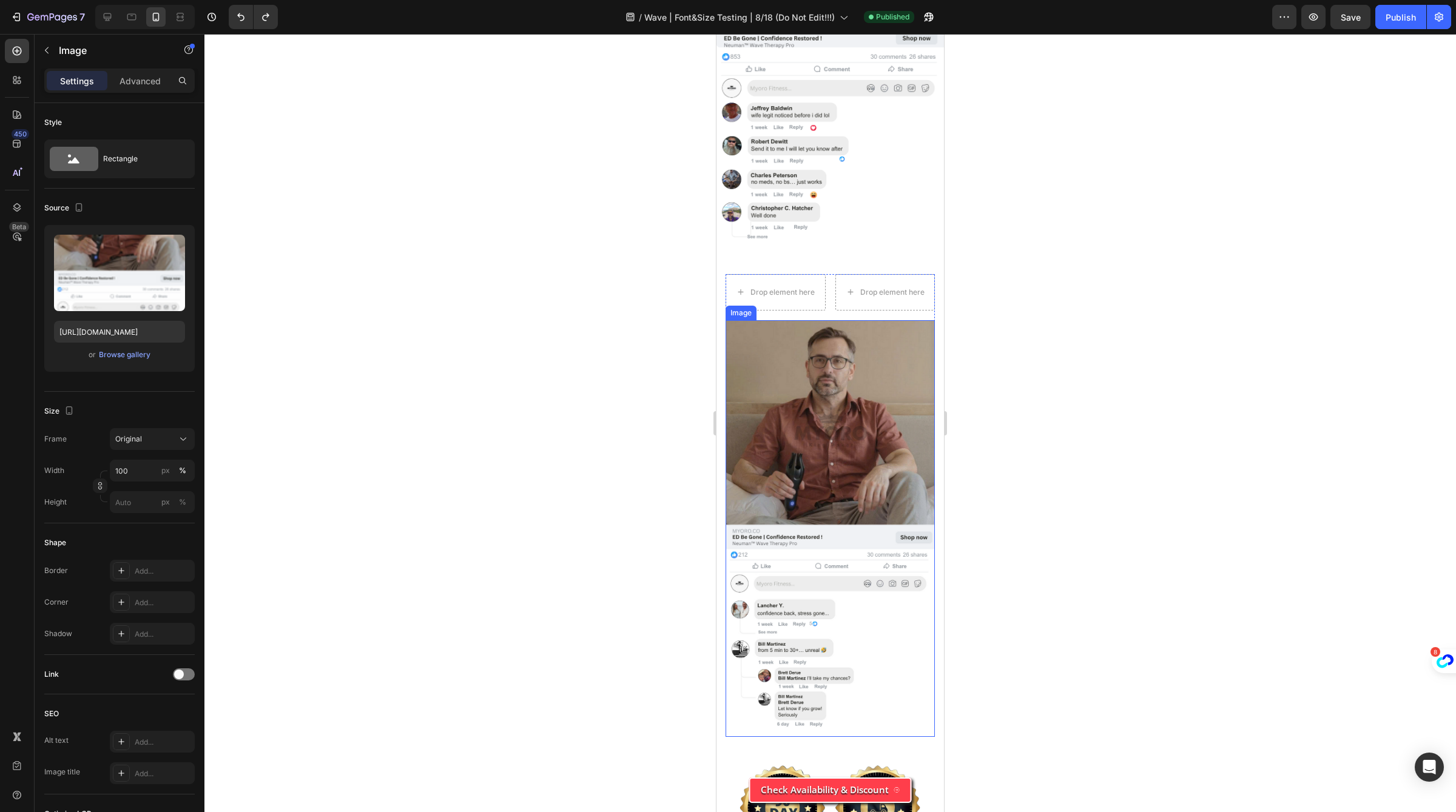
click at [762, 353] on img at bounding box center [830, 529] width 209 height 417
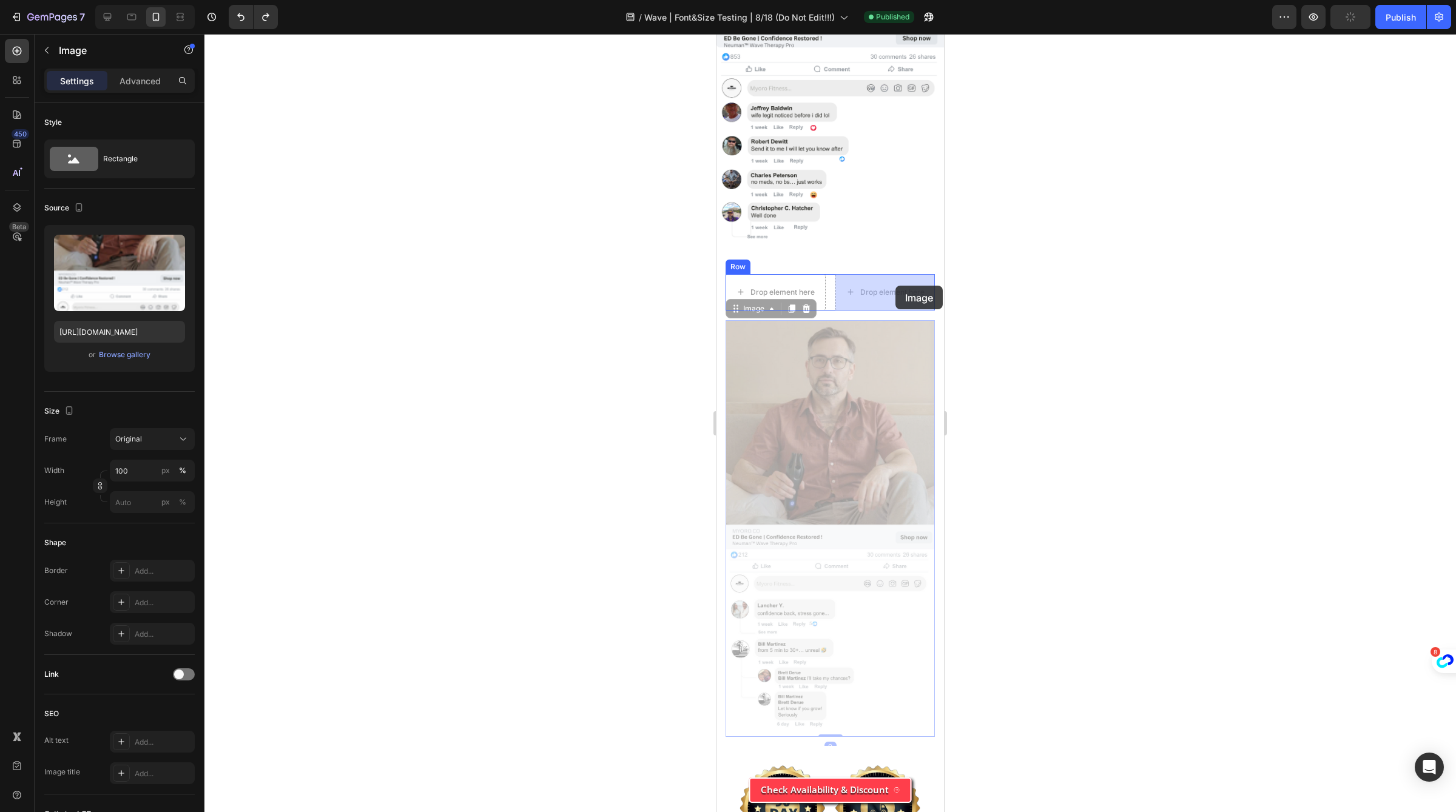
drag, startPoint x: 740, startPoint y: 307, endPoint x: 896, endPoint y: 287, distance: 157.3
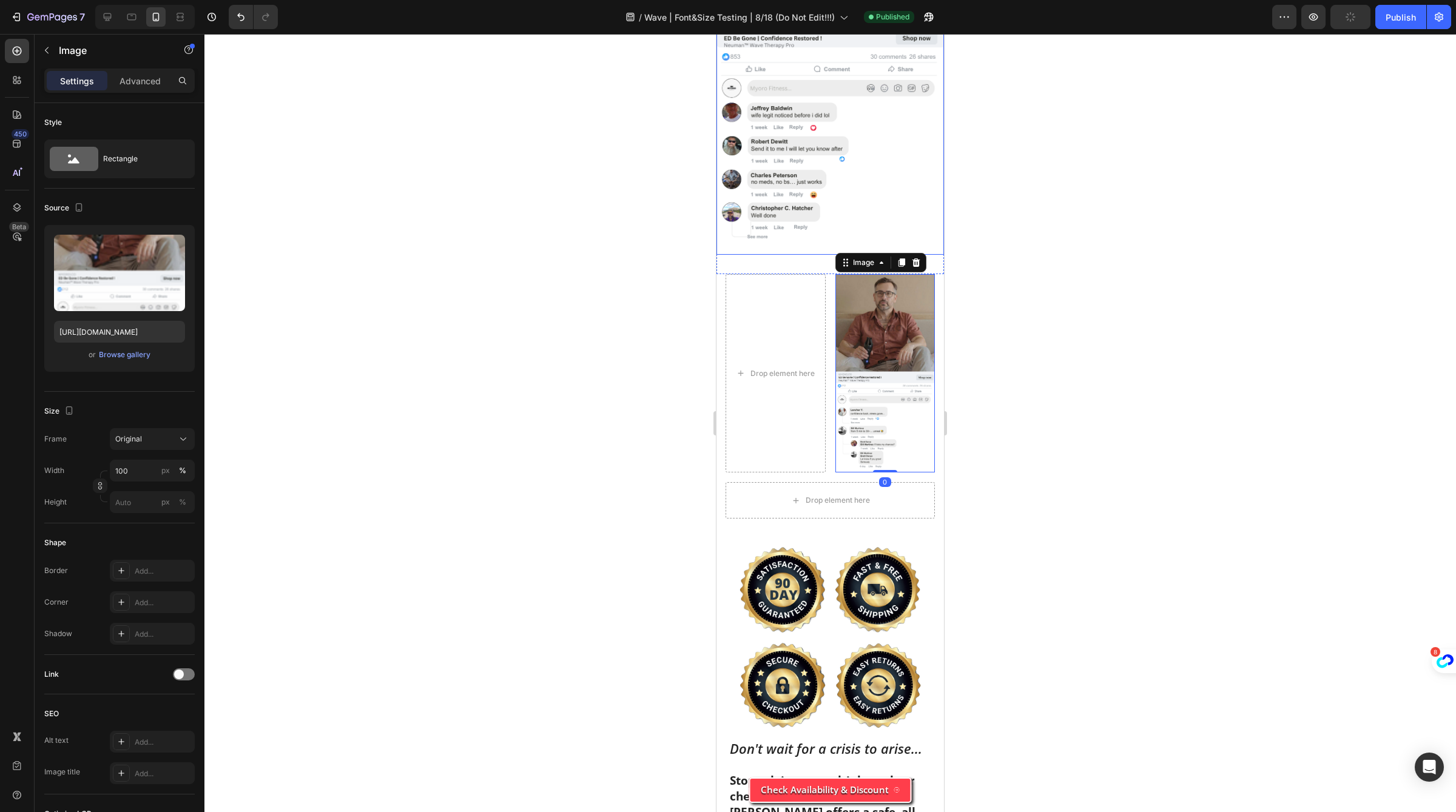
click at [820, 204] on img at bounding box center [830, 28] width 228 height 453
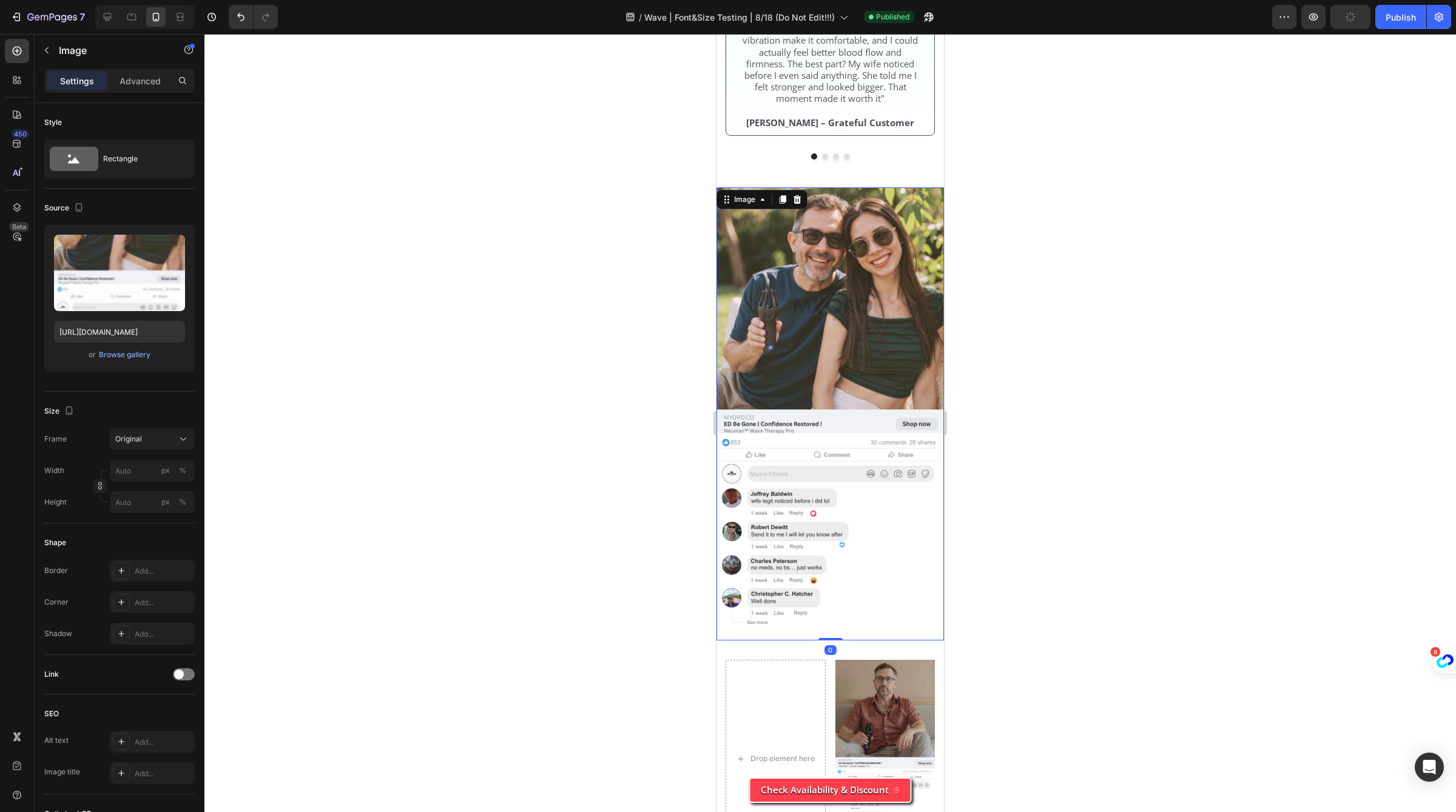
scroll to position [4366, 0]
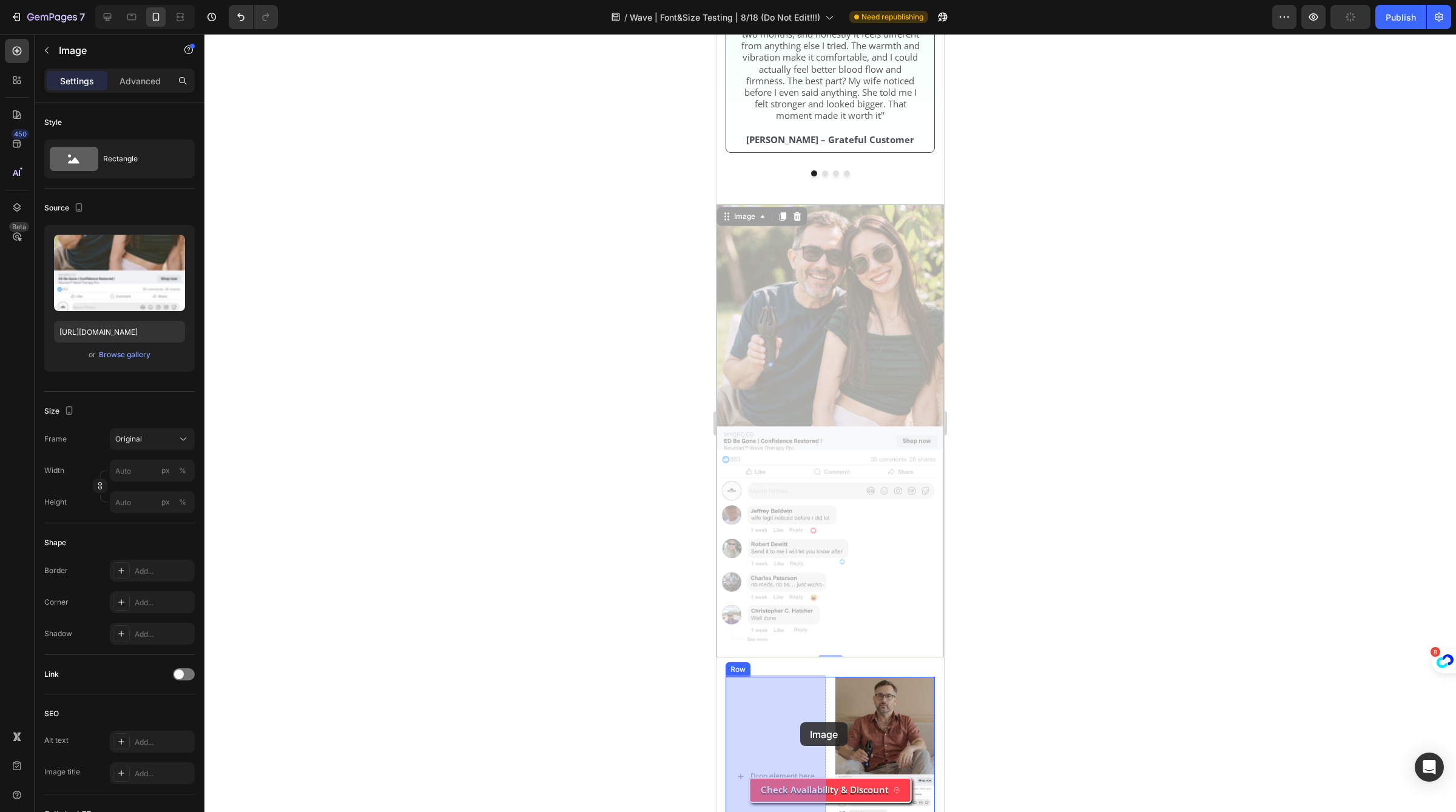
drag, startPoint x: 730, startPoint y: 210, endPoint x: 783, endPoint y: 730, distance: 522.7
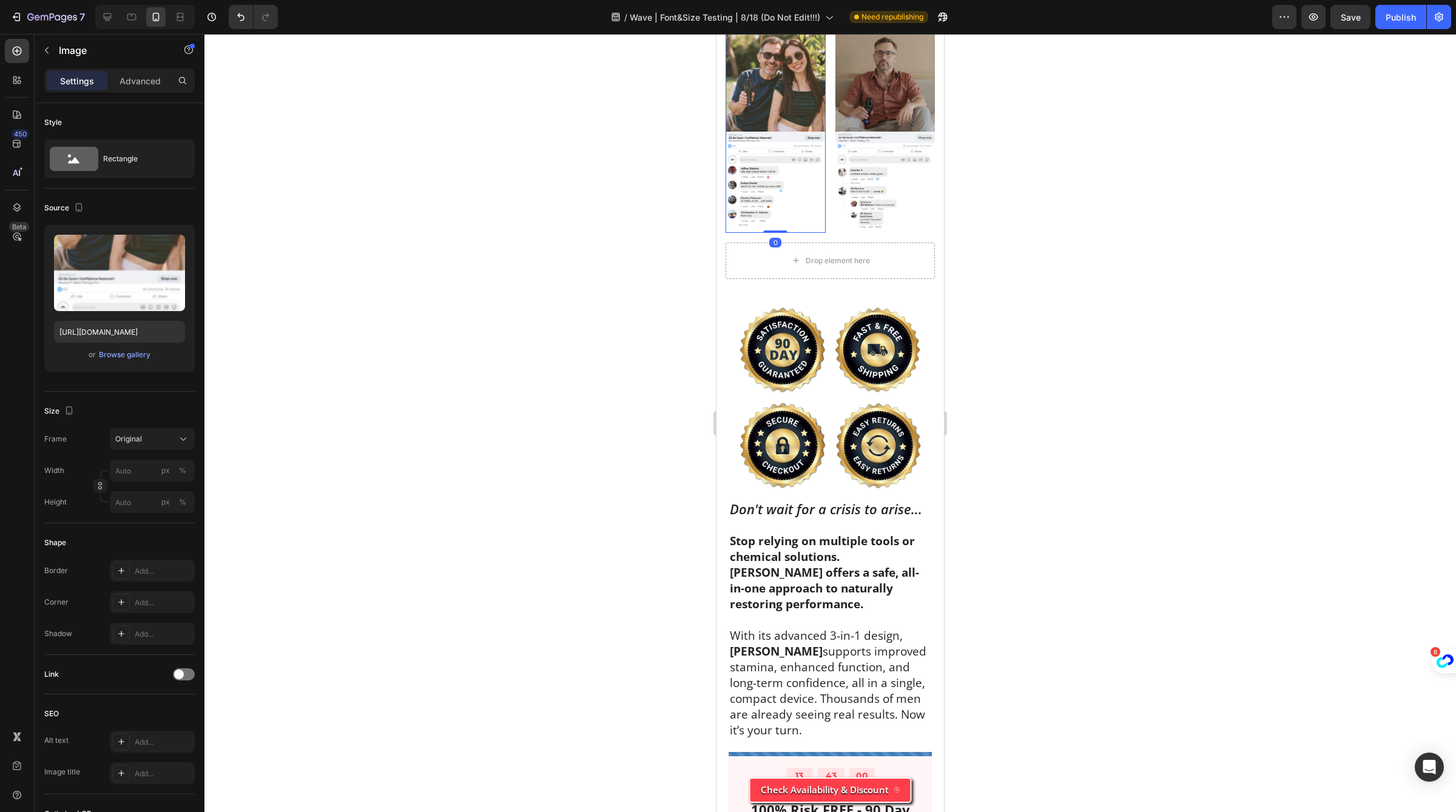
scroll to position [4509, 0]
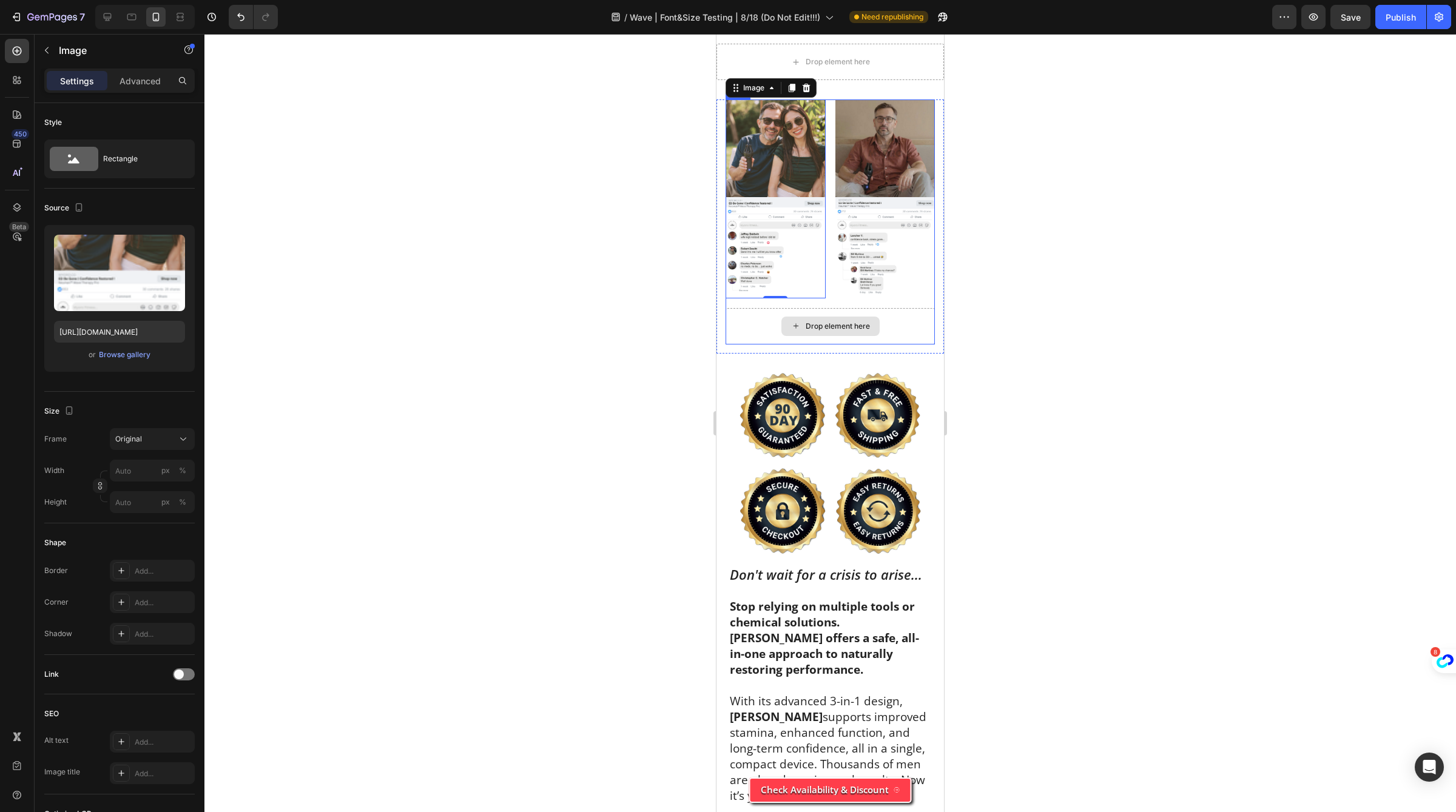
click at [875, 325] on div "Drop element here" at bounding box center [831, 326] width 98 height 20
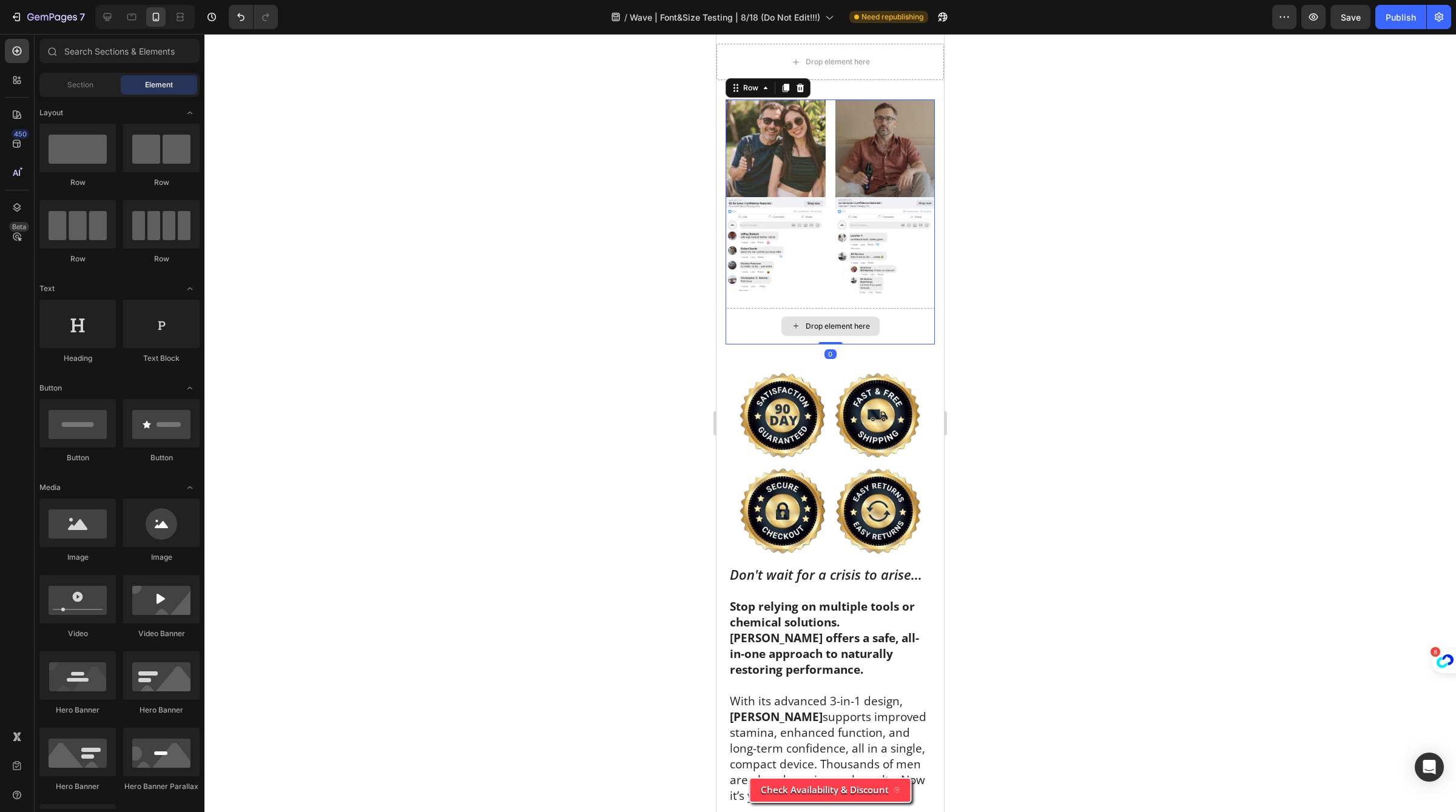
click at [735, 330] on div "Drop element here" at bounding box center [830, 326] width 209 height 37
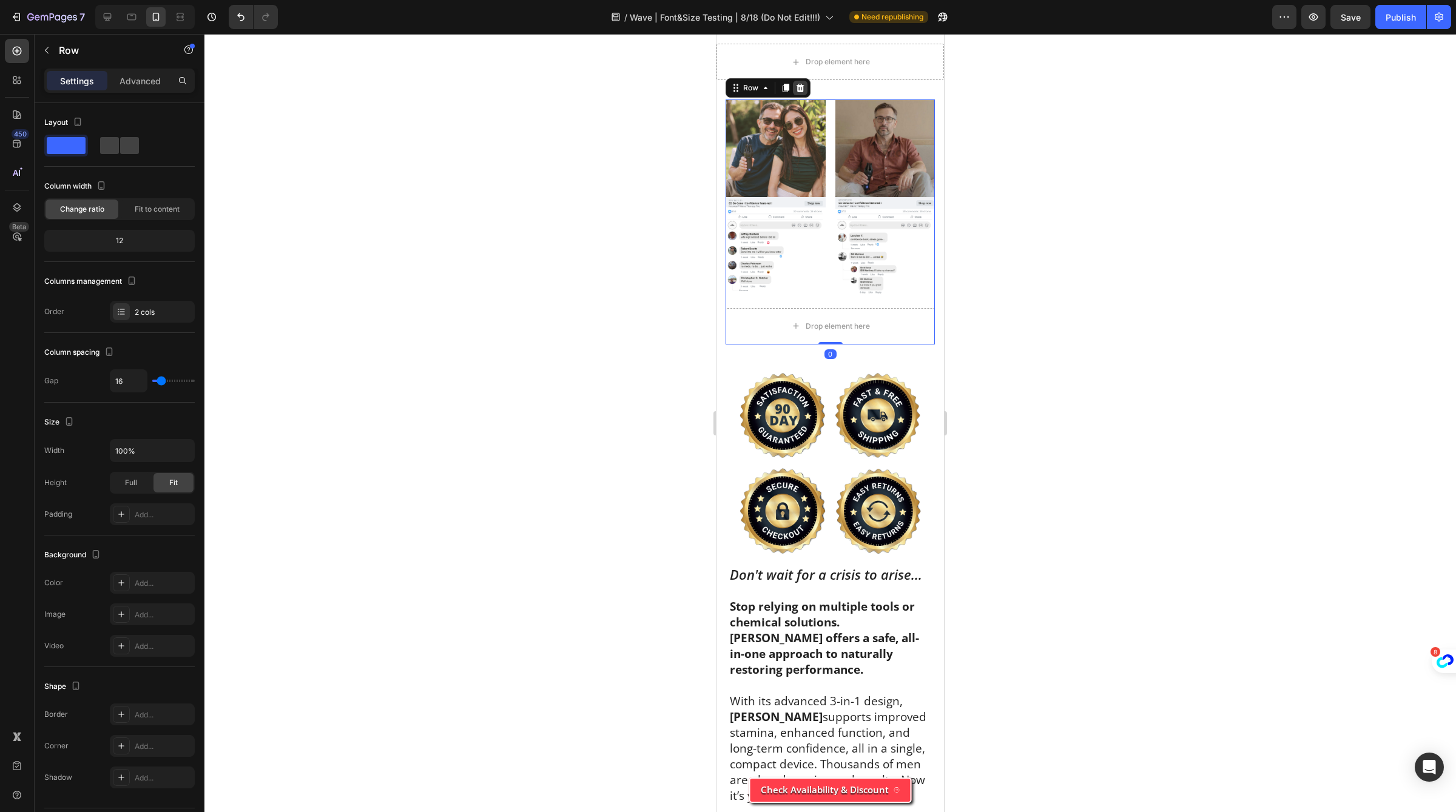
click at [799, 90] on icon at bounding box center [801, 87] width 8 height 9
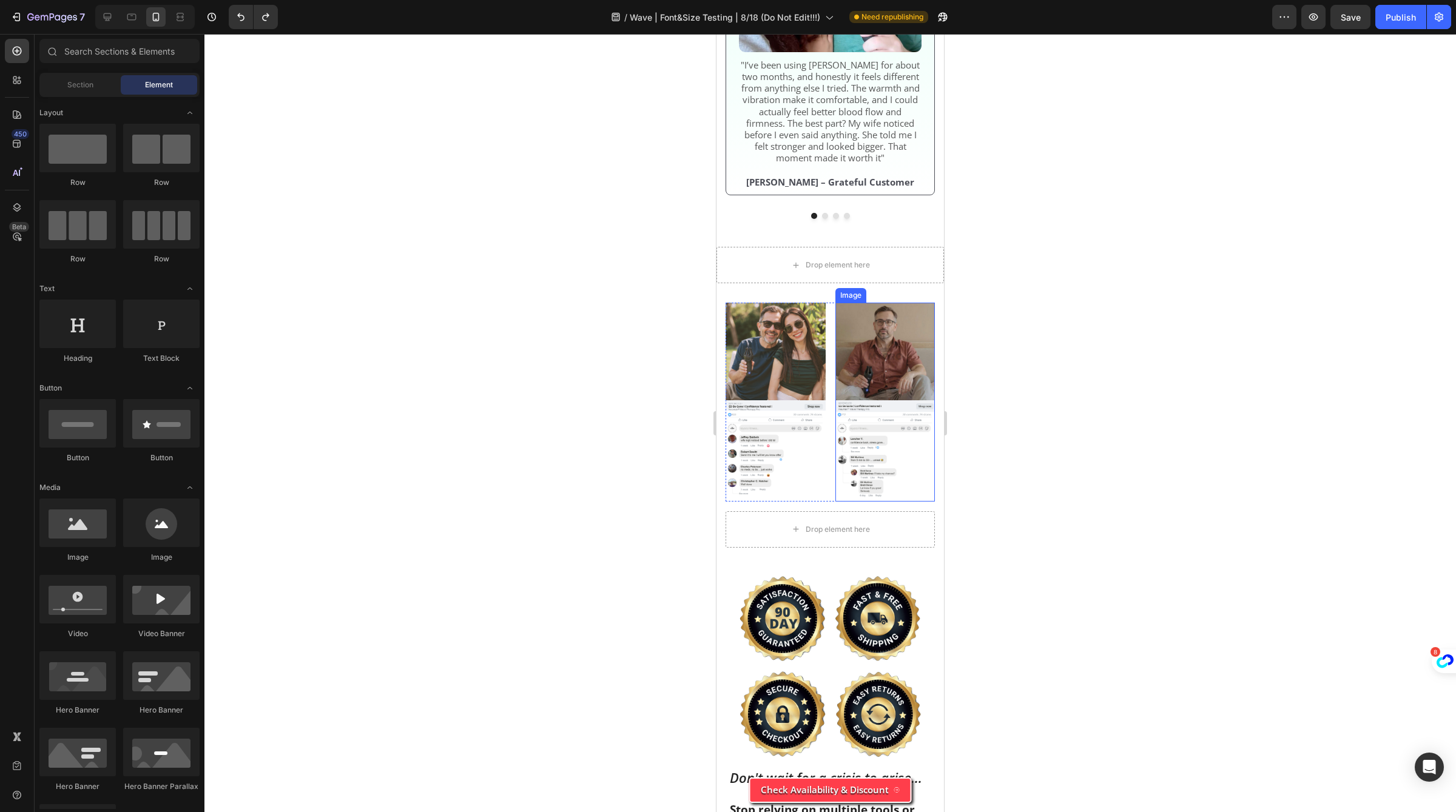
scroll to position [4338, 0]
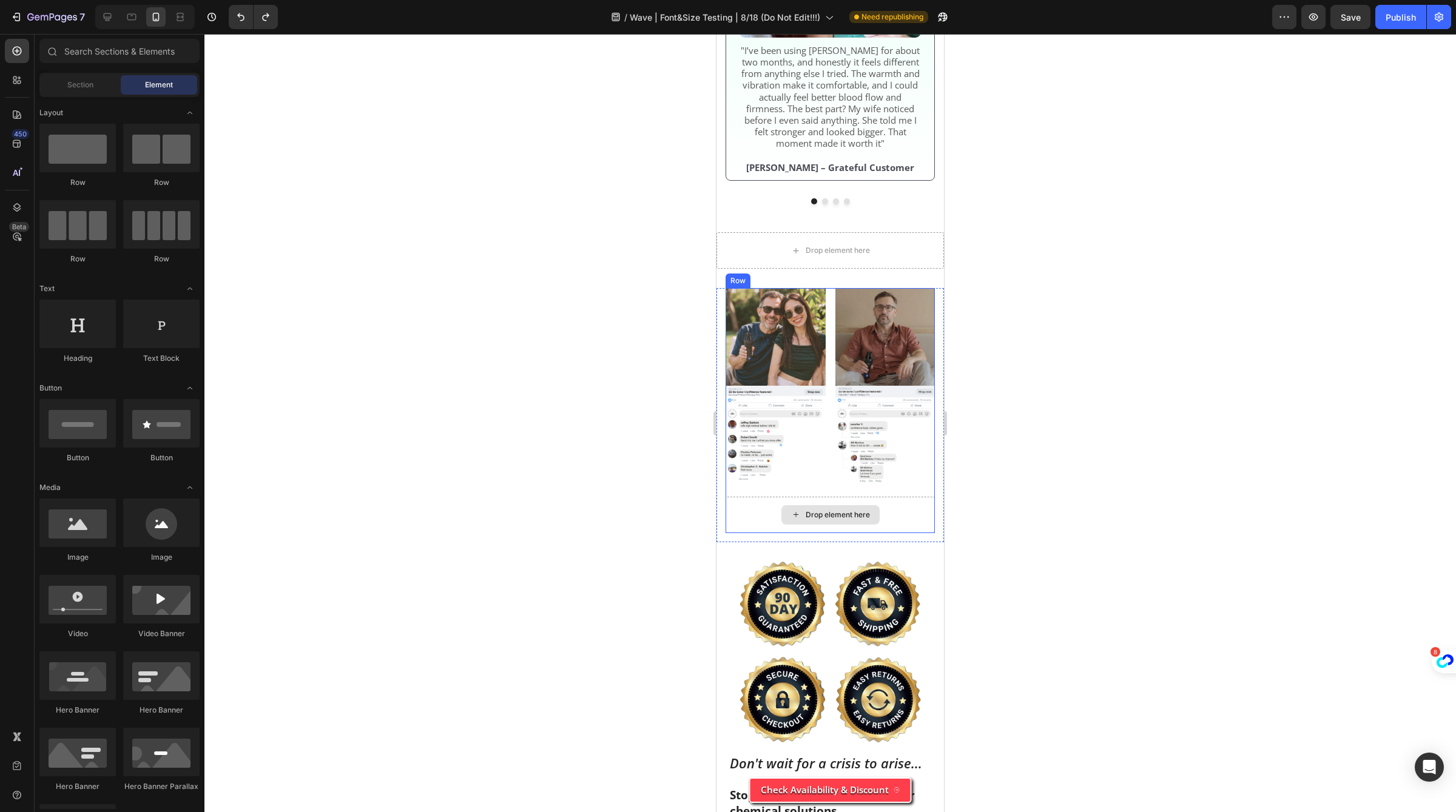
click at [864, 517] on div "Drop element here" at bounding box center [830, 515] width 209 height 37
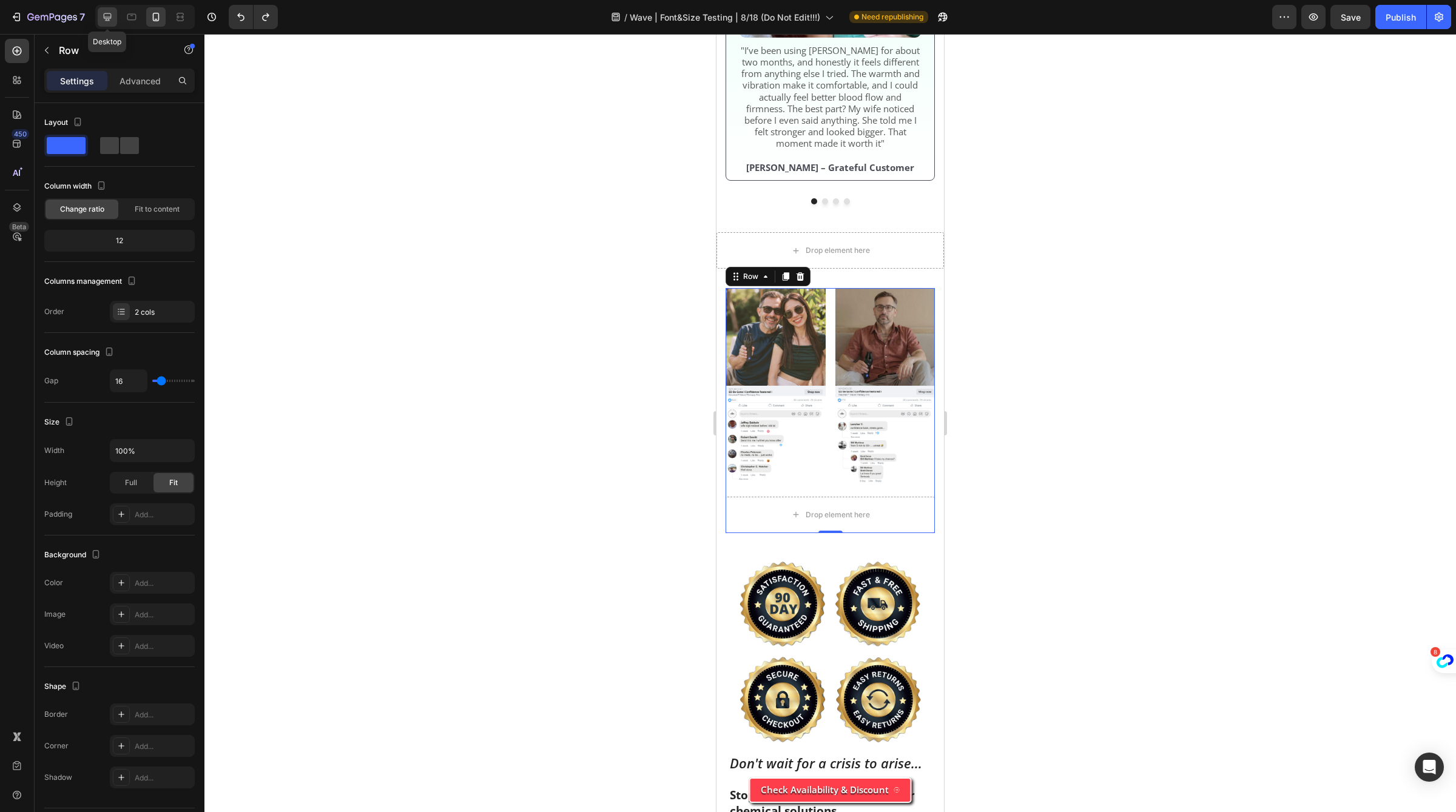
click at [108, 19] on icon at bounding box center [108, 17] width 8 height 8
type input "1200"
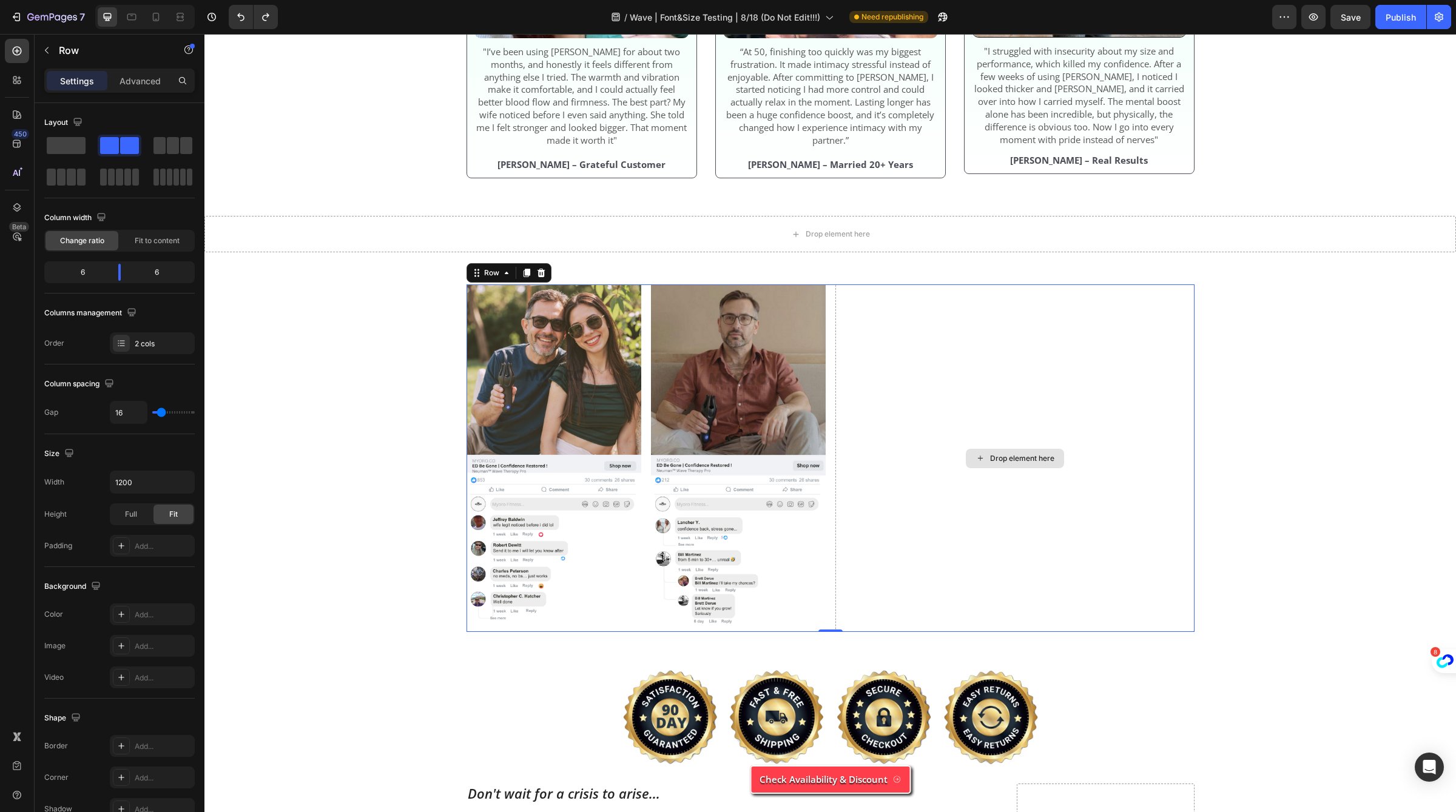
scroll to position [4353, 0]
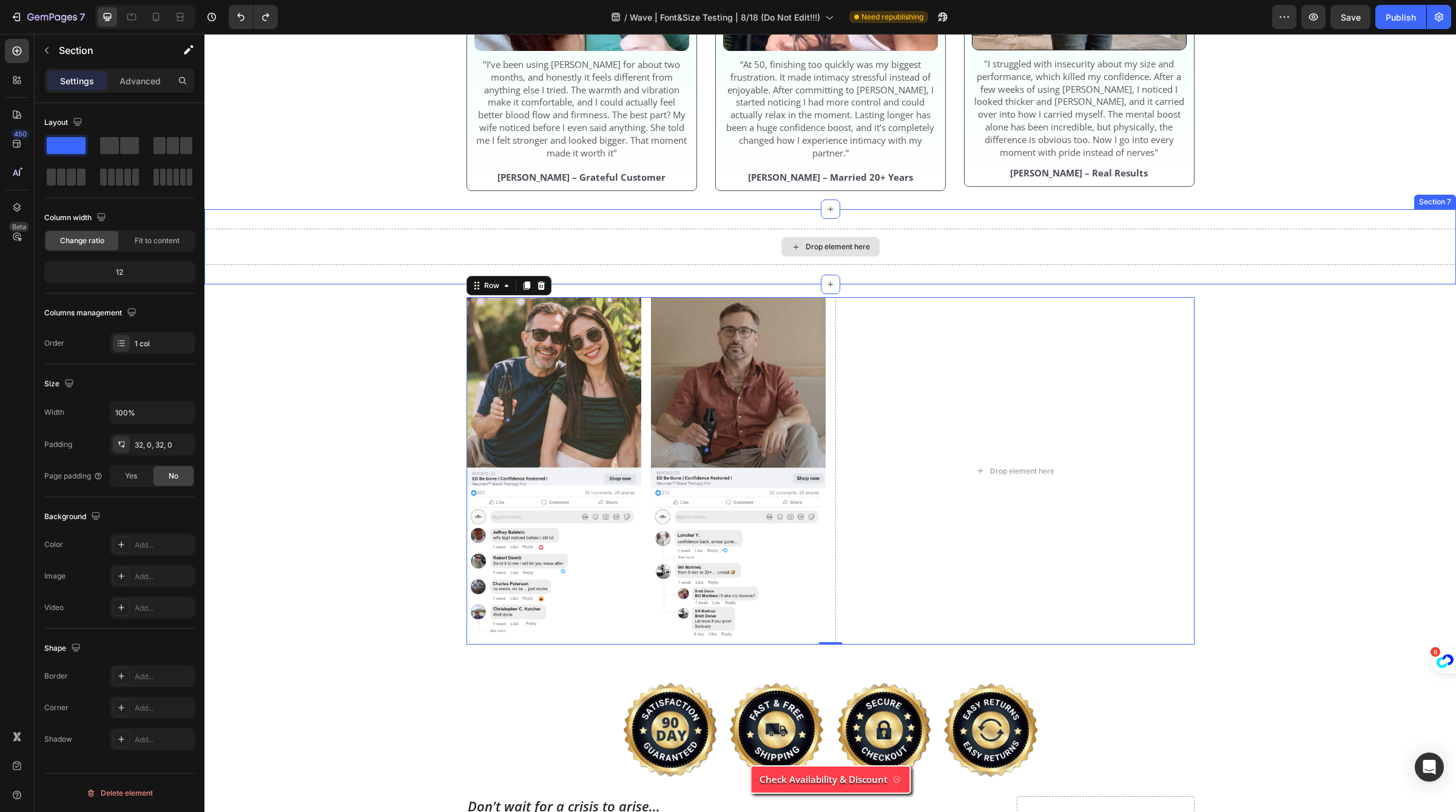
click at [1053, 253] on div "Drop element here" at bounding box center [830, 246] width 1252 height 37
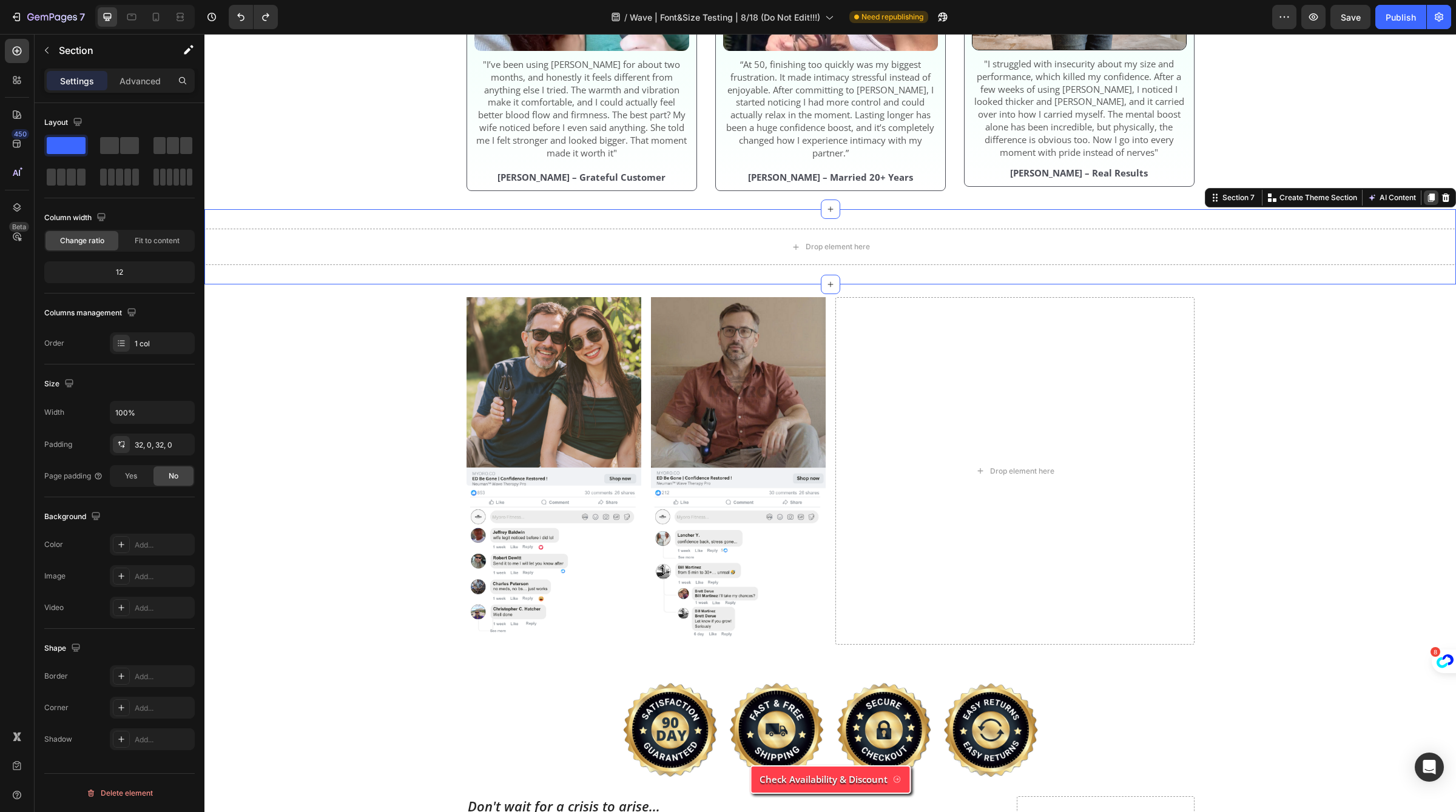
click at [1437, 204] on div at bounding box center [1431, 197] width 15 height 15
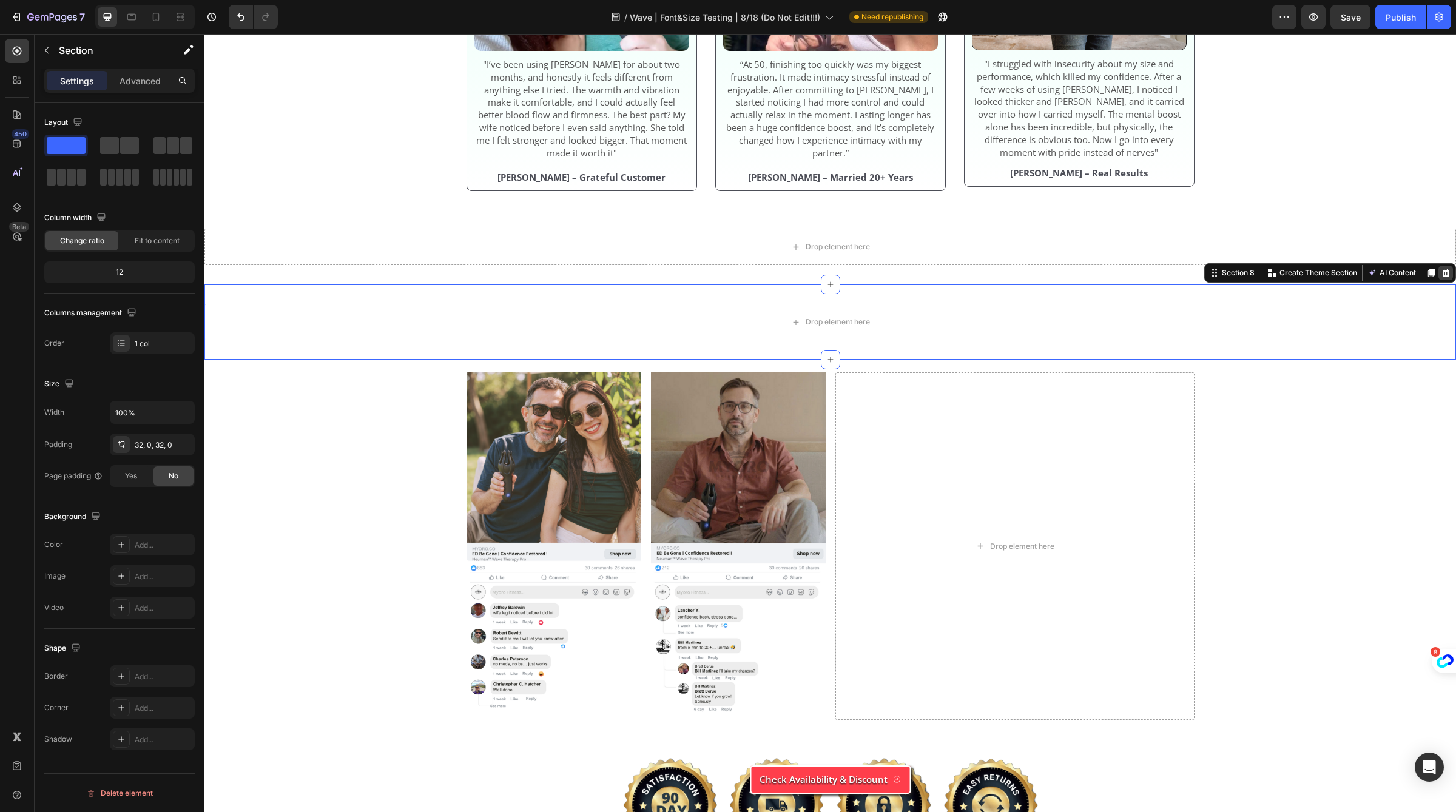
click at [1452, 280] on div at bounding box center [1446, 273] width 15 height 15
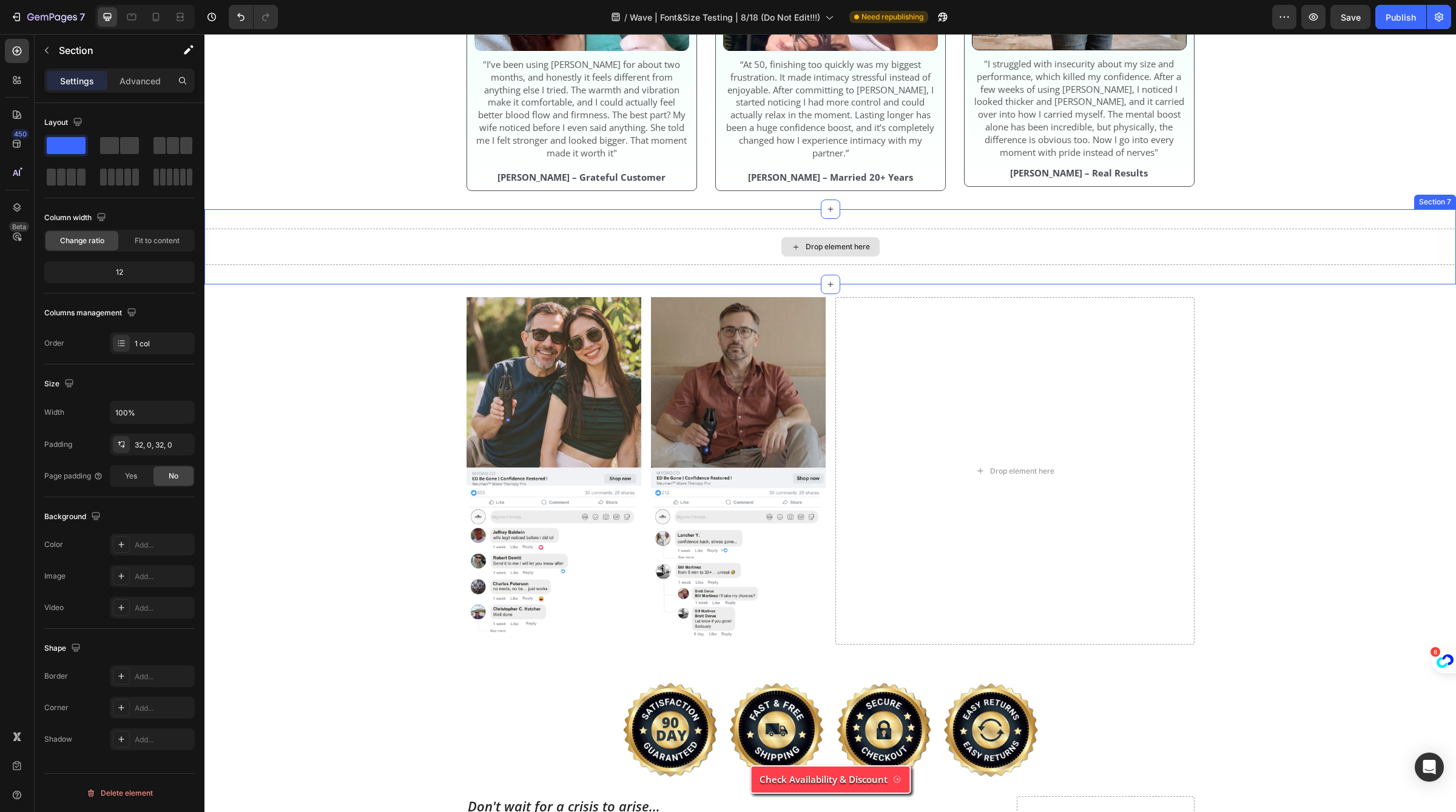
click at [1437, 250] on div "Drop element here" at bounding box center [830, 246] width 1252 height 37
click at [1443, 199] on icon at bounding box center [1446, 197] width 9 height 9
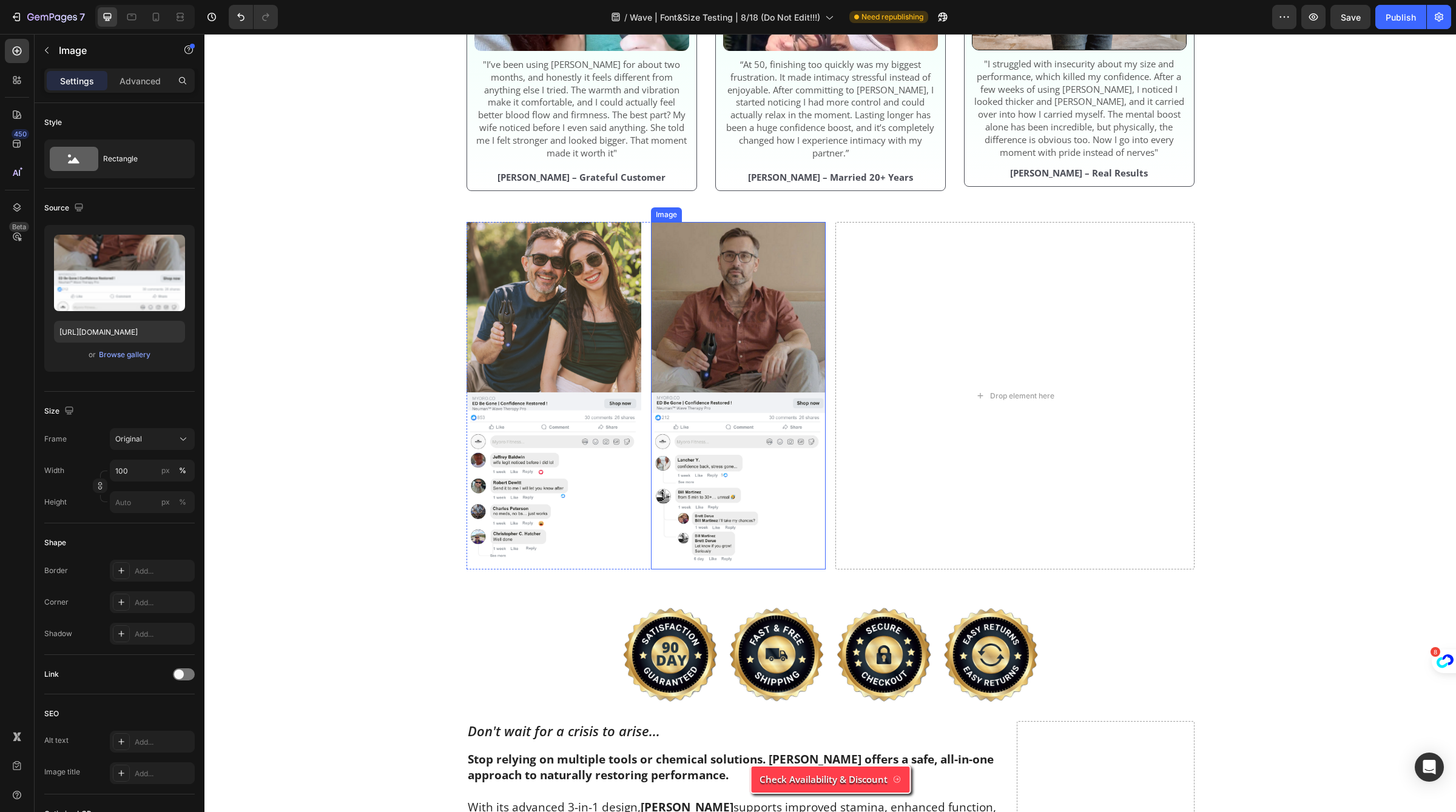
click at [680, 312] on img at bounding box center [738, 396] width 175 height 348
click at [570, 317] on img at bounding box center [554, 396] width 175 height 348
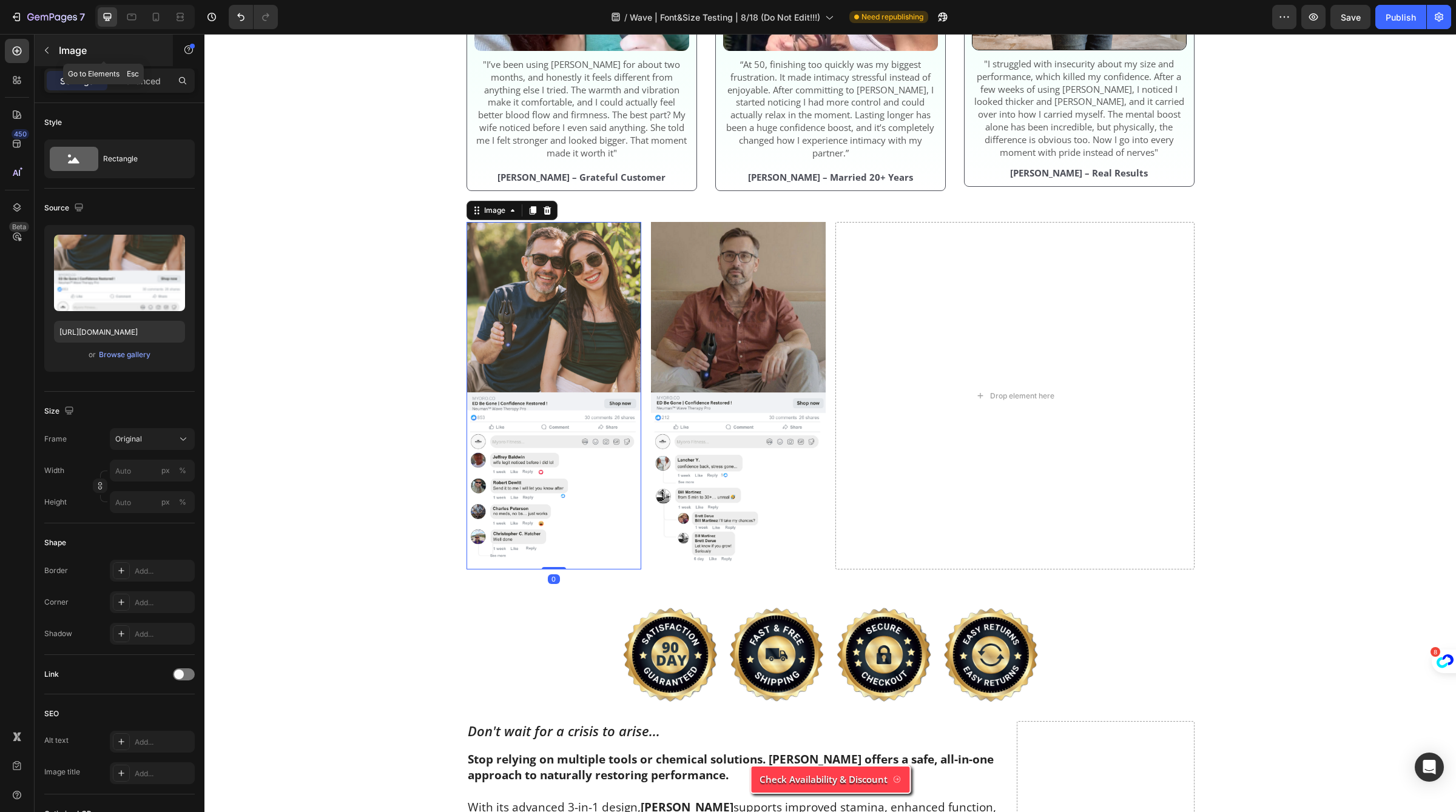
click at [101, 48] on p "Image" at bounding box center [110, 50] width 103 height 15
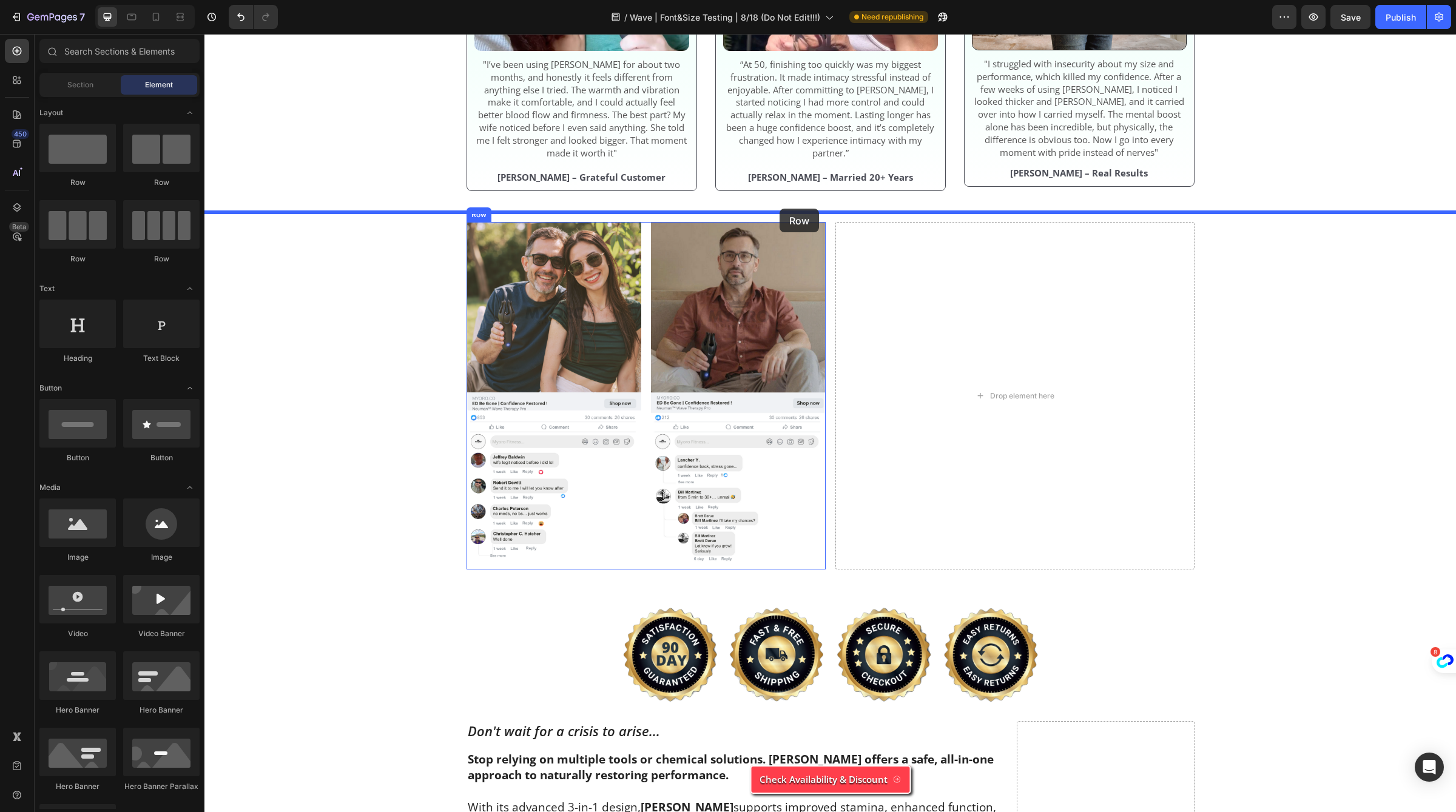
drag, startPoint x: 367, startPoint y: 195, endPoint x: 779, endPoint y: 208, distance: 412.2
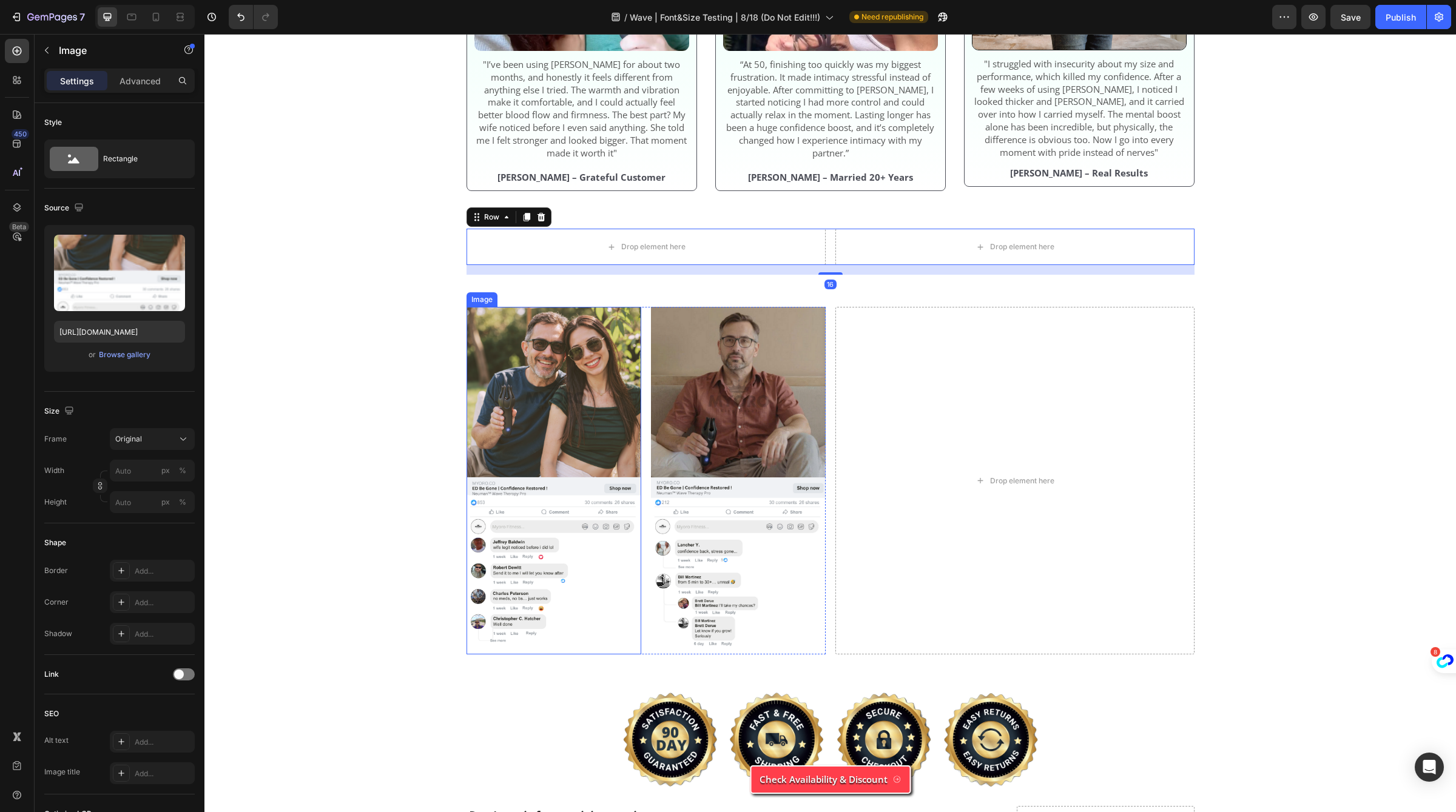
click at [478, 392] on img at bounding box center [554, 480] width 175 height 348
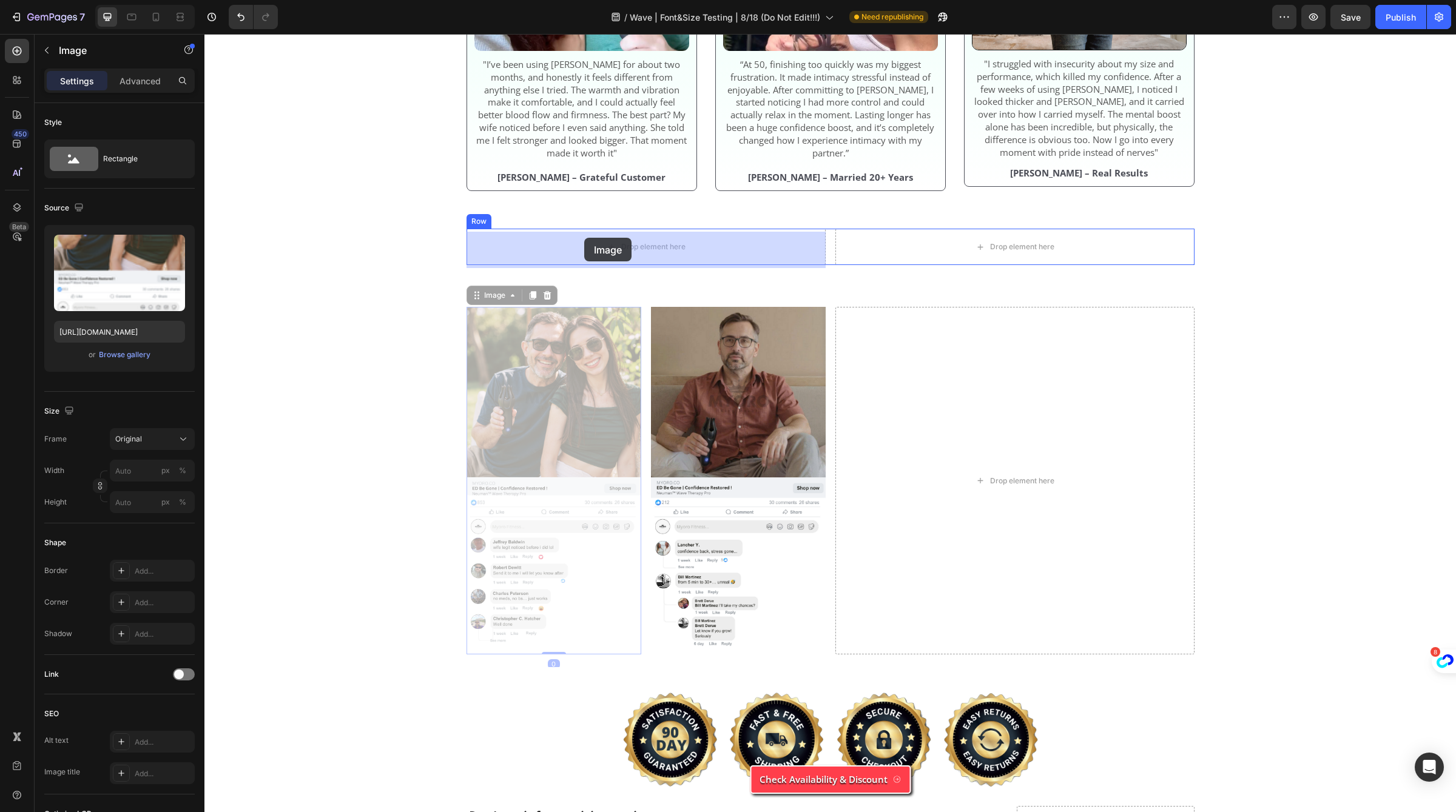
drag, startPoint x: 498, startPoint y: 303, endPoint x: 570, endPoint y: 243, distance: 93.7
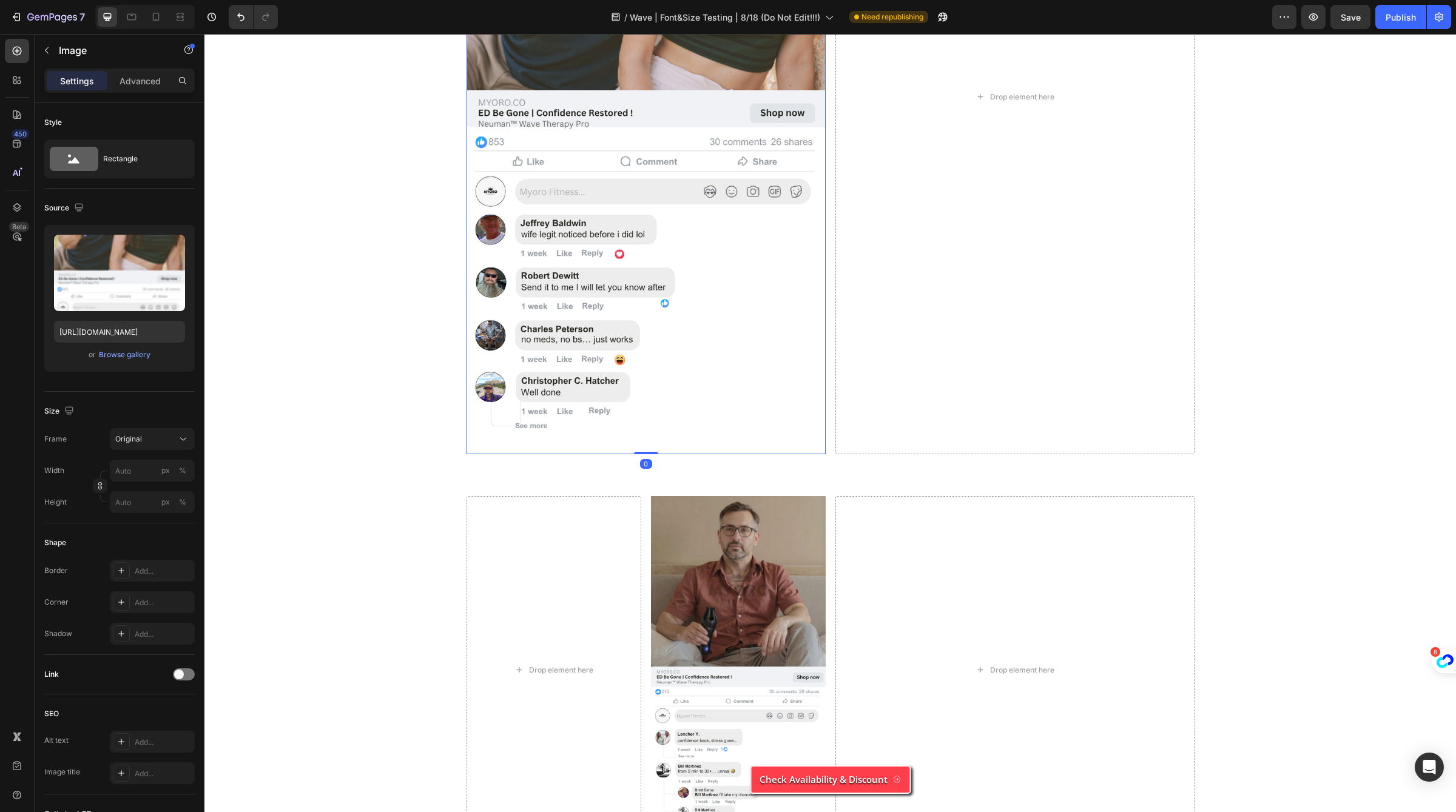
scroll to position [4884, 0]
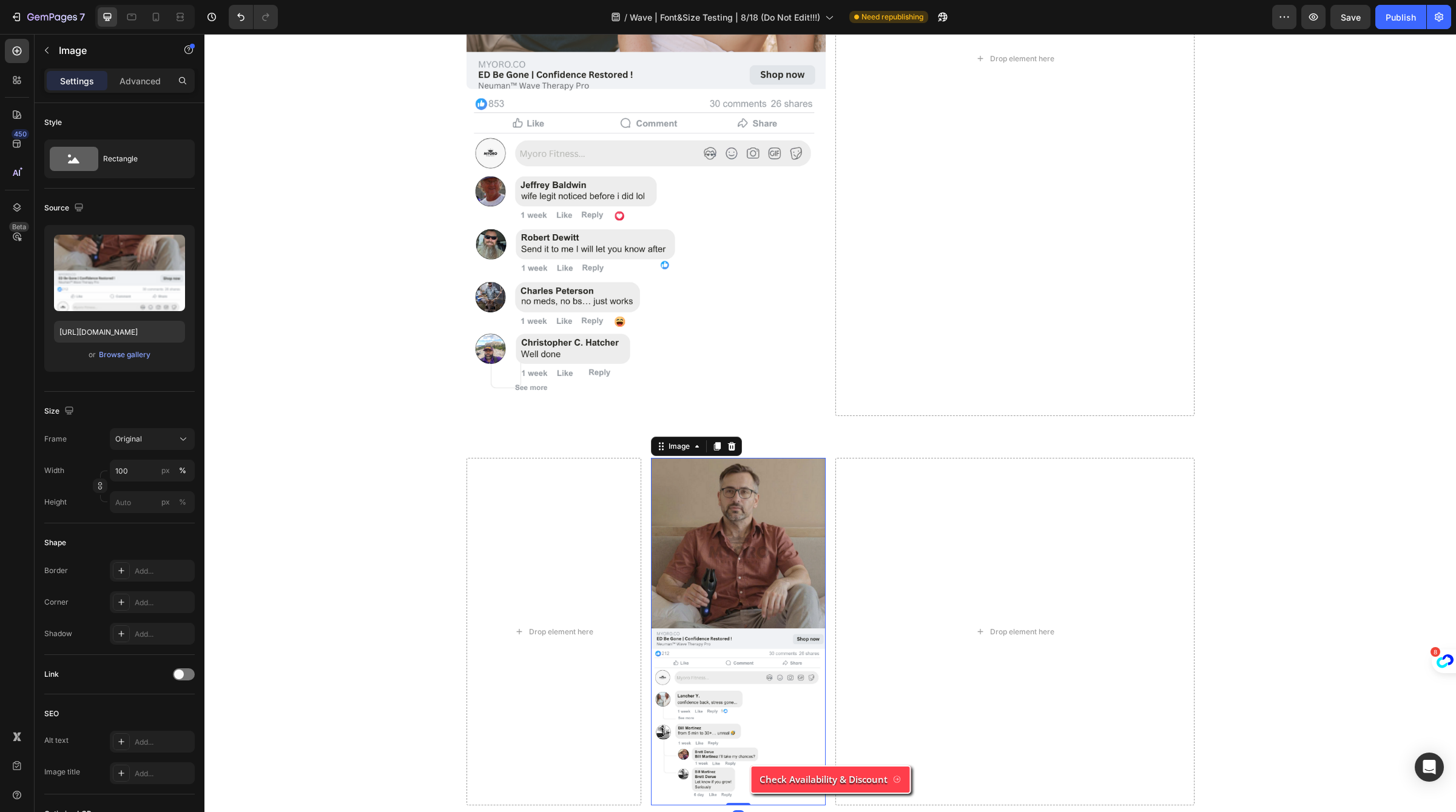
click at [722, 534] on img at bounding box center [738, 632] width 175 height 348
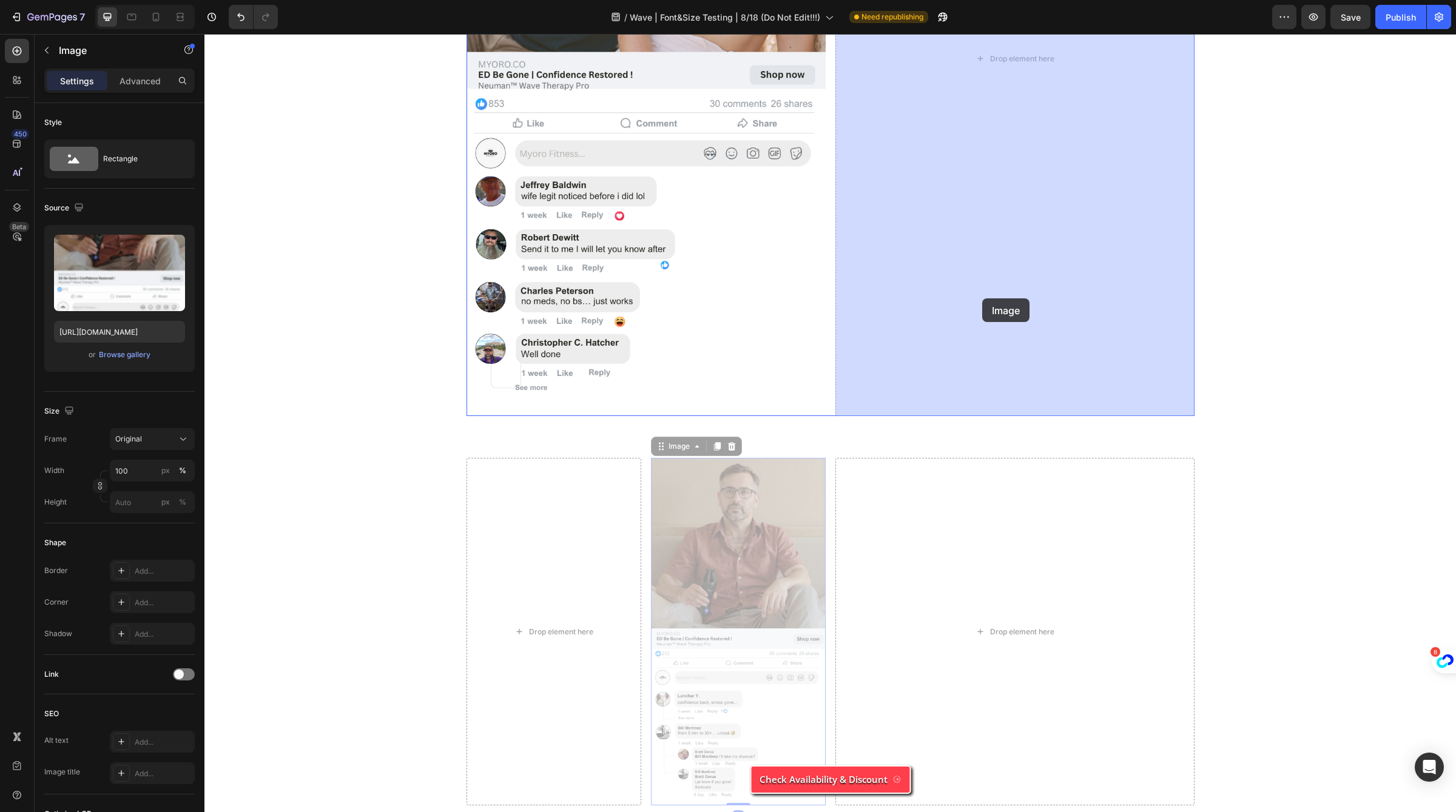
drag, startPoint x: 664, startPoint y: 443, endPoint x: 971, endPoint y: 304, distance: 337.0
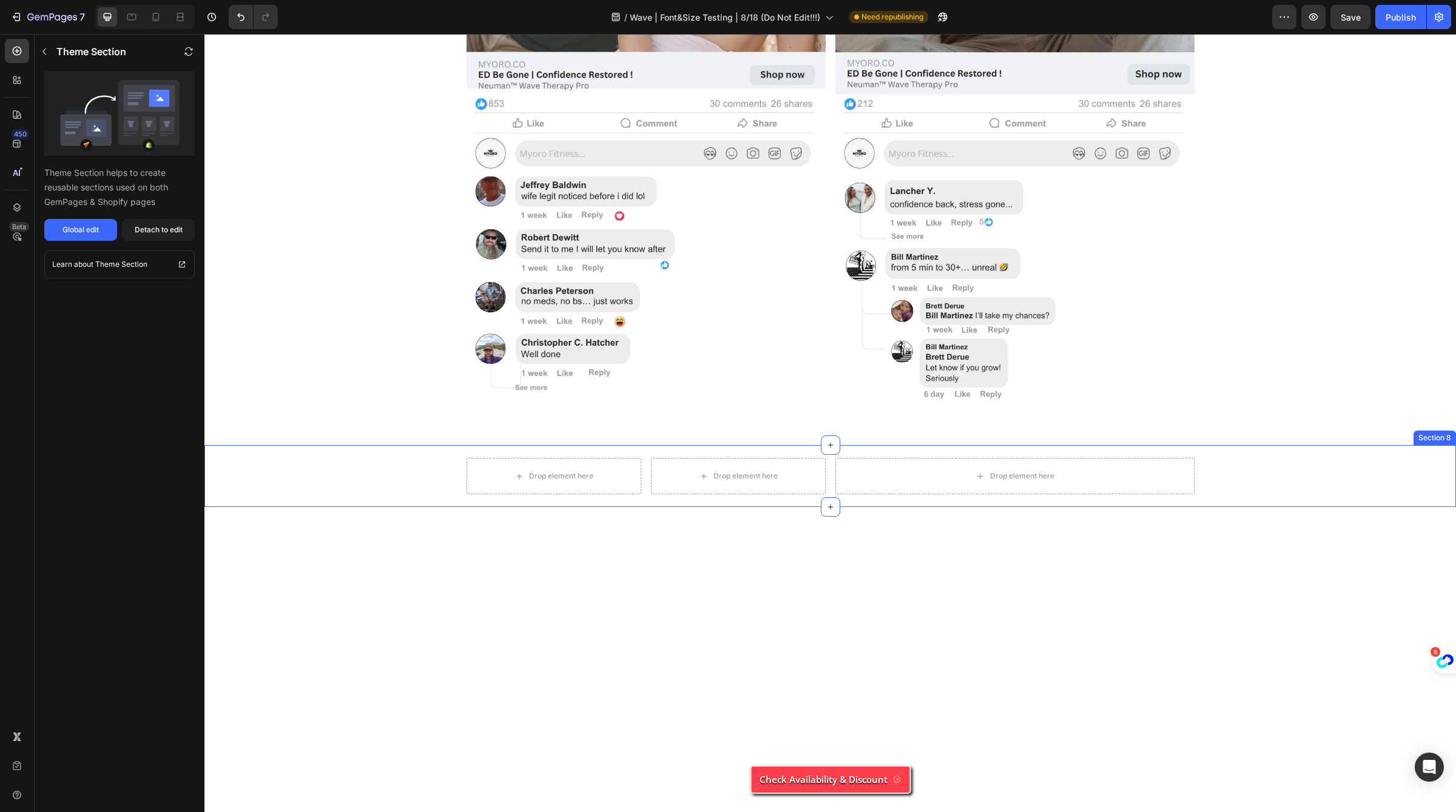
click at [1188, 449] on div "Drop element here Drop element here Row Drop element here Row Section 8" at bounding box center [830, 476] width 1252 height 62
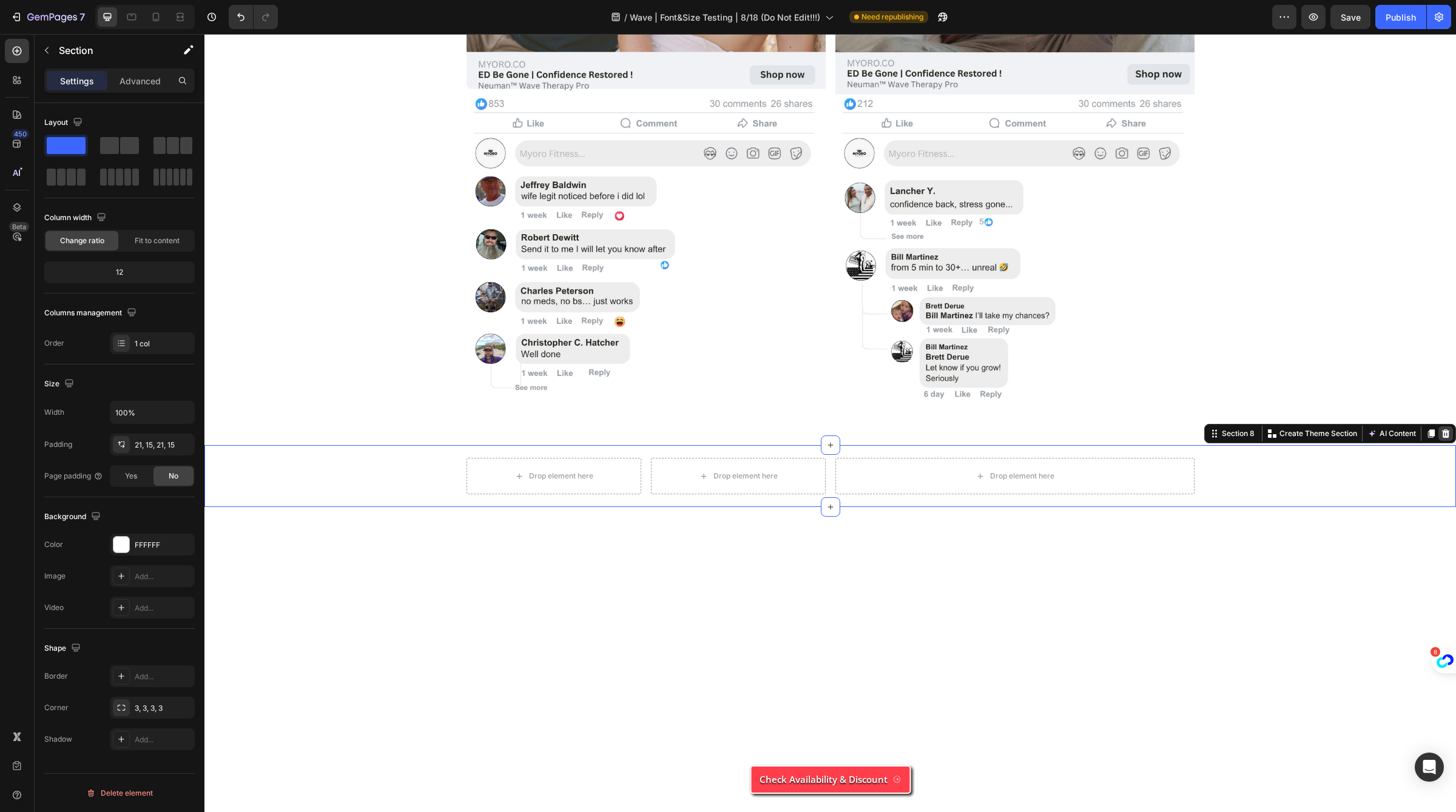
click at [1447, 436] on icon at bounding box center [1446, 434] width 8 height 9
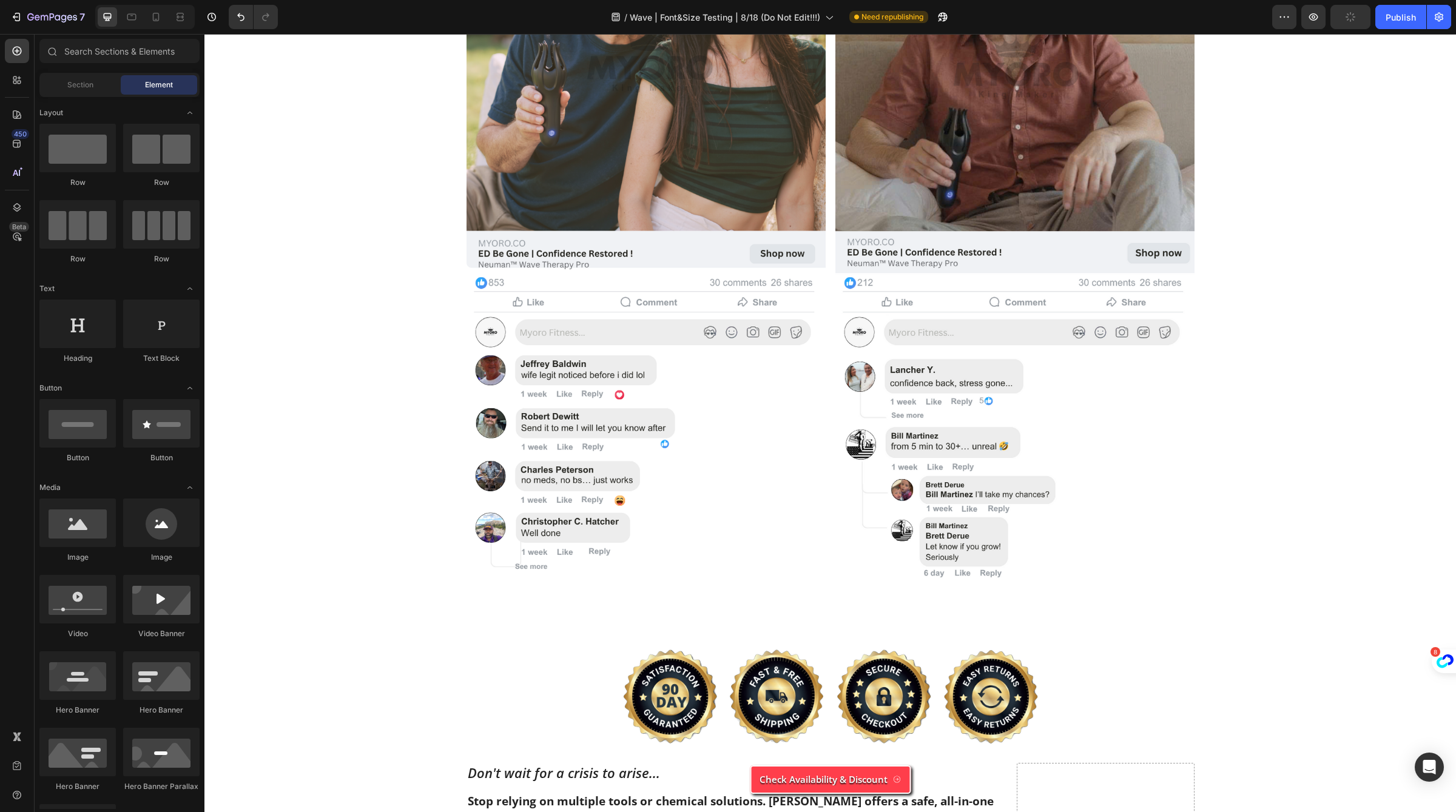
scroll to position [4683, 0]
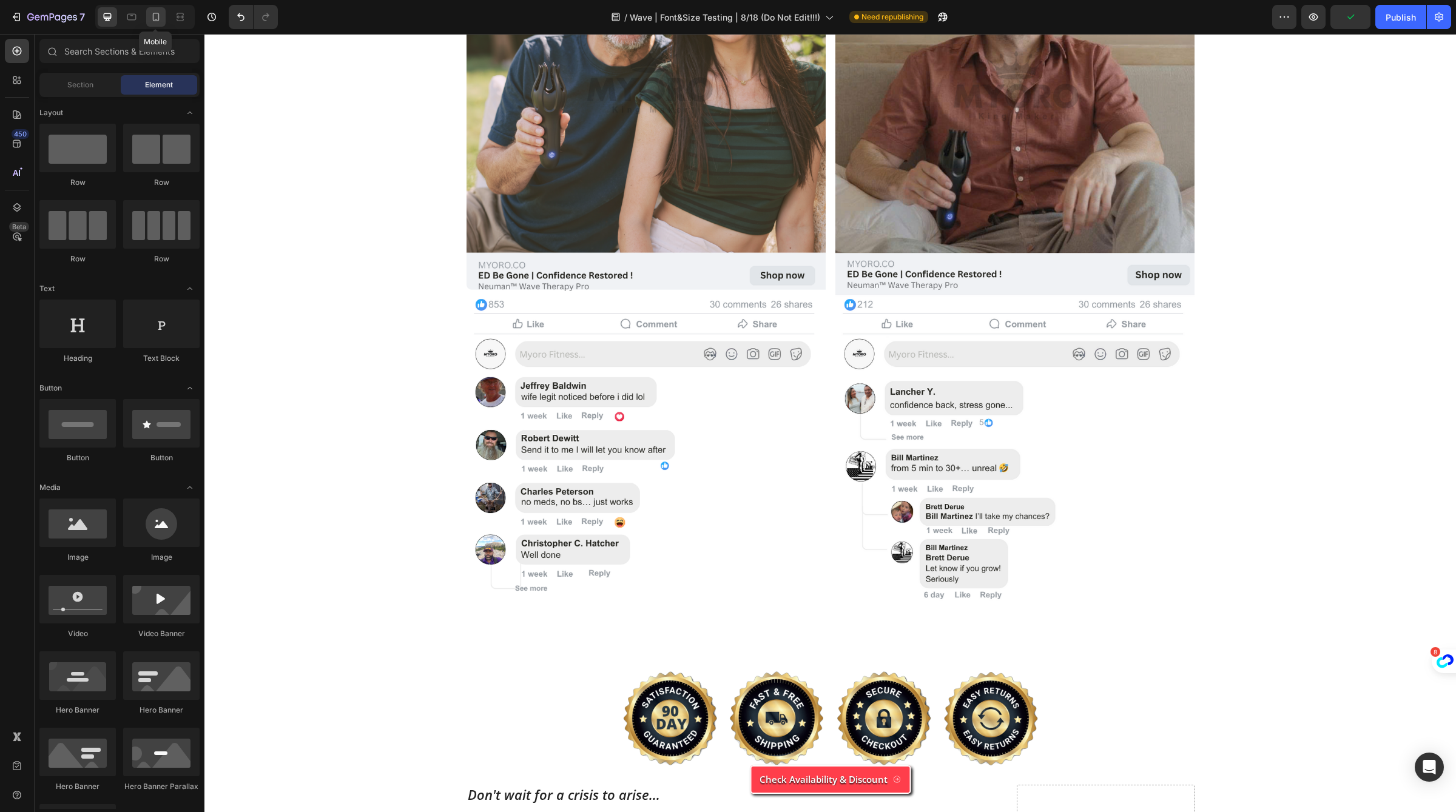
click at [157, 26] on div at bounding box center [155, 16] width 20 height 20
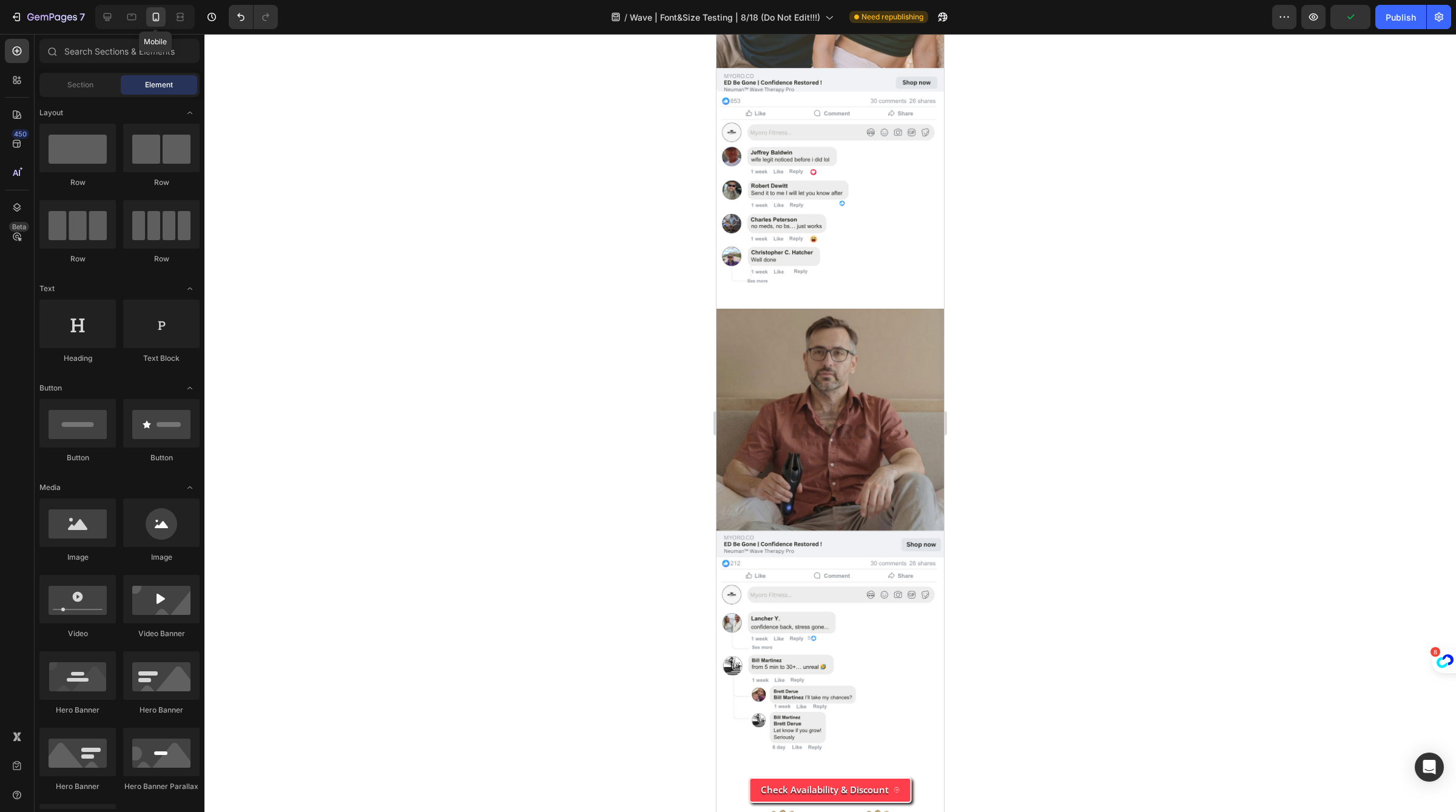
scroll to position [4680, 0]
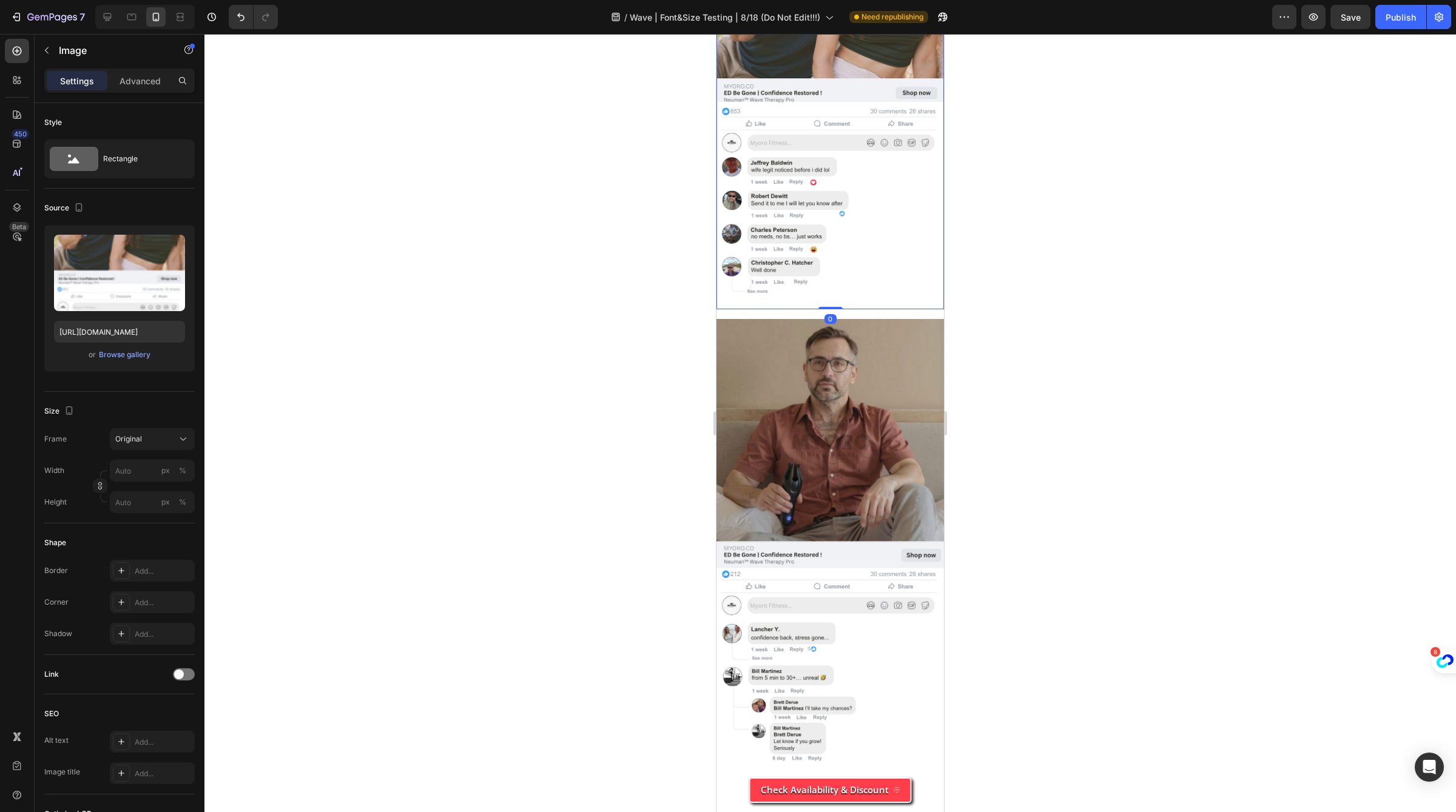
click at [892, 279] on img at bounding box center [830, 83] width 228 height 453
click at [909, 328] on img at bounding box center [830, 545] width 228 height 453
click at [908, 320] on img at bounding box center [830, 545] width 228 height 453
click at [907, 319] on img at bounding box center [830, 545] width 228 height 453
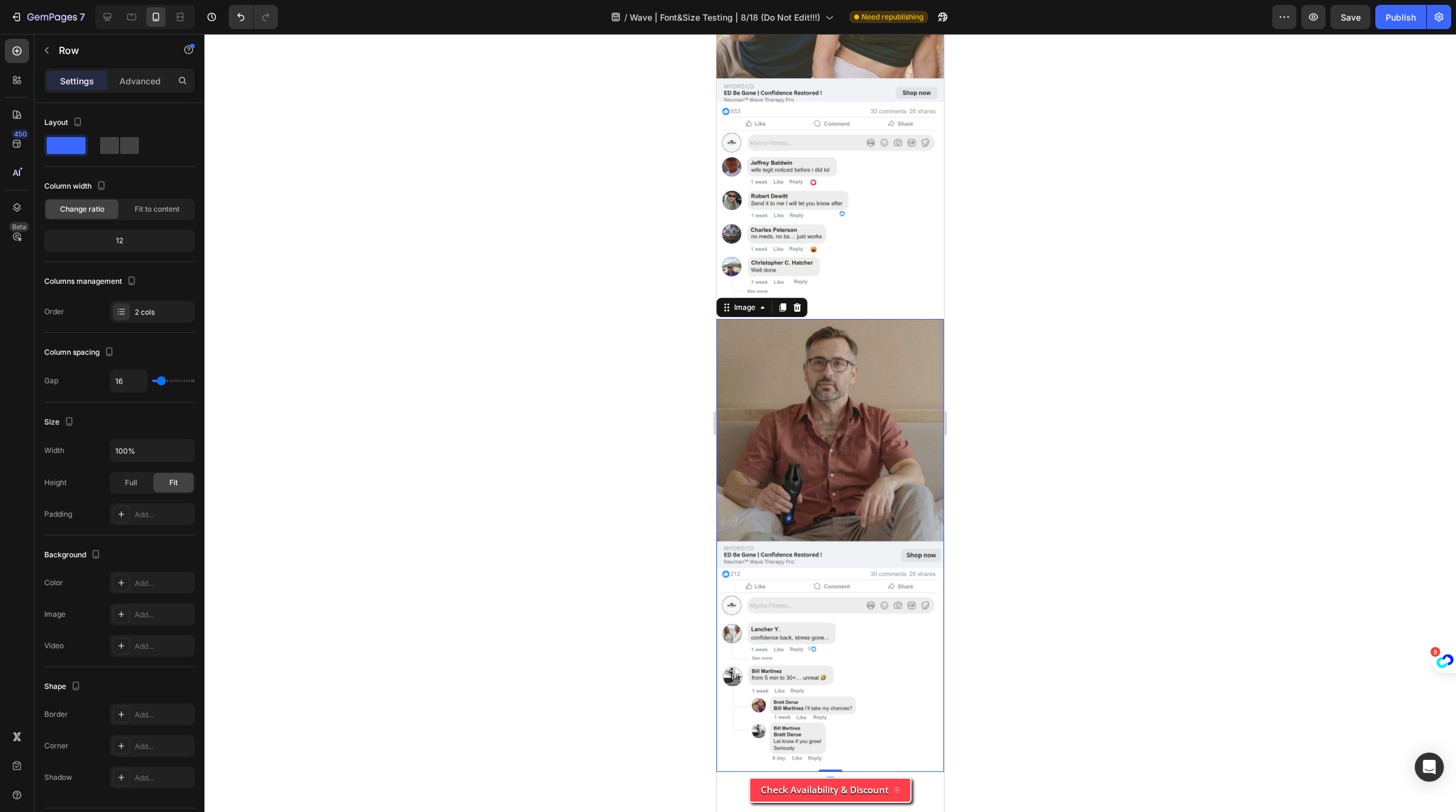
click at [907, 317] on div "Image Image 0 Row" at bounding box center [830, 314] width 228 height 915
click at [907, 317] on div "Image Image Row 16" at bounding box center [830, 314] width 228 height 915
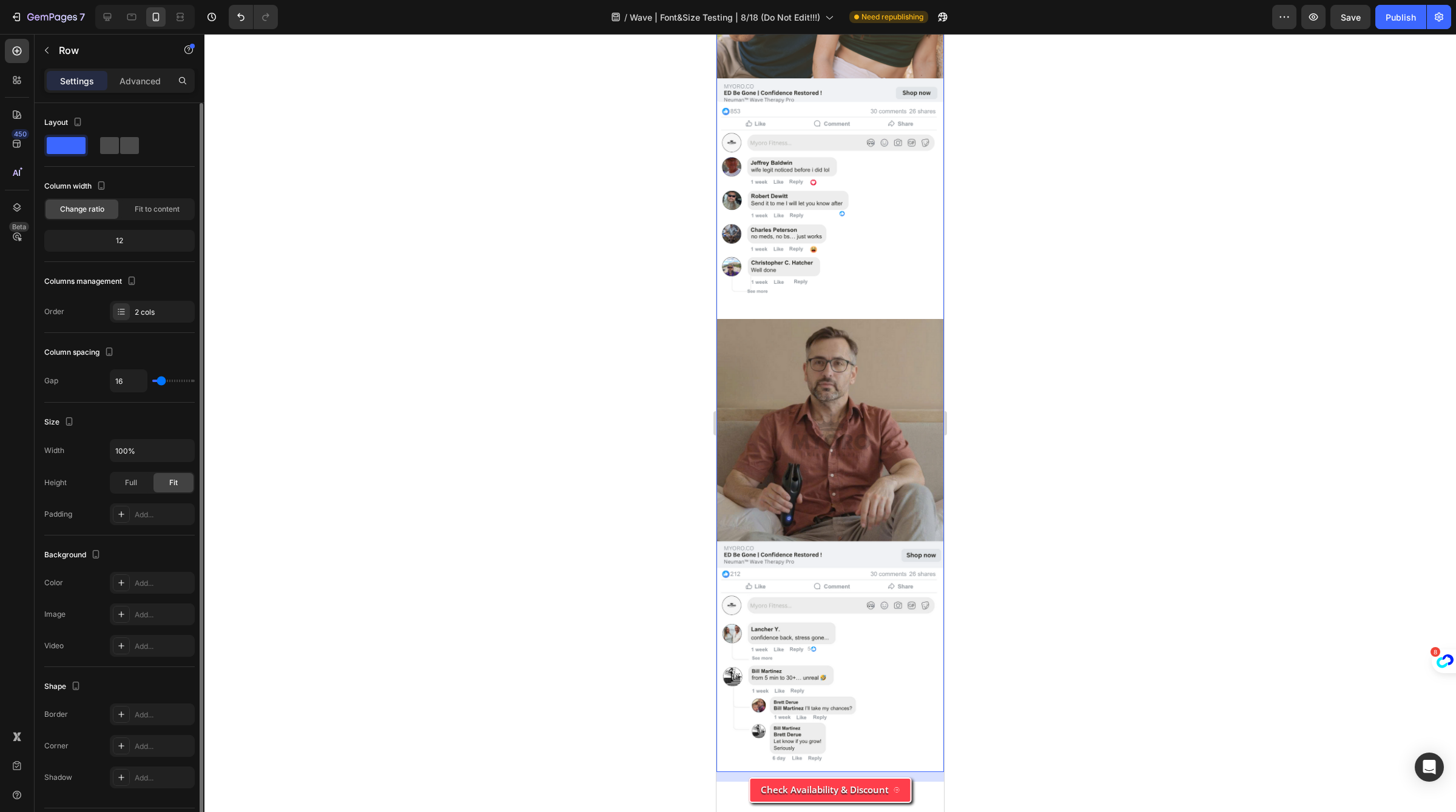
click at [131, 144] on span at bounding box center [130, 146] width 19 height 17
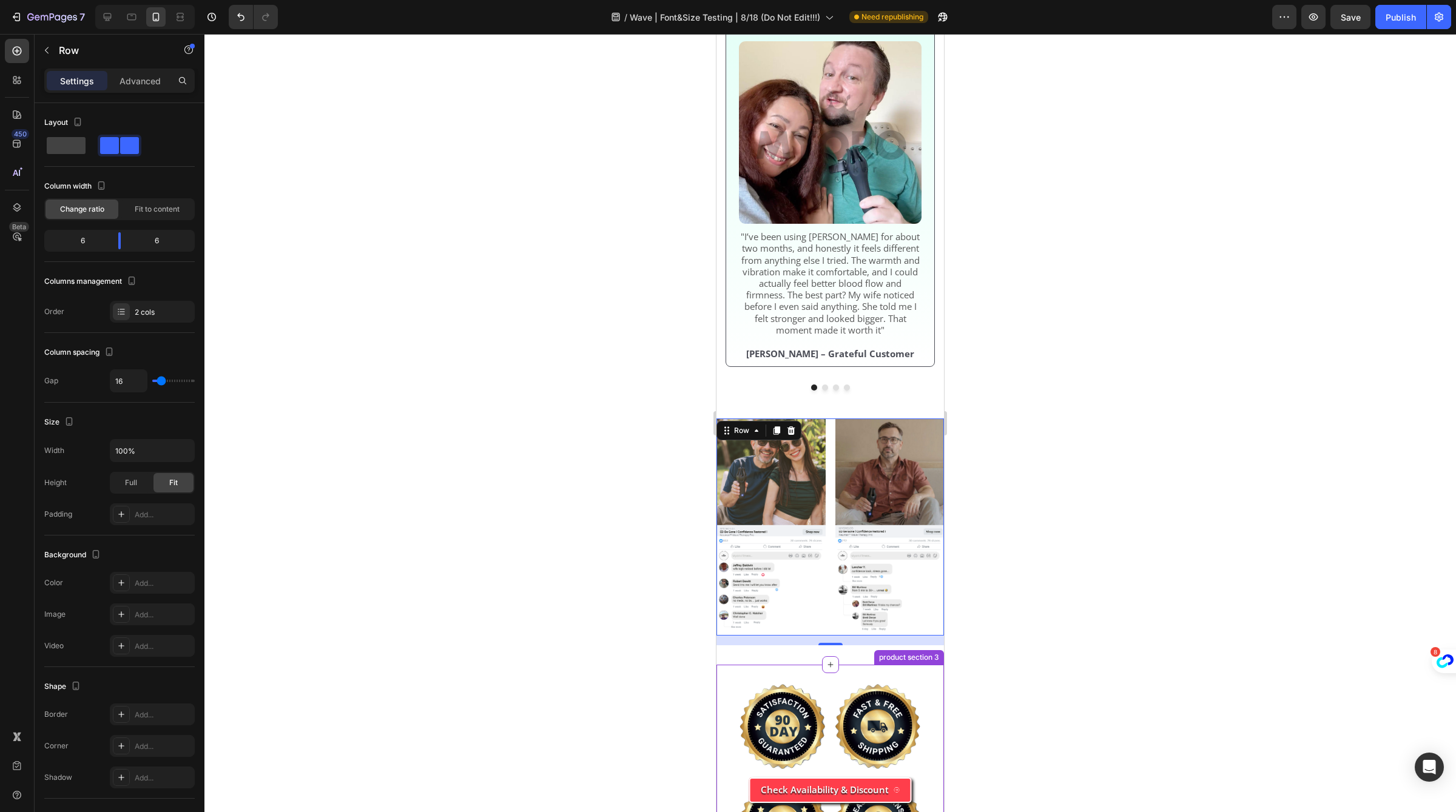
scroll to position [4129, 0]
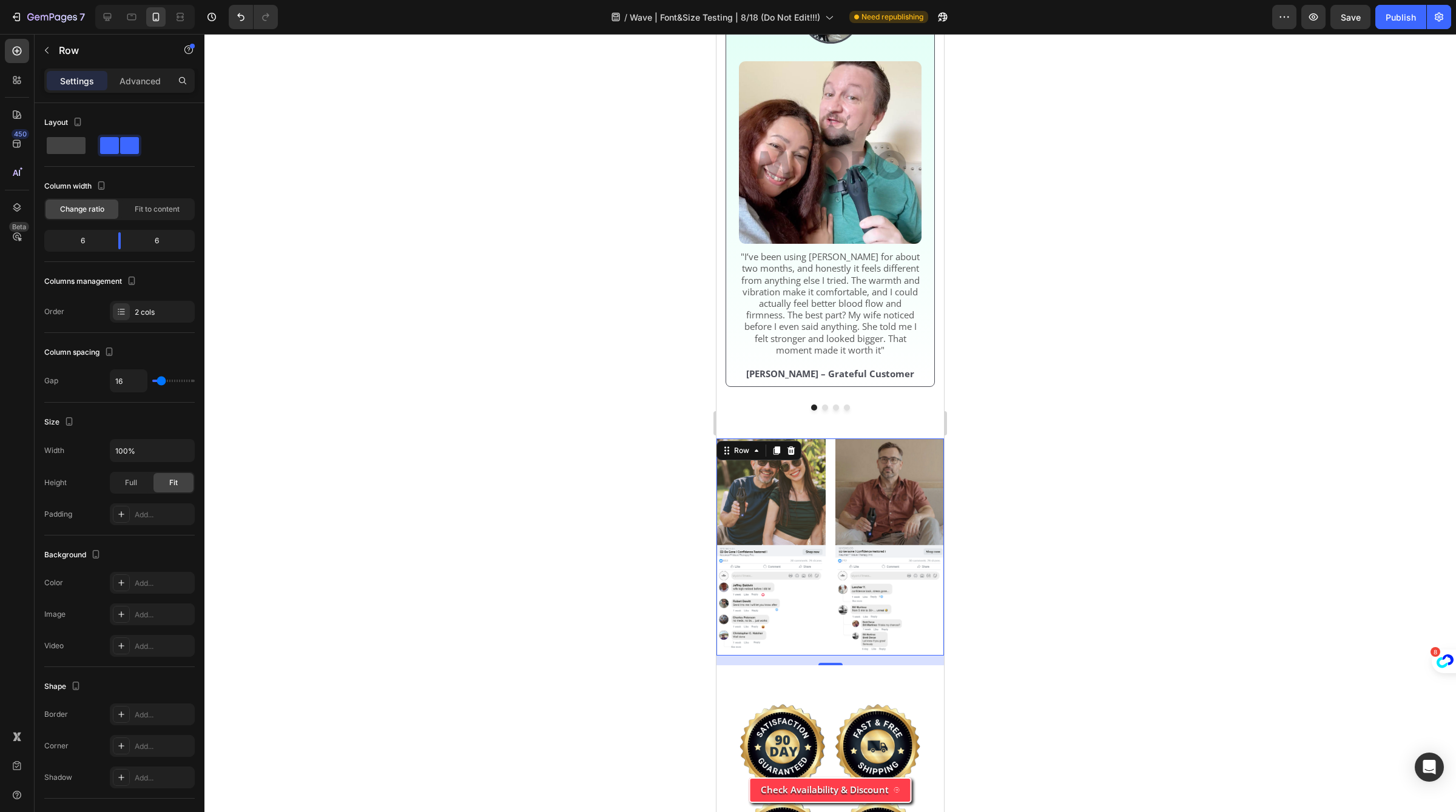
click at [1107, 523] on div at bounding box center [830, 424] width 1252 height 778
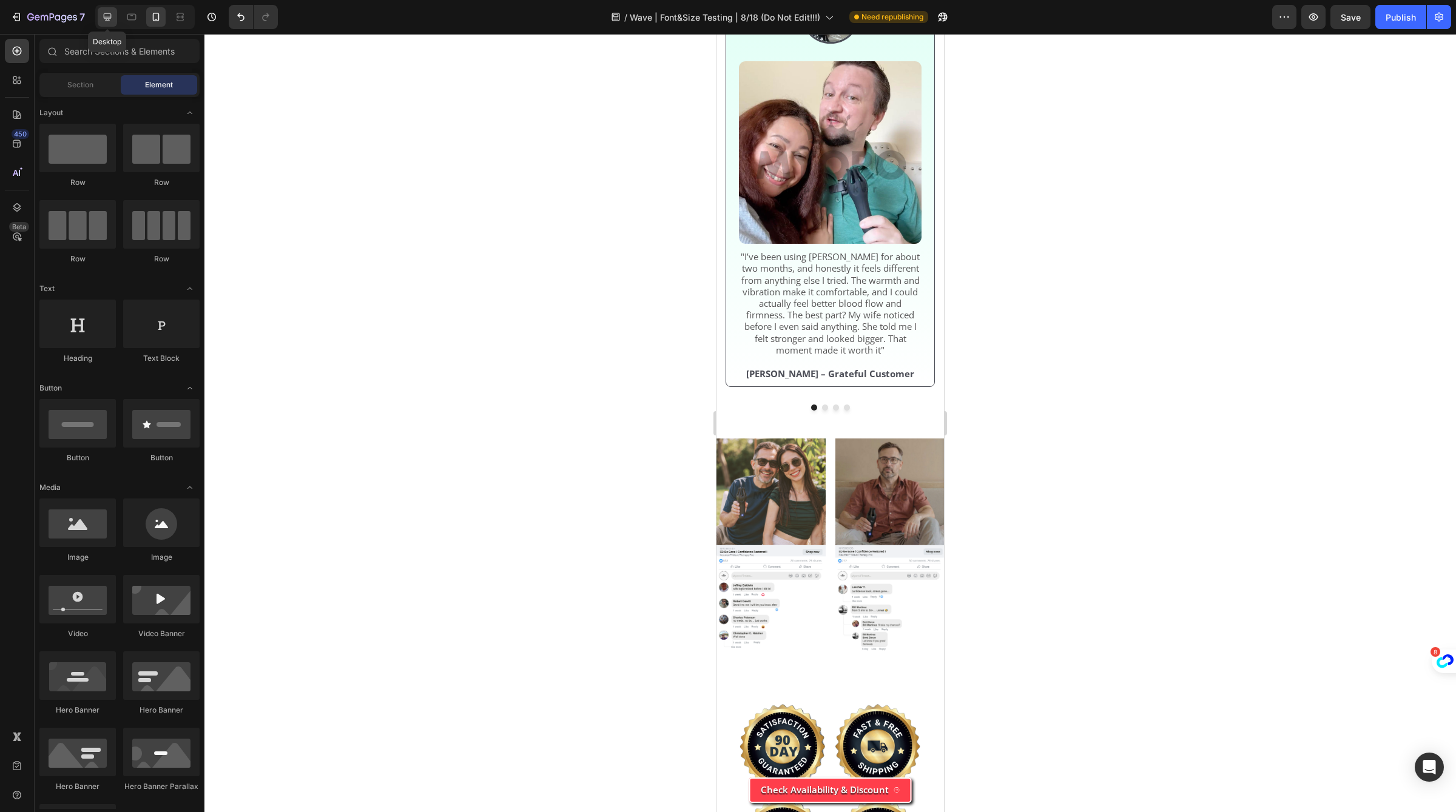
click at [105, 16] on icon at bounding box center [108, 17] width 8 height 8
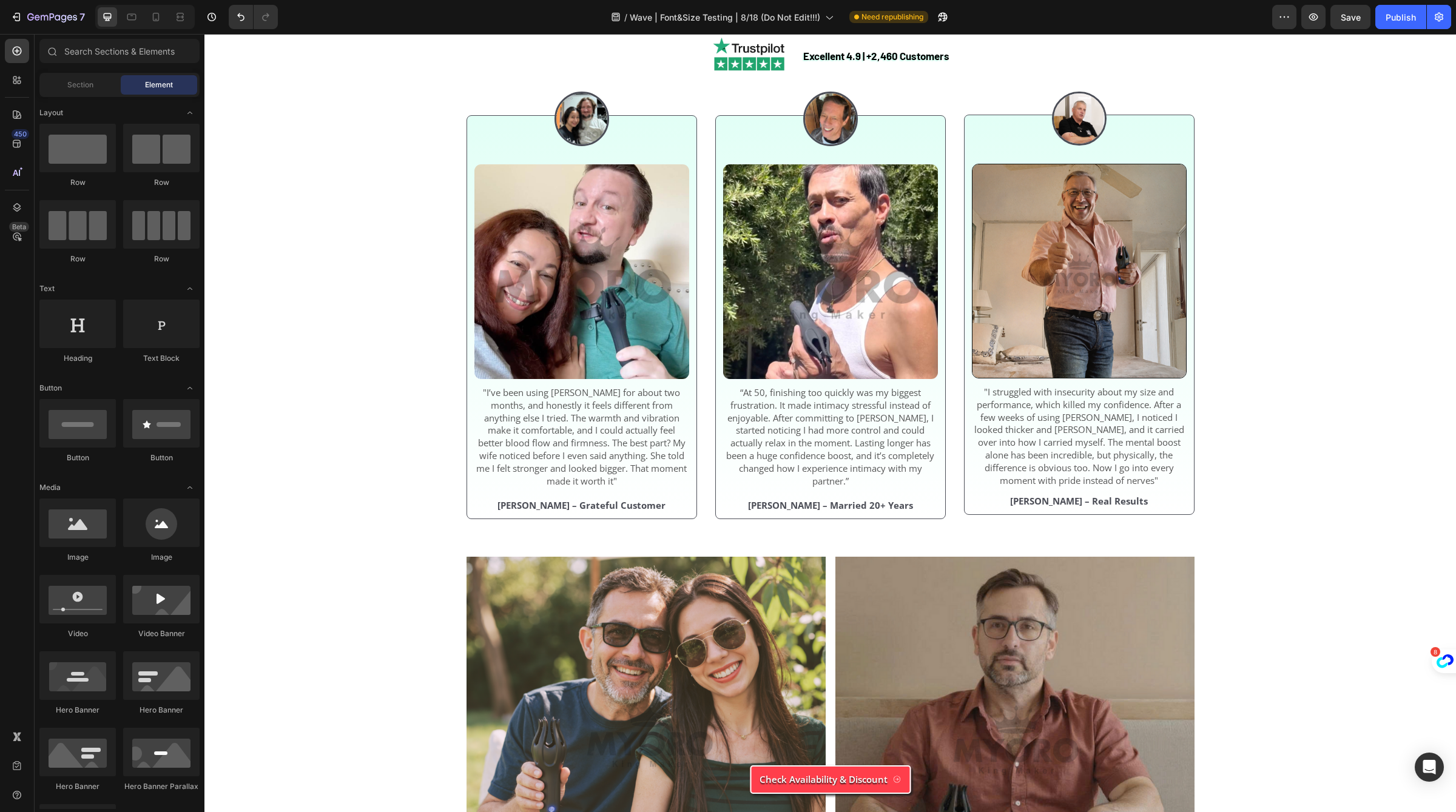
scroll to position [3976, 0]
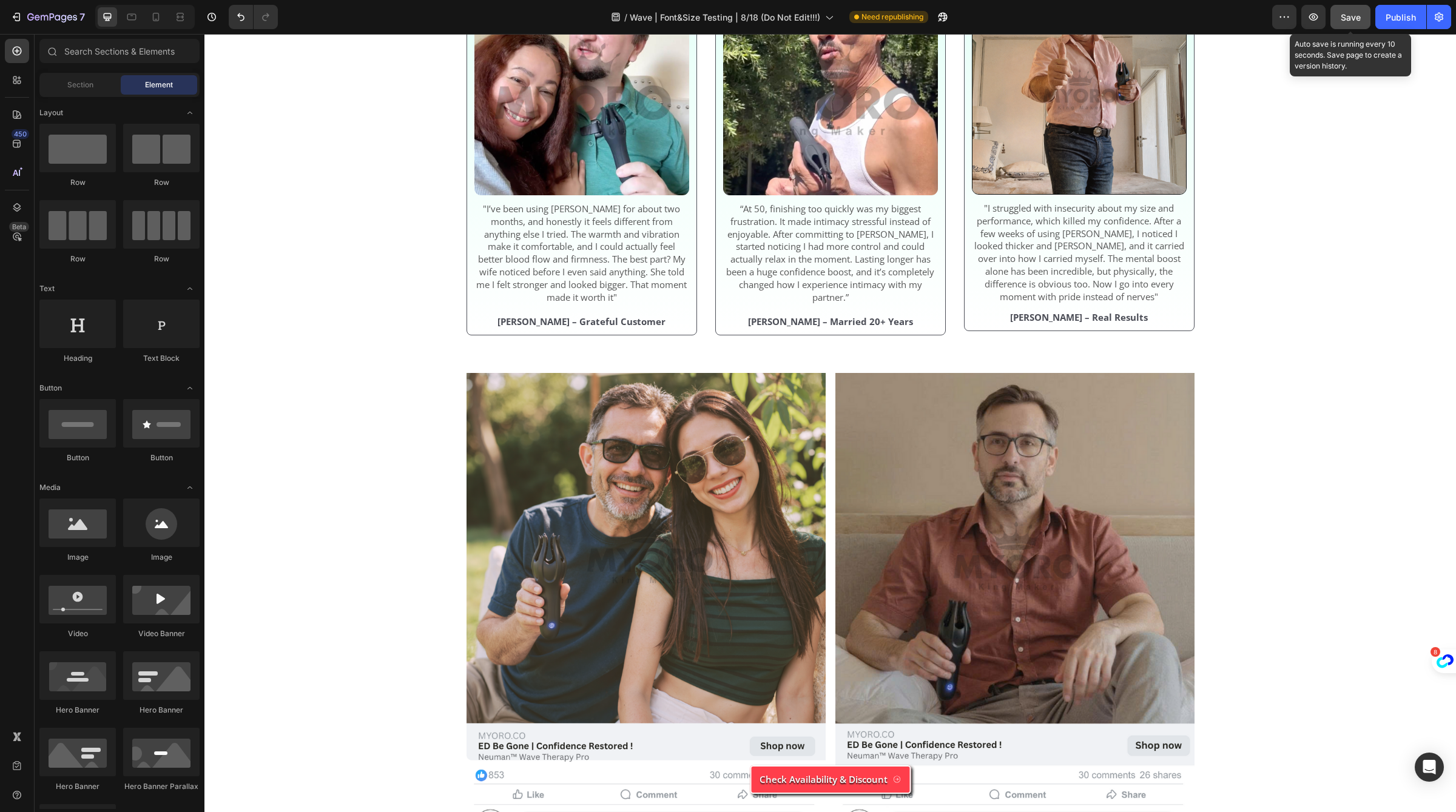
click at [1357, 16] on span "Save" at bounding box center [1351, 17] width 20 height 10
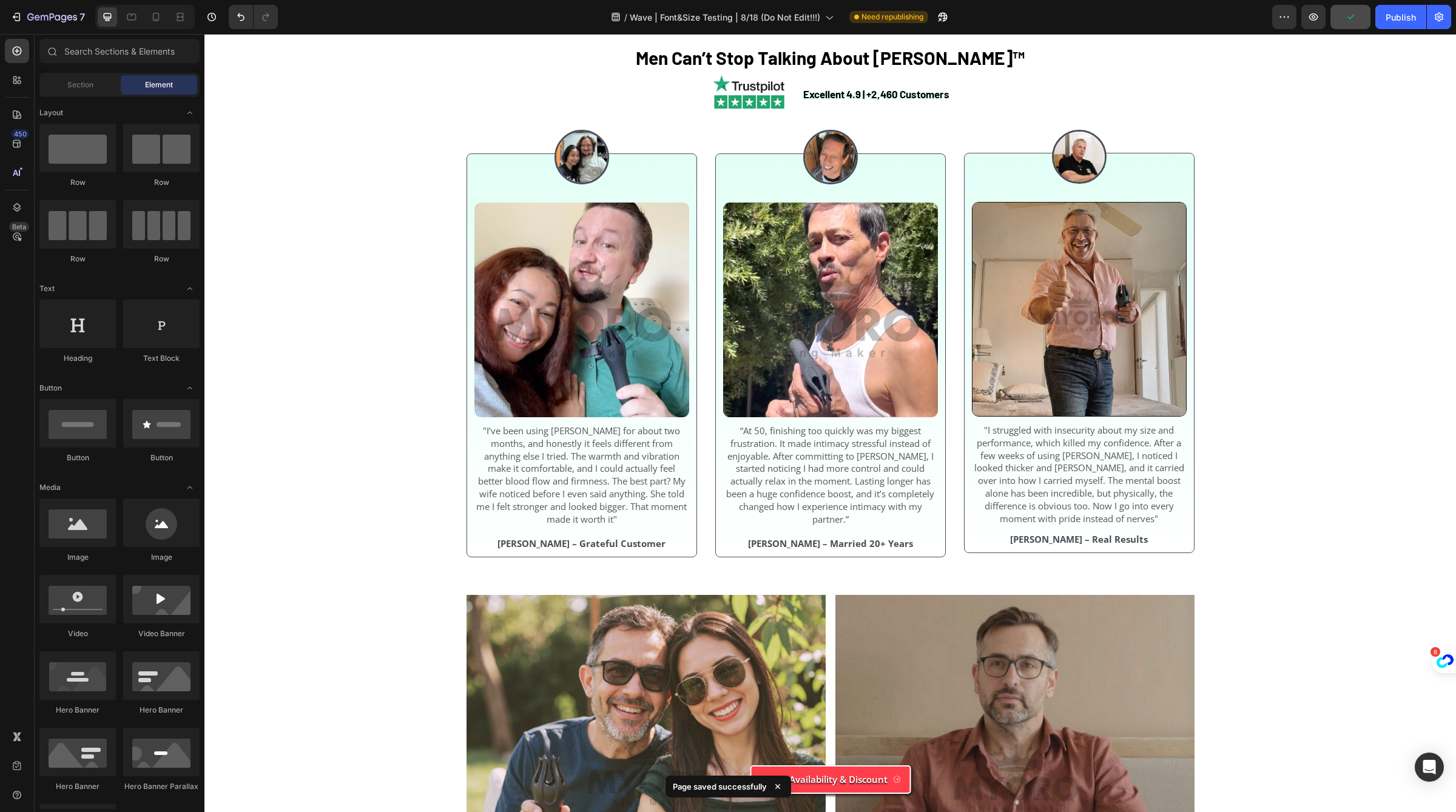
scroll to position [3749, 0]
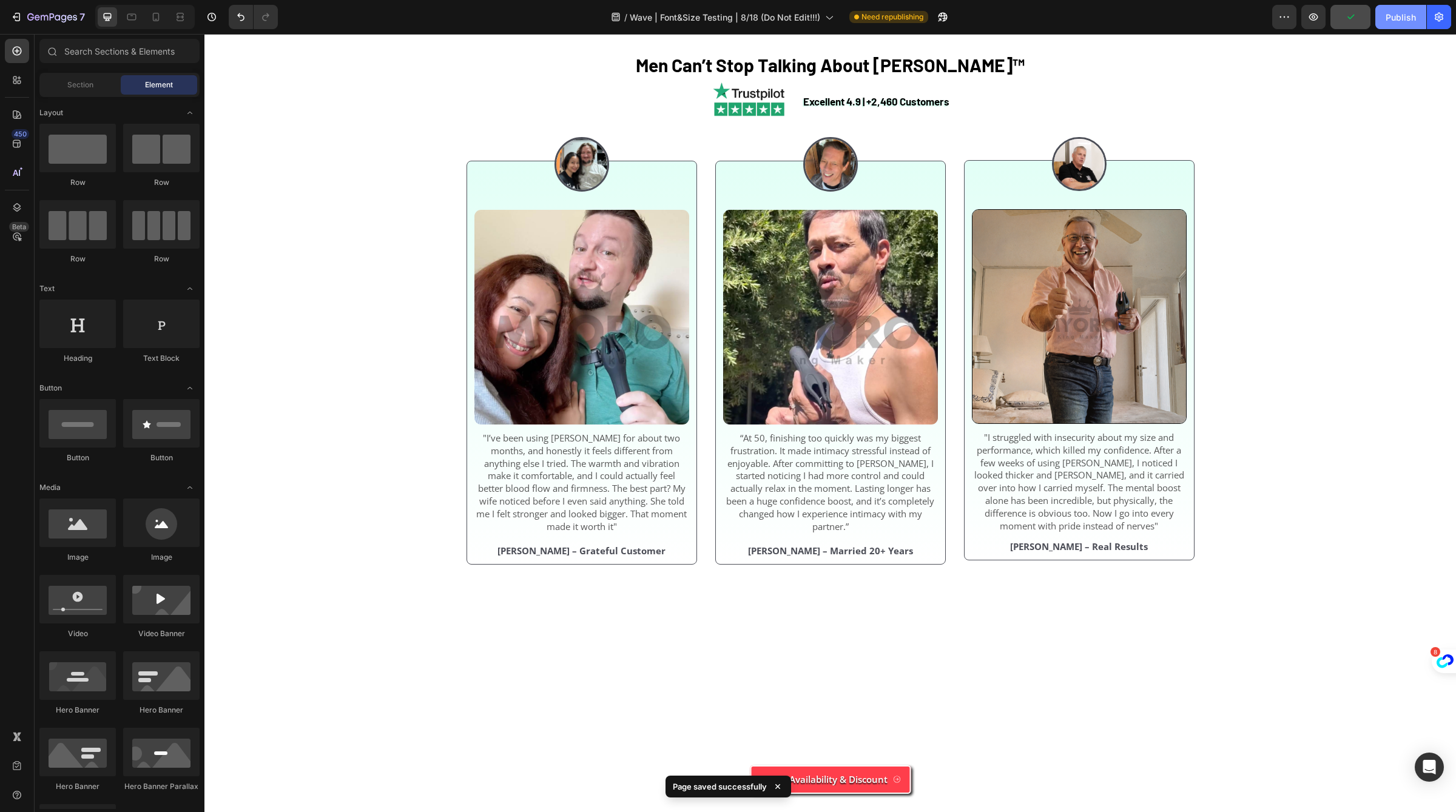
click at [1394, 7] on button "Publish" at bounding box center [1401, 16] width 51 height 24
click at [151, 10] on div at bounding box center [155, 16] width 20 height 20
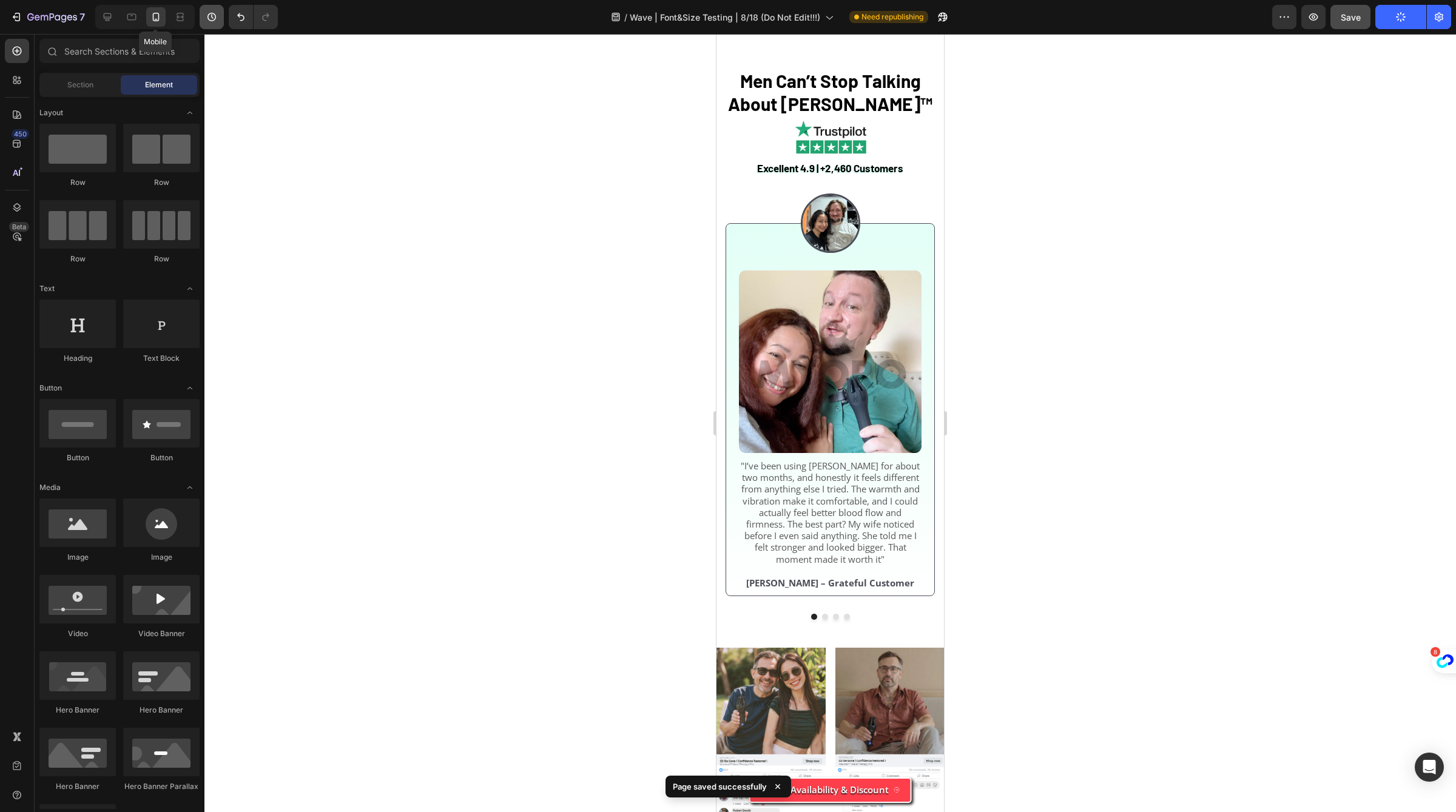
scroll to position [3763, 0]
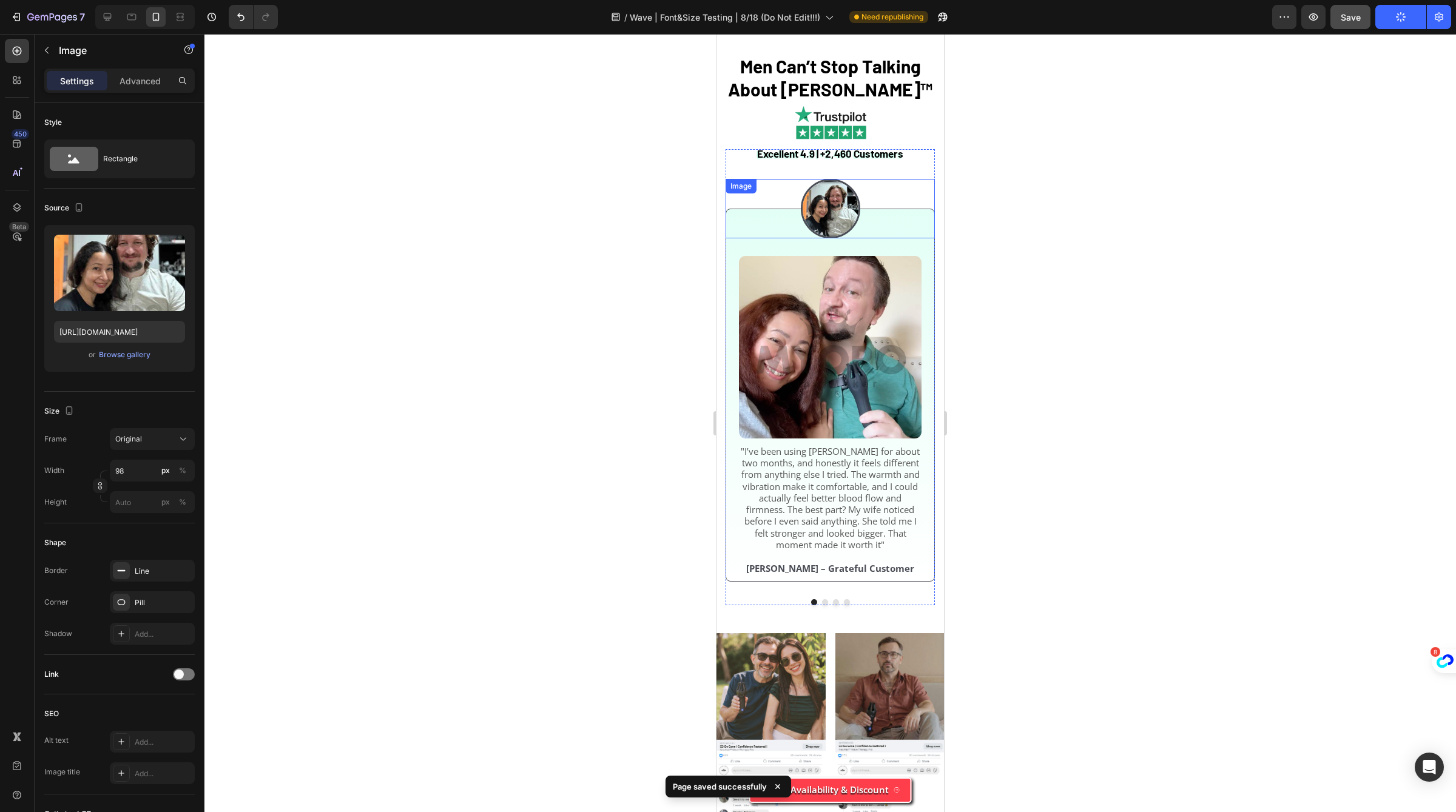
click at [921, 239] on div at bounding box center [830, 208] width 209 height 59
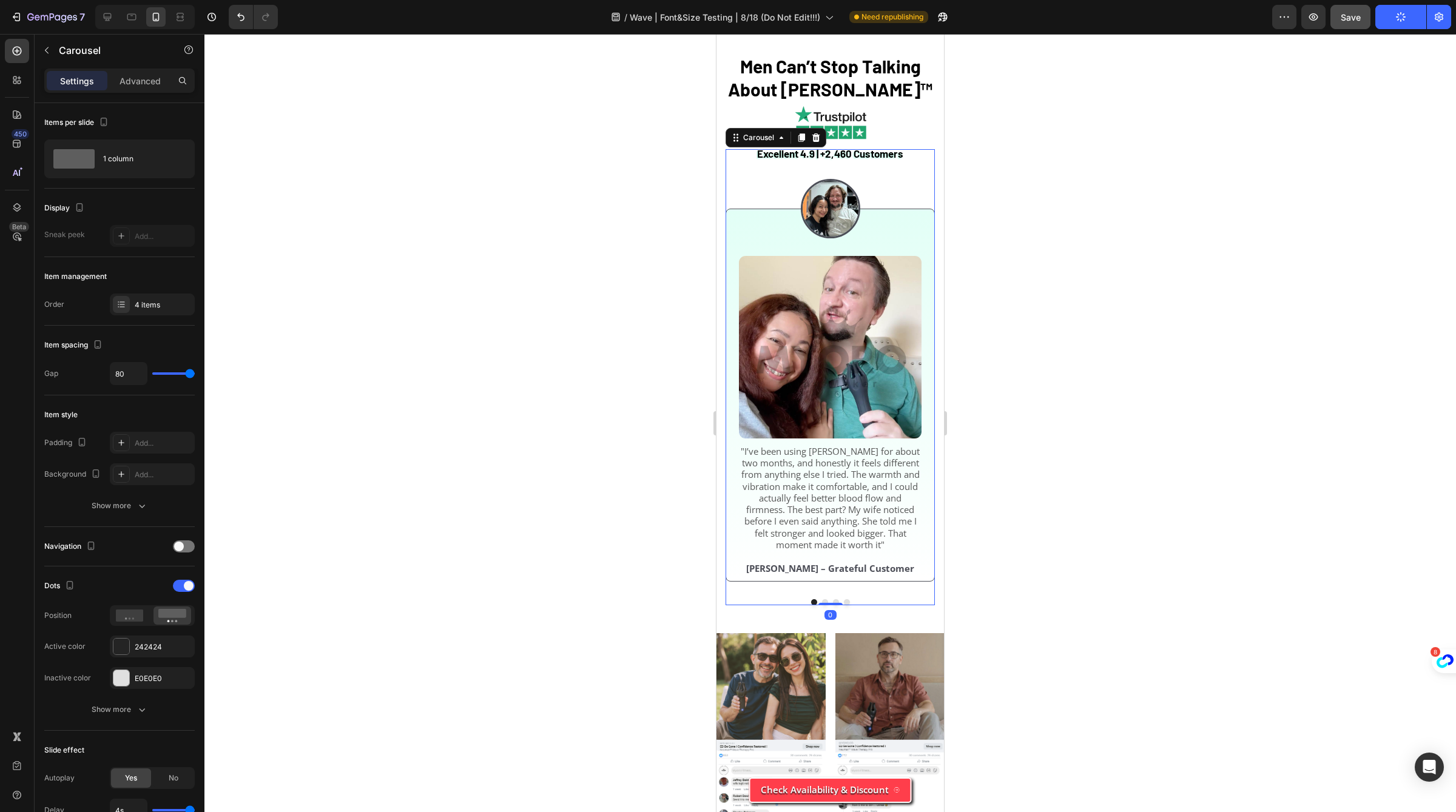
click at [915, 275] on div "Image Image "I’ve been using [PERSON_NAME] for about two months, and honestly i…" at bounding box center [830, 369] width 209 height 441
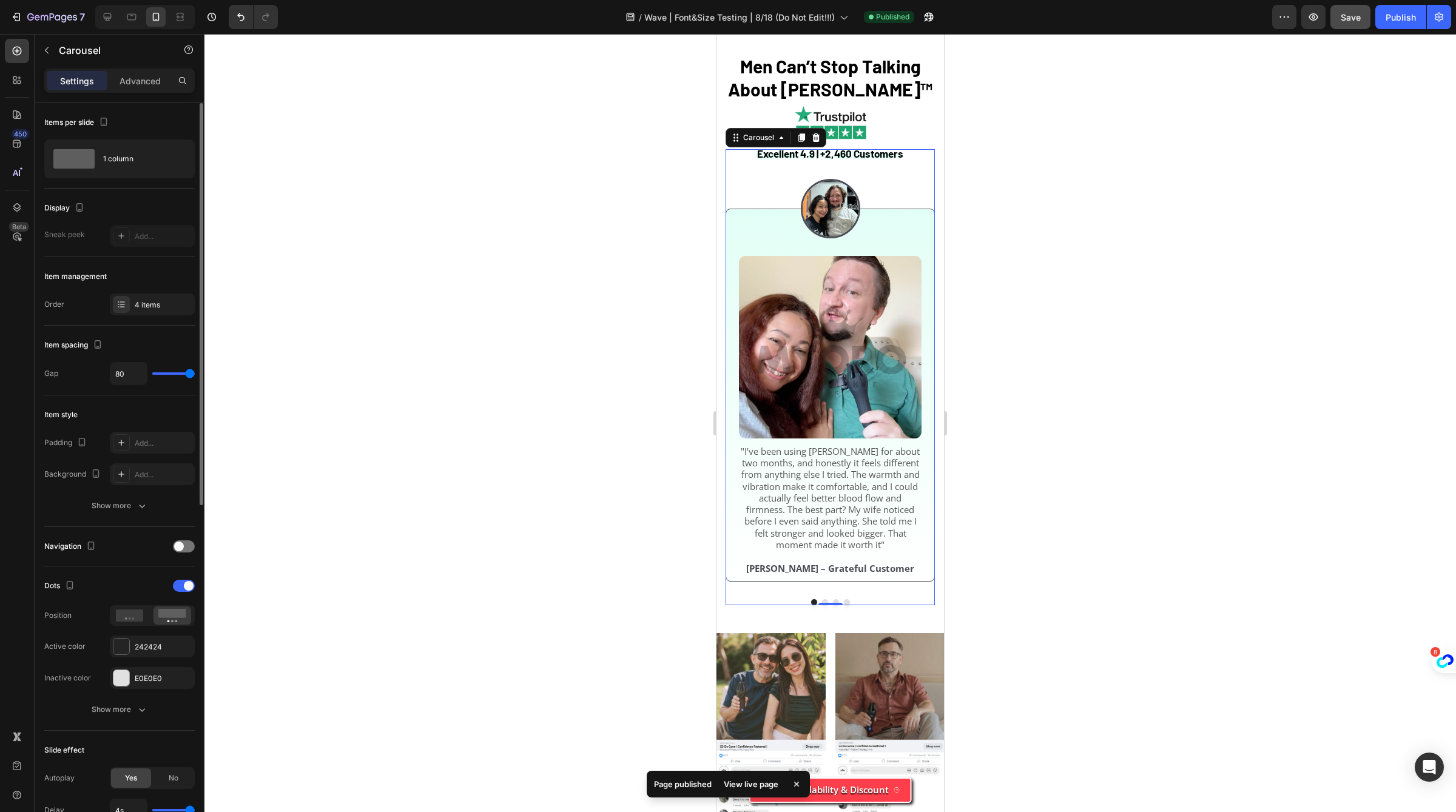
type input "0"
type input "80"
drag, startPoint x: 189, startPoint y: 373, endPoint x: 244, endPoint y: 376, distance: 55.1
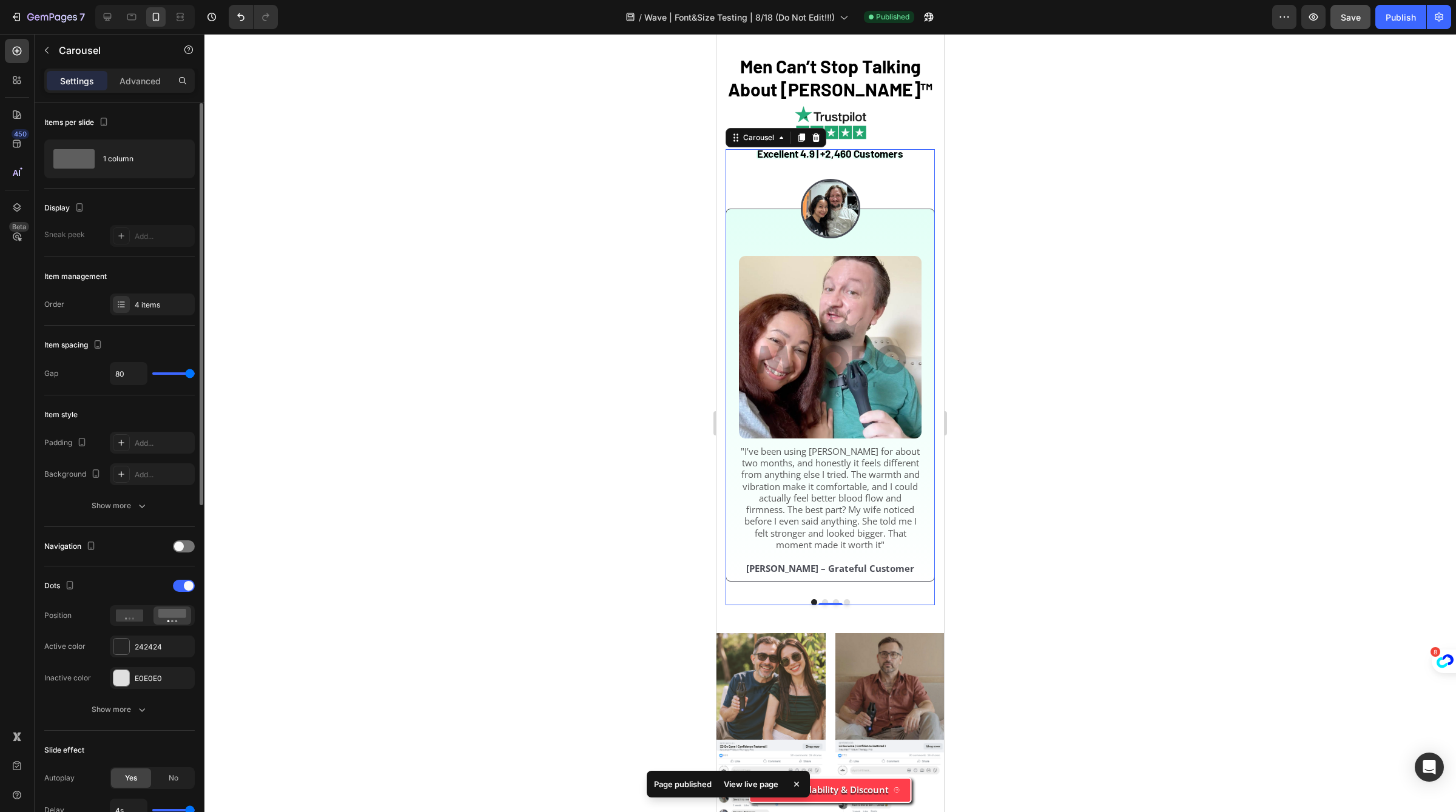
click at [195, 375] on input "range" at bounding box center [173, 373] width 42 height 2
click at [142, 300] on div "4 items" at bounding box center [163, 305] width 57 height 11
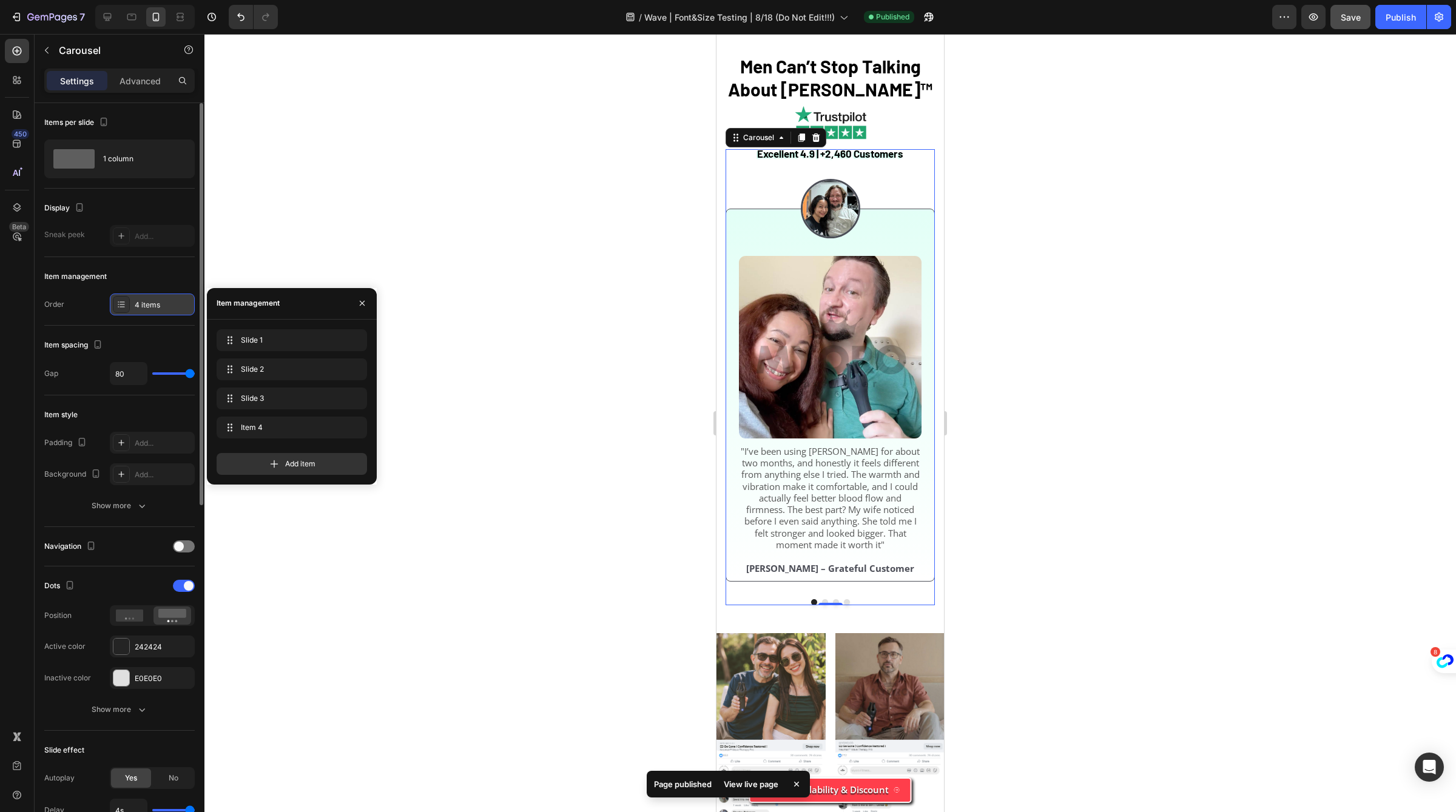
click at [142, 300] on div "4 items" at bounding box center [163, 305] width 57 height 11
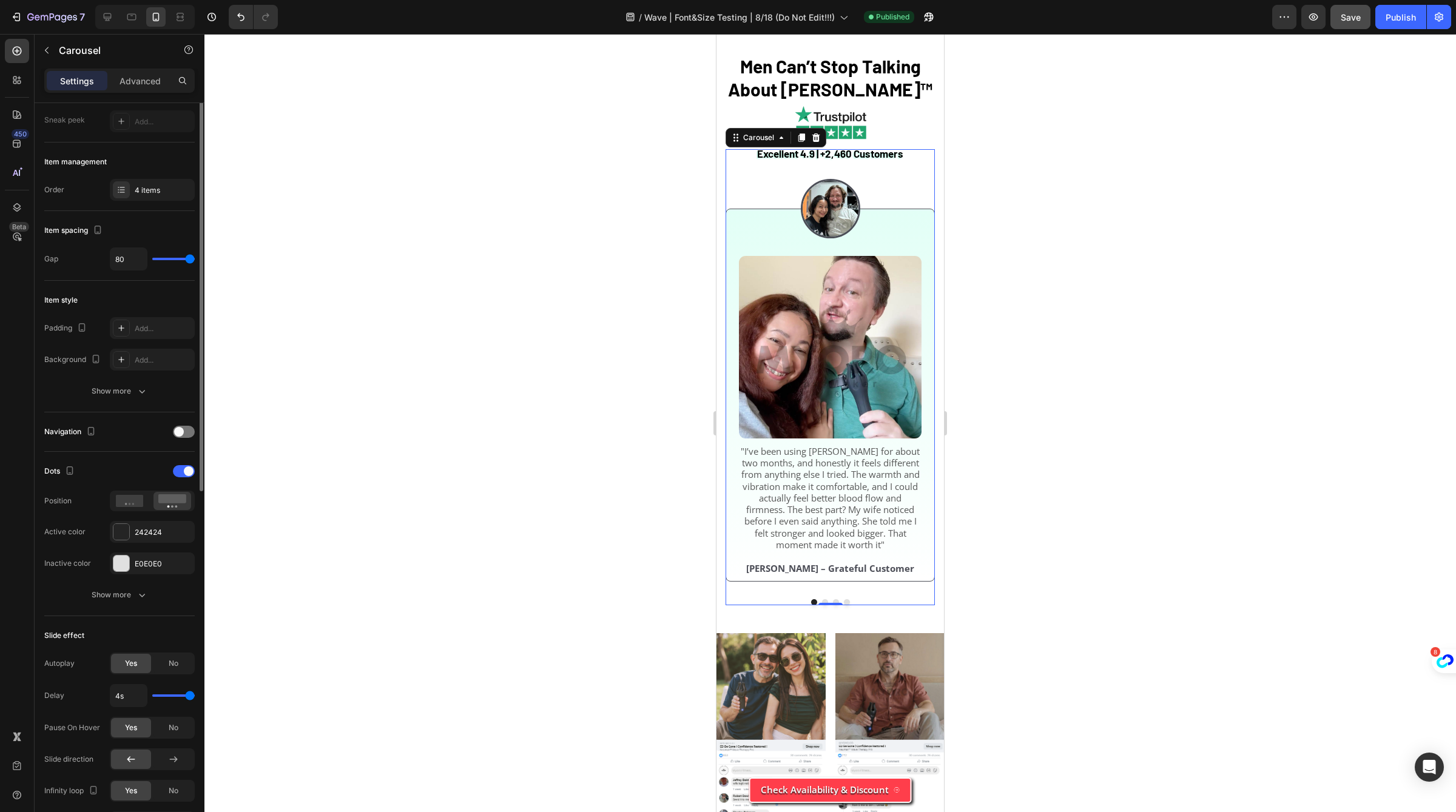
scroll to position [149, 0]
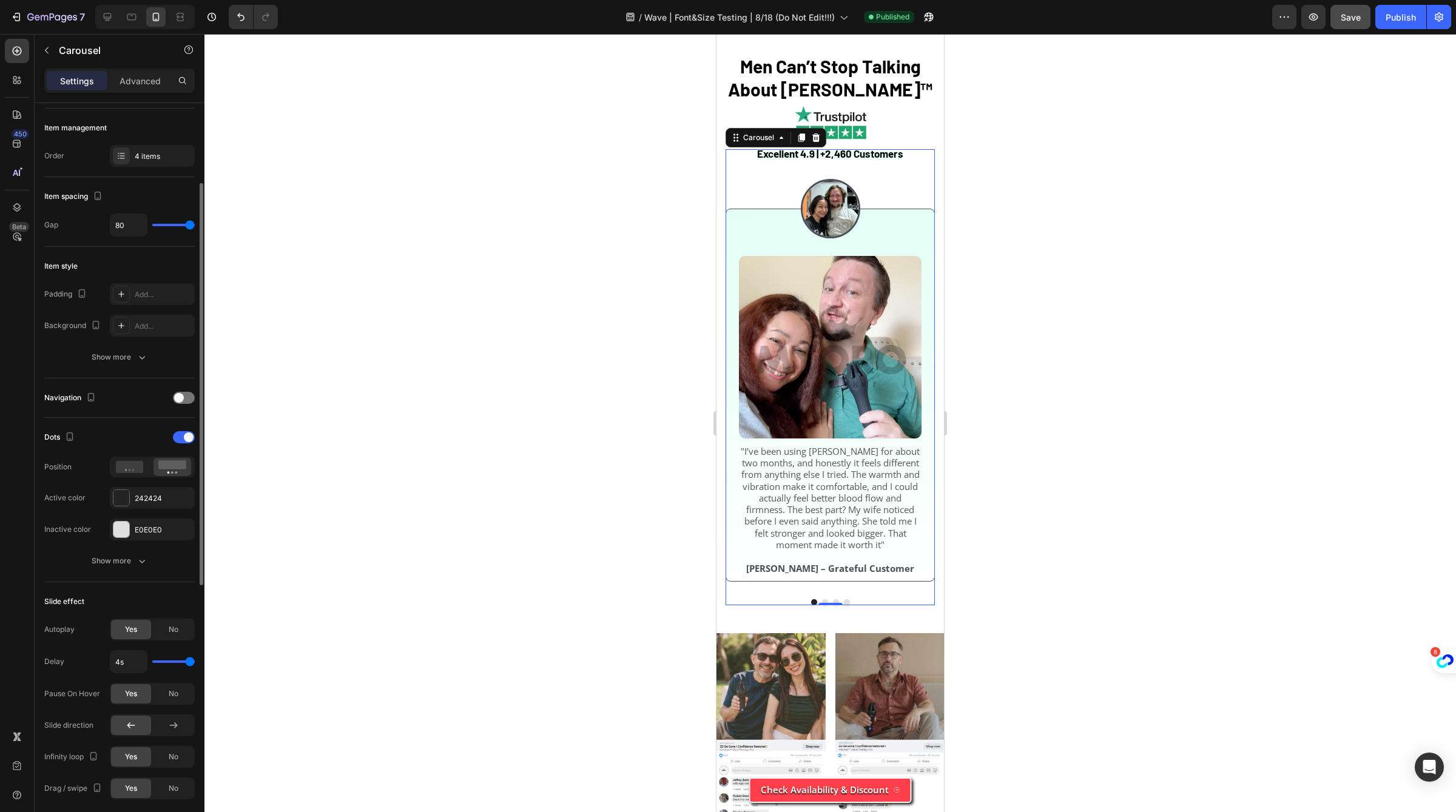
click at [94, 472] on div "Position" at bounding box center [119, 467] width 151 height 20
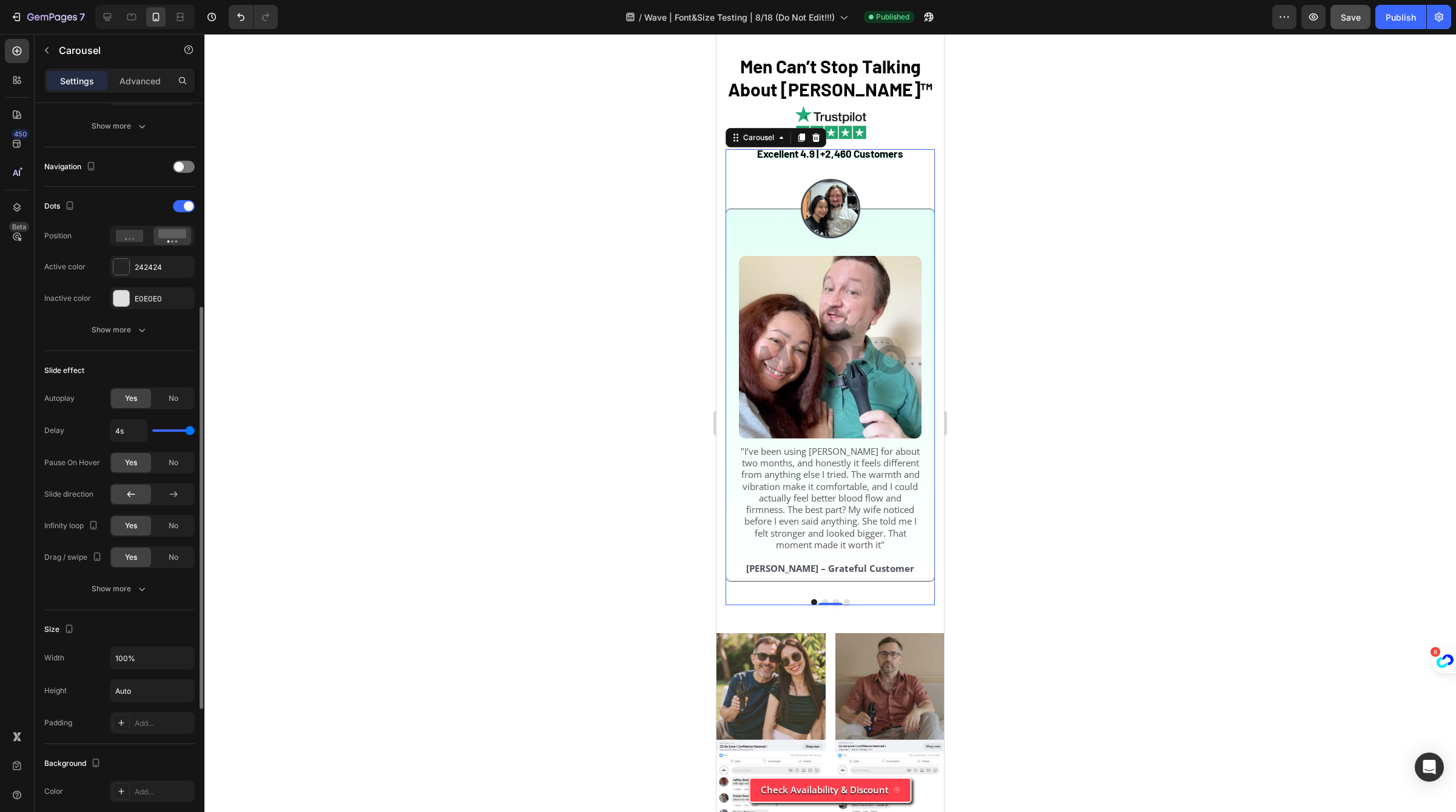
scroll to position [384, 0]
click at [101, 587] on div "Show more" at bounding box center [119, 585] width 56 height 12
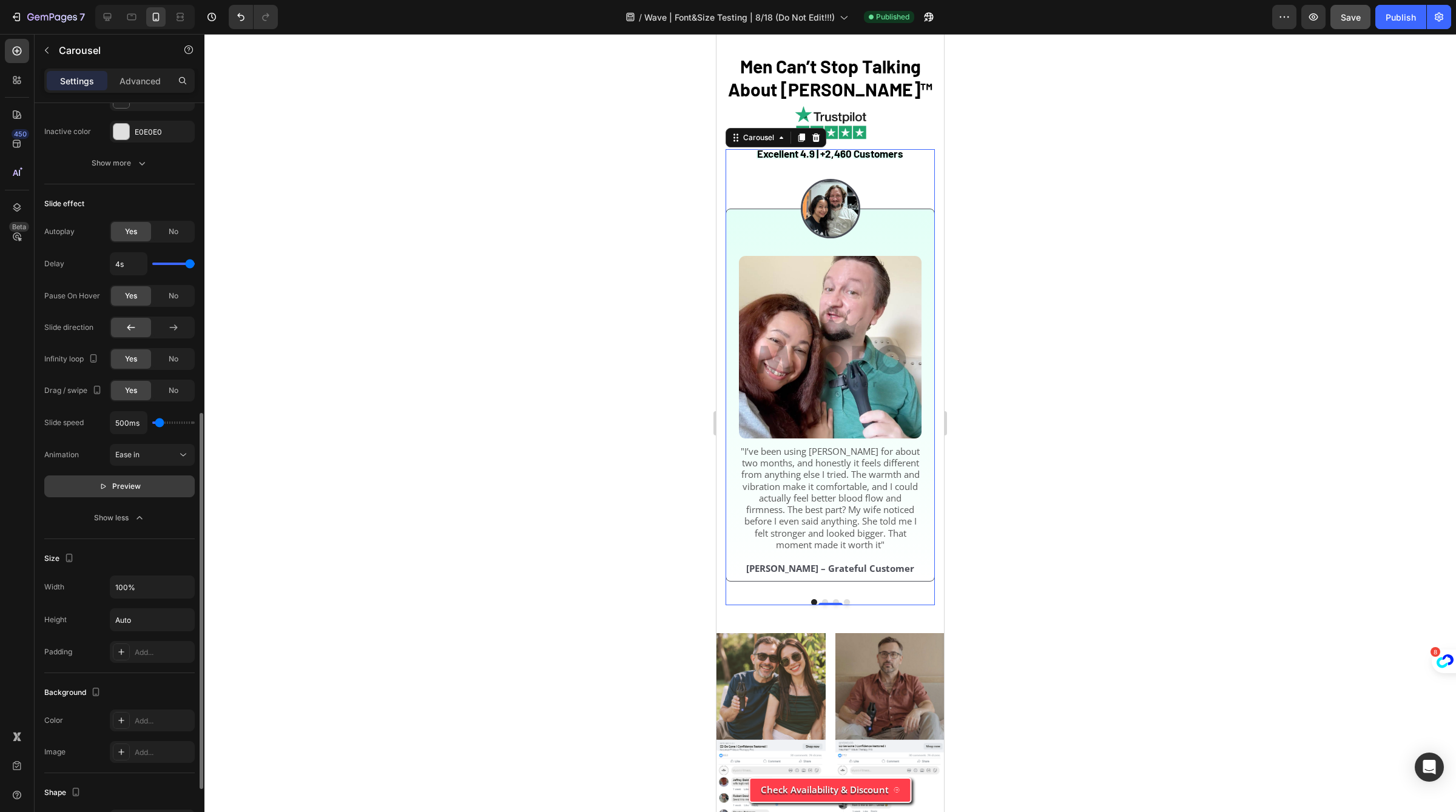
scroll to position [569, 0]
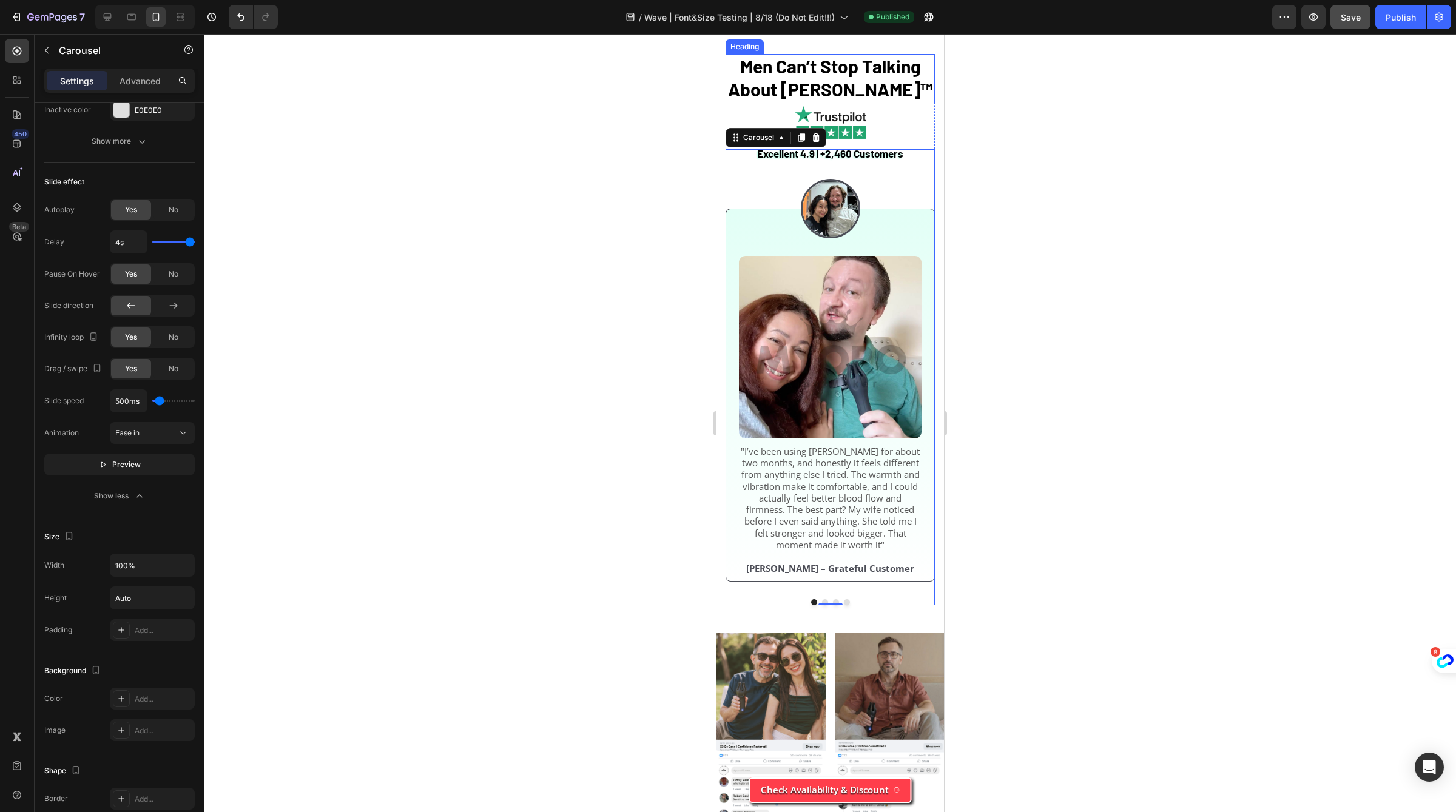
click at [932, 102] on h2 "Men Can’t Stop Talking About [PERSON_NAME]™" at bounding box center [830, 77] width 209 height 48
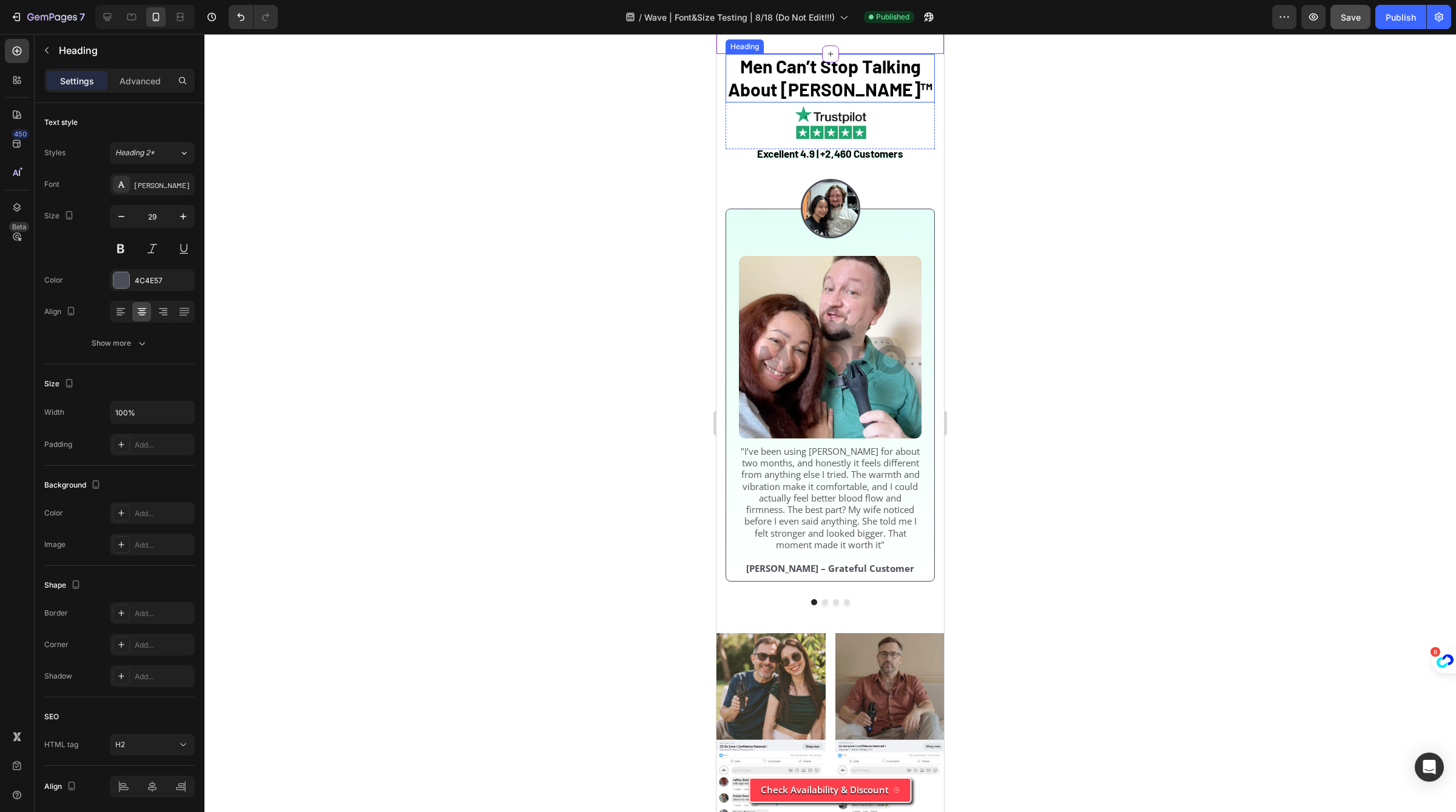
click at [935, 102] on h2 "Men Can’t Stop Talking About [PERSON_NAME]™" at bounding box center [830, 77] width 209 height 48
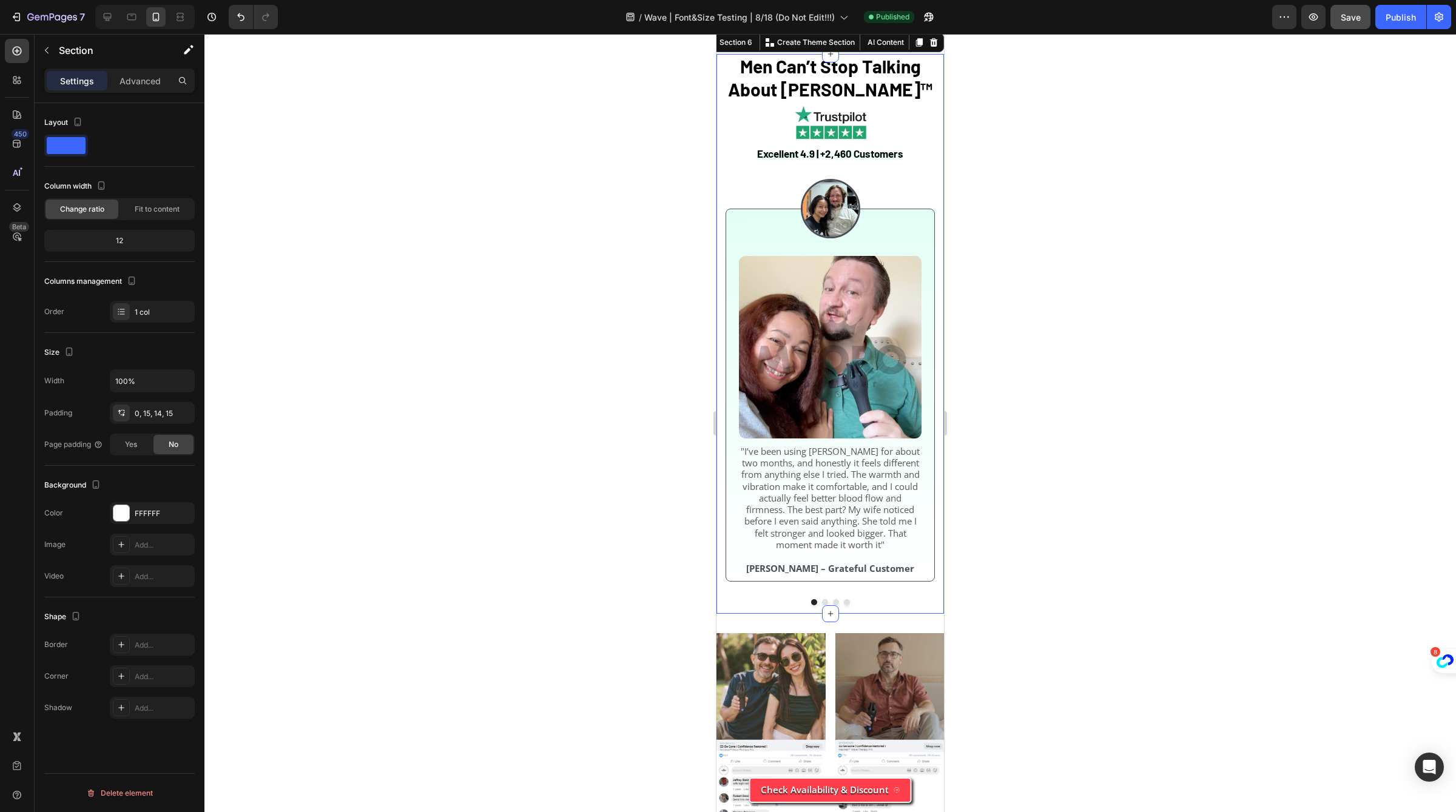
click at [939, 246] on div "Men Can’t Stop Talking About [PERSON_NAME]™ Heading Excellent 4.9 | +2,460 Cust…" at bounding box center [830, 334] width 228 height 560
click at [199, 381] on div "Layout Column width Change ratio Fit to content 12 Columns management Order 1 c…" at bounding box center [119, 474] width 170 height 743
click at [190, 381] on button "button" at bounding box center [183, 381] width 22 height 22
click at [151, 443] on div "Default 100%" at bounding box center [140, 434] width 100 height 23
drag, startPoint x: 160, startPoint y: 410, endPoint x: 146, endPoint y: 350, distance: 61.6
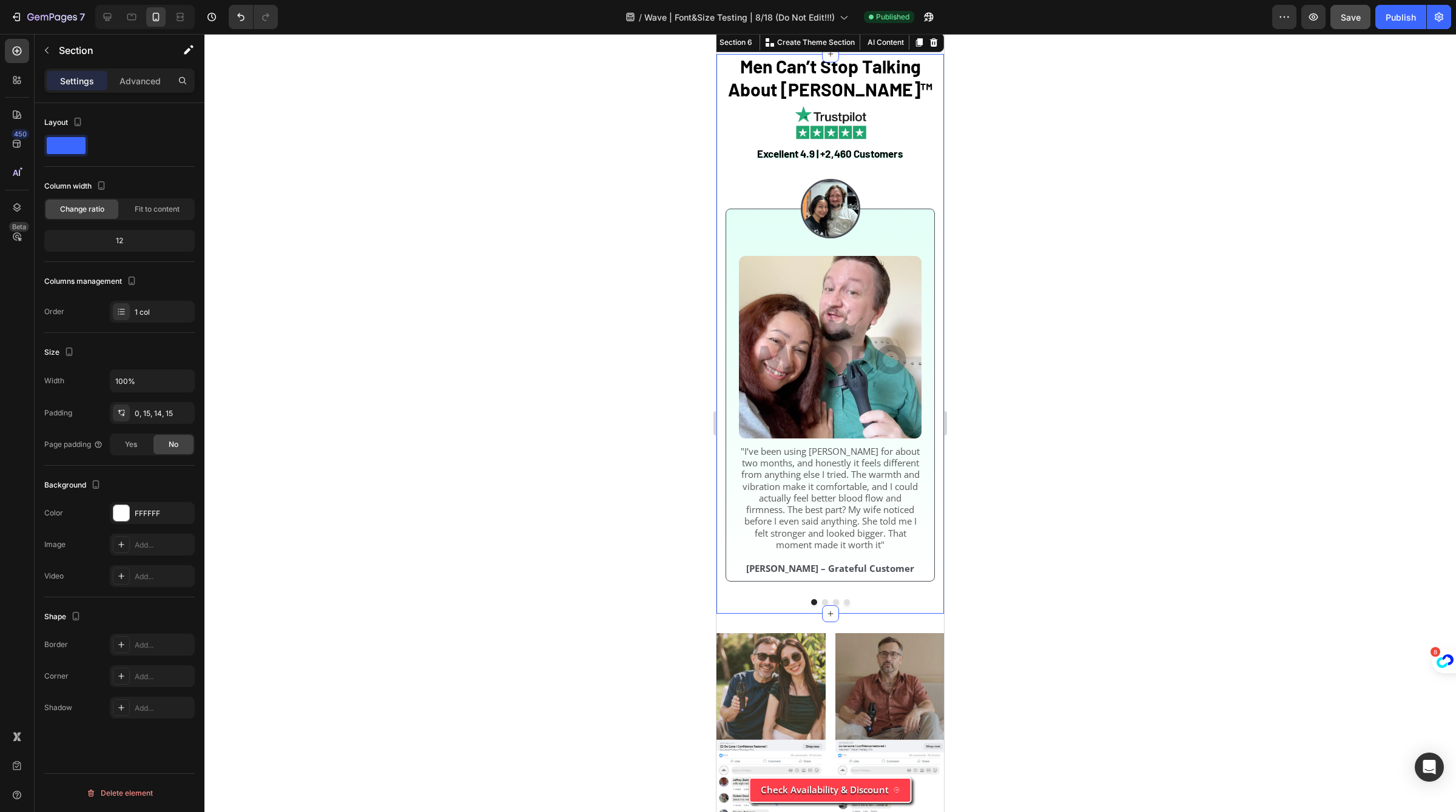
click at [146, 350] on div "Size Width 100% Padding 0, 15, 14, 15 Page padding Yes No" at bounding box center [119, 399] width 151 height 133
click at [146, 379] on input "100%" at bounding box center [152, 381] width 83 height 22
click at [179, 380] on icon "button" at bounding box center [183, 381] width 12 height 12
click at [144, 412] on p "Full 100%" at bounding box center [149, 410] width 69 height 11
click at [190, 371] on button "button" at bounding box center [183, 381] width 22 height 22
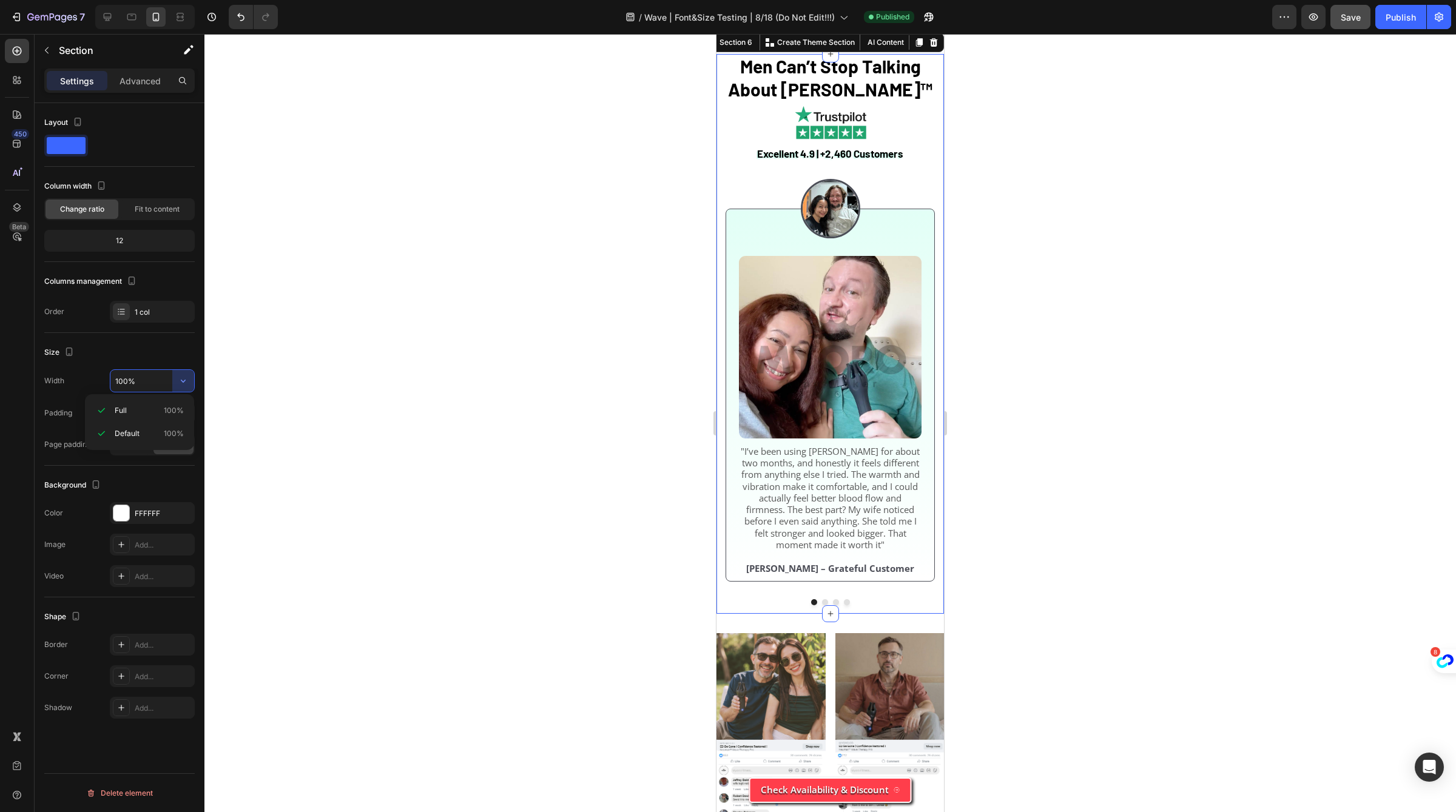
click at [151, 388] on input "100%" at bounding box center [152, 381] width 83 height 22
type input "100%"
click at [147, 451] on div "Yes" at bounding box center [130, 445] width 40 height 20
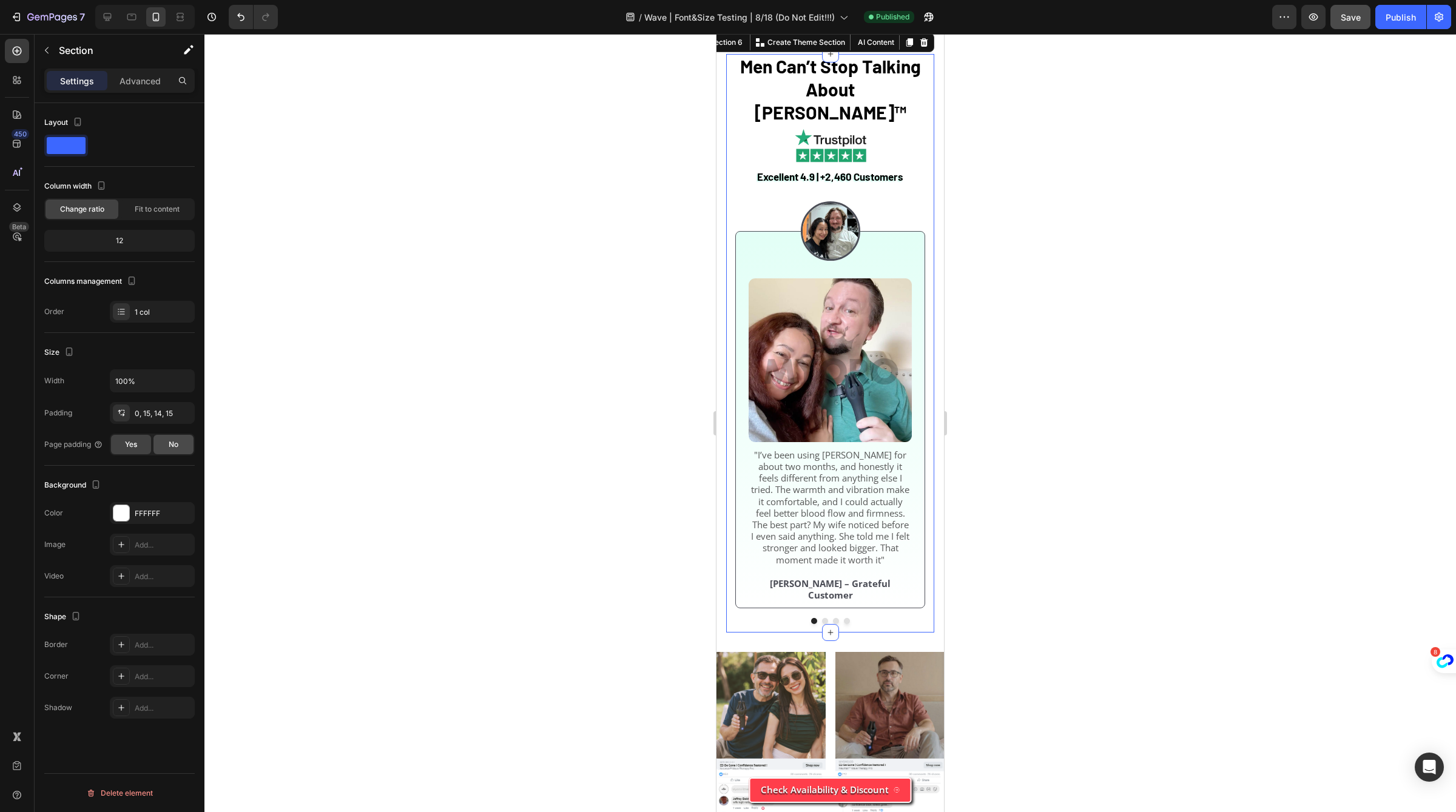
click at [182, 435] on div "No" at bounding box center [173, 445] width 40 height 20
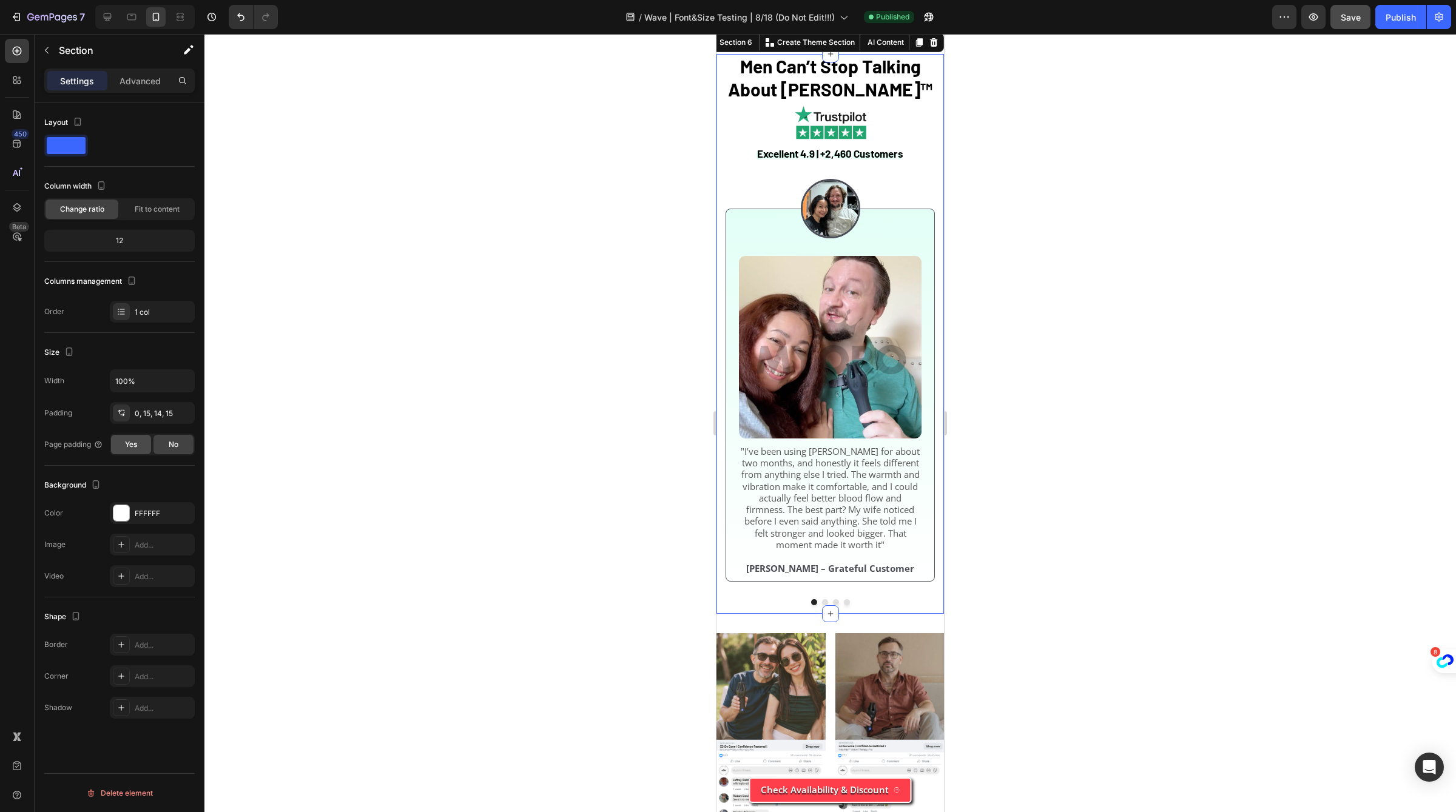
click at [130, 446] on span "Yes" at bounding box center [131, 445] width 12 height 11
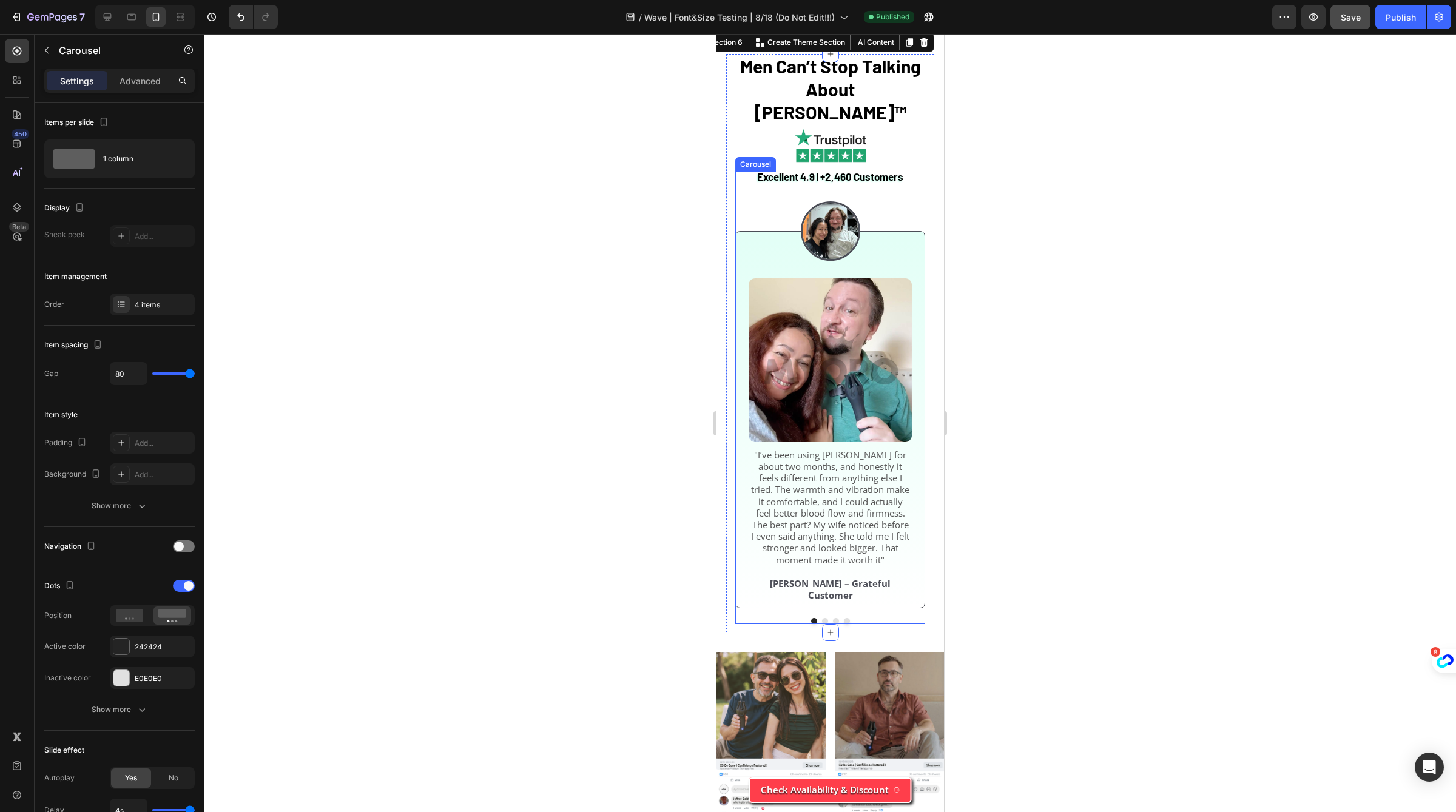
click at [823, 624] on button "Dot" at bounding box center [826, 621] width 6 height 6
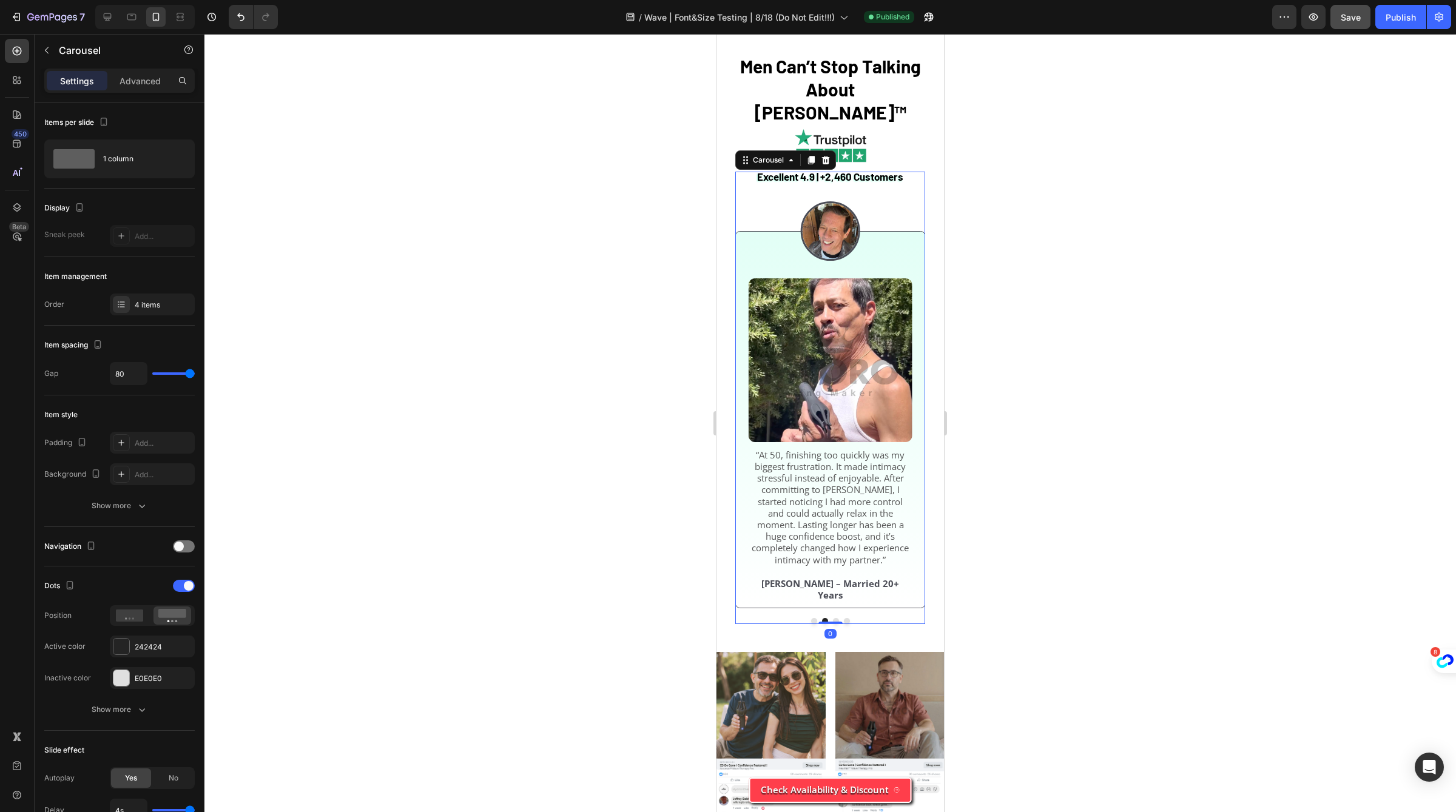
click at [809, 624] on div at bounding box center [829, 621] width 190 height 6
click at [815, 624] on button "Dot" at bounding box center [815, 621] width 6 height 6
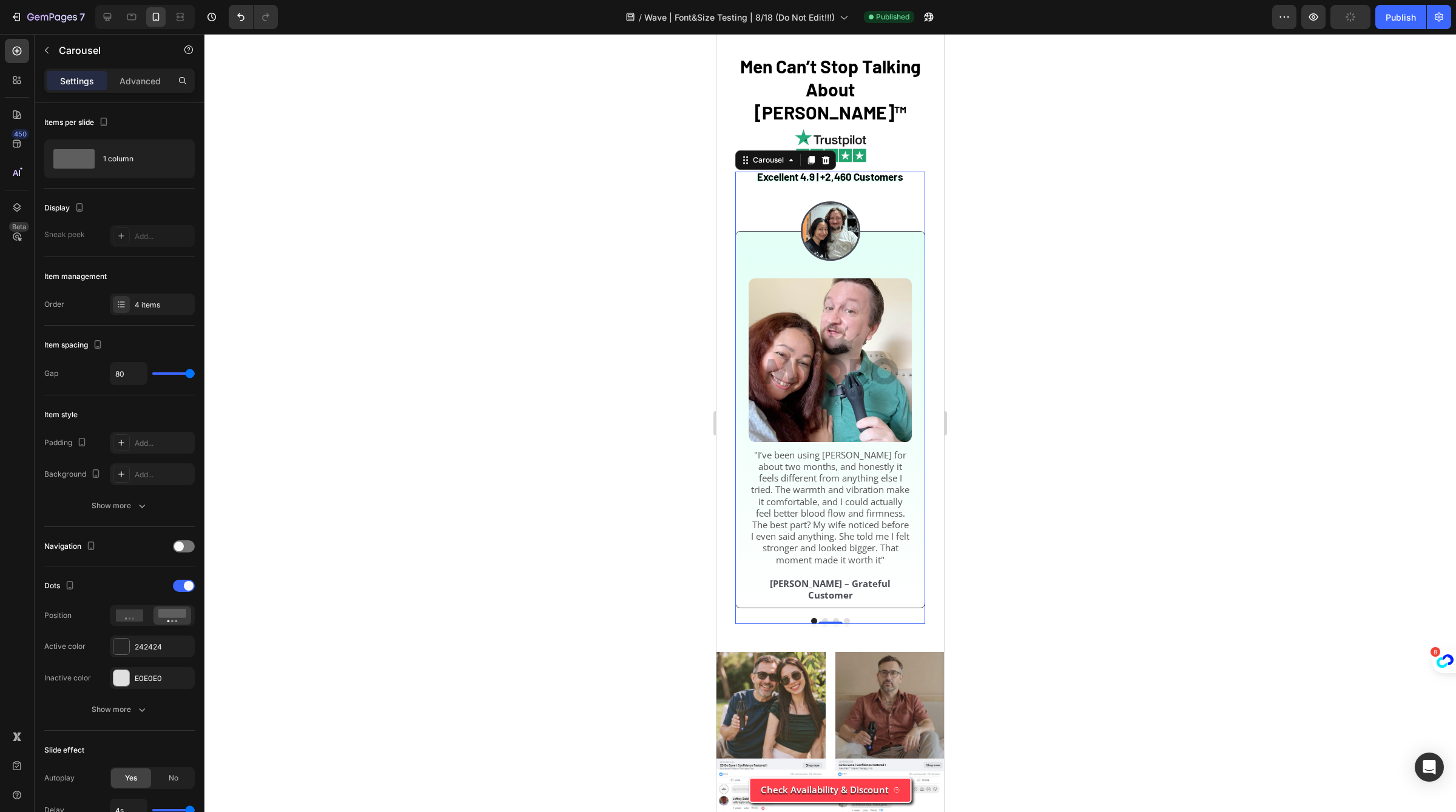
click at [833, 624] on div at bounding box center [829, 621] width 190 height 6
click at [835, 624] on button "Dot" at bounding box center [836, 621] width 6 height 6
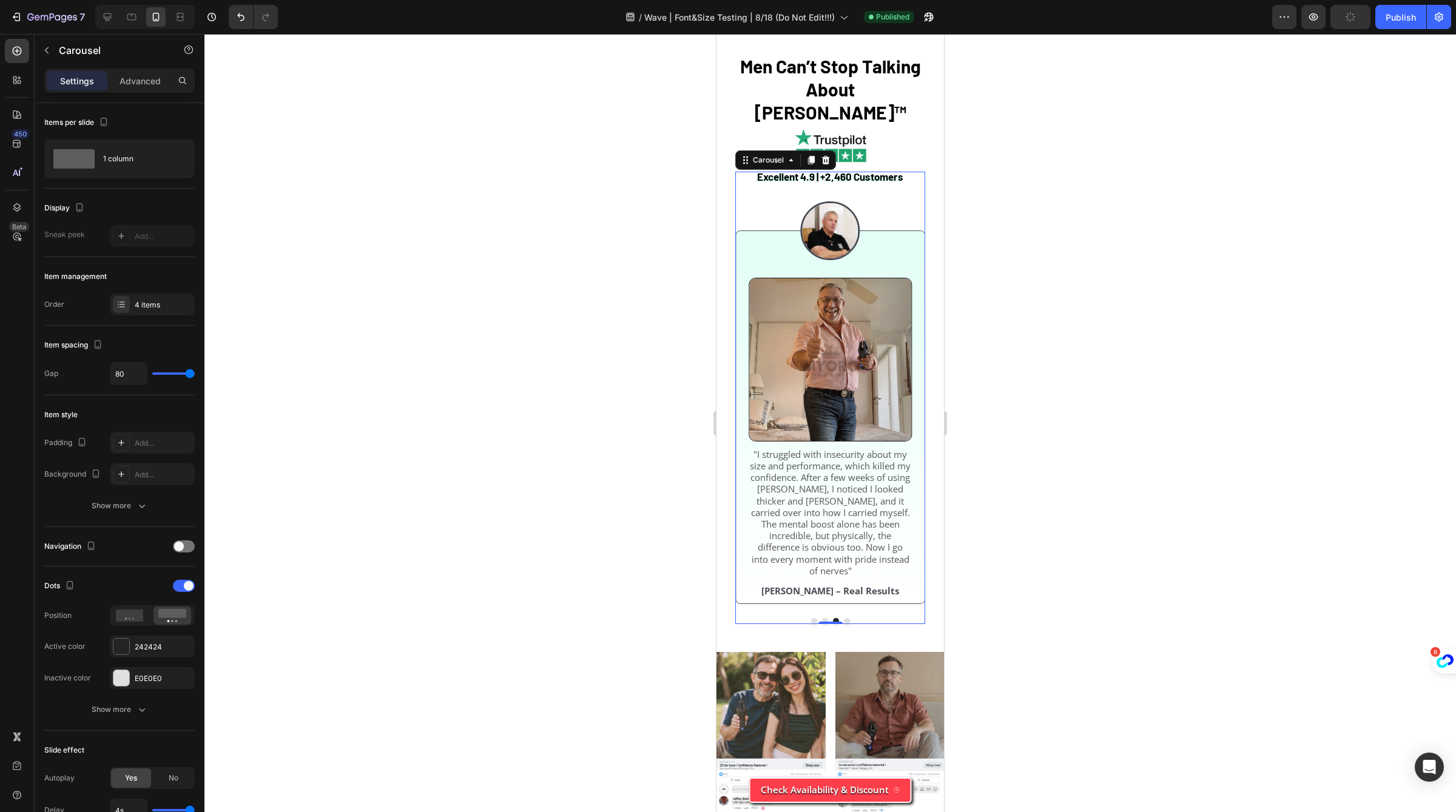
click at [1093, 541] on div at bounding box center [830, 424] width 1252 height 778
click at [845, 624] on button "Dot" at bounding box center [847, 621] width 6 height 6
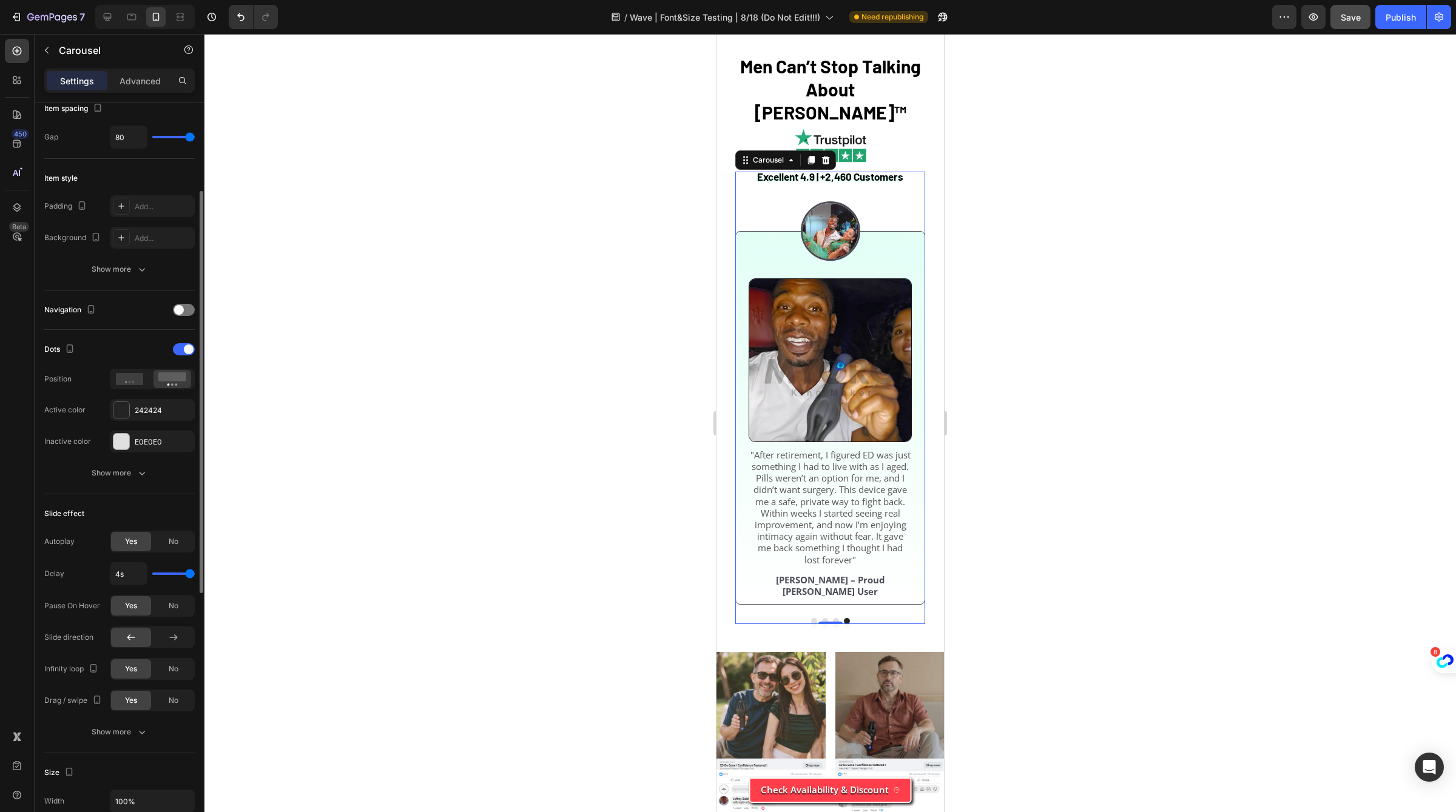
scroll to position [208, 0]
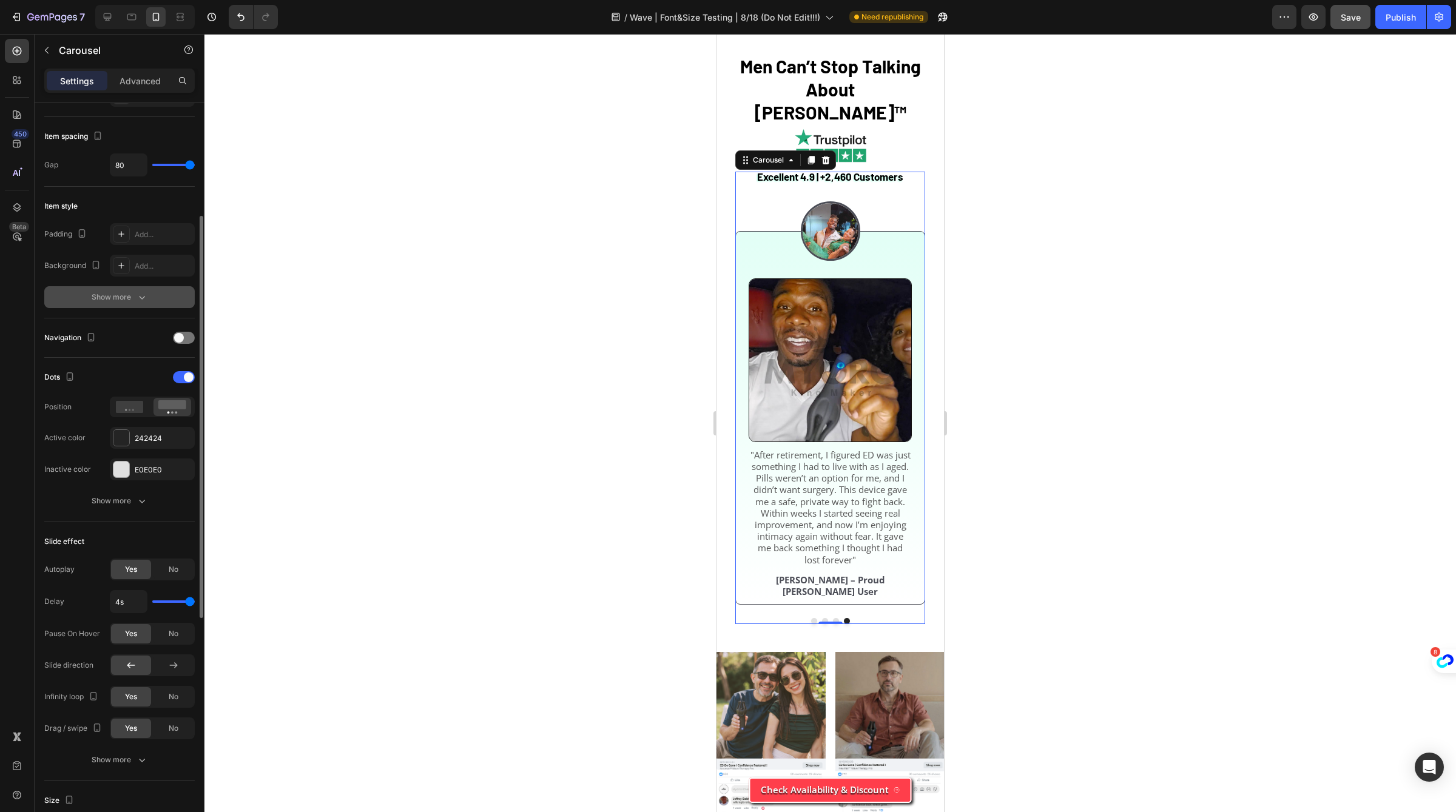
click at [113, 296] on div "Show more" at bounding box center [119, 297] width 56 height 12
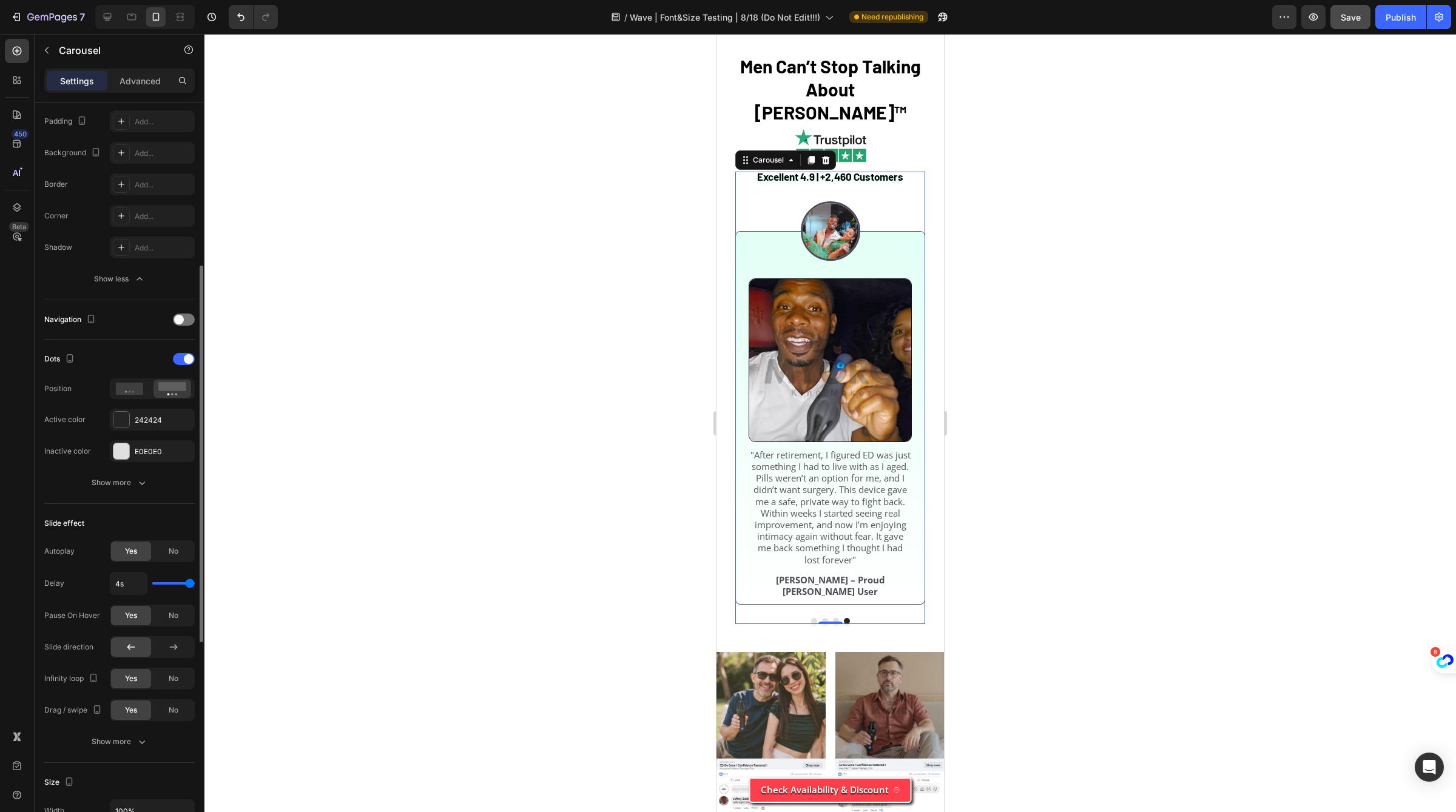
scroll to position [303, 0]
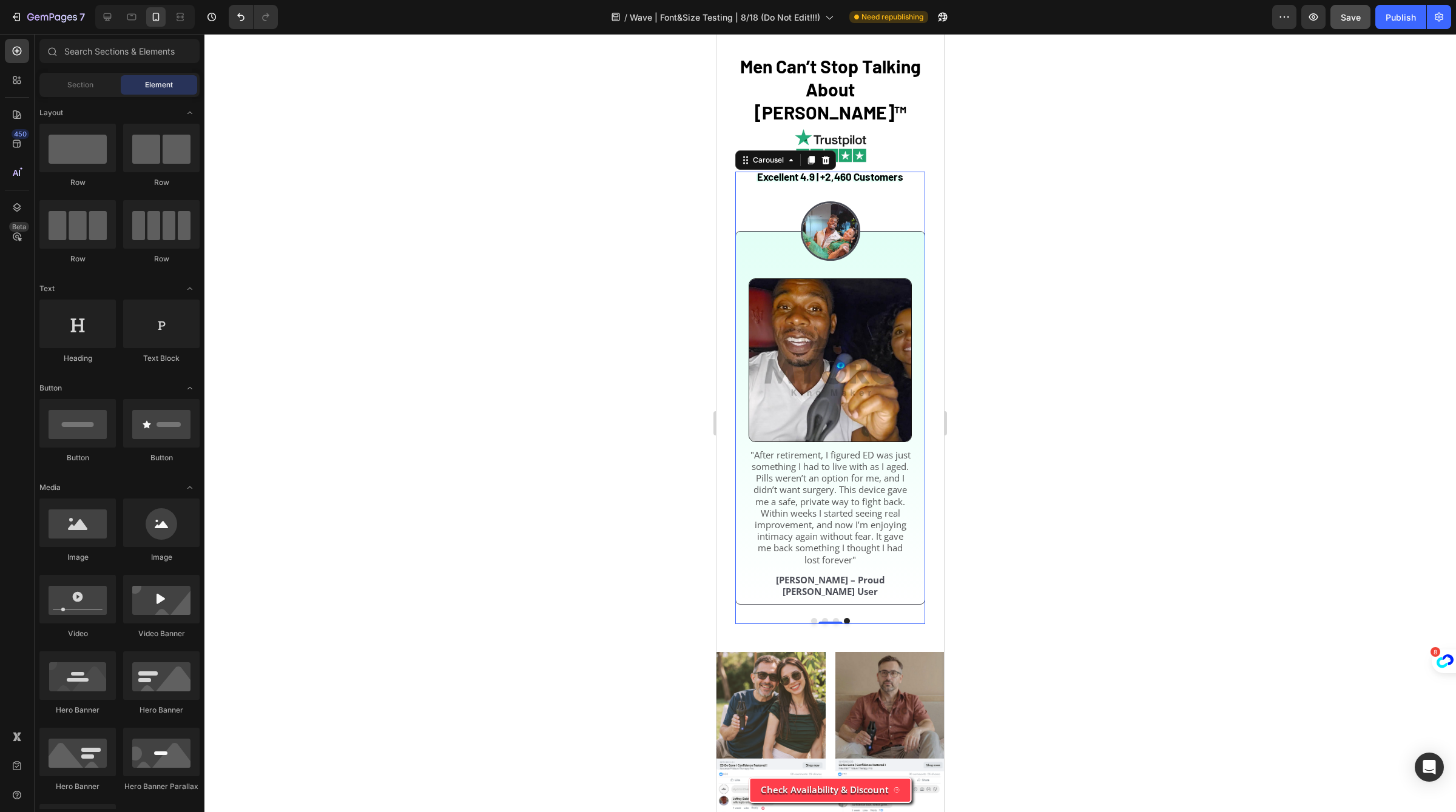
click at [936, 337] on section "Men Can’t Stop Talking About [PERSON_NAME]™ Heading Excellent 4.9 | +2,460 Cust…" at bounding box center [830, 343] width 228 height 579
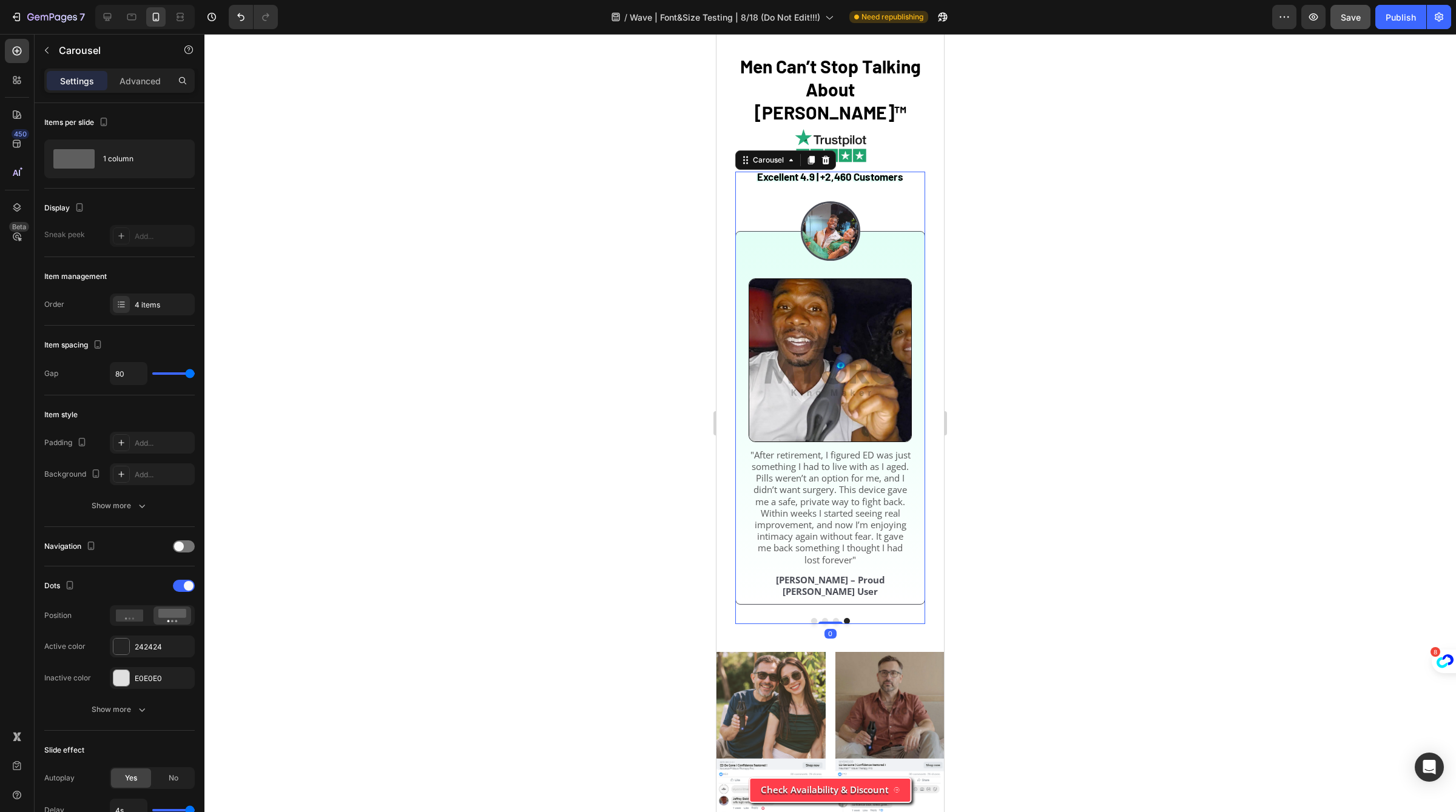
click at [923, 290] on div "Image Image "After retirement, I figured ED was just something I had to live wi…" at bounding box center [829, 390] width 190 height 437
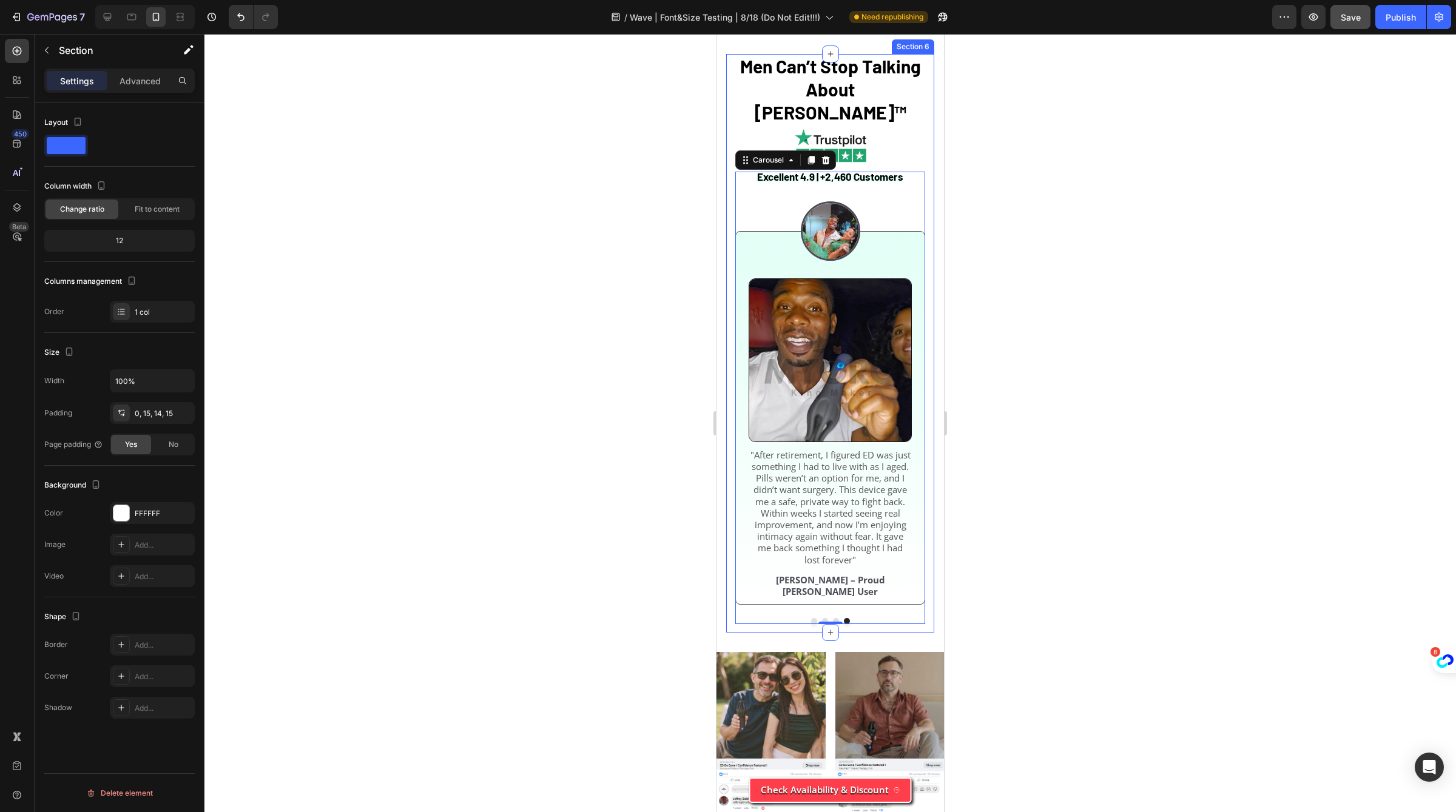
click at [931, 296] on div "Men Can’t Stop Talking About [PERSON_NAME]™ Heading Excellent 4.9 | +2,460 Cust…" at bounding box center [830, 343] width 208 height 579
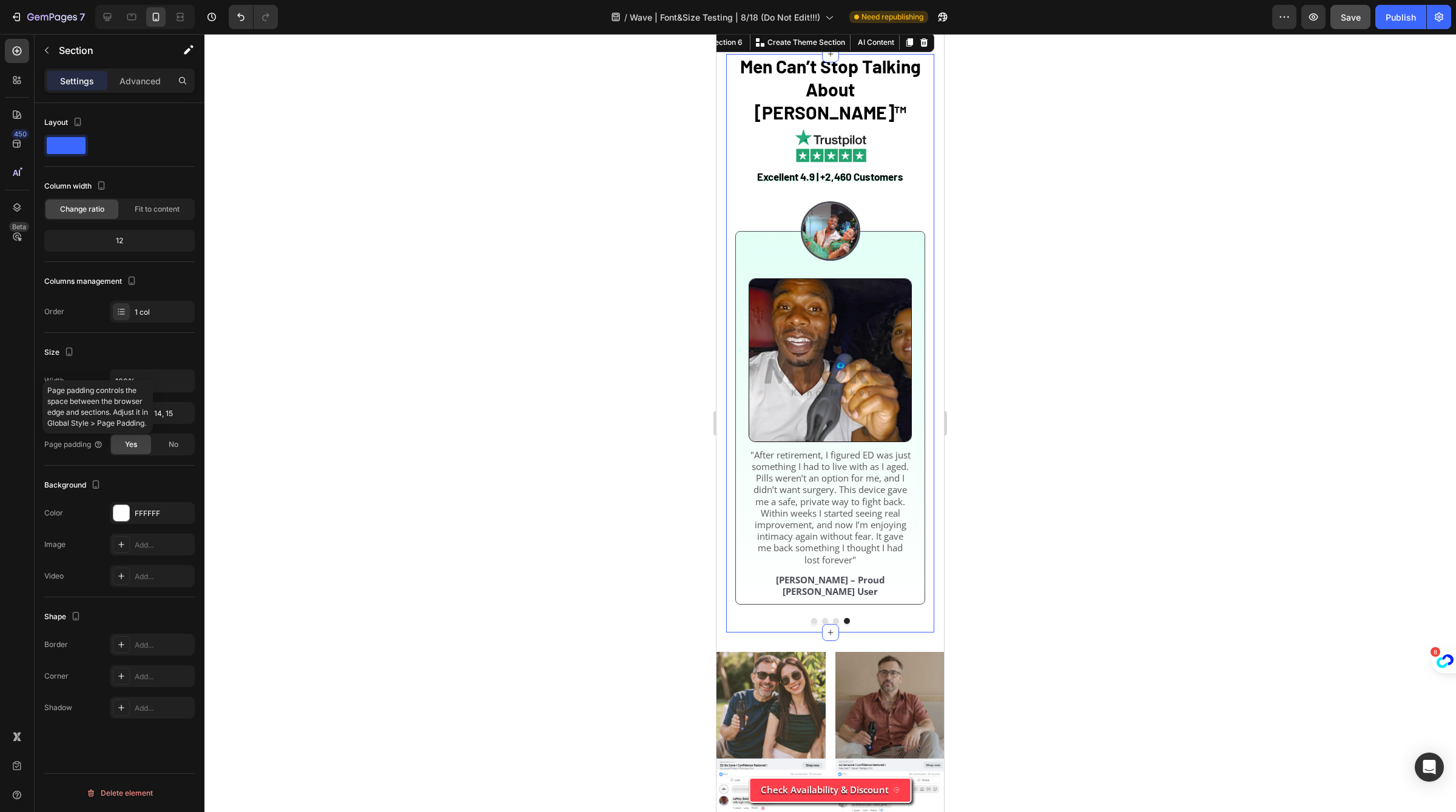
click at [88, 427] on p "Page padding controls the space between the browser edge and sections. Adjust i…" at bounding box center [98, 407] width 101 height 44
click at [83, 425] on p "Page padding controls the space between the browser edge and sections. Adjust i…" at bounding box center [98, 407] width 101 height 44
click at [162, 441] on div "No" at bounding box center [173, 445] width 40 height 20
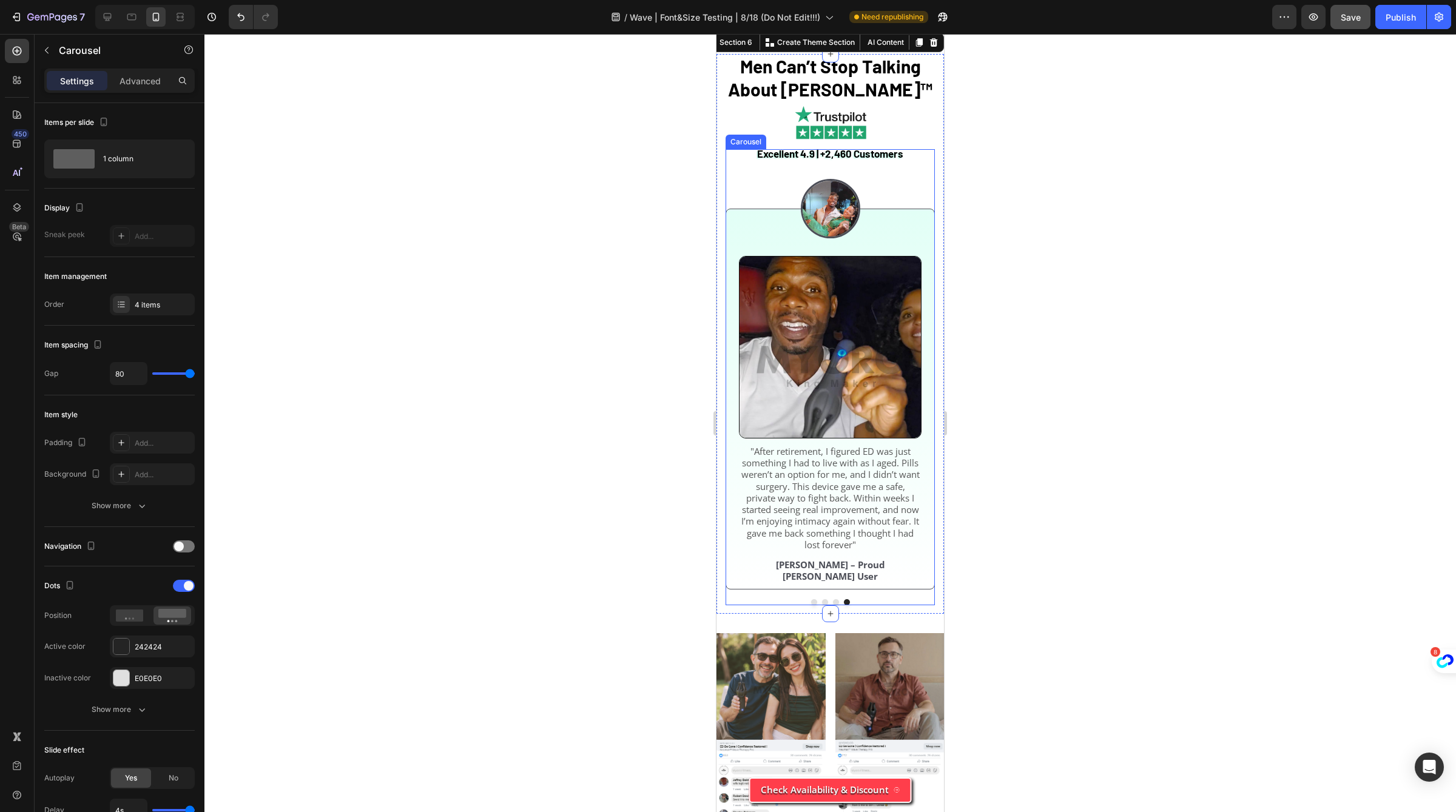
click at [825, 606] on div "Image Image "I’ve been using [PERSON_NAME] for about two months, and honestly i…" at bounding box center [830, 378] width 209 height 457
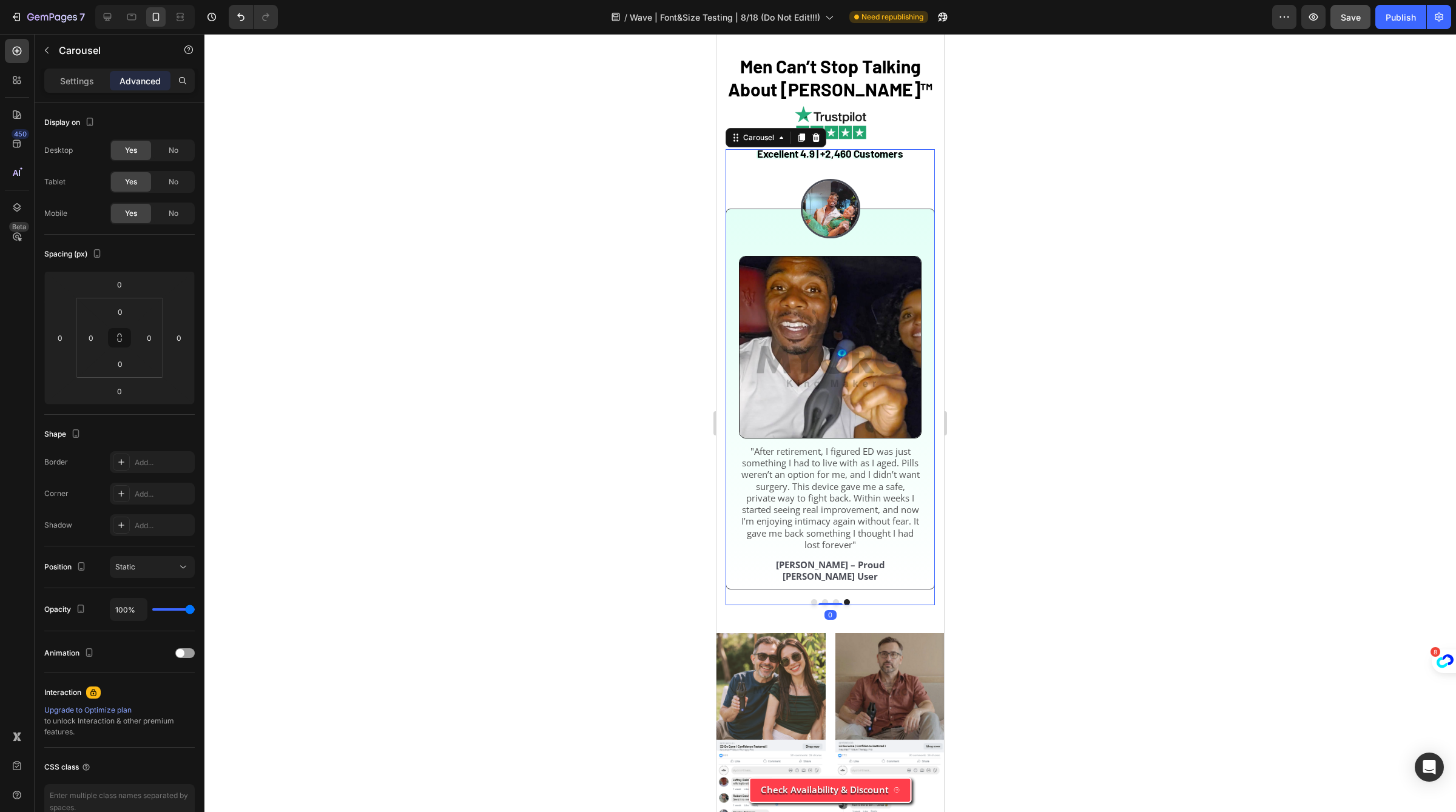
click at [836, 605] on button "Dot" at bounding box center [836, 602] width 6 height 6
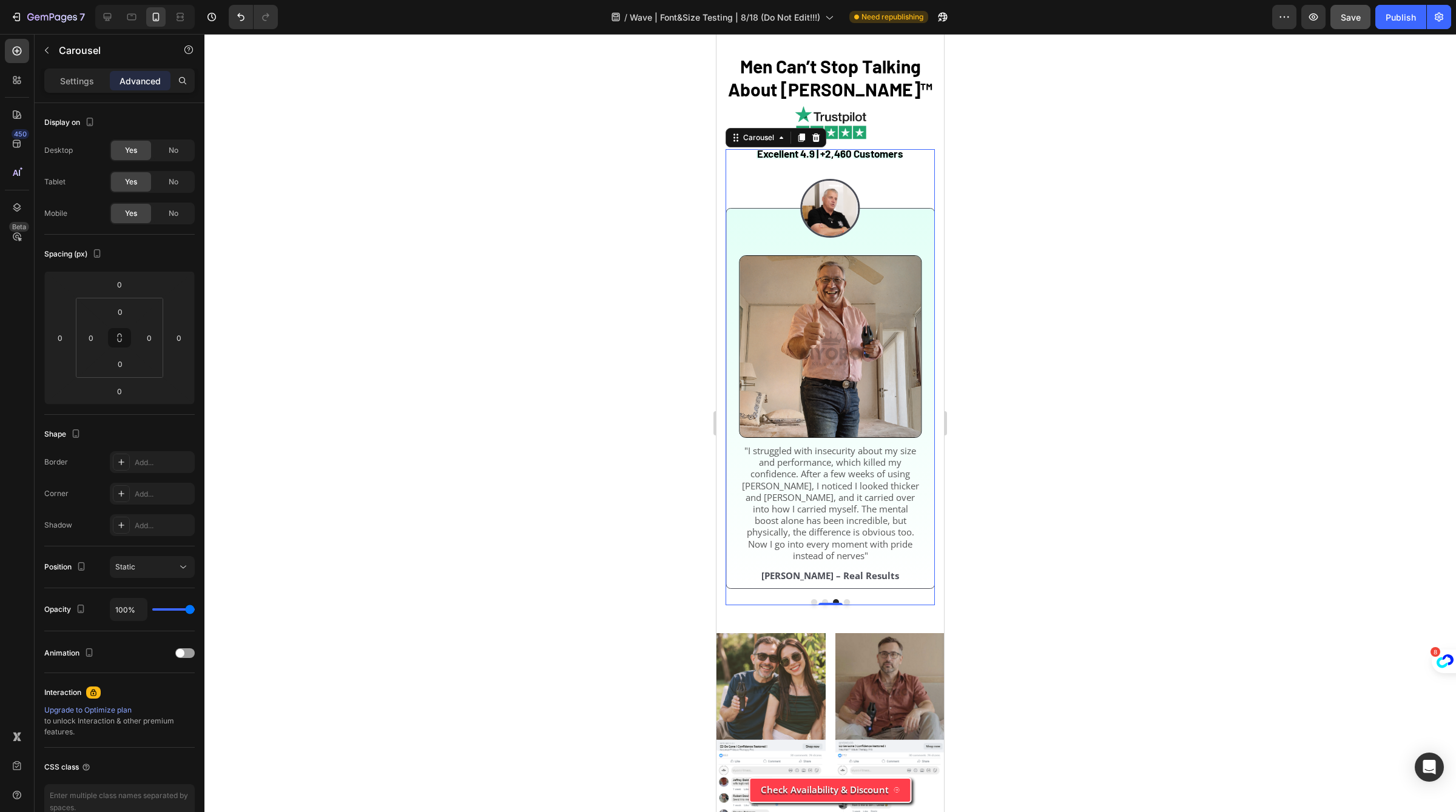
click at [819, 605] on div at bounding box center [830, 602] width 209 height 6
click at [811, 605] on button "Dot" at bounding box center [815, 602] width 6 height 6
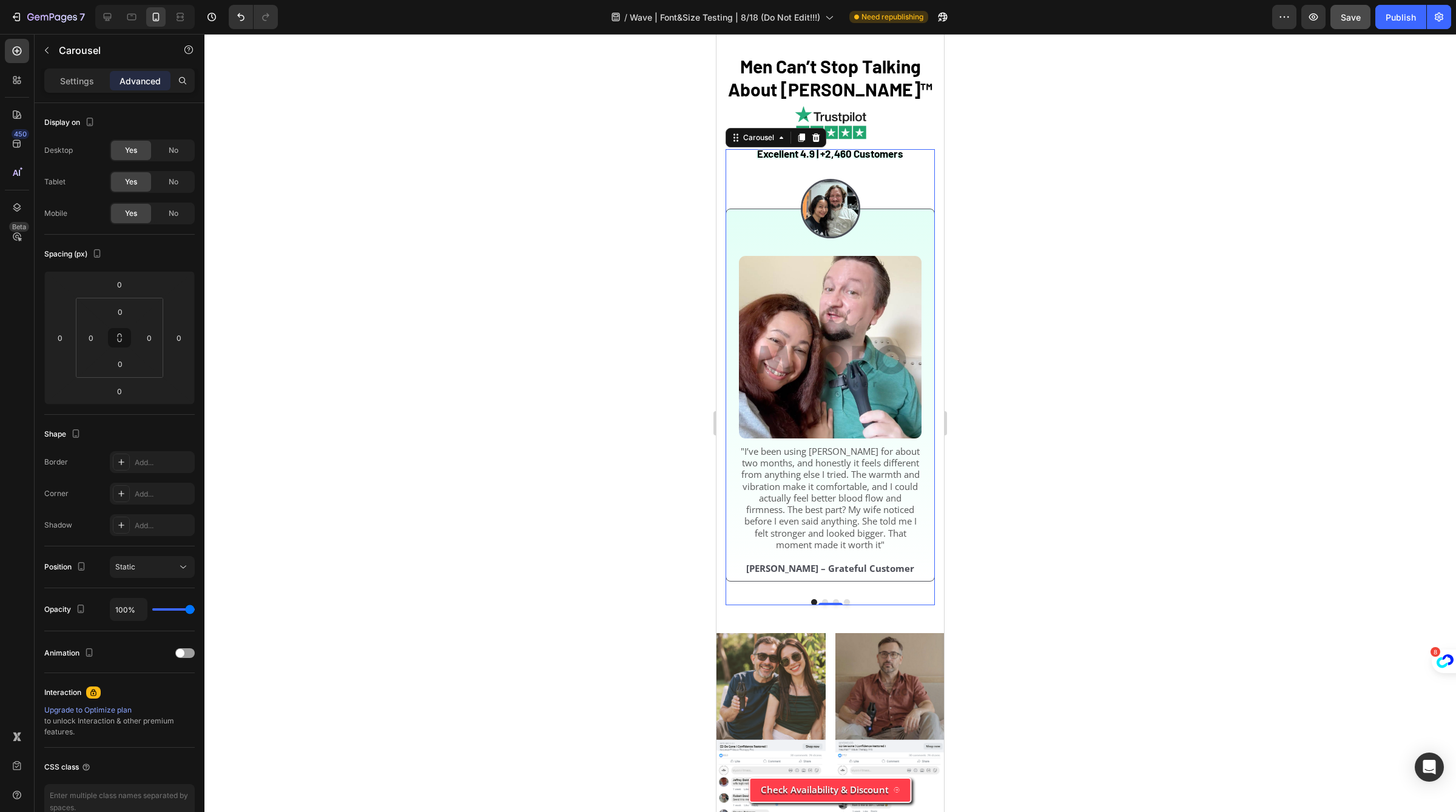
click at [824, 605] on button "Dot" at bounding box center [826, 602] width 6 height 6
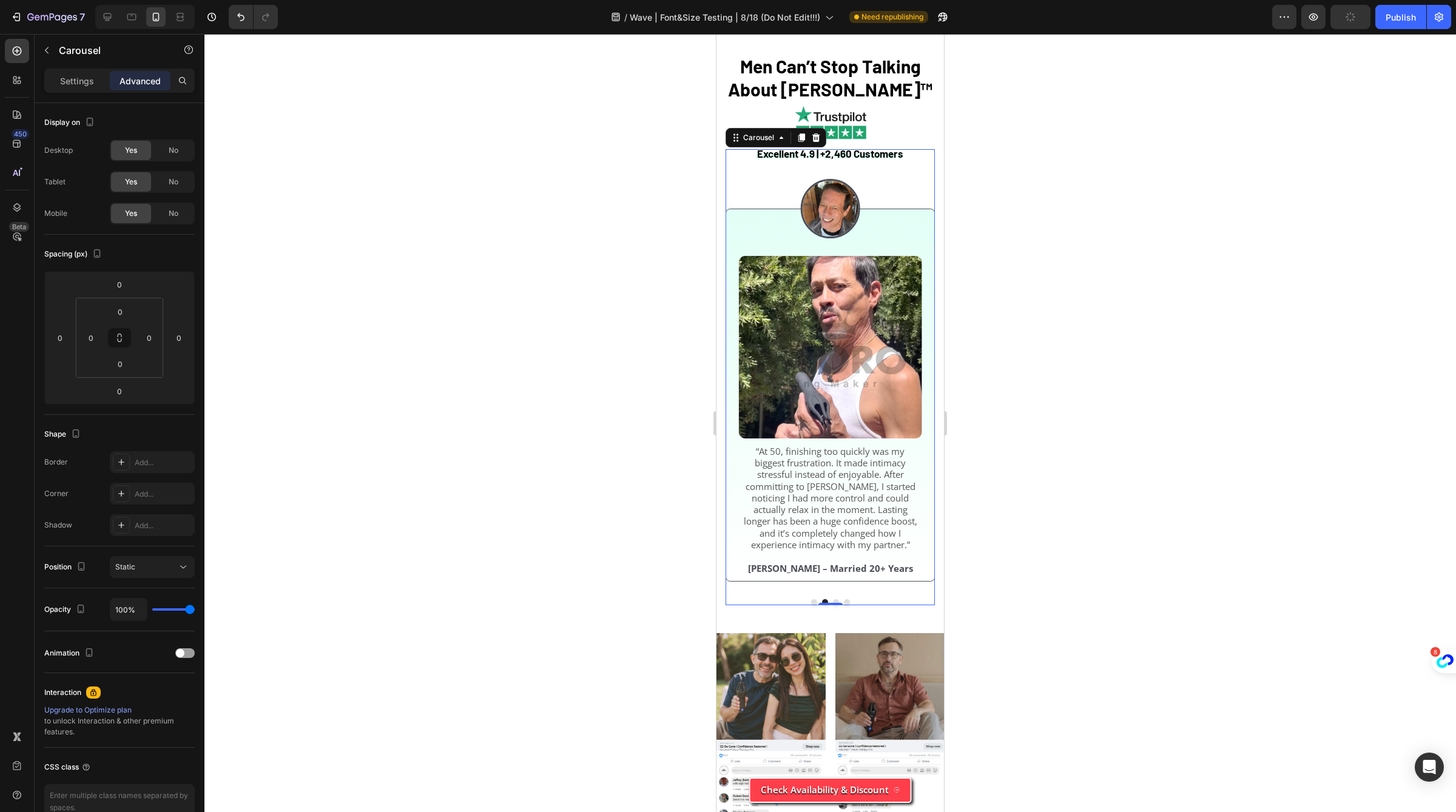
click at [96, 17] on div at bounding box center [145, 16] width 100 height 24
click at [109, 17] on icon at bounding box center [108, 17] width 8 height 8
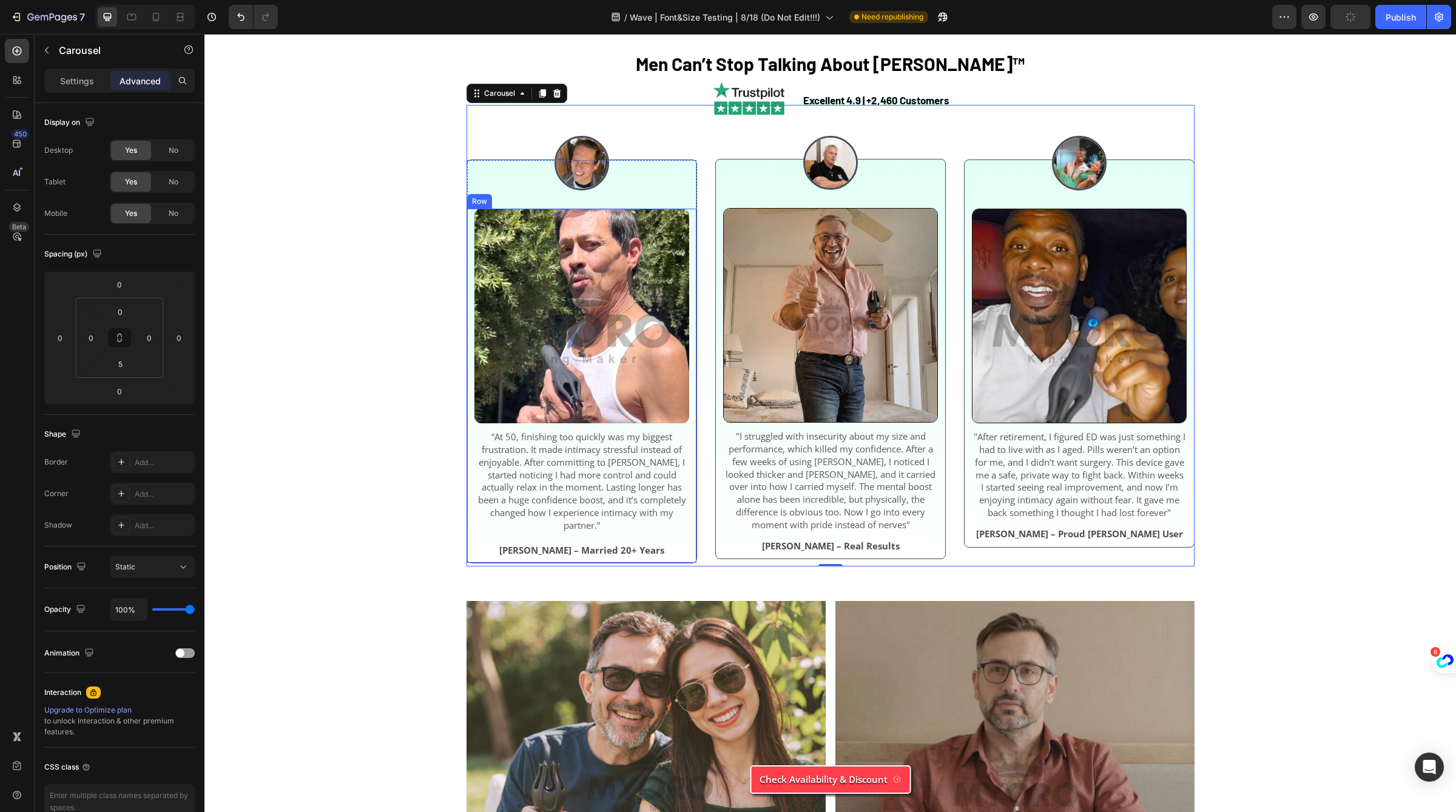
scroll to position [3970, 0]
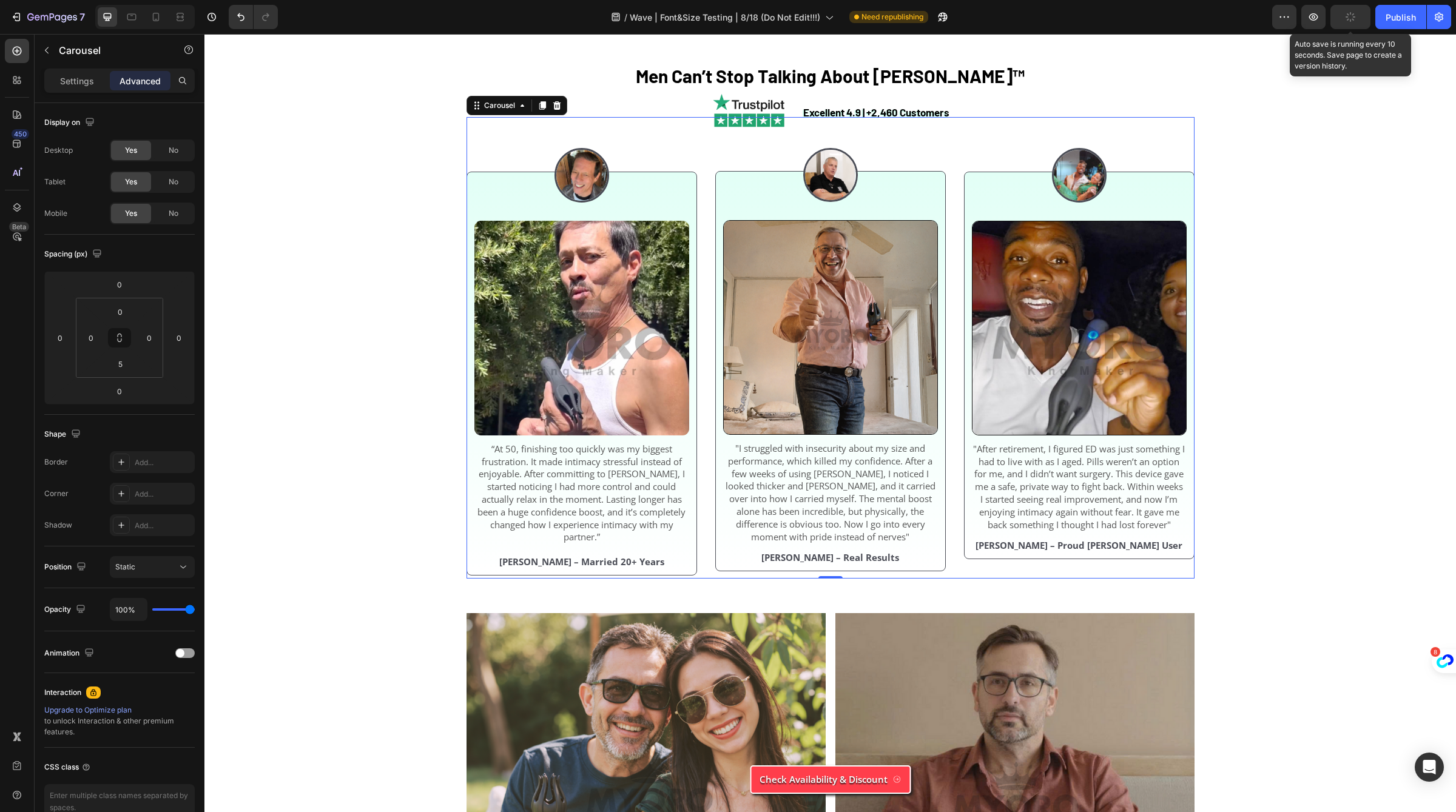
click at [1341, 21] on button "button" at bounding box center [1350, 16] width 40 height 24
click at [1355, 28] on button "button" at bounding box center [1350, 16] width 40 height 24
click at [1390, 28] on button "Publish" at bounding box center [1401, 16] width 51 height 24
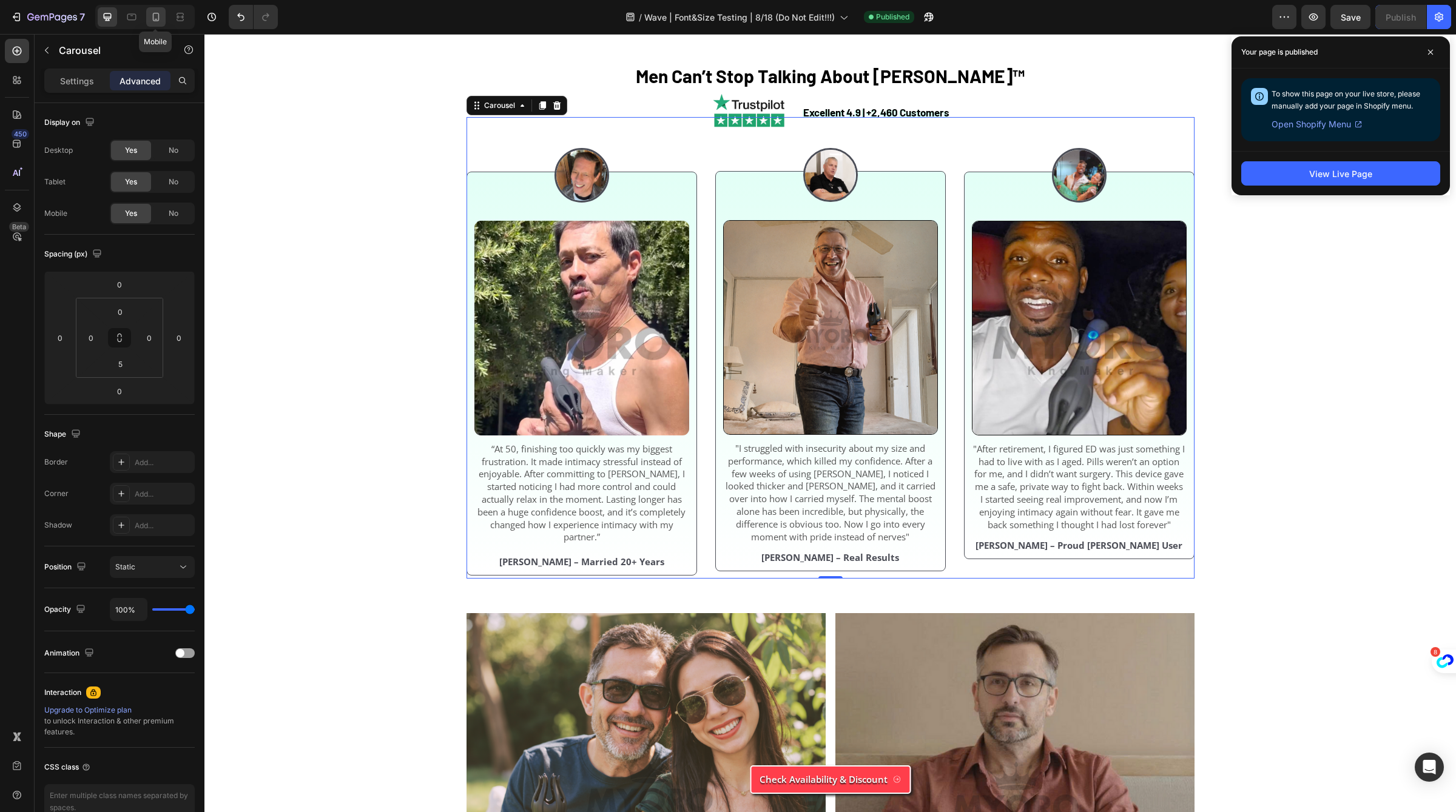
click at [154, 21] on icon at bounding box center [156, 17] width 12 height 12
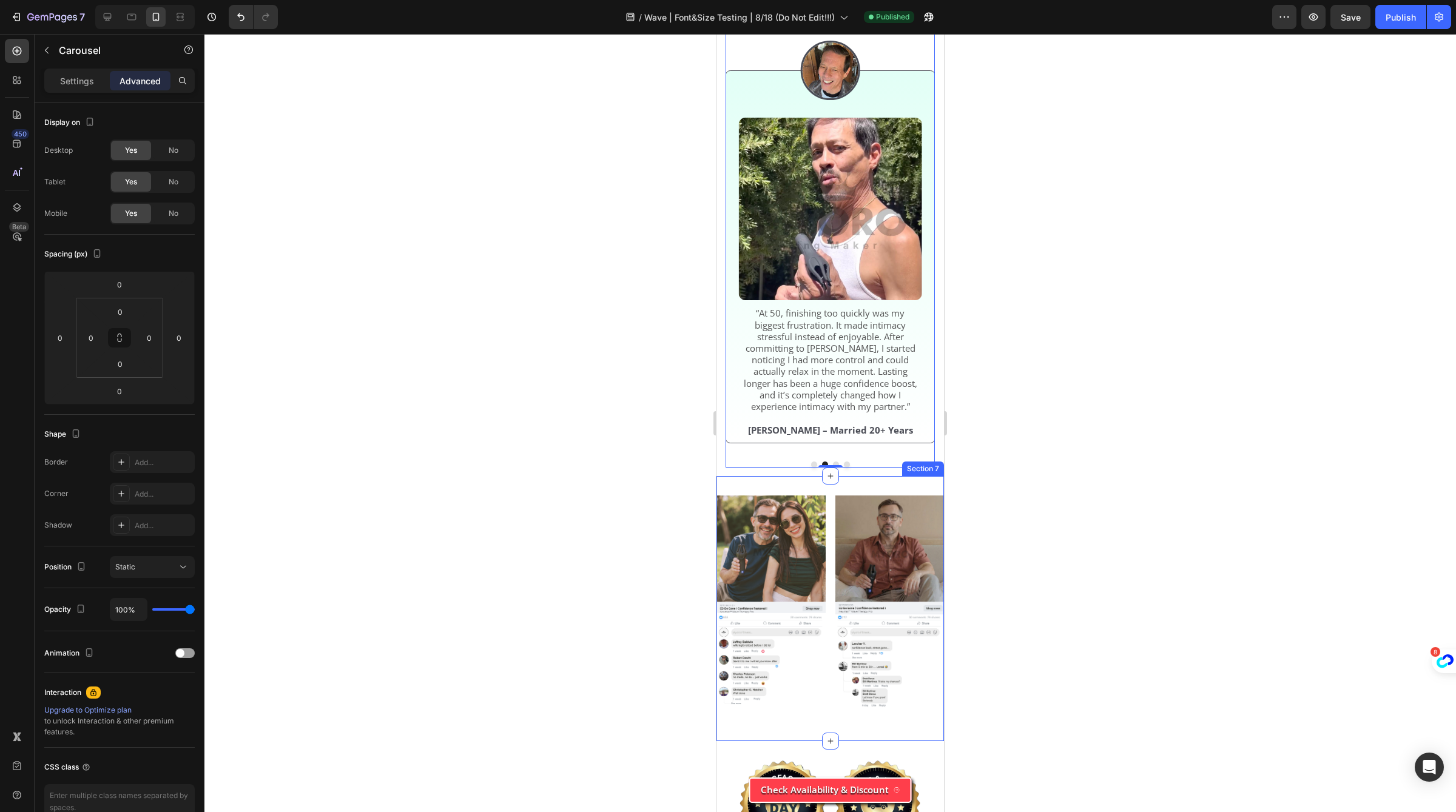
scroll to position [3918, 0]
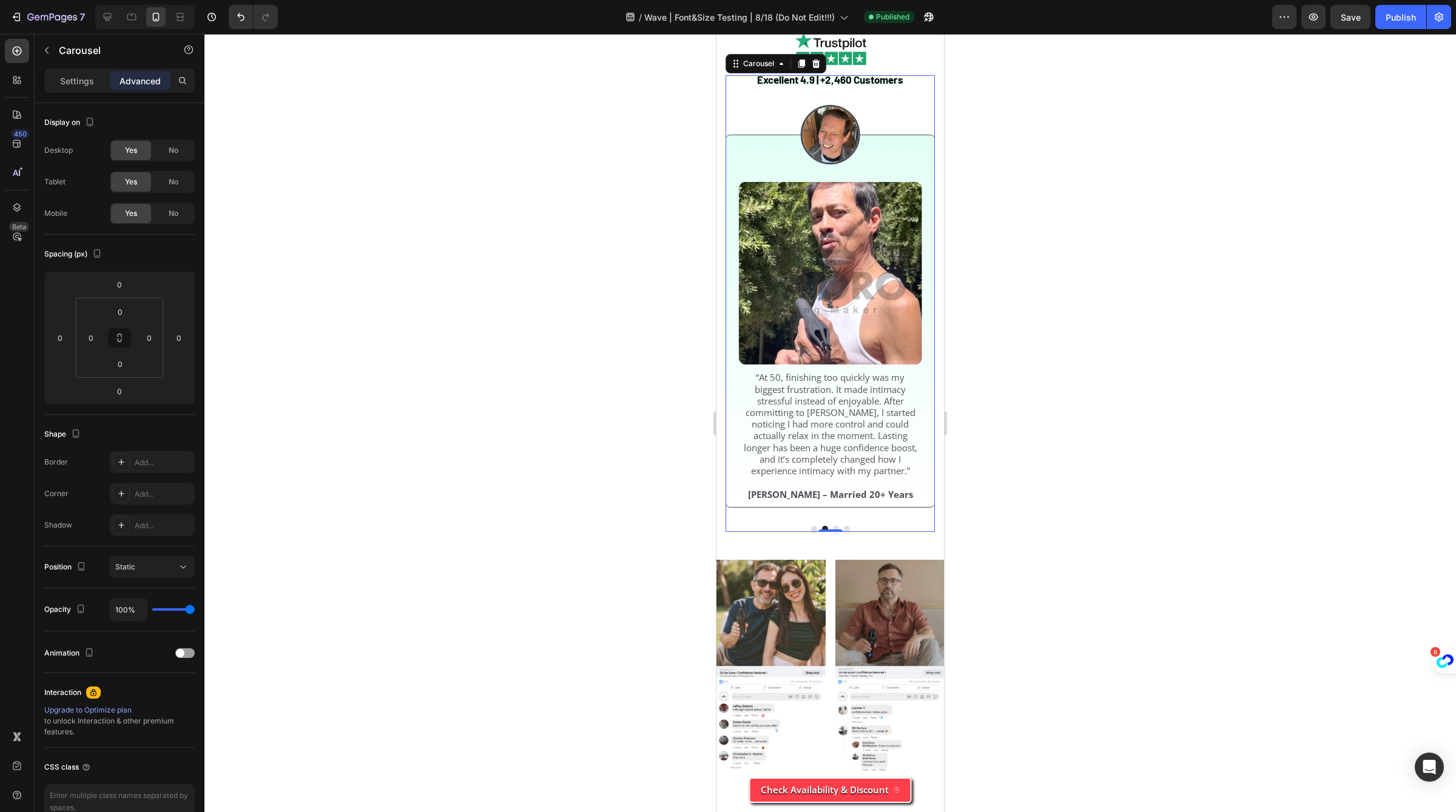
click at [816, 528] on button "Dot" at bounding box center [815, 529] width 6 height 6
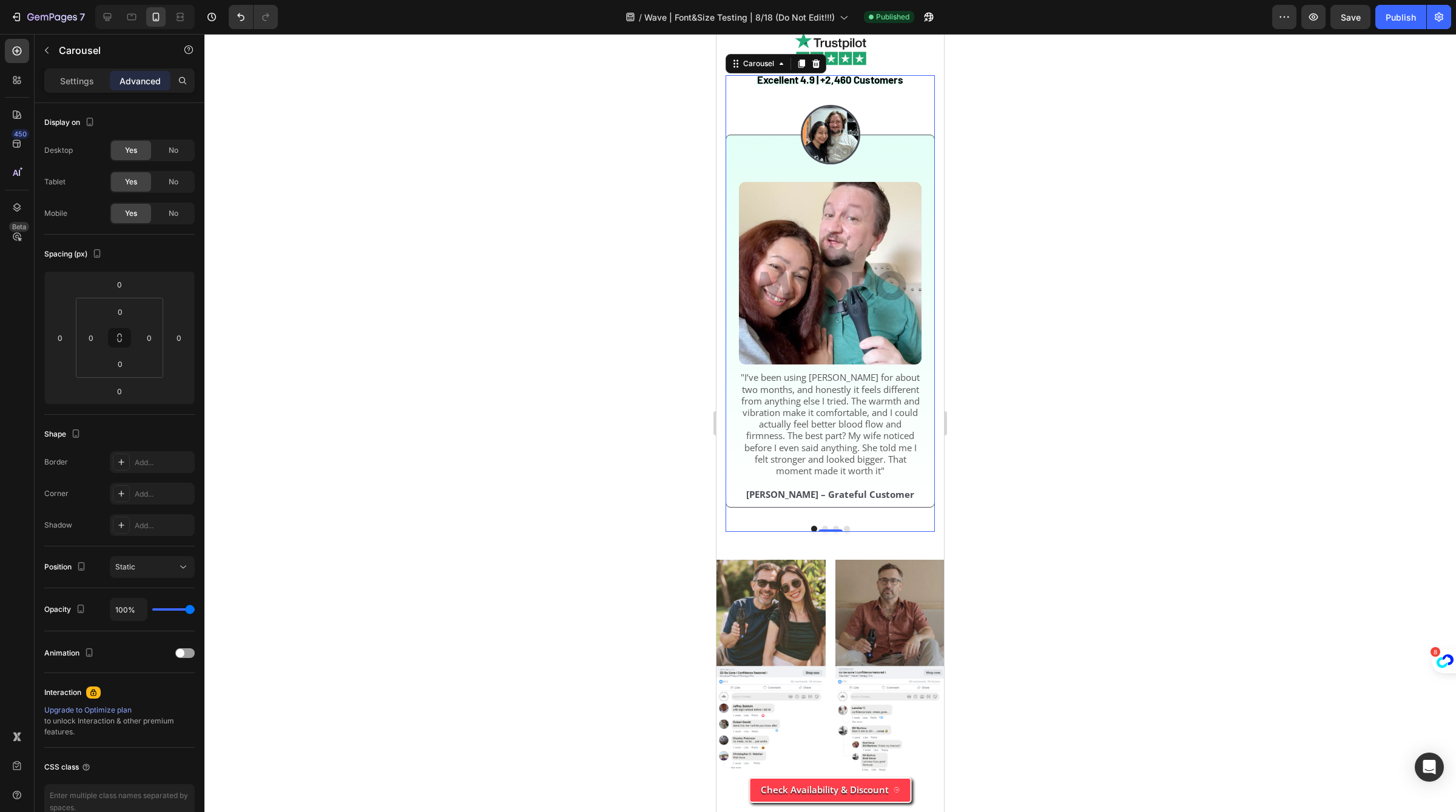
click at [848, 528] on button "Dot" at bounding box center [847, 529] width 6 height 6
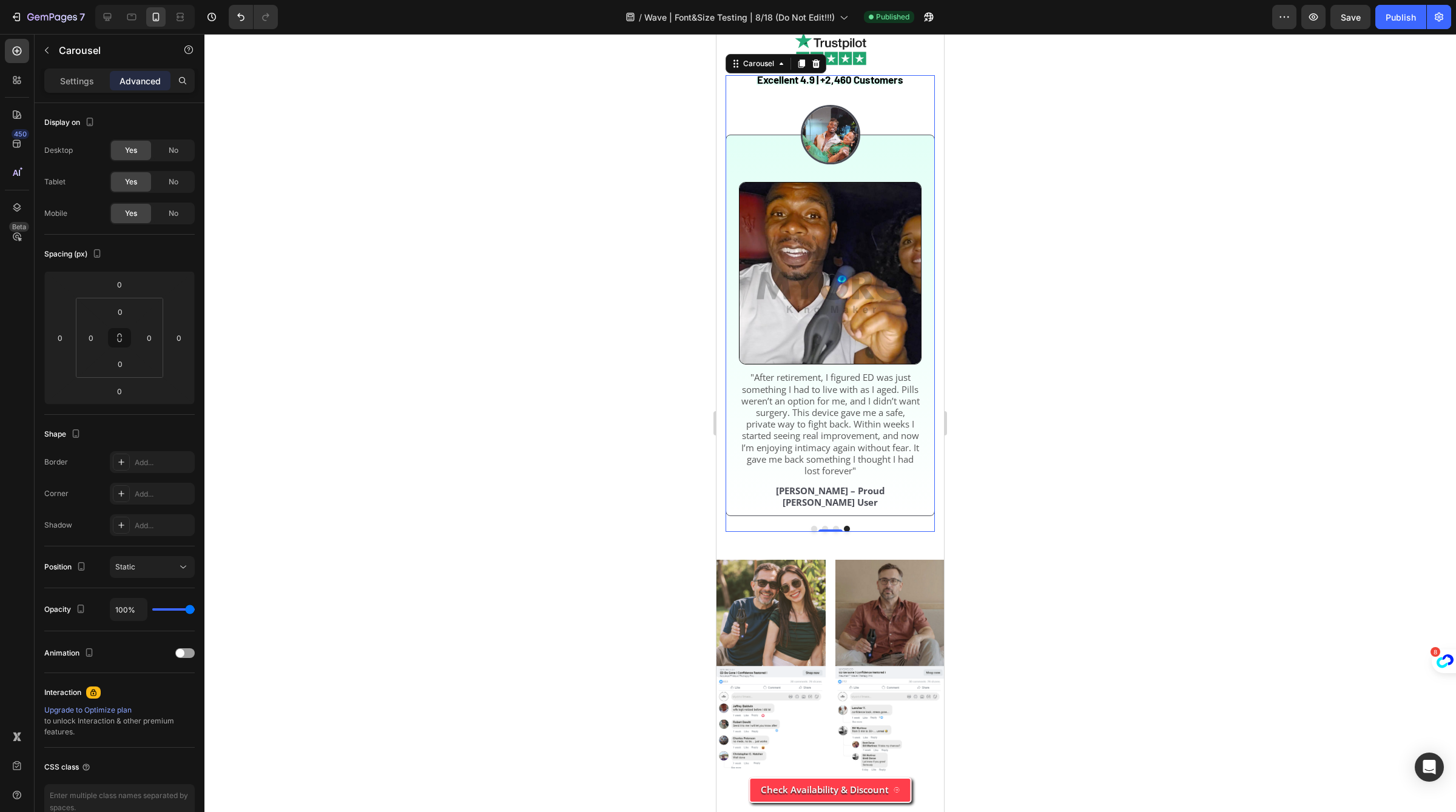
click at [836, 526] on button "Dot" at bounding box center [836, 529] width 6 height 6
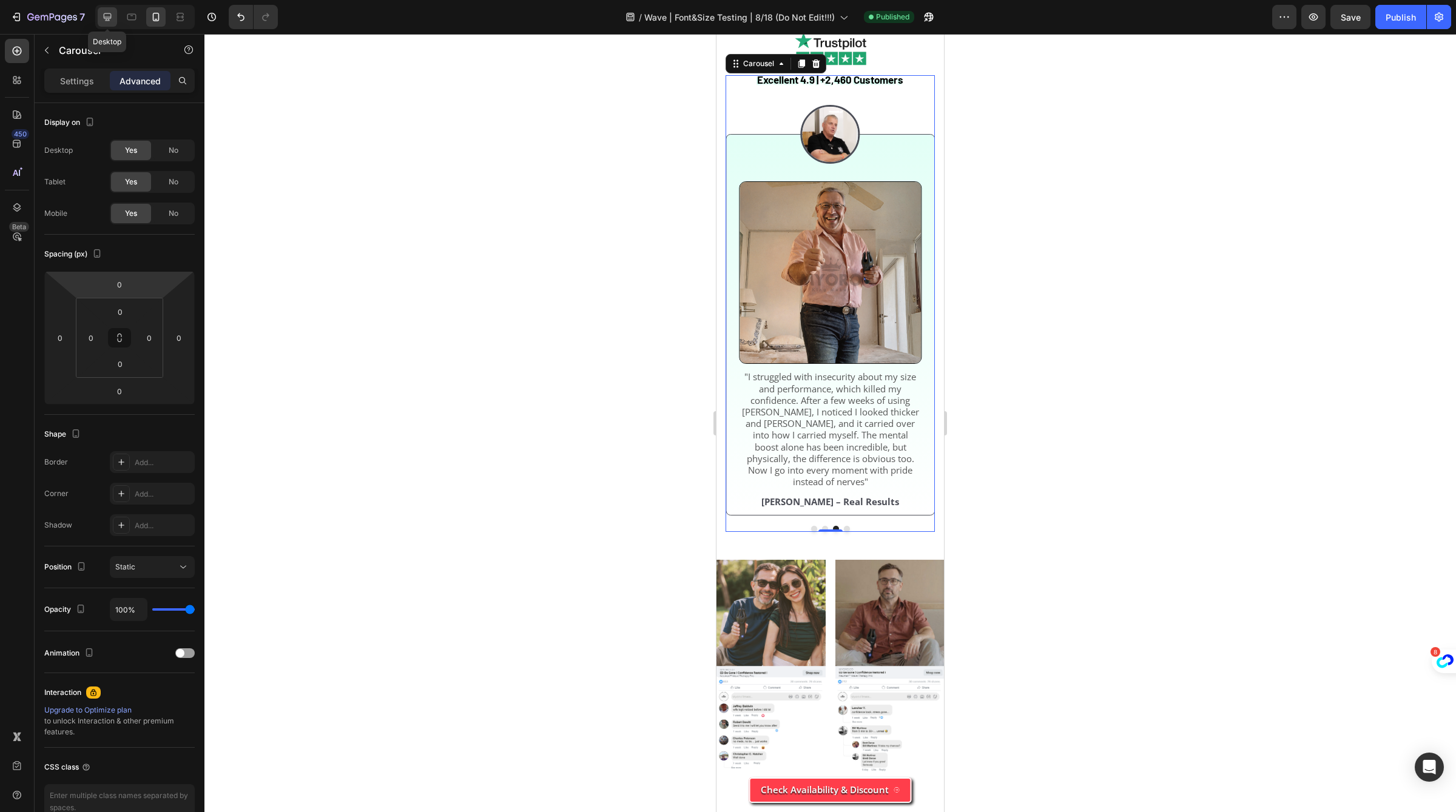
click at [111, 12] on icon at bounding box center [108, 17] width 12 height 12
type input "5"
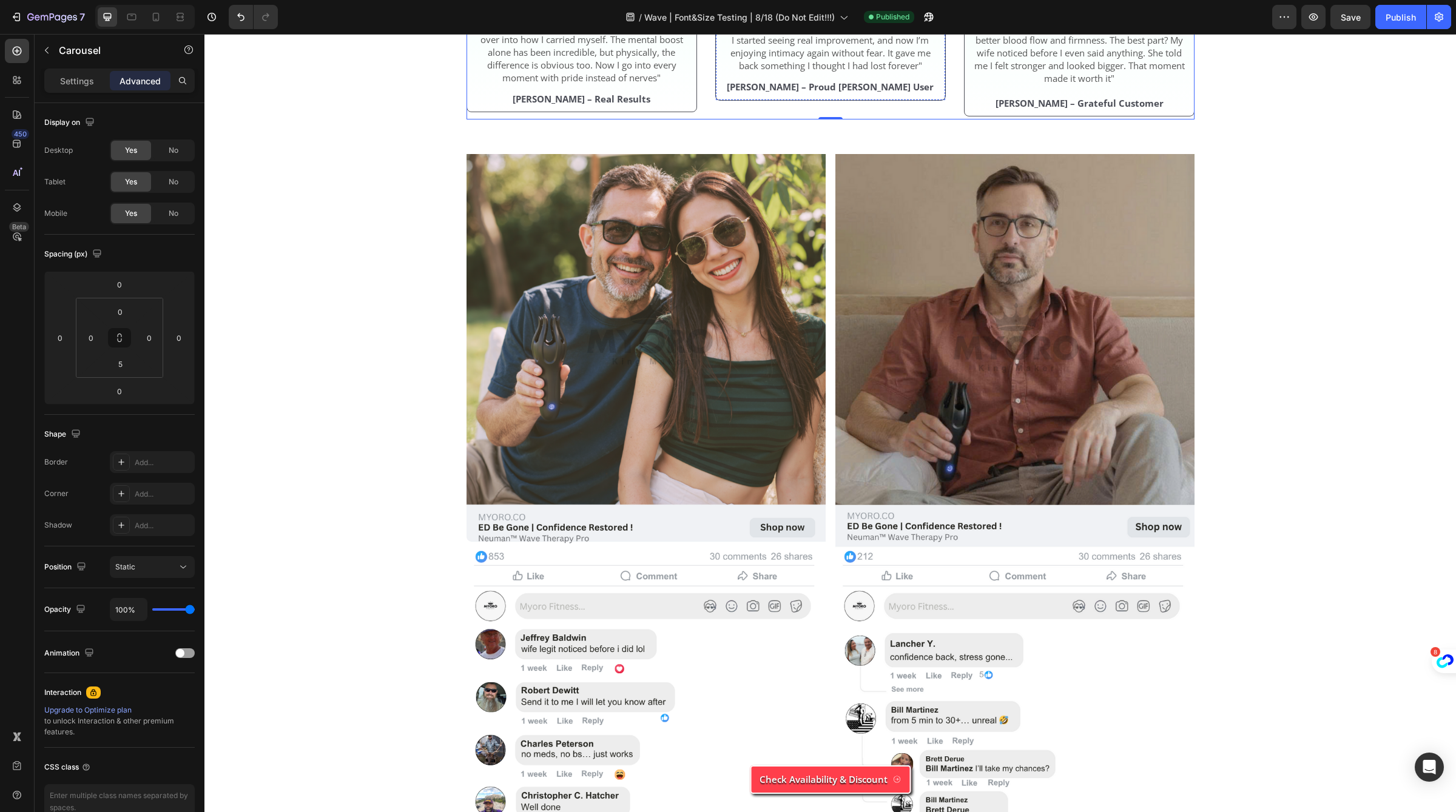
scroll to position [4356, 0]
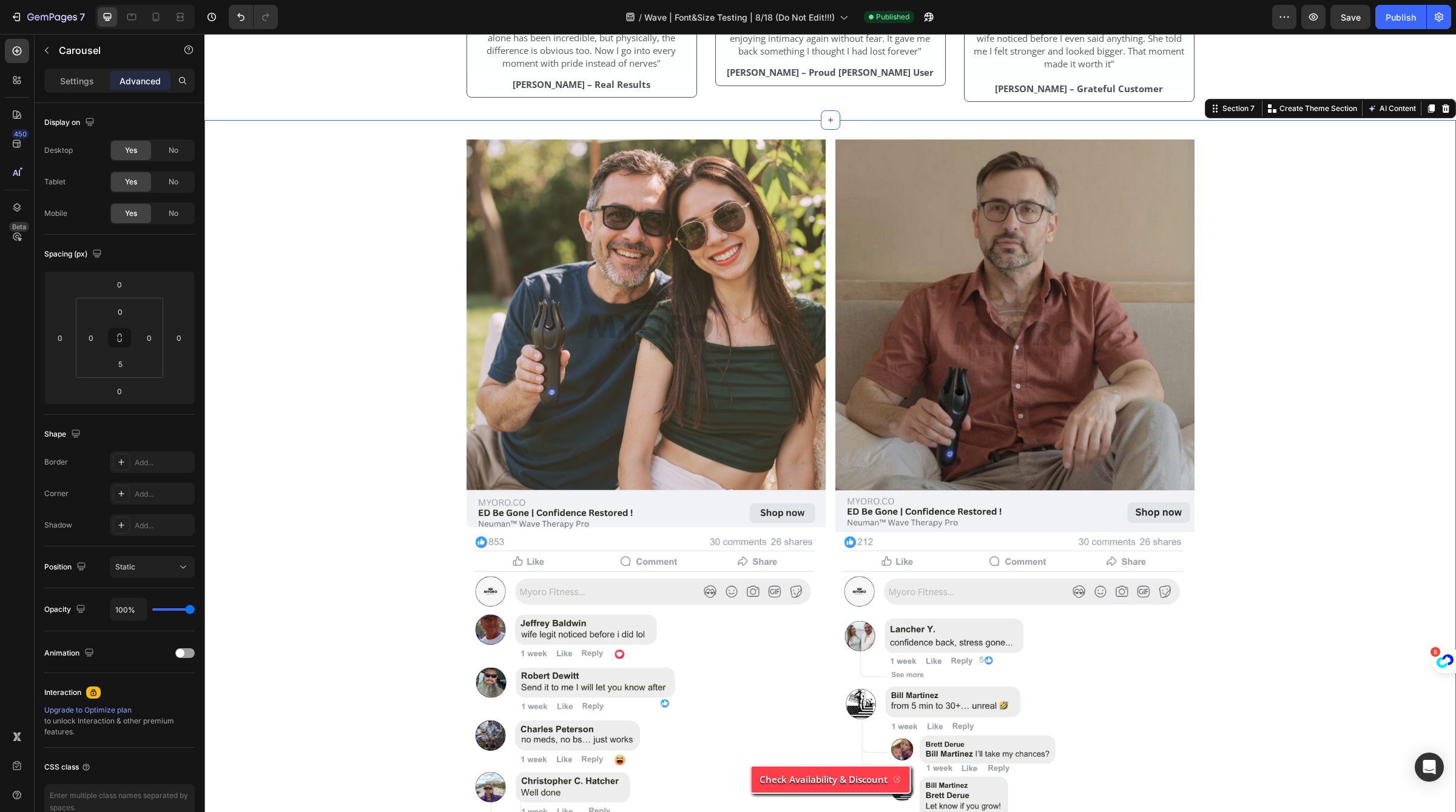
click at [1280, 445] on div "Image Image Row" at bounding box center [830, 502] width 1252 height 724
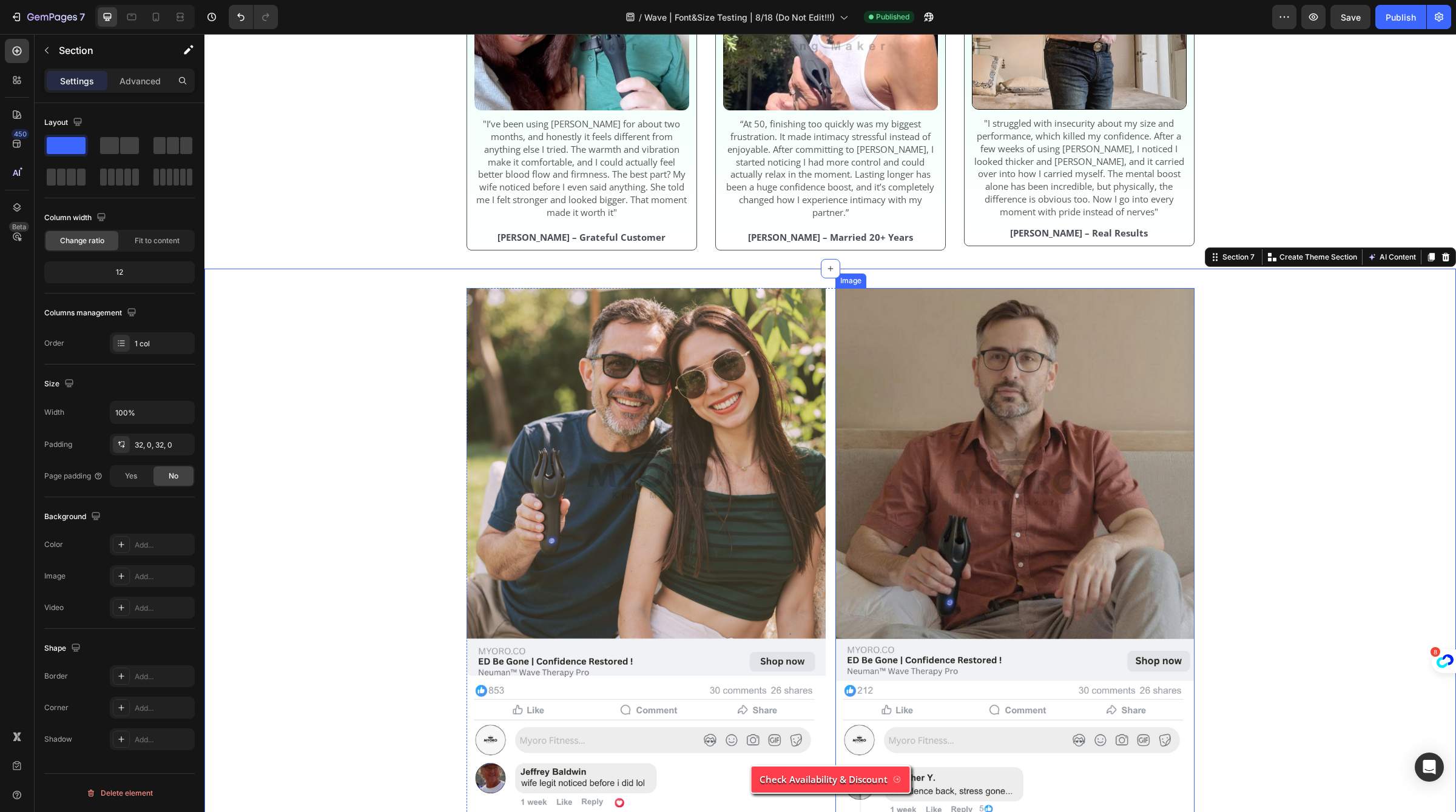
scroll to position [4207, 0]
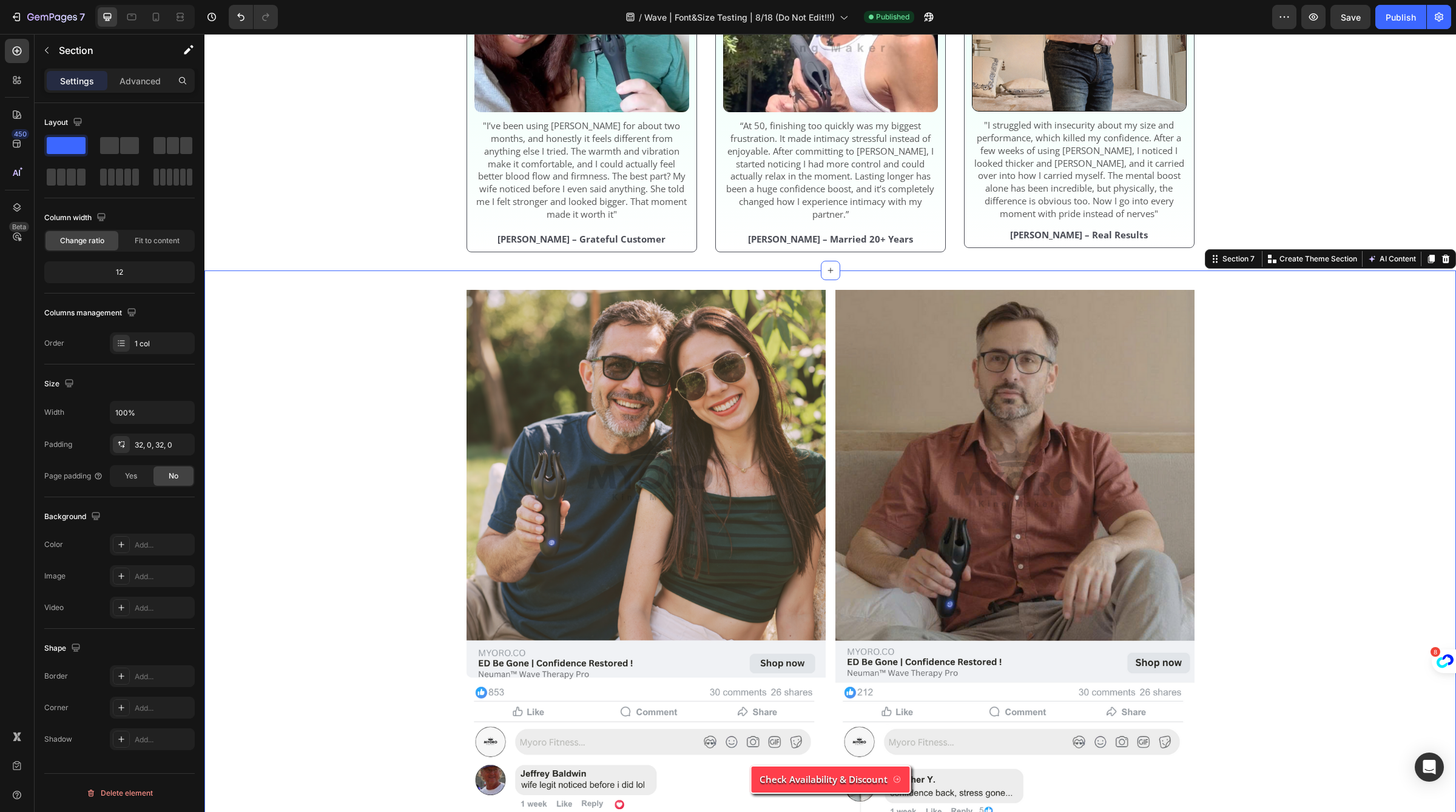
click at [1356, 20] on span "Save" at bounding box center [1351, 17] width 20 height 10
click at [1401, 20] on div "Publish" at bounding box center [1401, 17] width 30 height 12
